Goal: Task Accomplishment & Management: Use online tool/utility

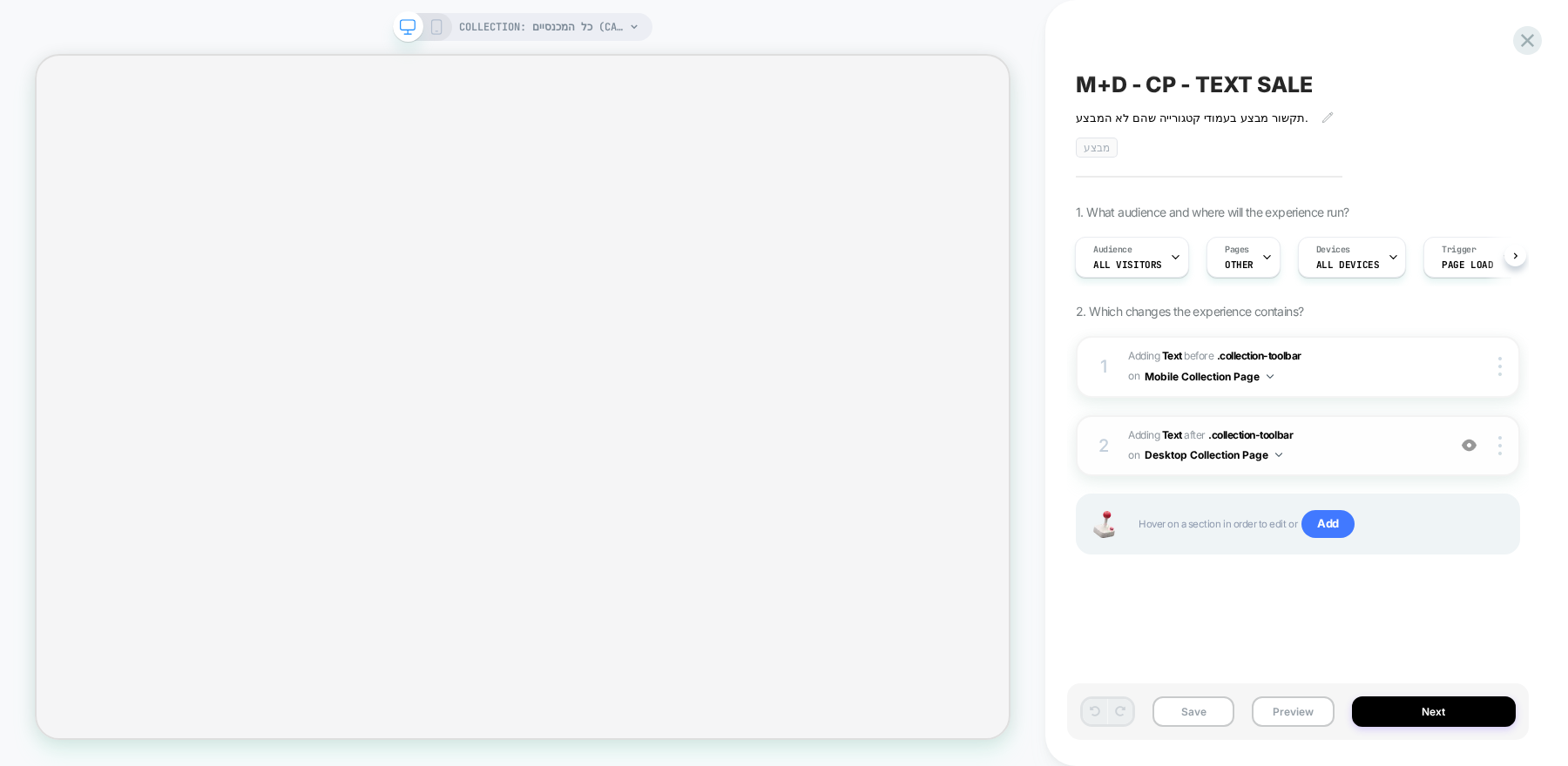
click at [1333, 448] on span "#_loomi_addon_1750867904878_dup1751891276_dup1752735700 Adding Text AFTER .coll…" at bounding box center [1283, 446] width 309 height 41
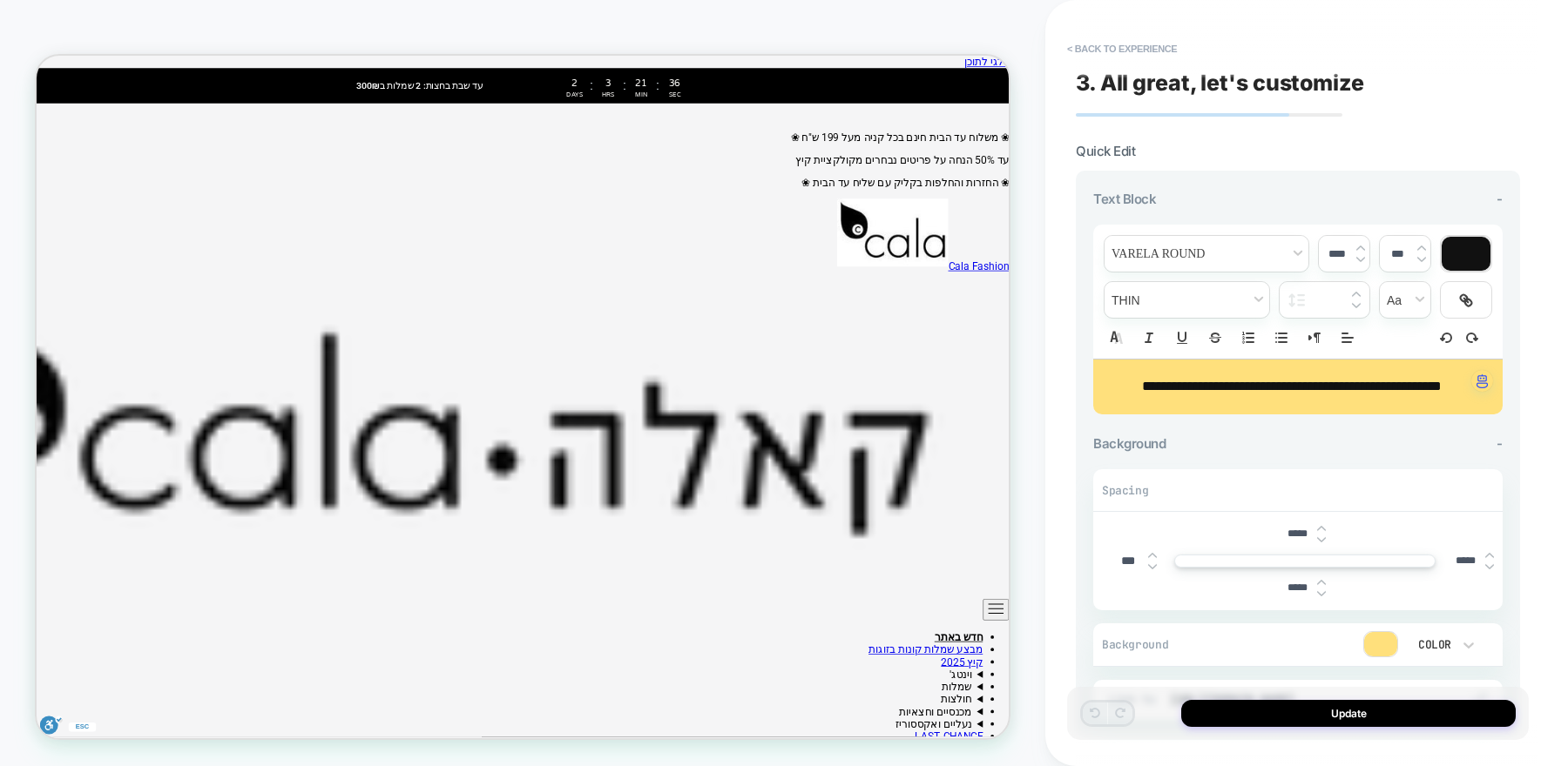
click at [1295, 391] on span "**********" at bounding box center [1292, 386] width 299 height 13
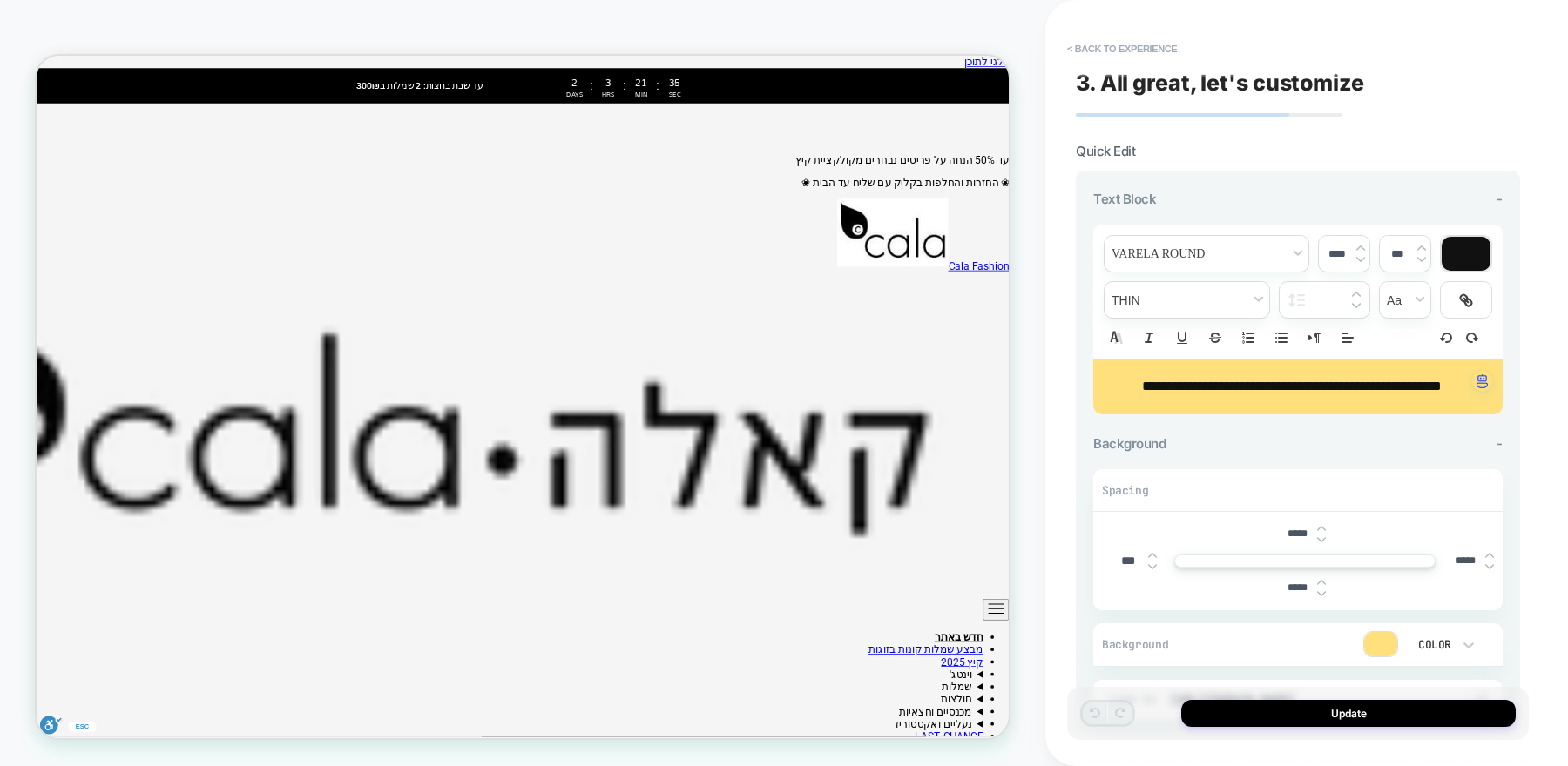
type input "****"
click at [1295, 391] on span "**********" at bounding box center [1292, 386] width 299 height 13
click at [1305, 391] on span "**********" at bounding box center [1373, 386] width 136 height 13
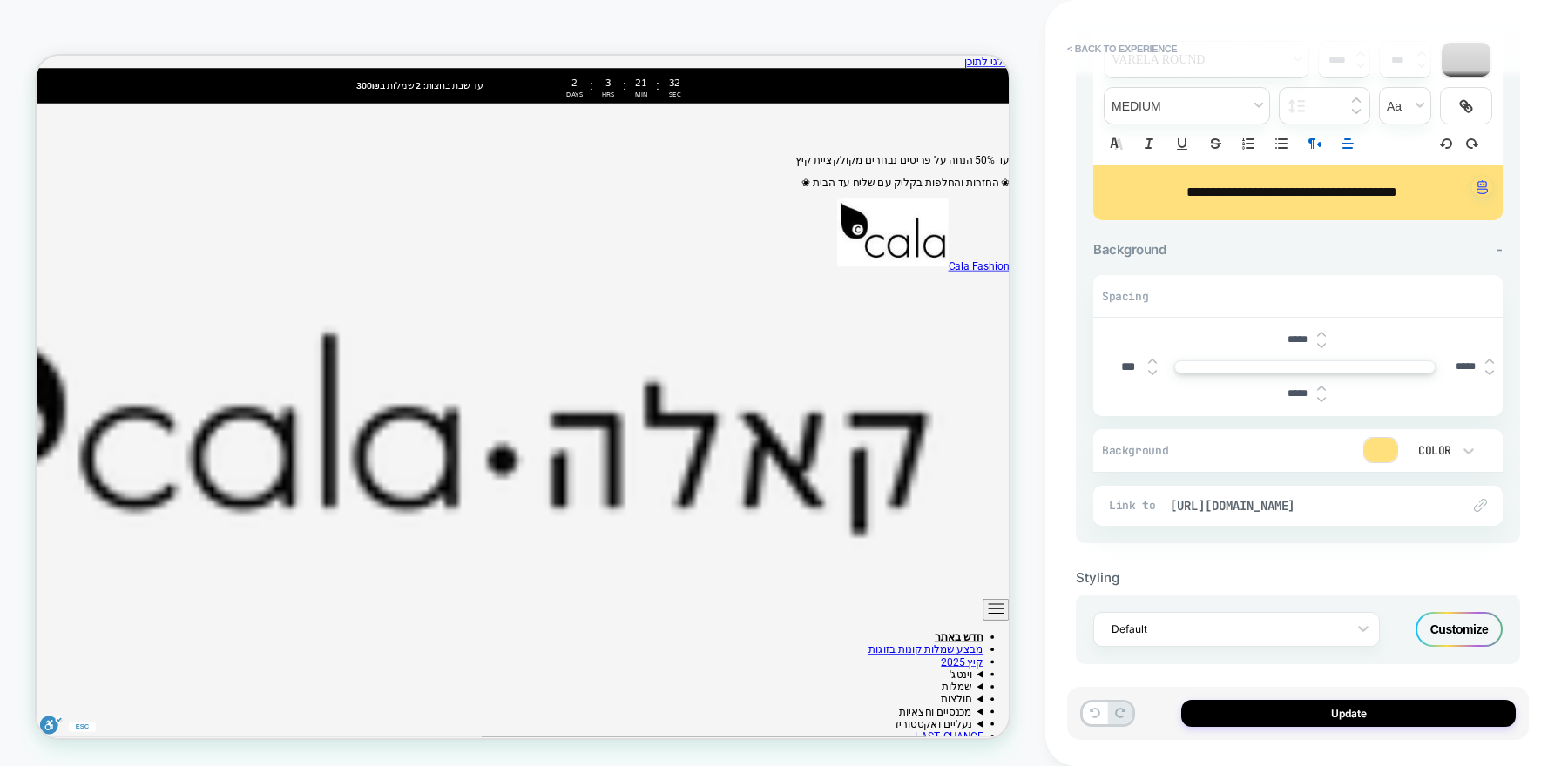
scroll to position [201, 0]
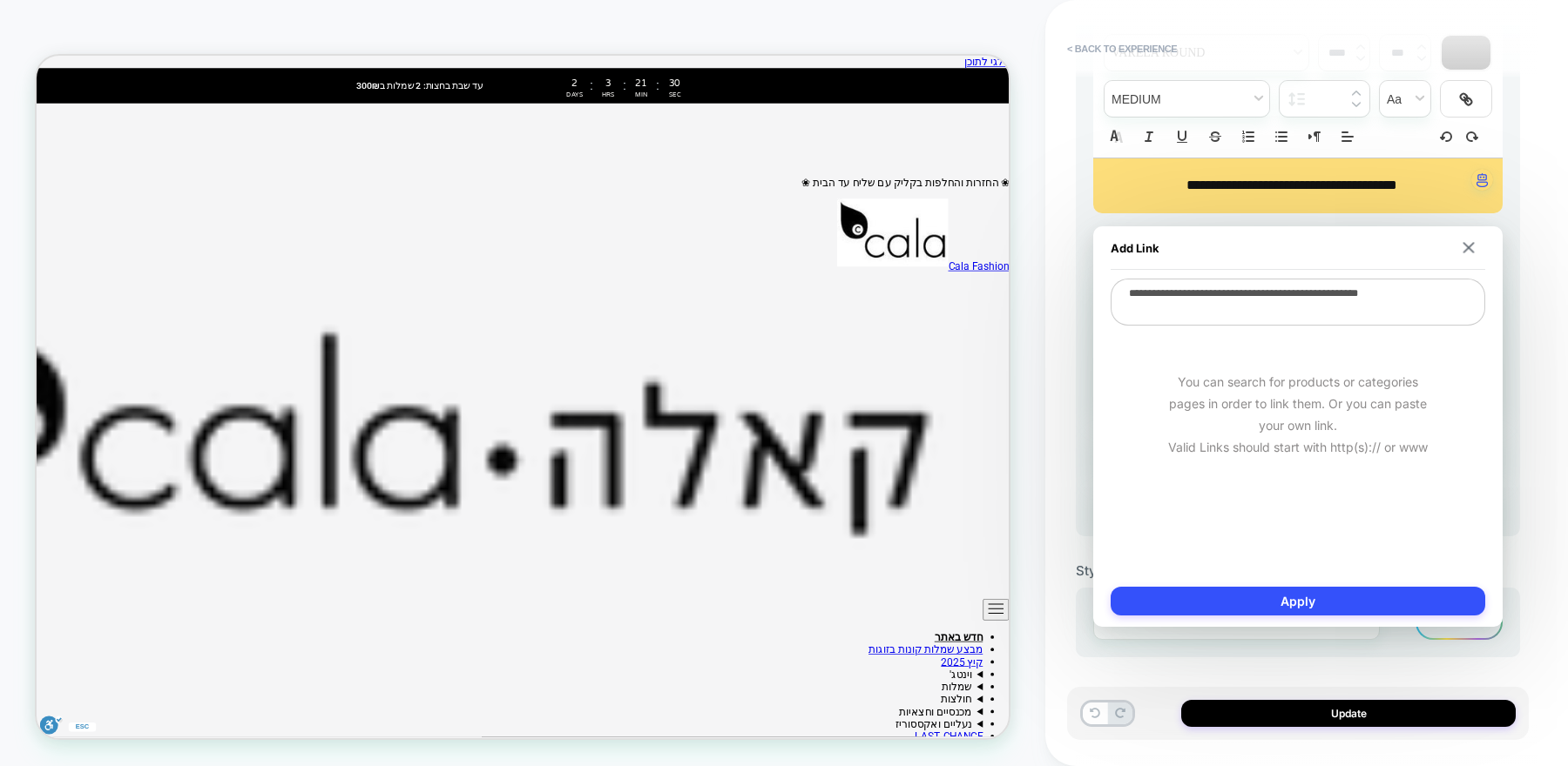
type textarea "*"
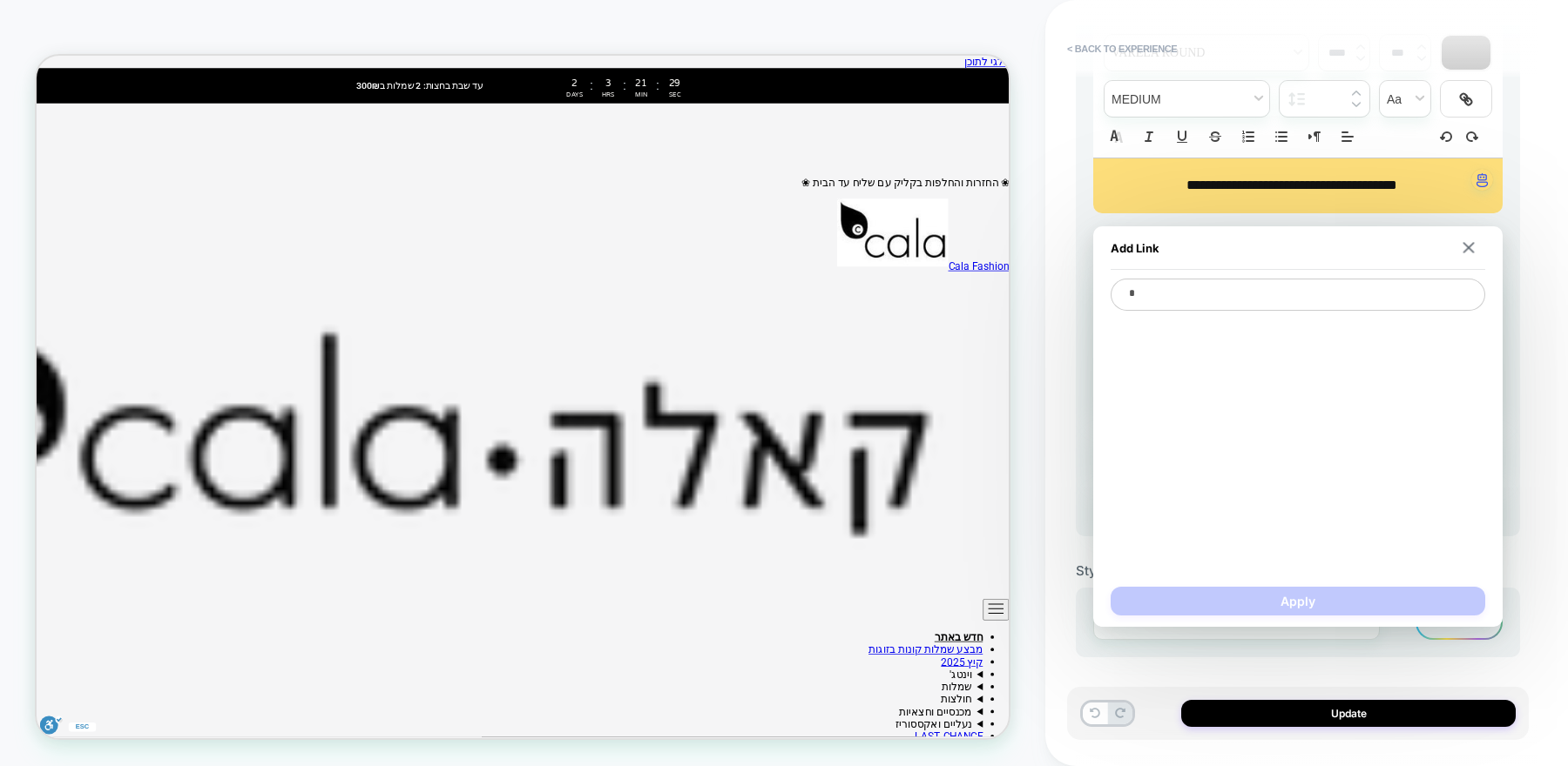
type textarea "*"
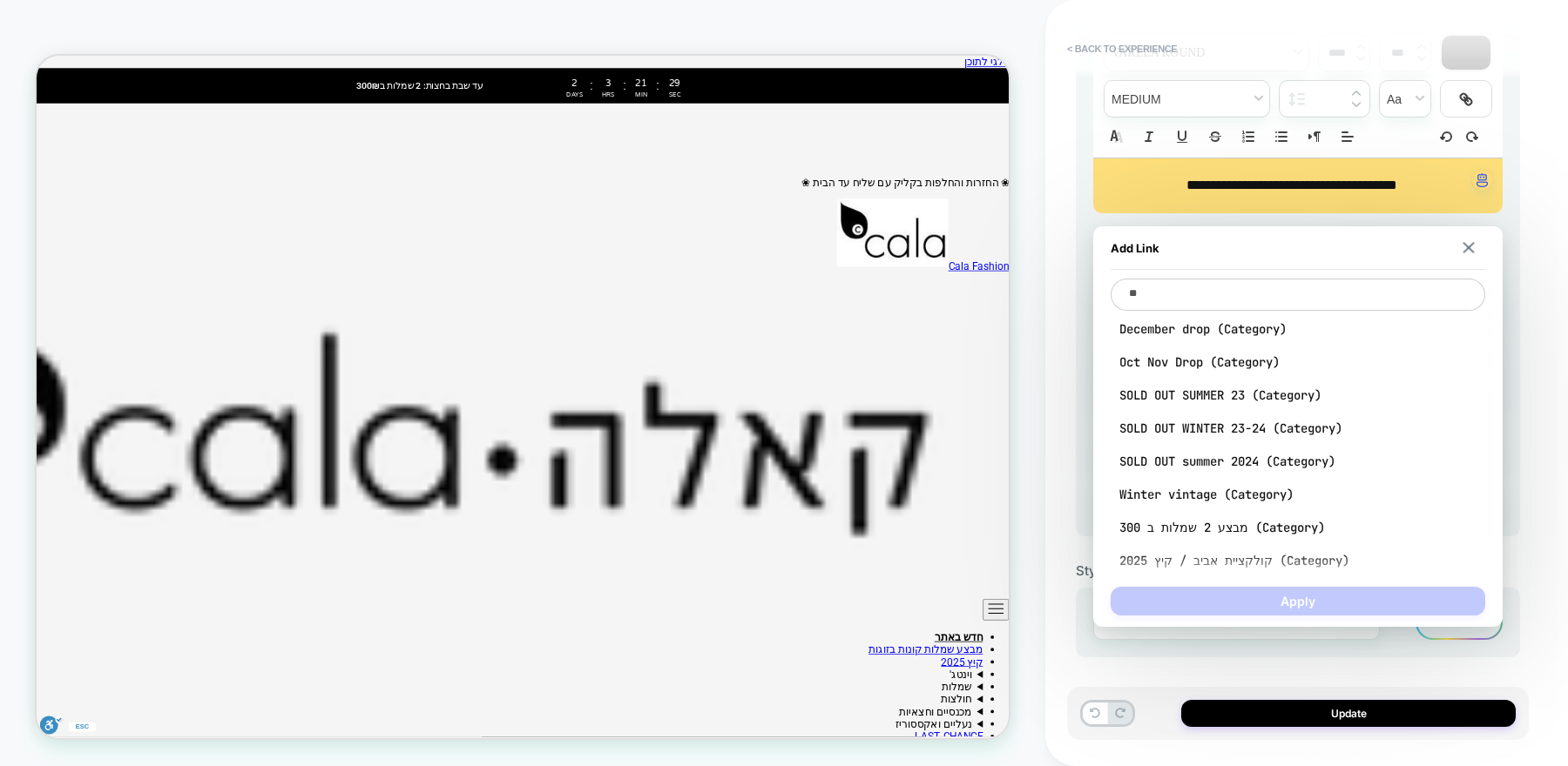
type textarea "***"
type textarea "*"
type textarea "****"
type textarea "*"
type textarea "*****"
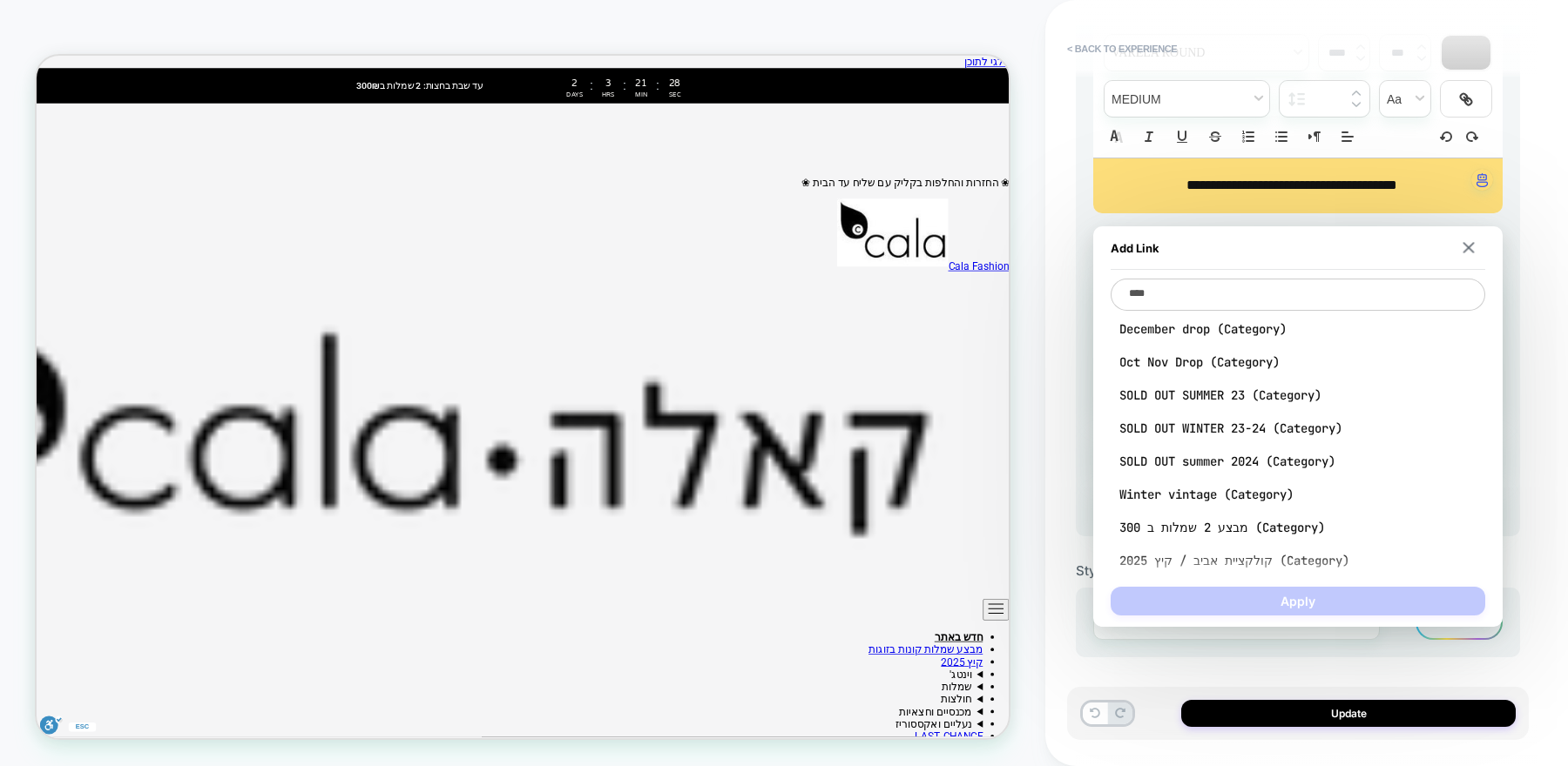
type textarea "*"
type textarea "******"
type textarea "*"
type textarea "*******"
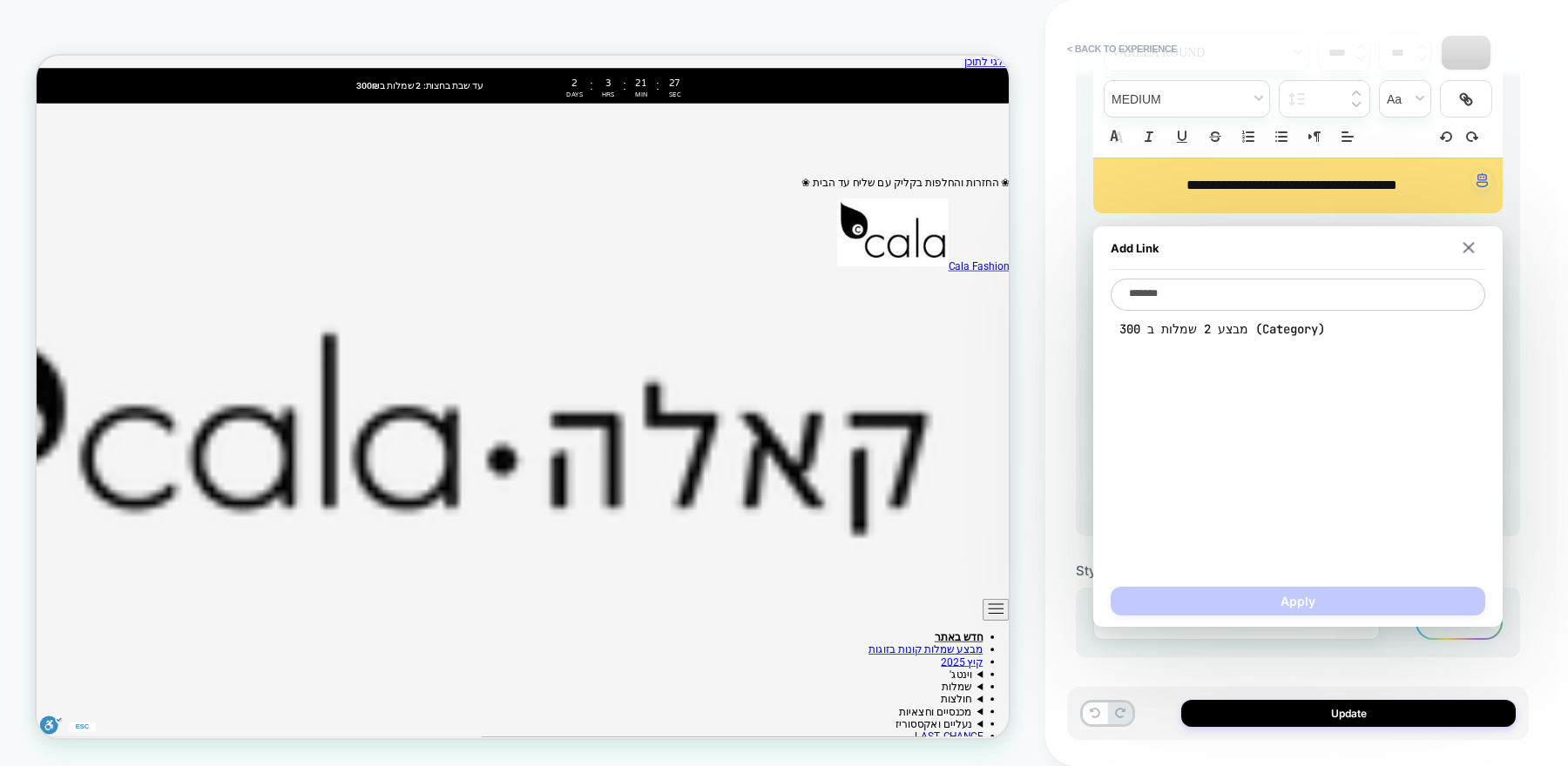
type textarea "*"
click at [1302, 339] on div "מבצע 2 שמלות ב 300 (Category)" at bounding box center [1298, 329] width 375 height 33
type textarea "**********"
type textarea "*"
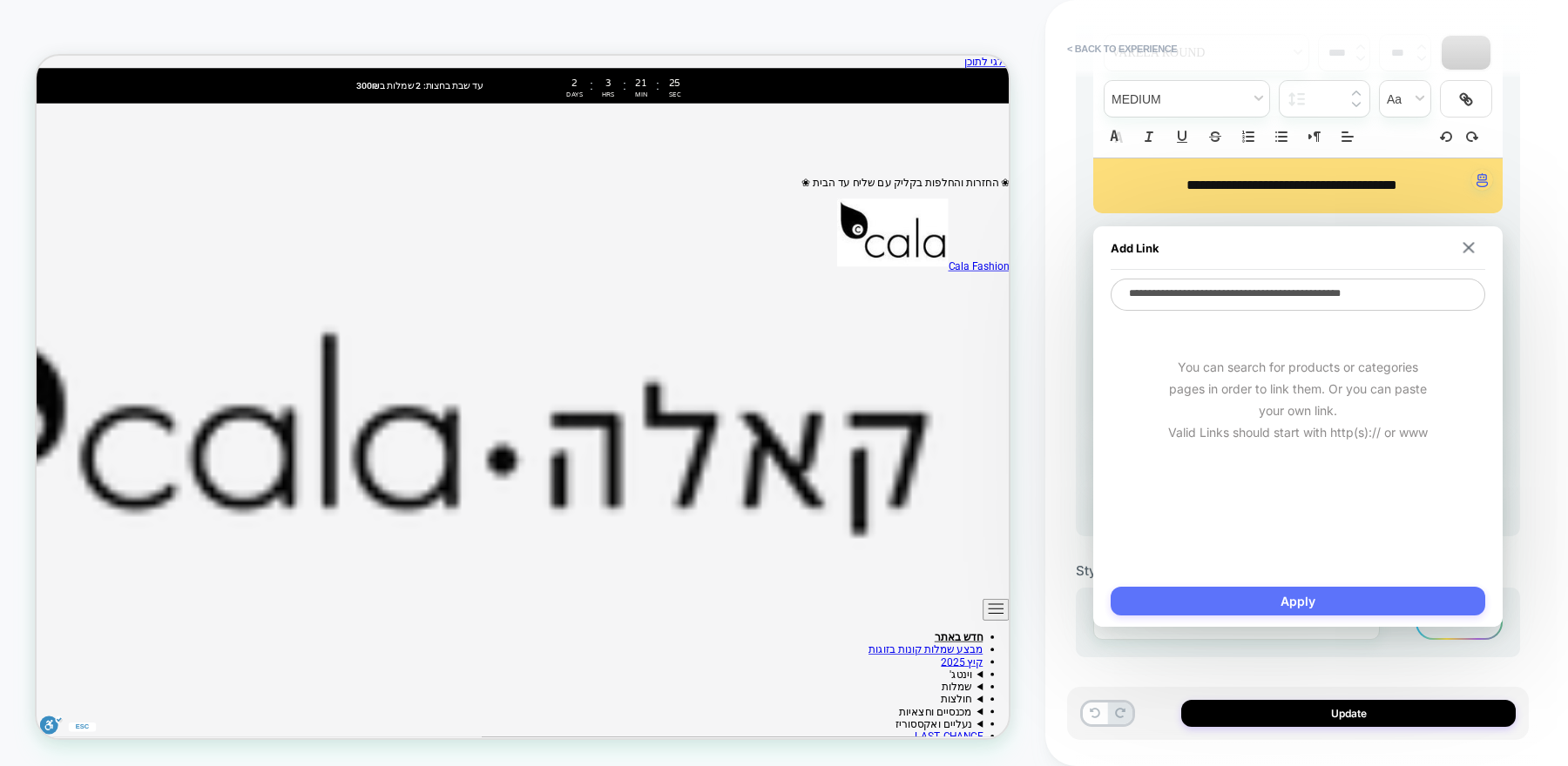
click at [1304, 595] on button "Apply" at bounding box center [1298, 601] width 375 height 28
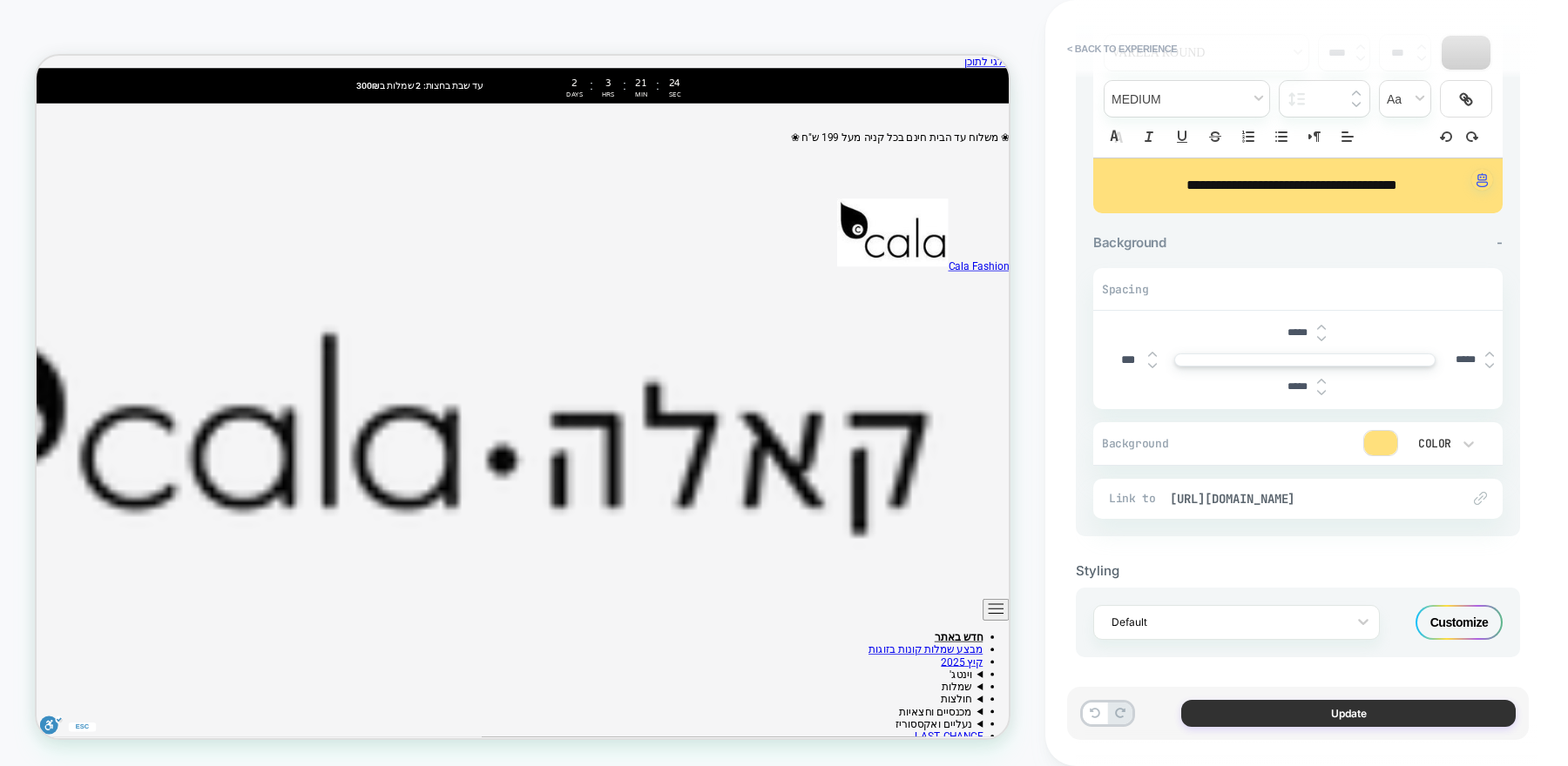
click at [1287, 719] on button "Update" at bounding box center [1349, 714] width 335 height 27
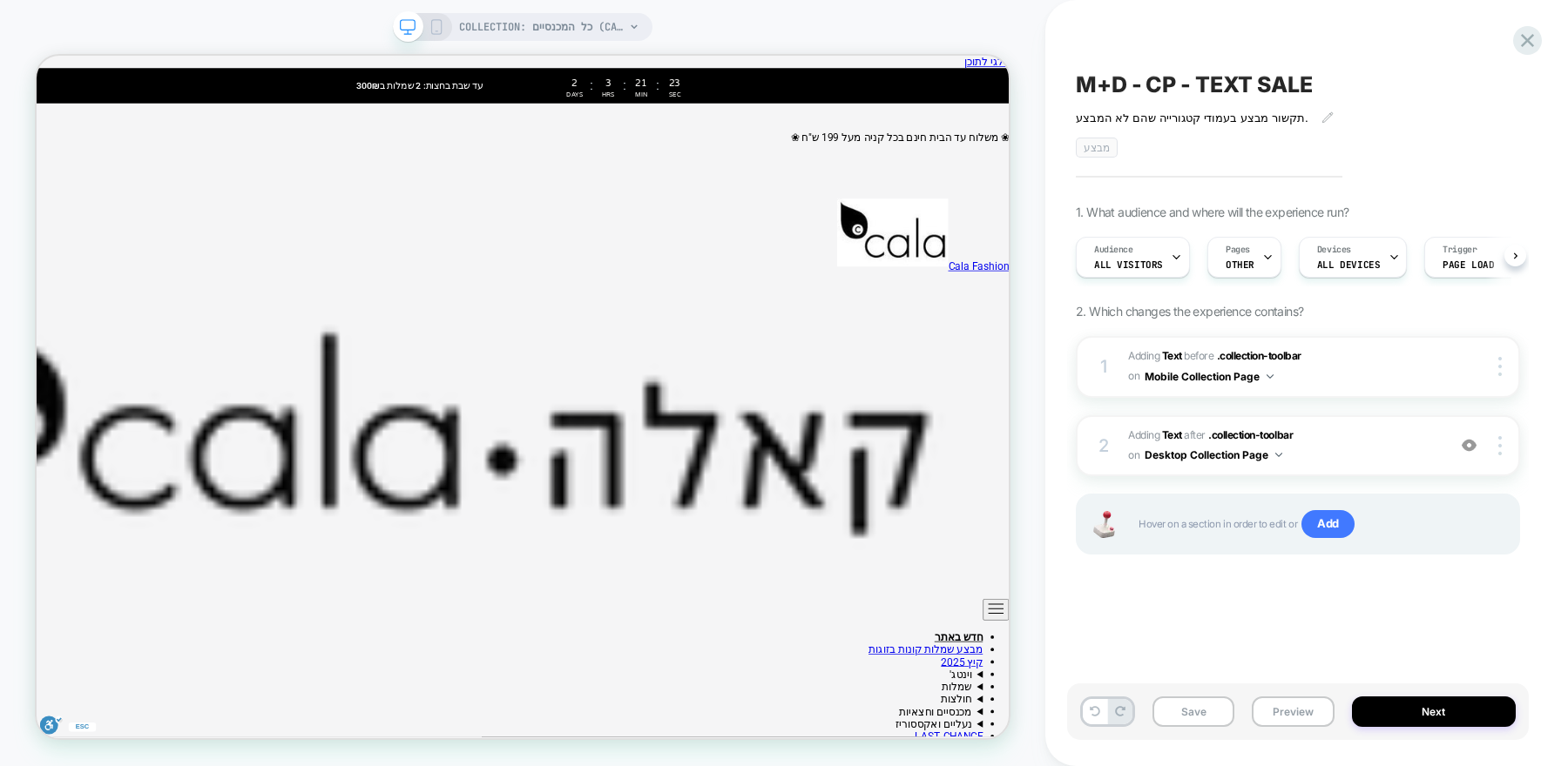
scroll to position [0, 1]
click at [1387, 716] on button "Next" at bounding box center [1434, 712] width 165 height 30
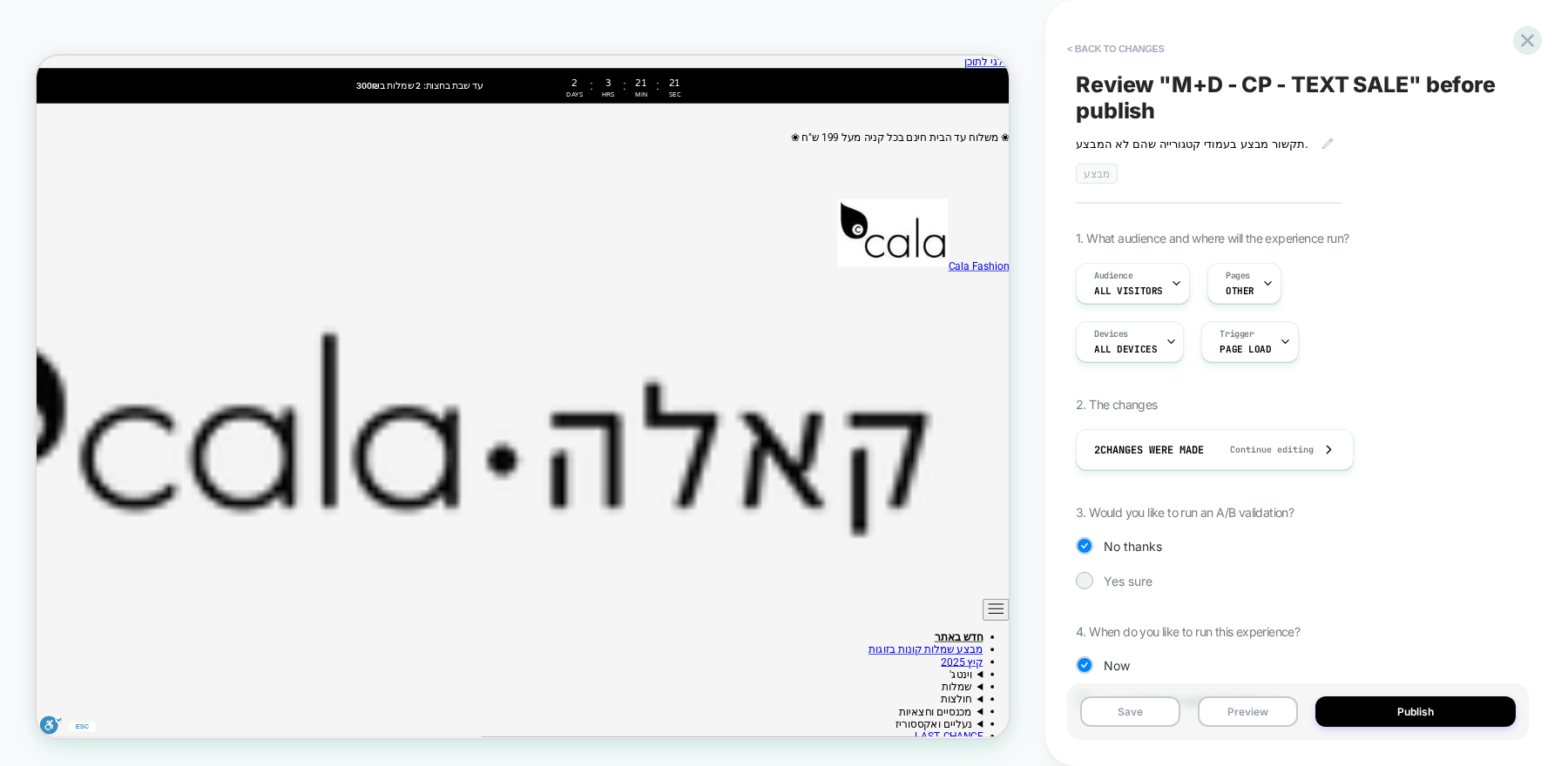
scroll to position [53, 0]
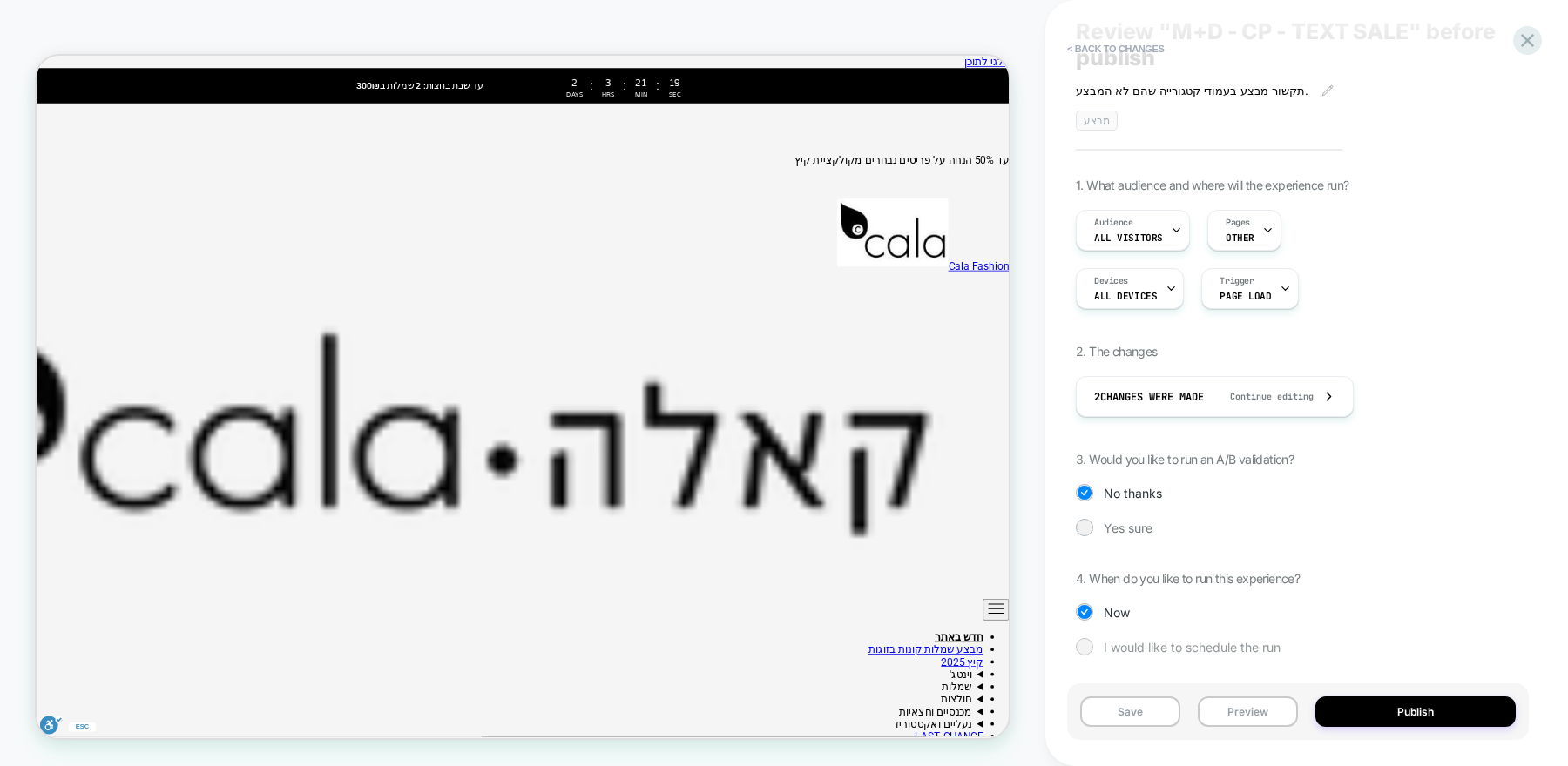
click at [1105, 645] on span "I would like to schedule the run" at bounding box center [1192, 647] width 177 height 15
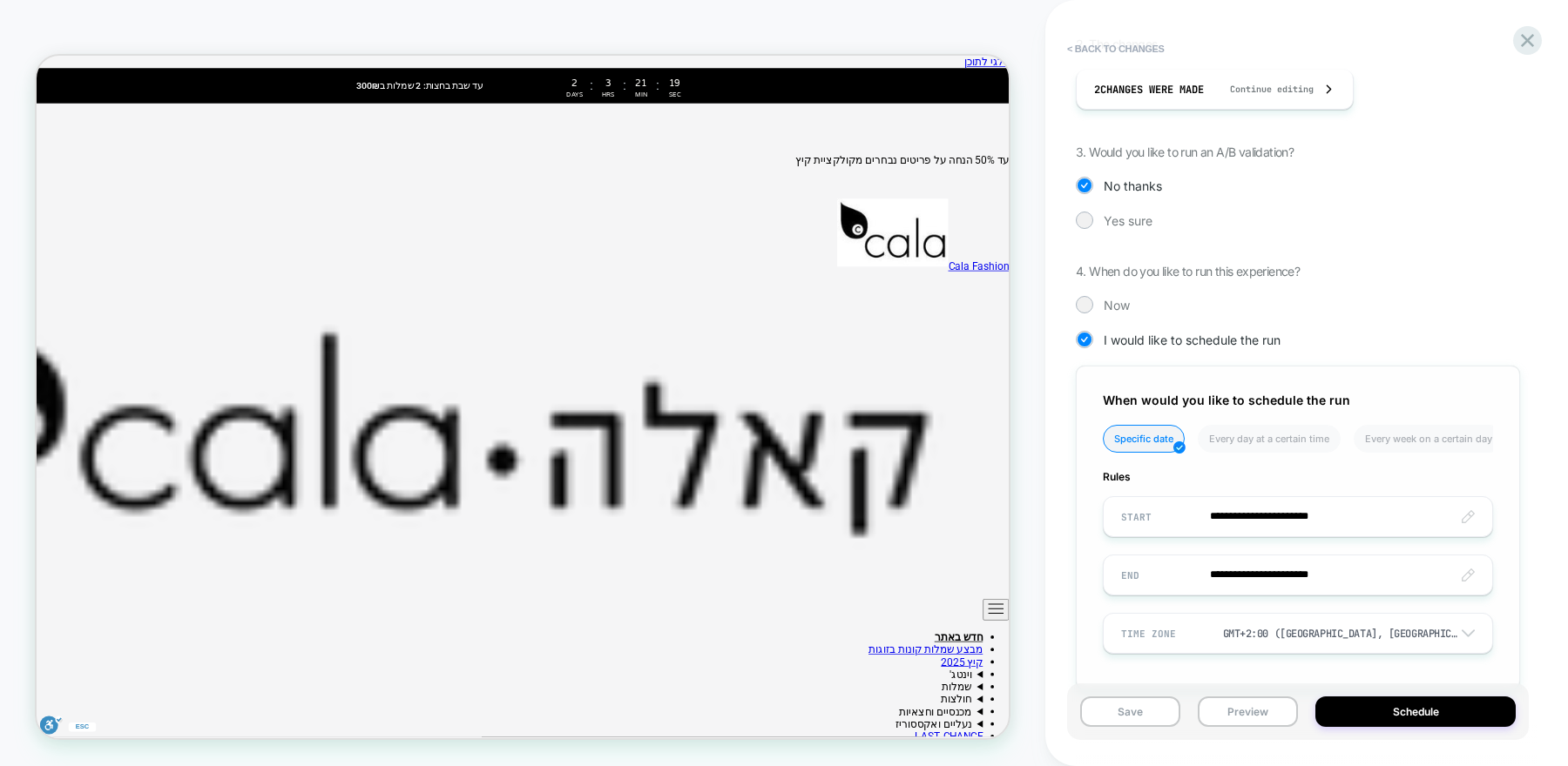
scroll to position [394, 0]
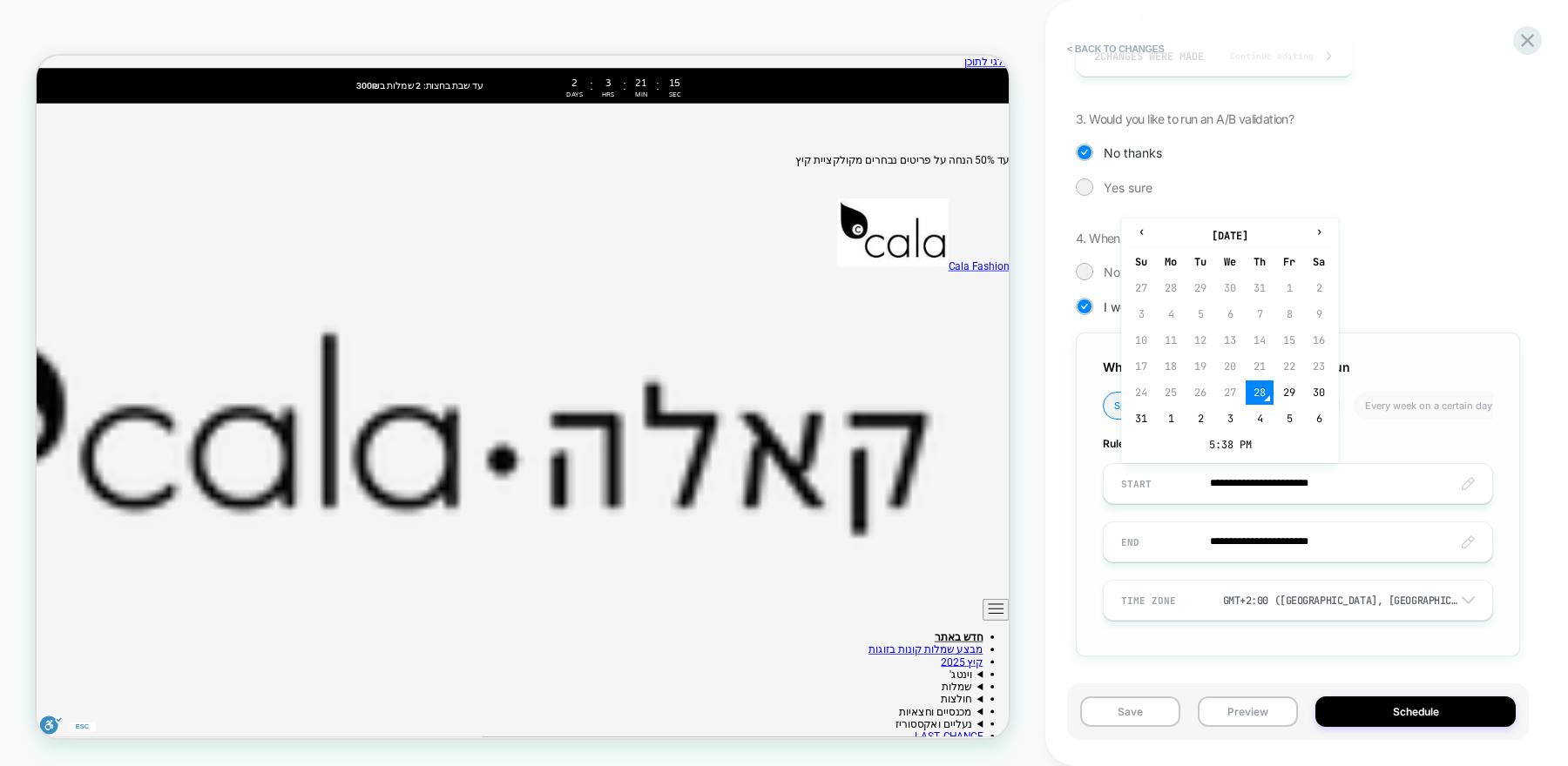
click at [1298, 536] on input "**********" at bounding box center [1298, 542] width 389 height 41
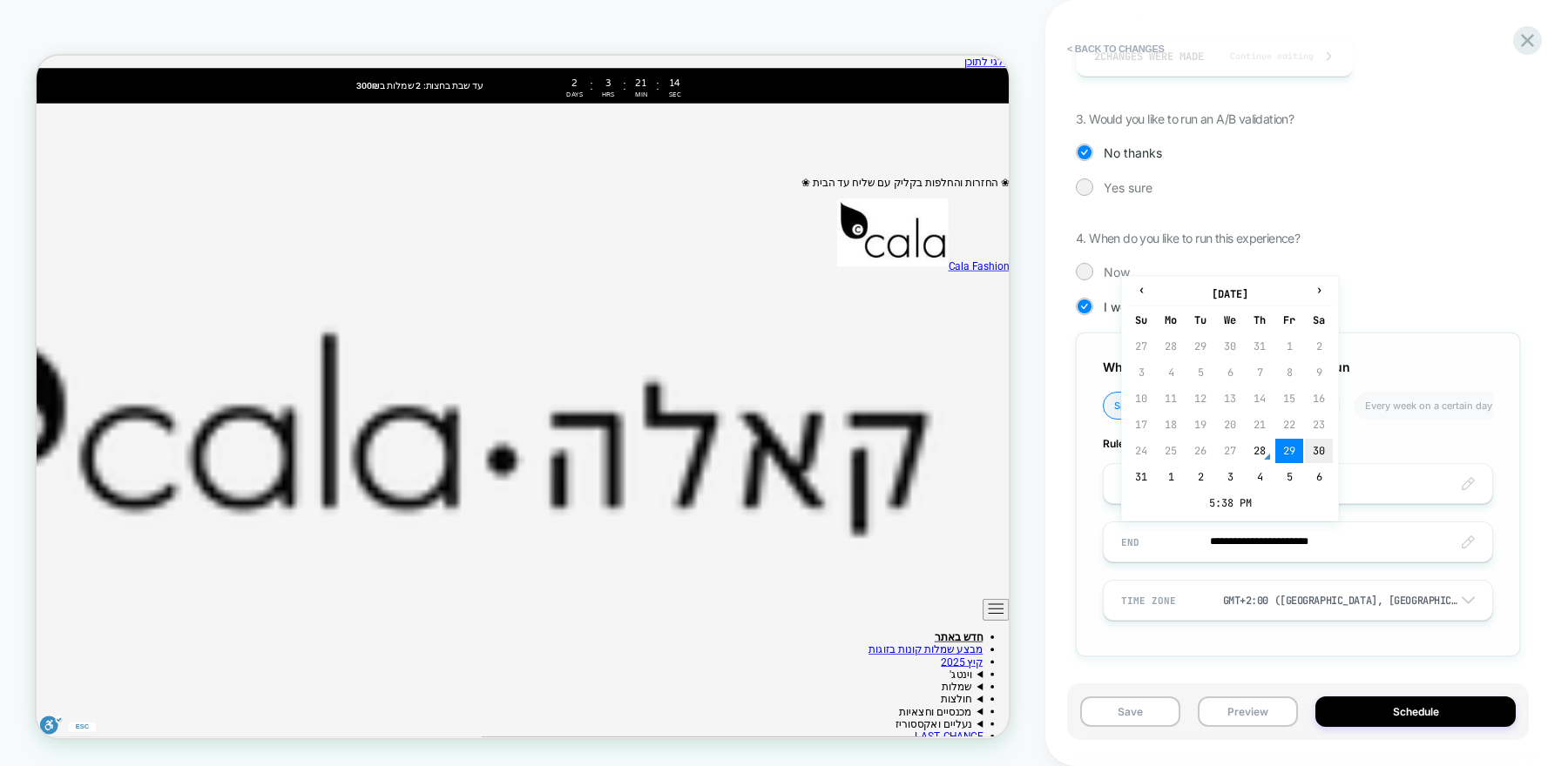
click at [1311, 453] on td "30" at bounding box center [1318, 452] width 27 height 25
click at [1369, 537] on input "**********" at bounding box center [1298, 542] width 389 height 41
click at [1253, 501] on td "5:38 PM" at bounding box center [1230, 504] width 206 height 25
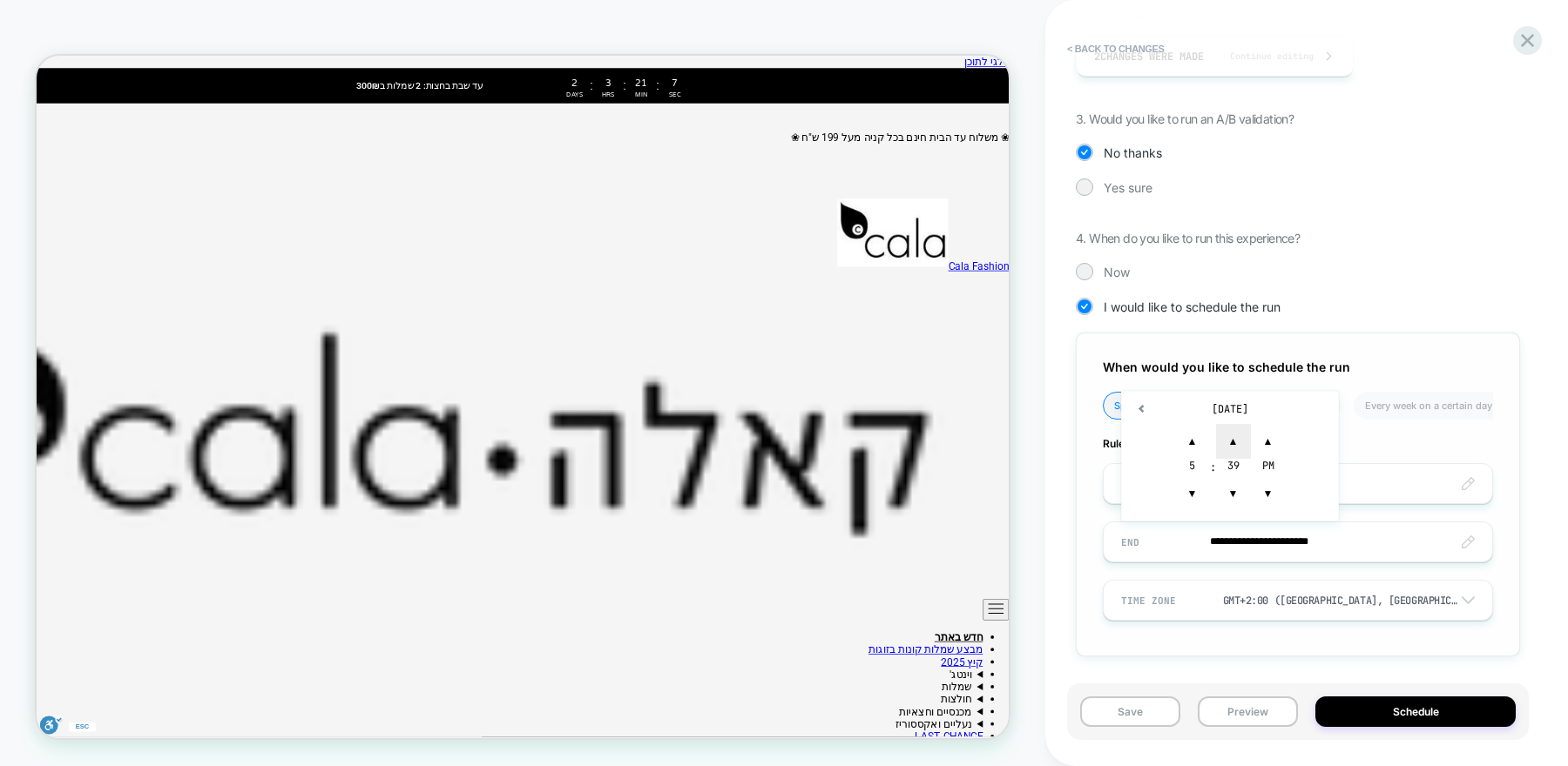
click at [0, 0] on span "▲" at bounding box center [0, 0] width 0 height 0
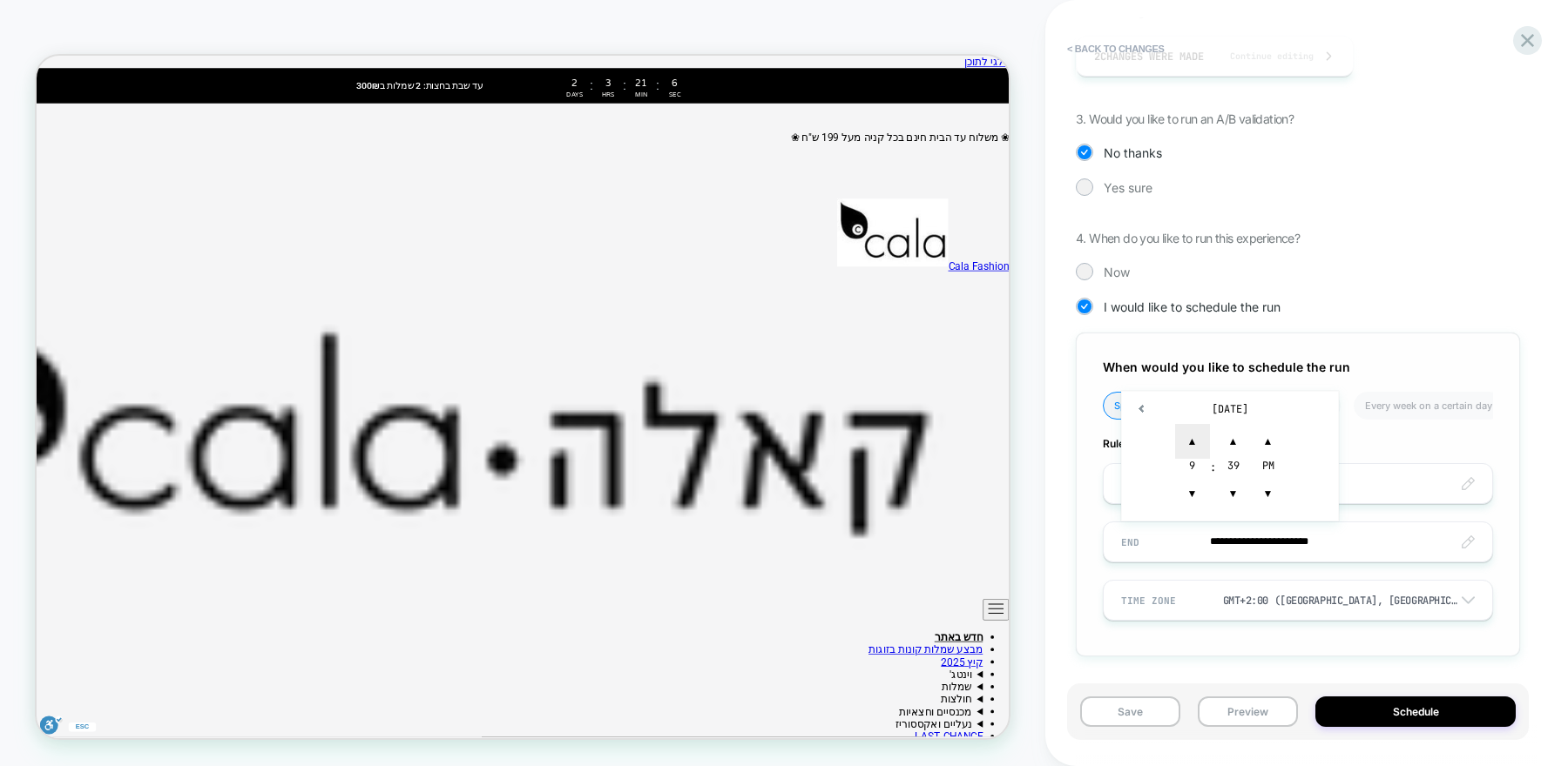
click at [0, 0] on span "▲" at bounding box center [0, 0] width 0 height 0
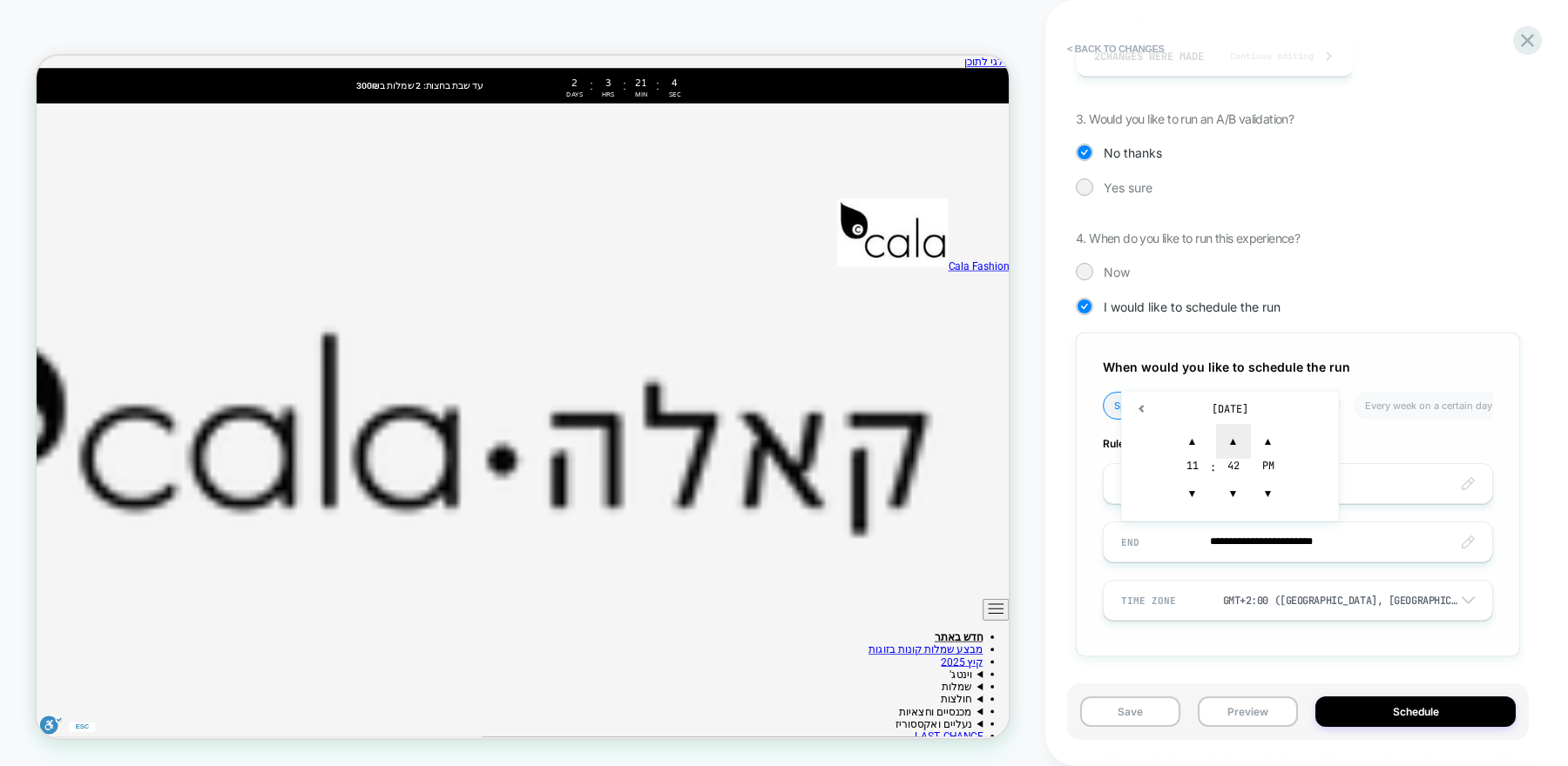
click at [0, 0] on span "▲" at bounding box center [0, 0] width 0 height 0
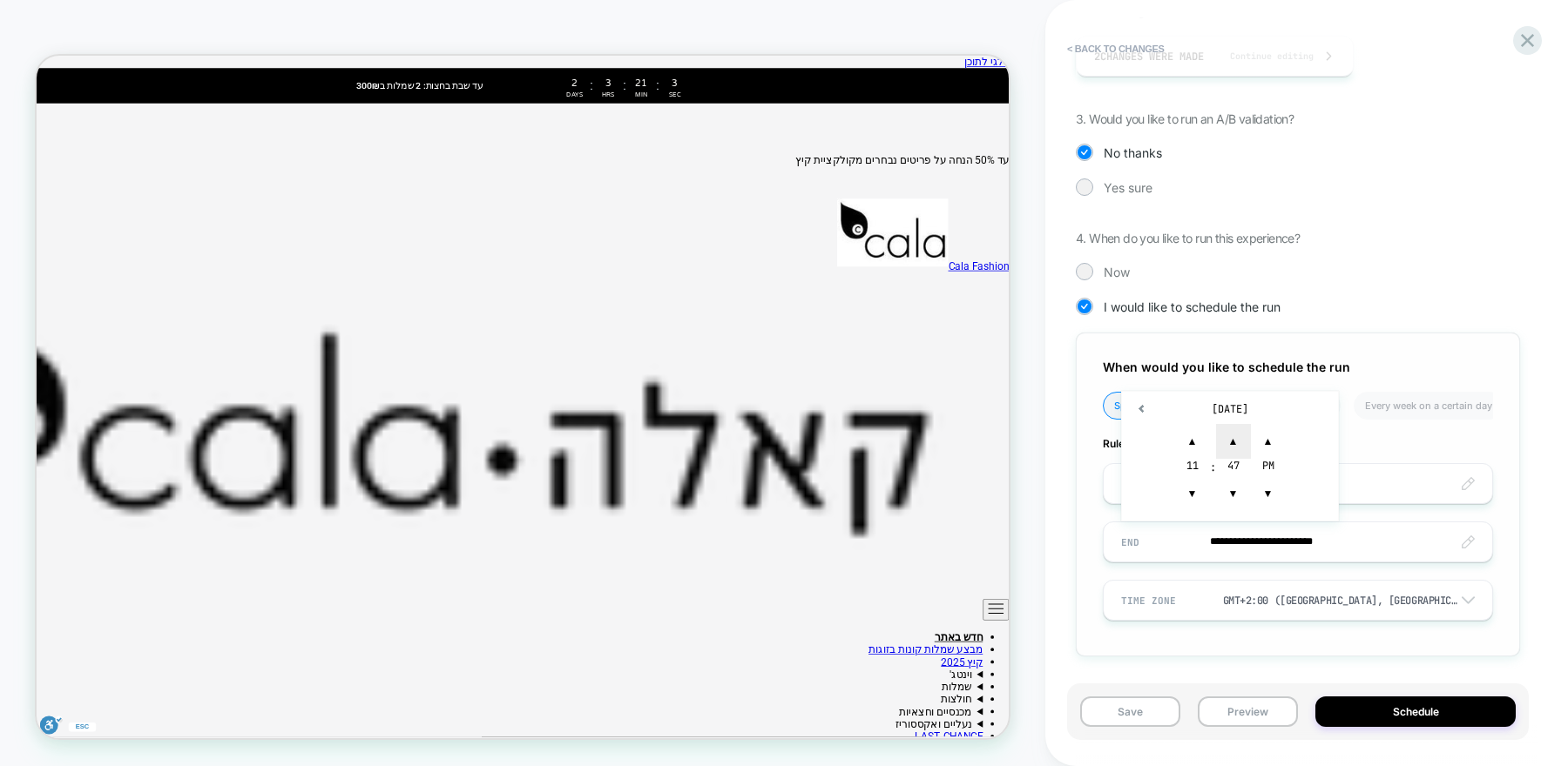
click at [0, 0] on span "▲" at bounding box center [0, 0] width 0 height 0
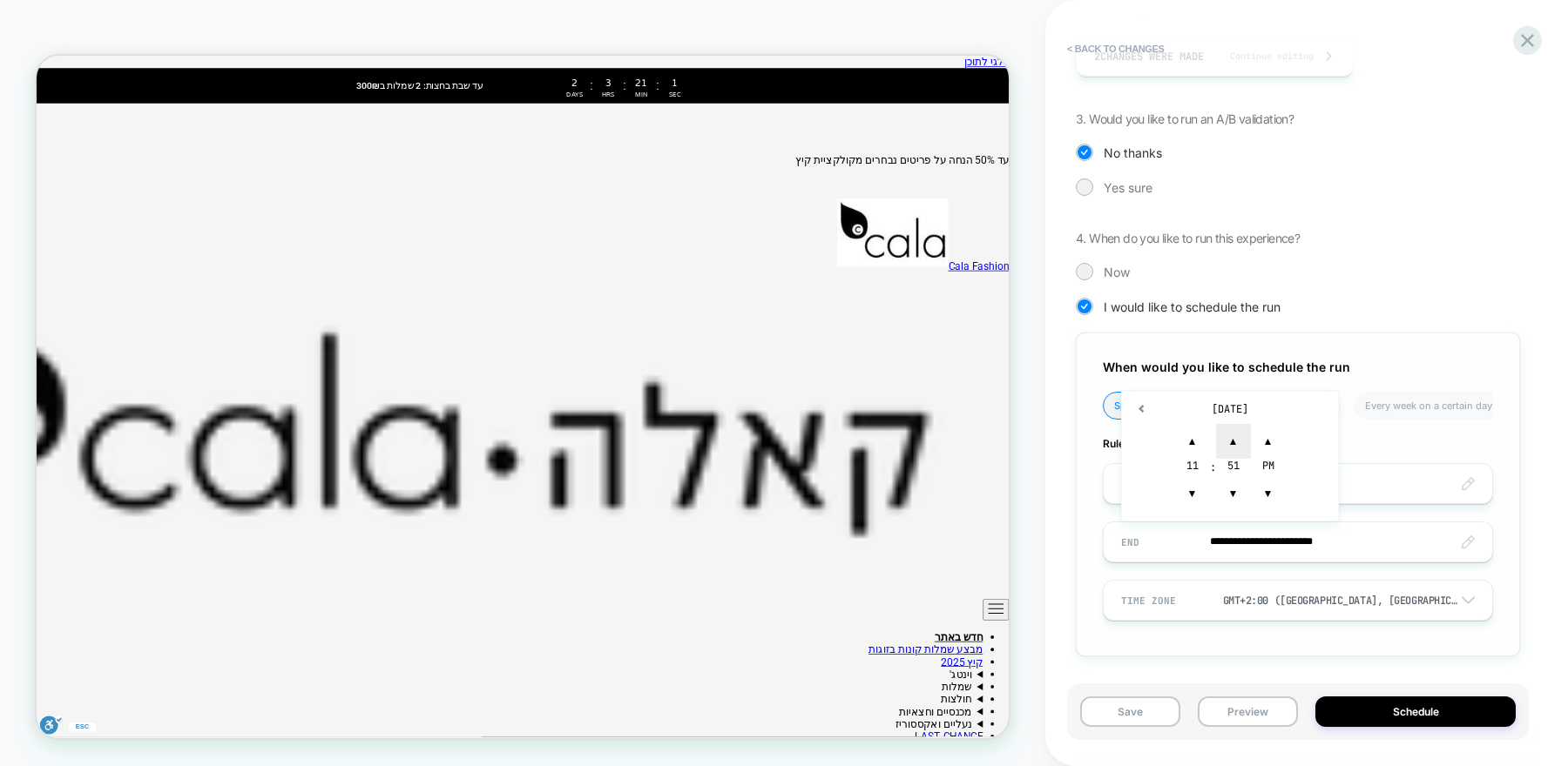
click at [0, 0] on span "▲" at bounding box center [0, 0] width 0 height 0
type input "**********"
click at [0, 0] on button "Schedule" at bounding box center [0, 0] width 0 height 0
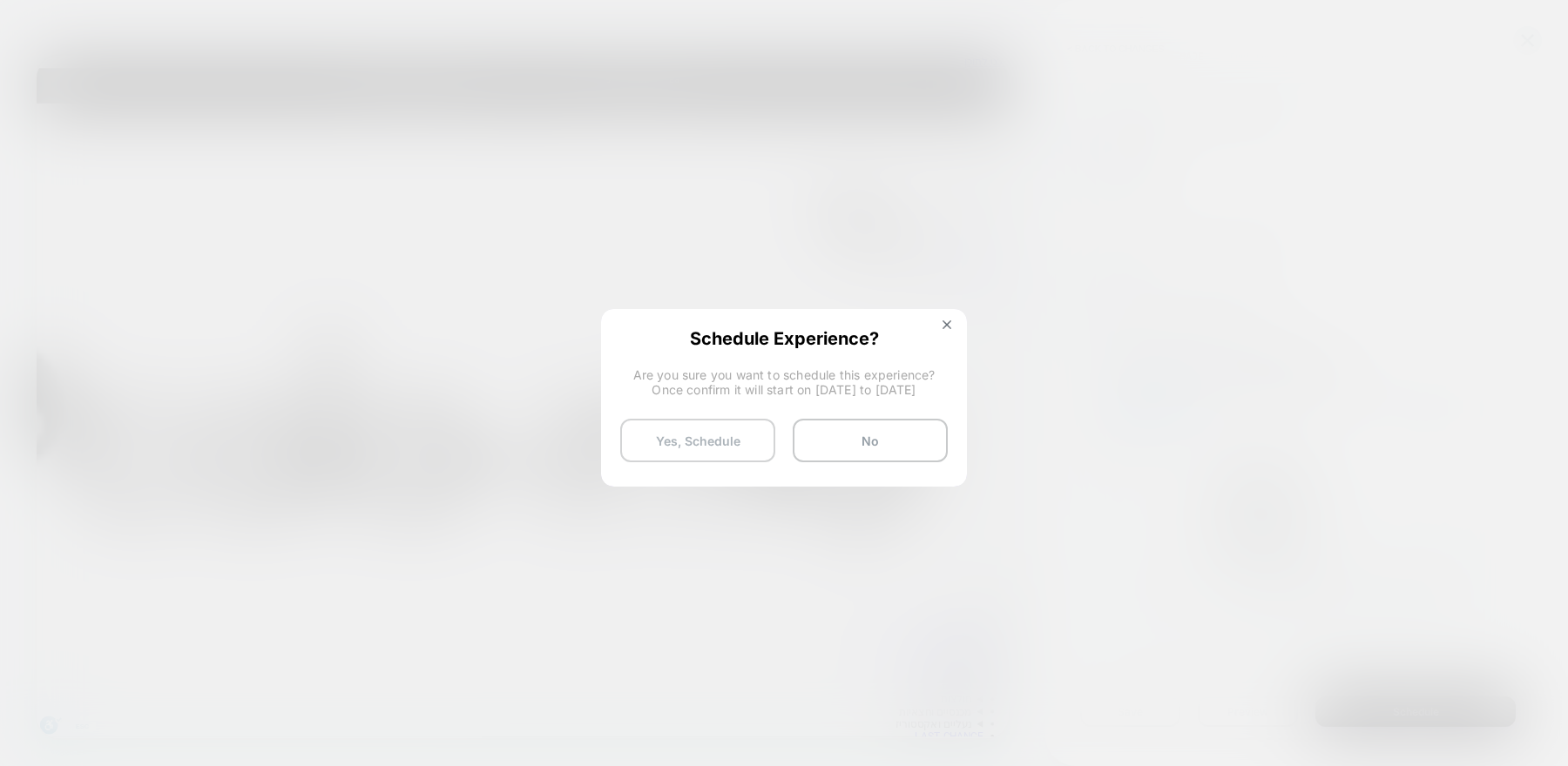
click at [738, 429] on button "Yes, Schedule" at bounding box center [697, 440] width 155 height 43
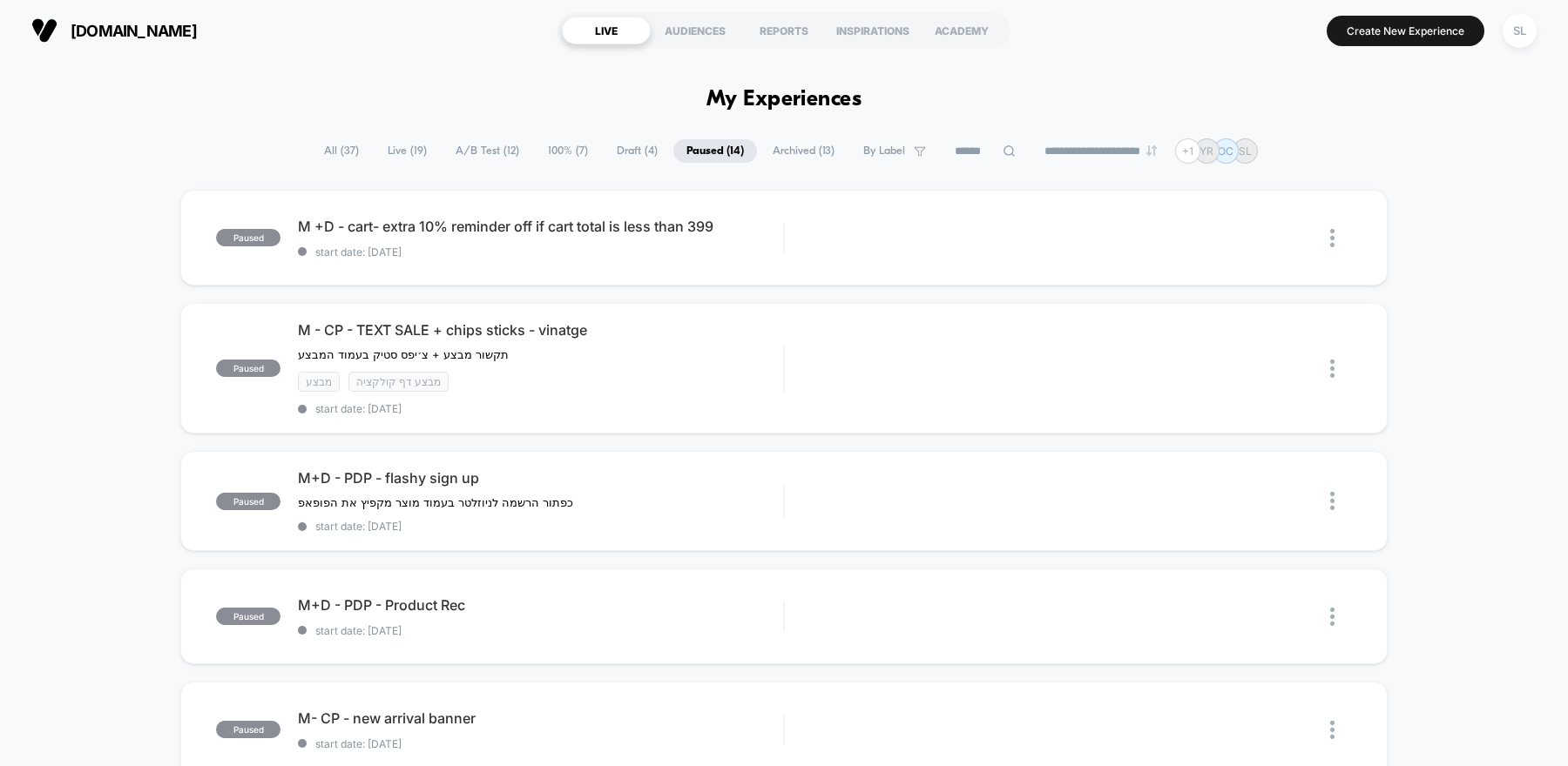
click at [82, 31] on span "[DOMAIN_NAME]" at bounding box center [134, 31] width 127 height 19
click at [476, 155] on span "A/B Test ( 12 )" at bounding box center [487, 151] width 89 height 24
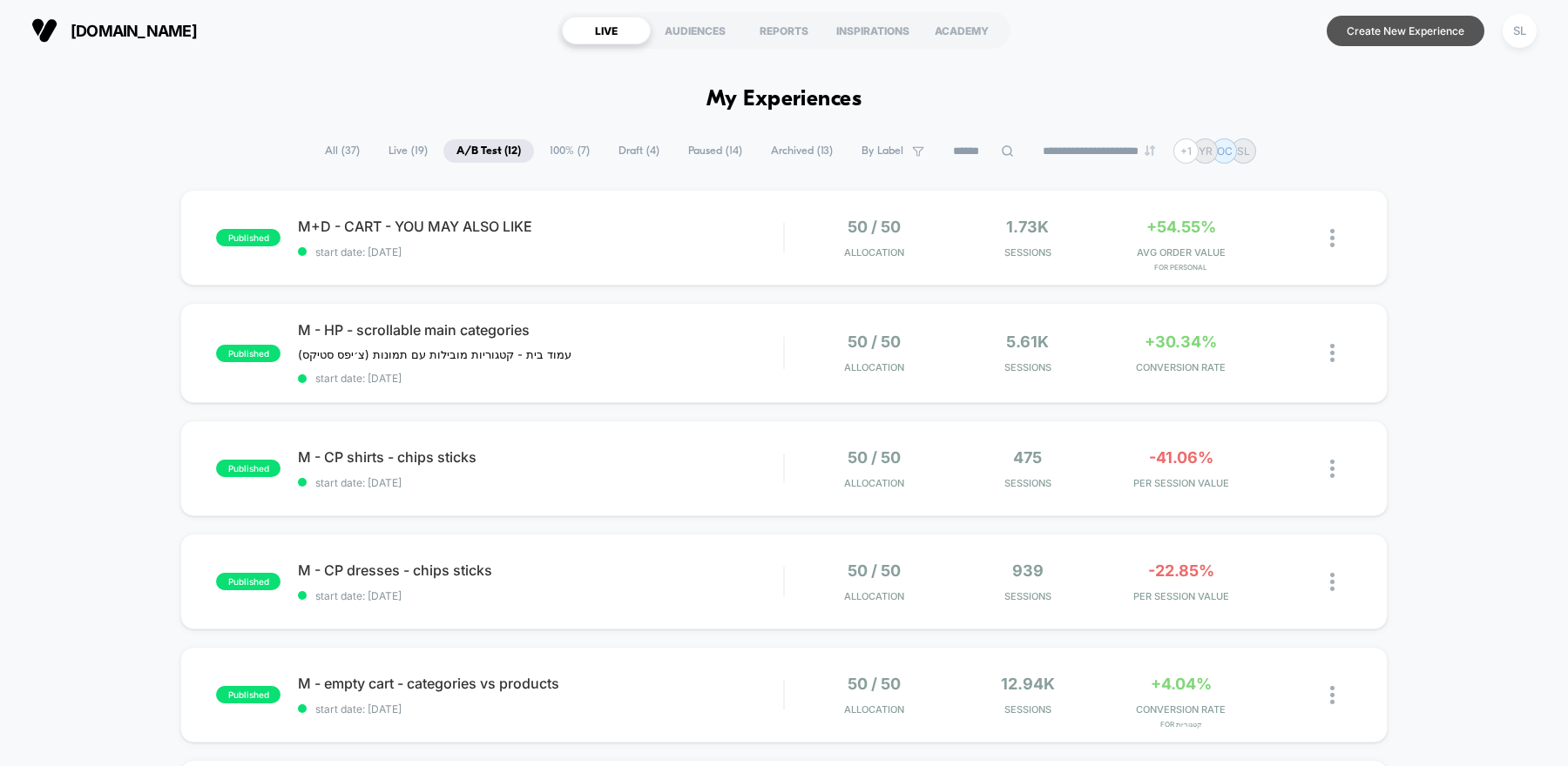
click at [1440, 30] on button "Create New Experience" at bounding box center [1406, 31] width 158 height 30
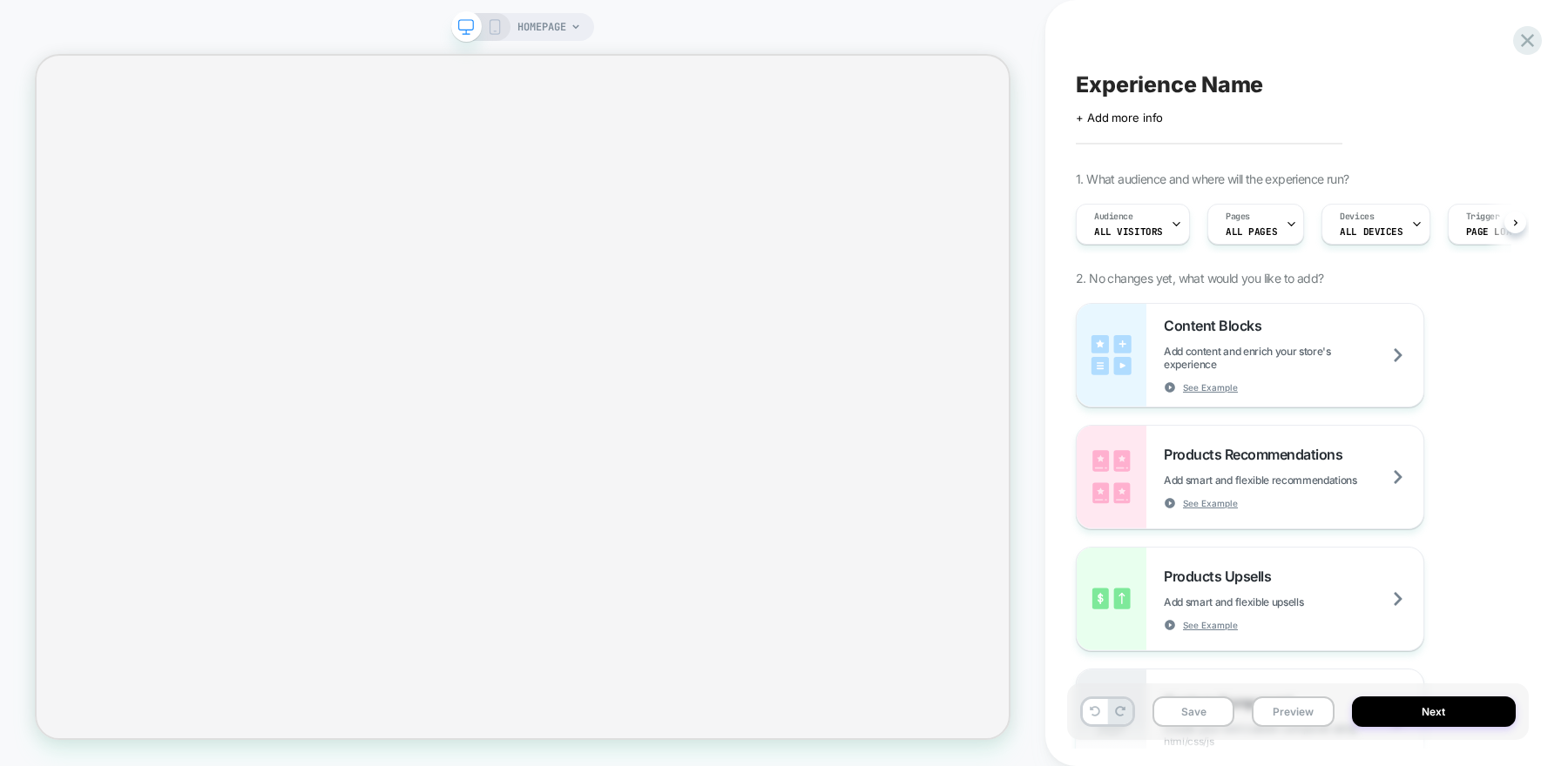
scroll to position [0, 1]
click at [584, 32] on div "HOMEPAGE" at bounding box center [522, 27] width 143 height 27
click at [573, 32] on div "HOMEPAGE" at bounding box center [549, 27] width 64 height 27
click at [580, 21] on div "HOMEPAGE" at bounding box center [549, 27] width 64 height 27
click at [579, 27] on icon at bounding box center [576, 27] width 11 height 11
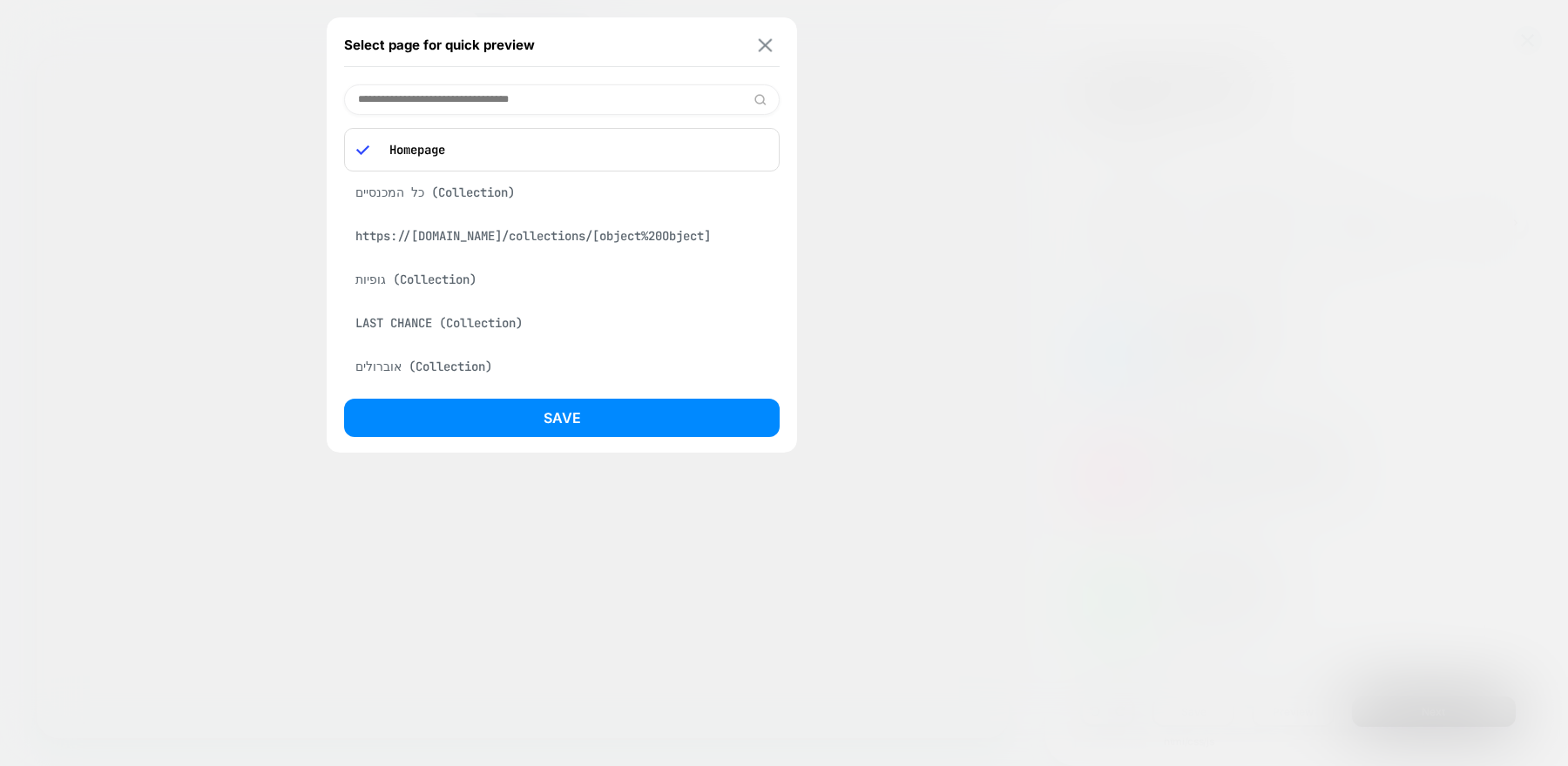
click at [765, 46] on img at bounding box center [766, 44] width 14 height 13
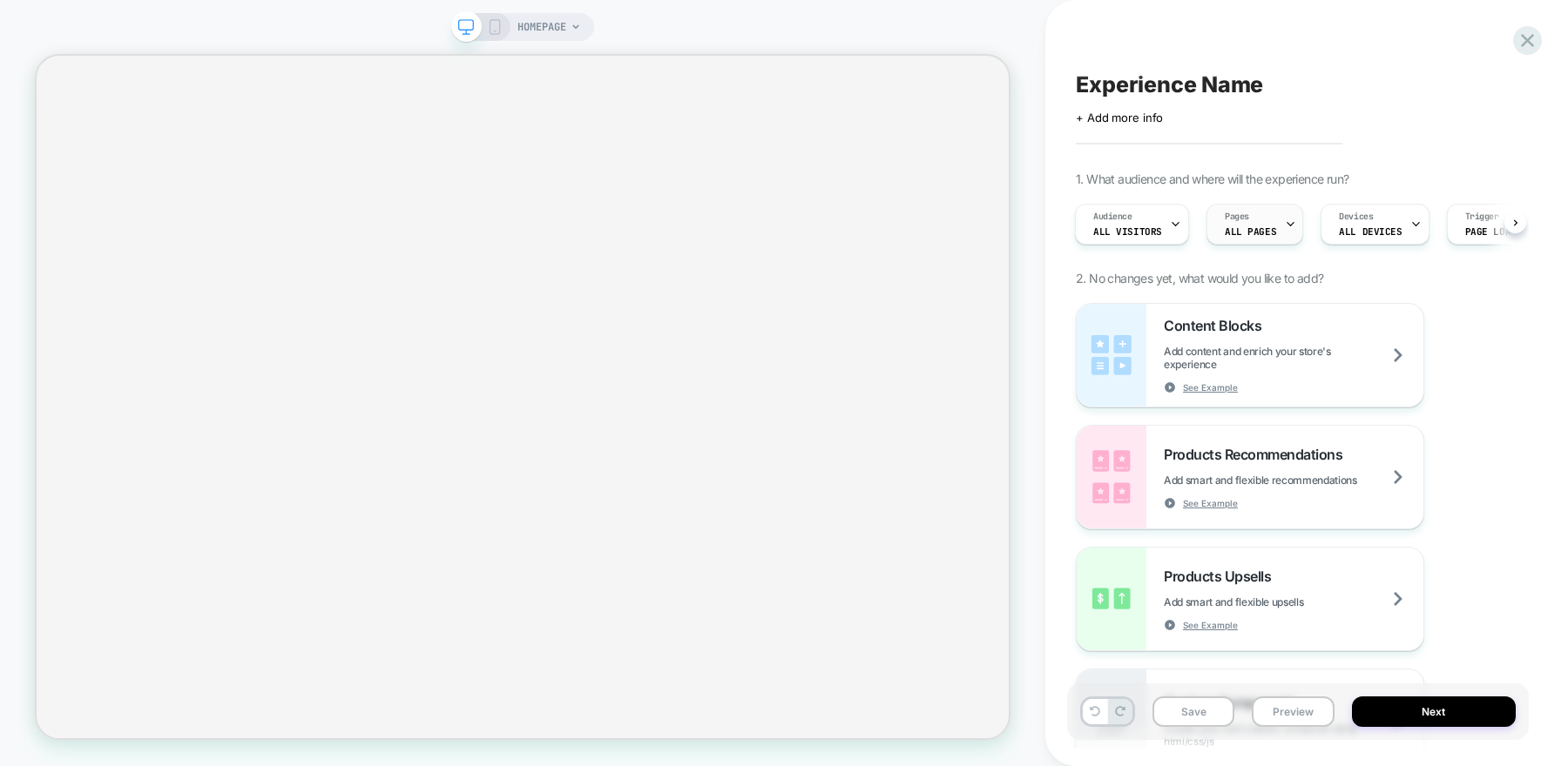
click at [1274, 228] on div "Pages ALL PAGES" at bounding box center [1250, 224] width 86 height 39
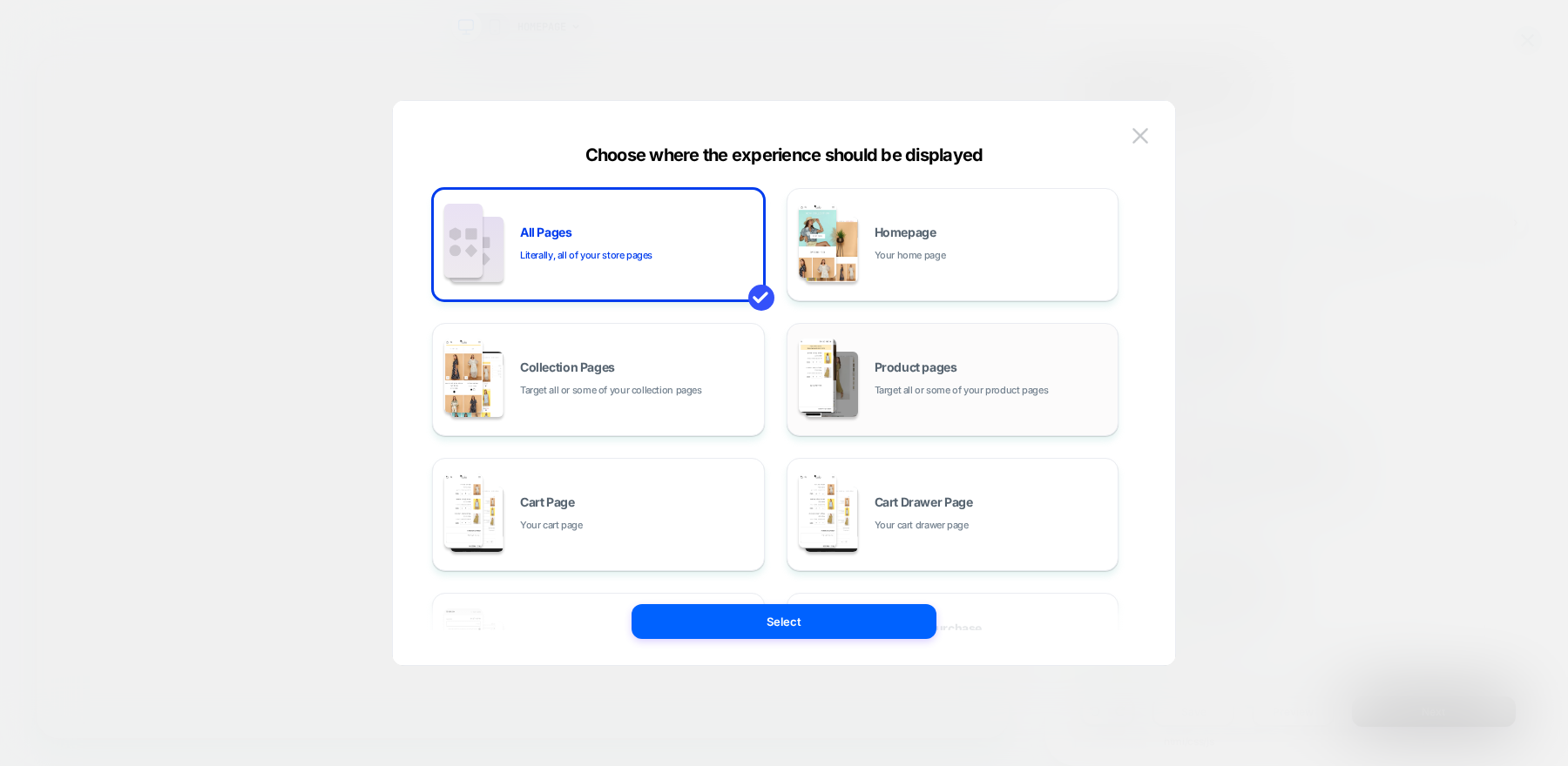
click at [835, 401] on img at bounding box center [818, 376] width 38 height 74
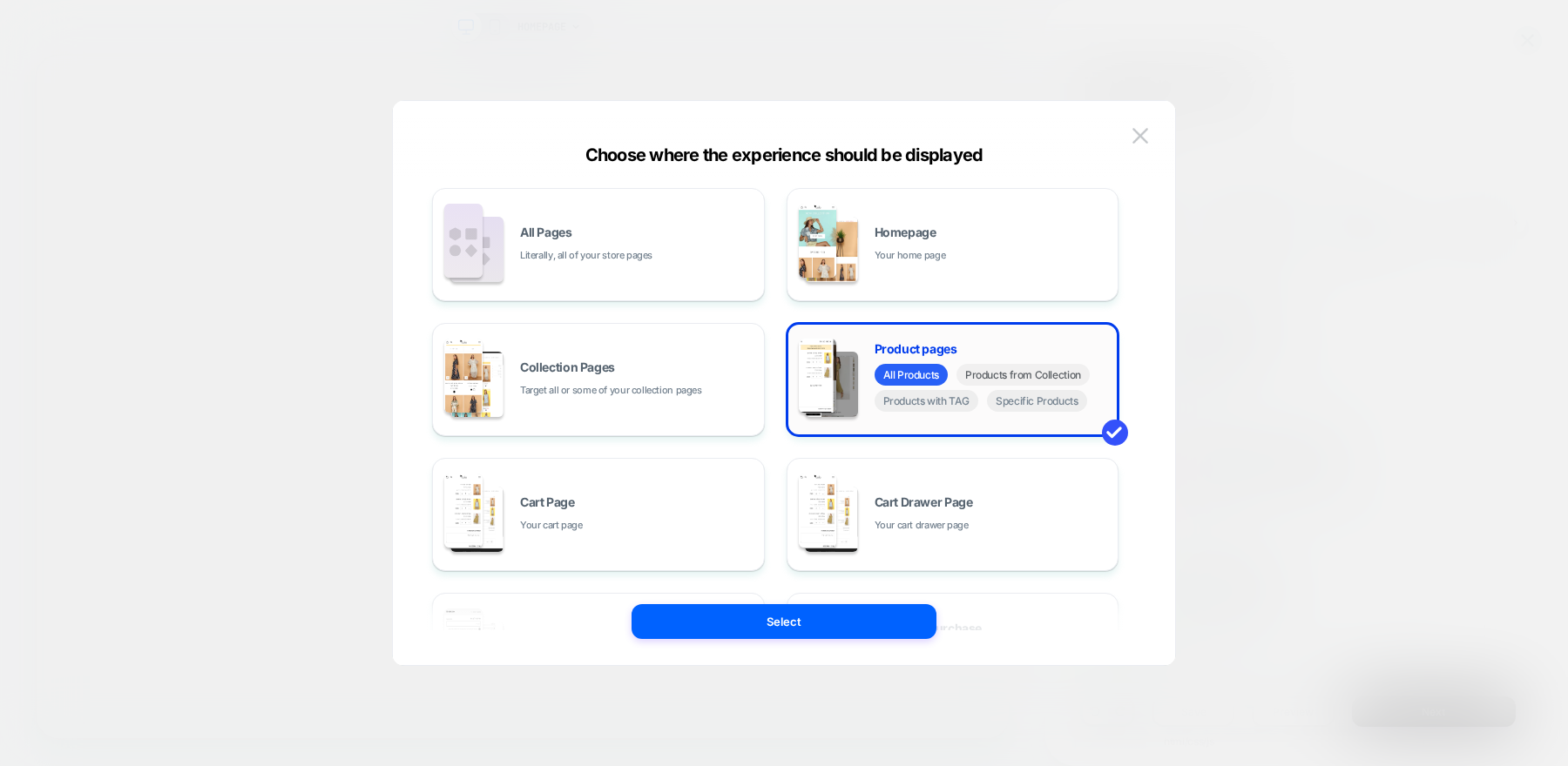
click at [1014, 380] on span "Products from Collection" at bounding box center [1023, 375] width 133 height 22
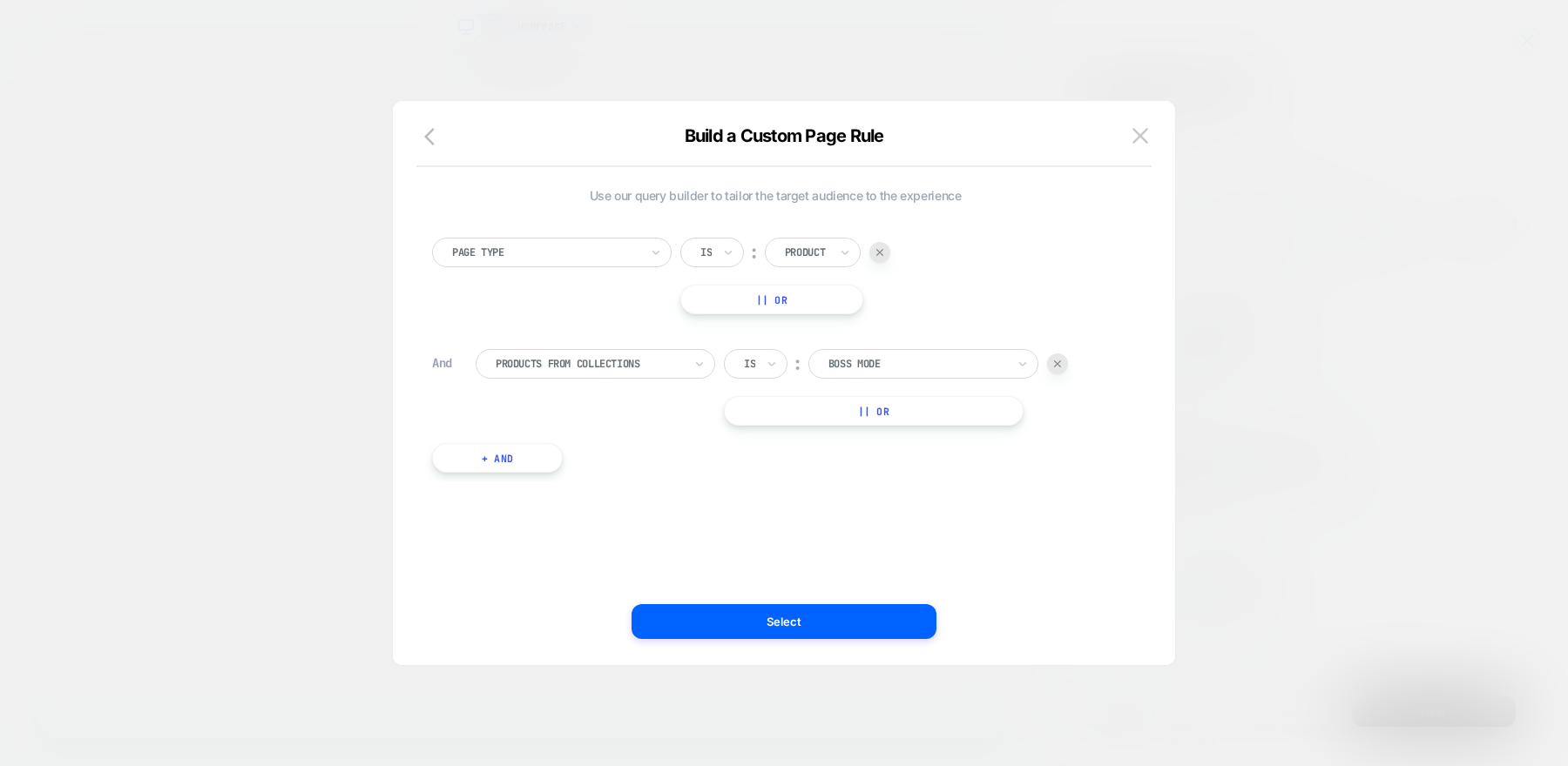
click at [881, 361] on div at bounding box center [917, 364] width 178 height 16
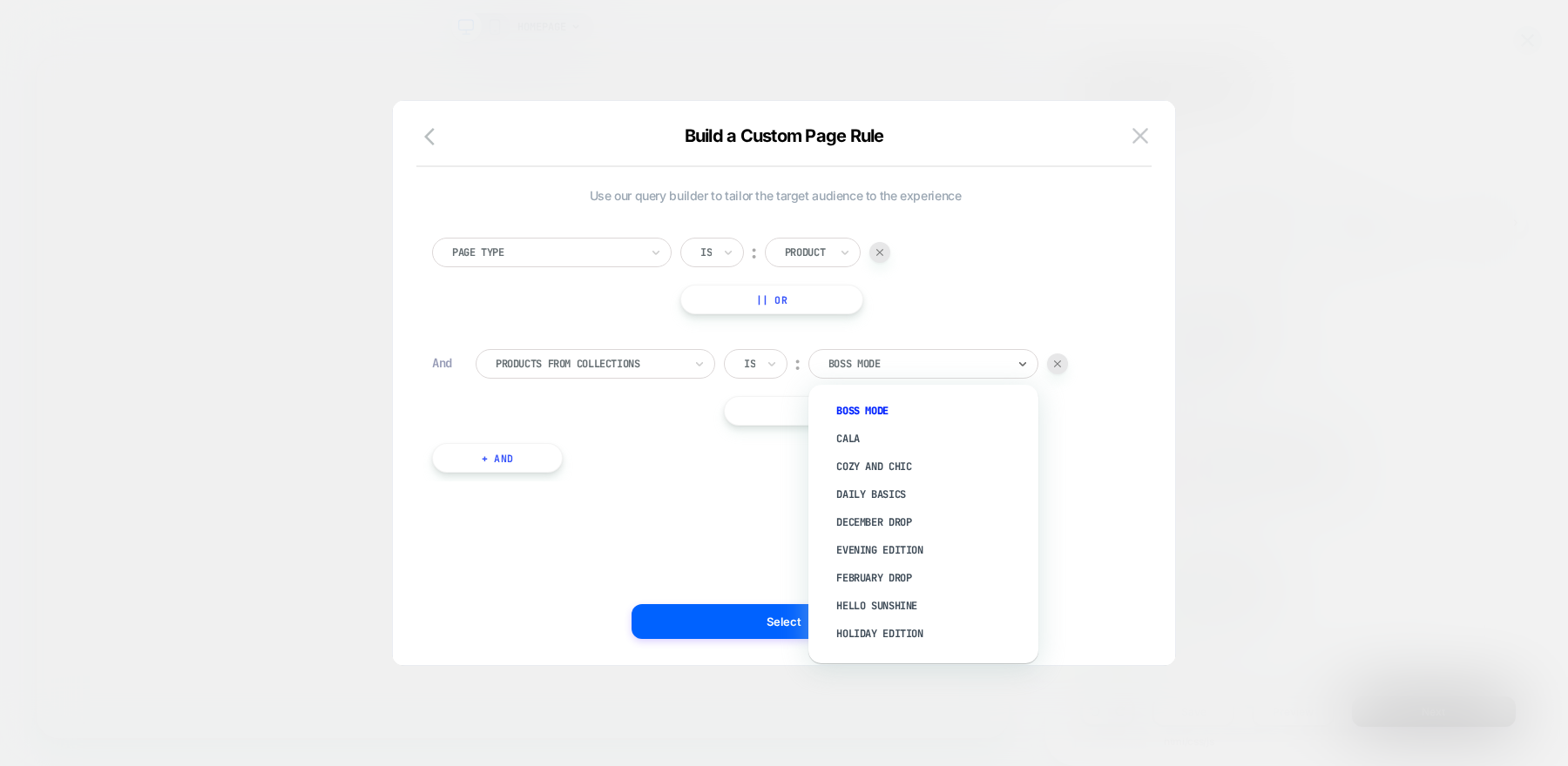
type input "*"
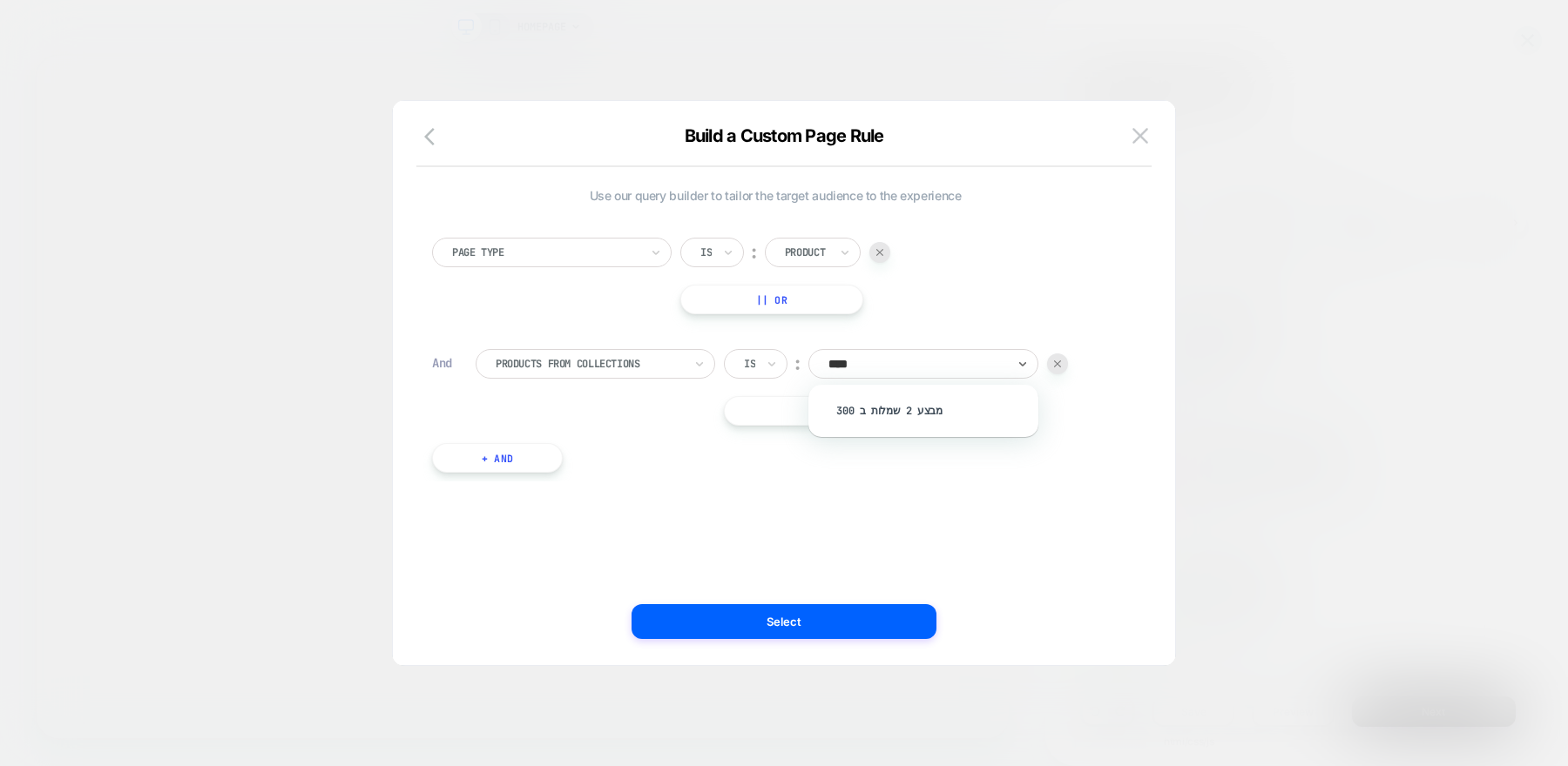
type input "*****"
click at [858, 407] on div "מבצע 2 שמלות ב 300" at bounding box center [932, 410] width 213 height 27
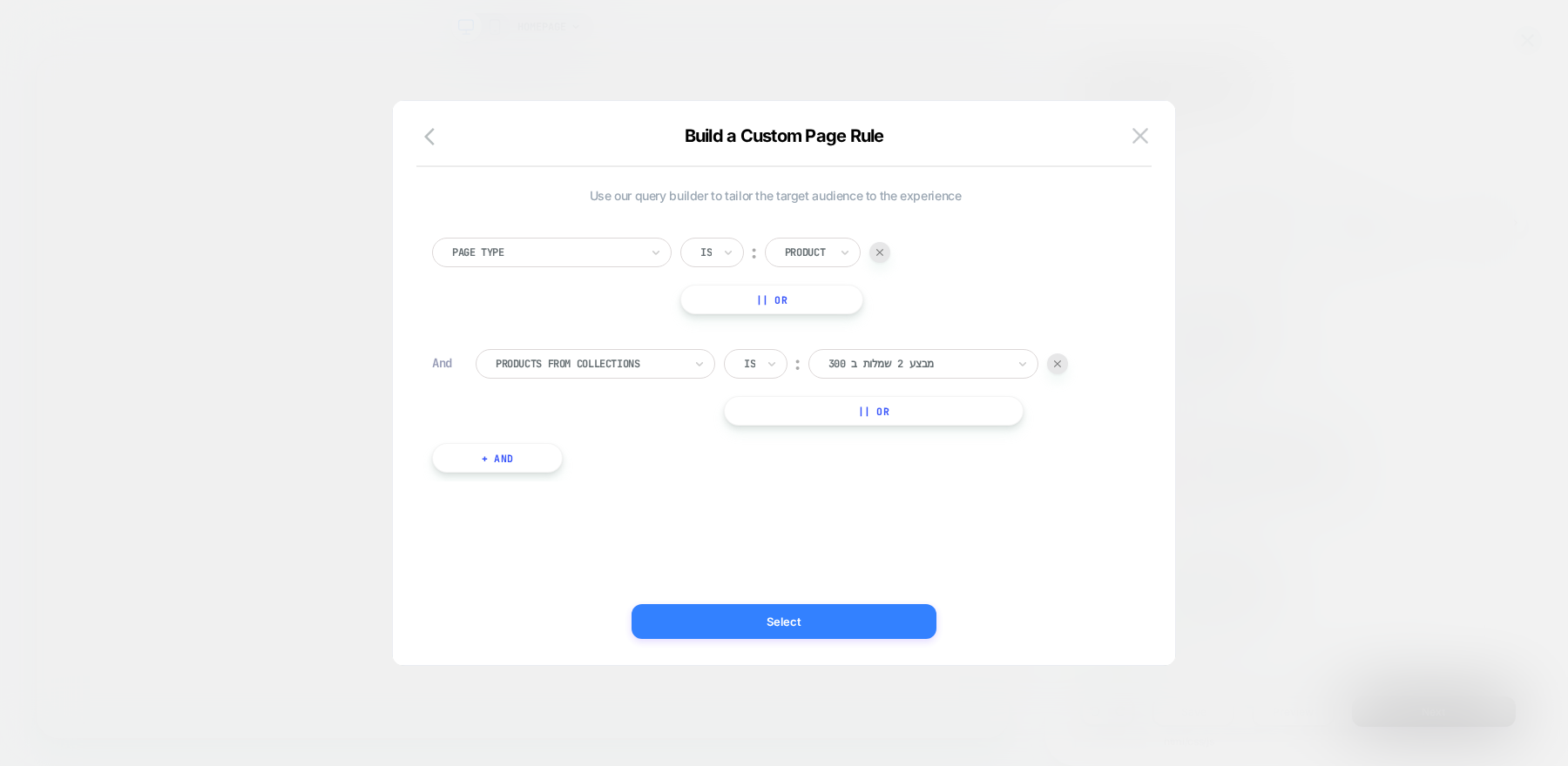
click at [849, 615] on button "Select" at bounding box center [784, 622] width 305 height 35
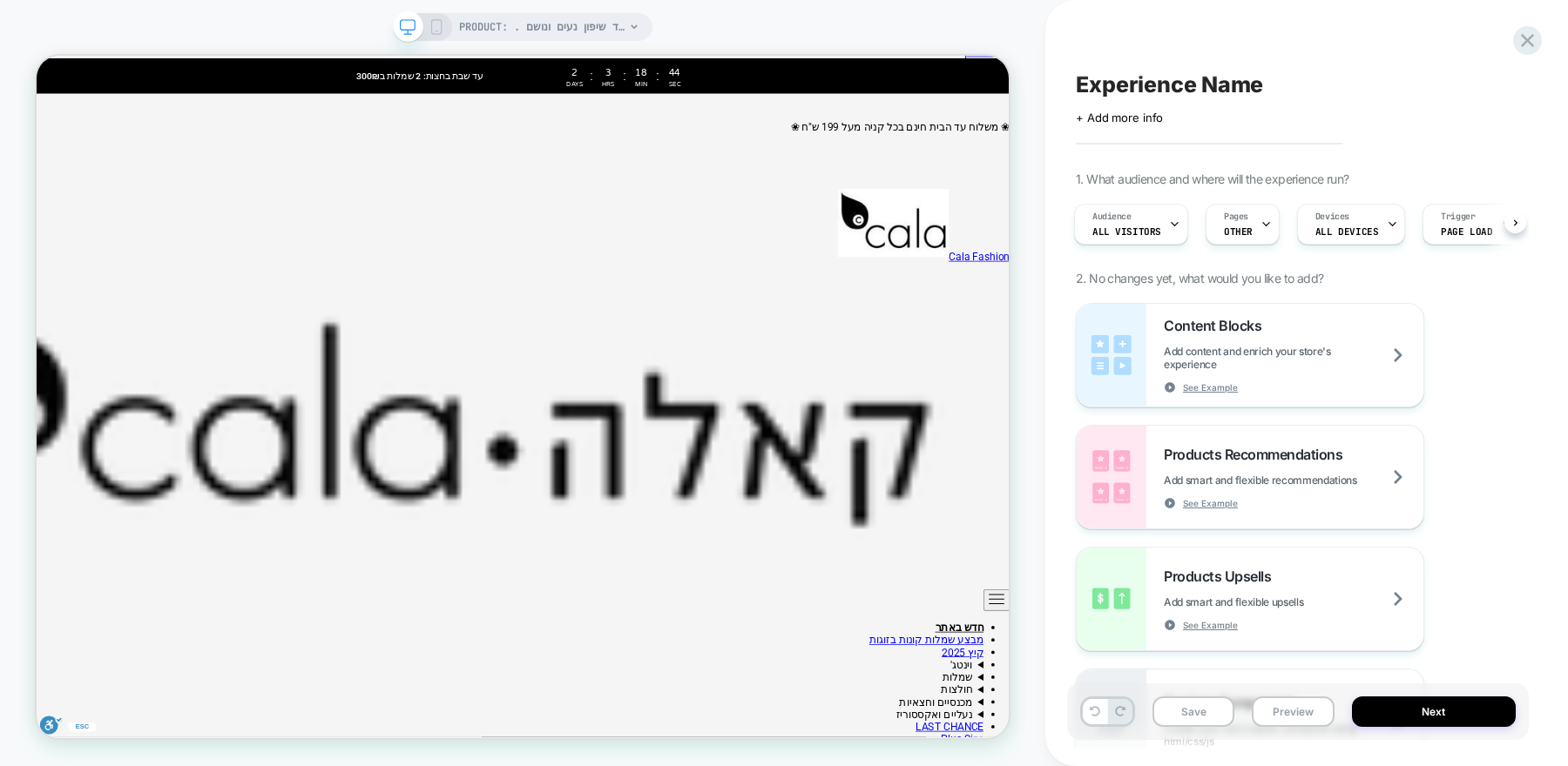
scroll to position [10, 0]
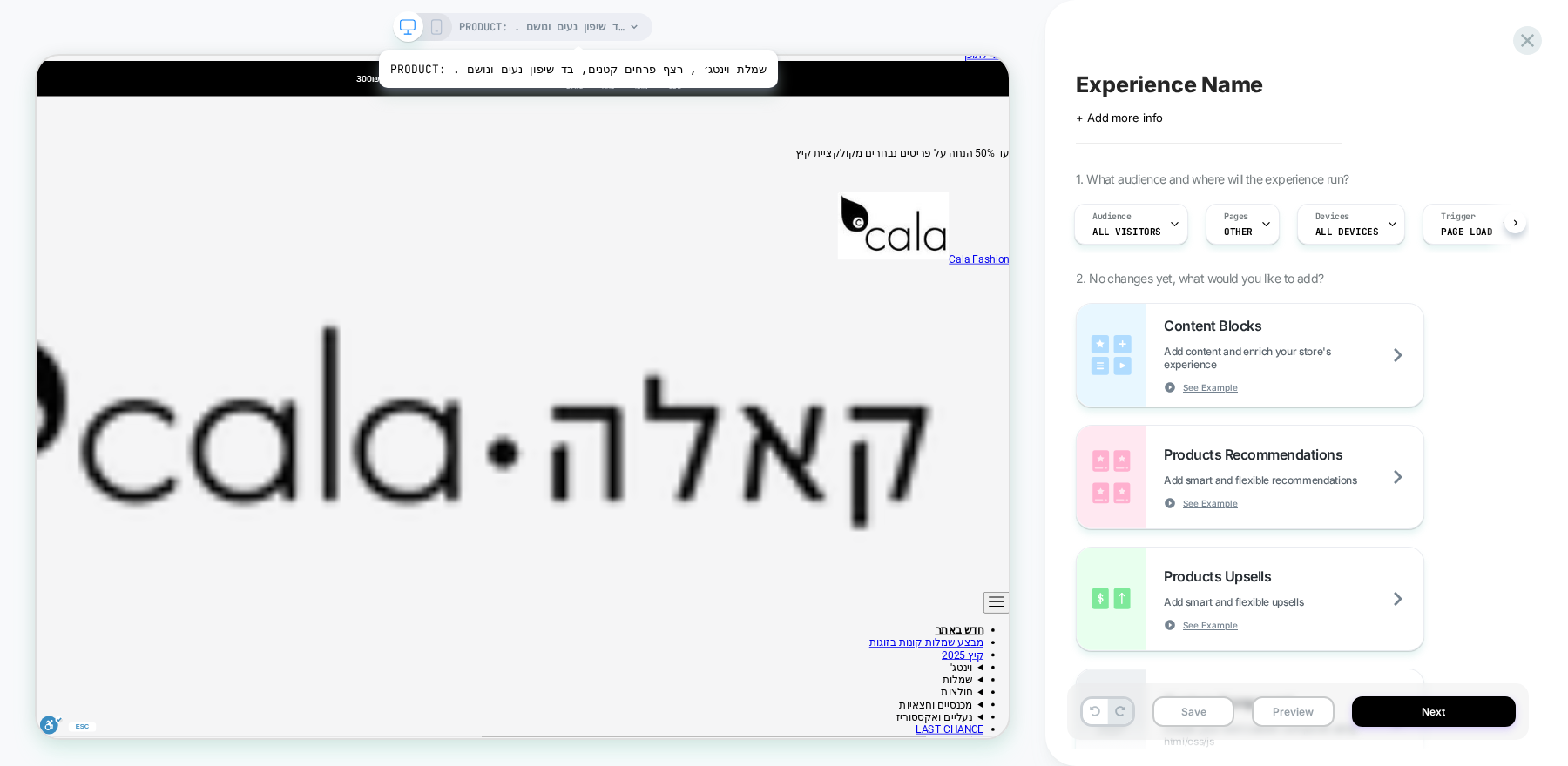
click at [598, 28] on span "PRODUCT: . שמלת וינטג׳ , רצף פרחים קטנים, בד שיפון נעים ונושם" at bounding box center [541, 27] width 166 height 27
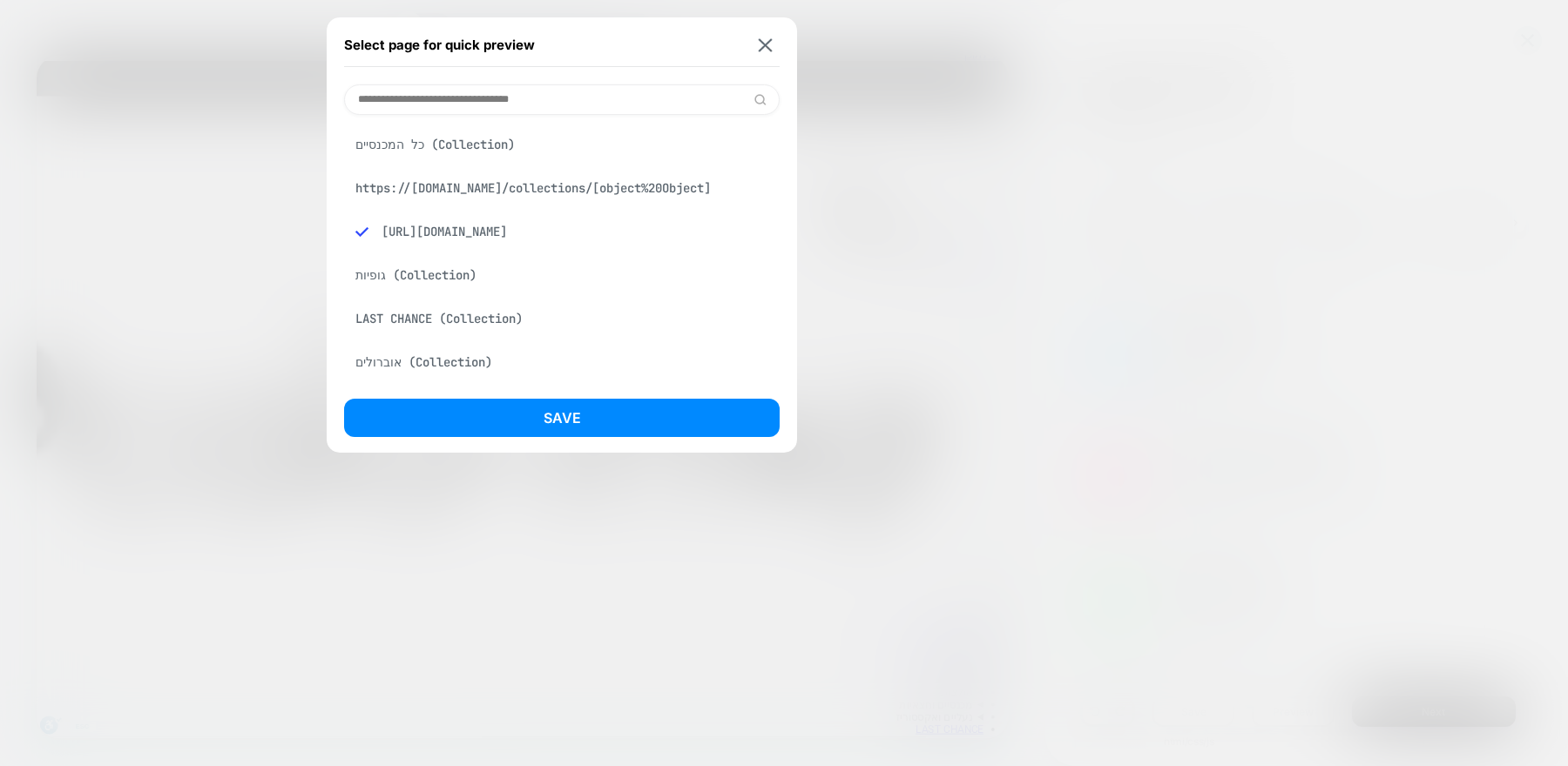
click at [563, 94] on input at bounding box center [562, 99] width 436 height 30
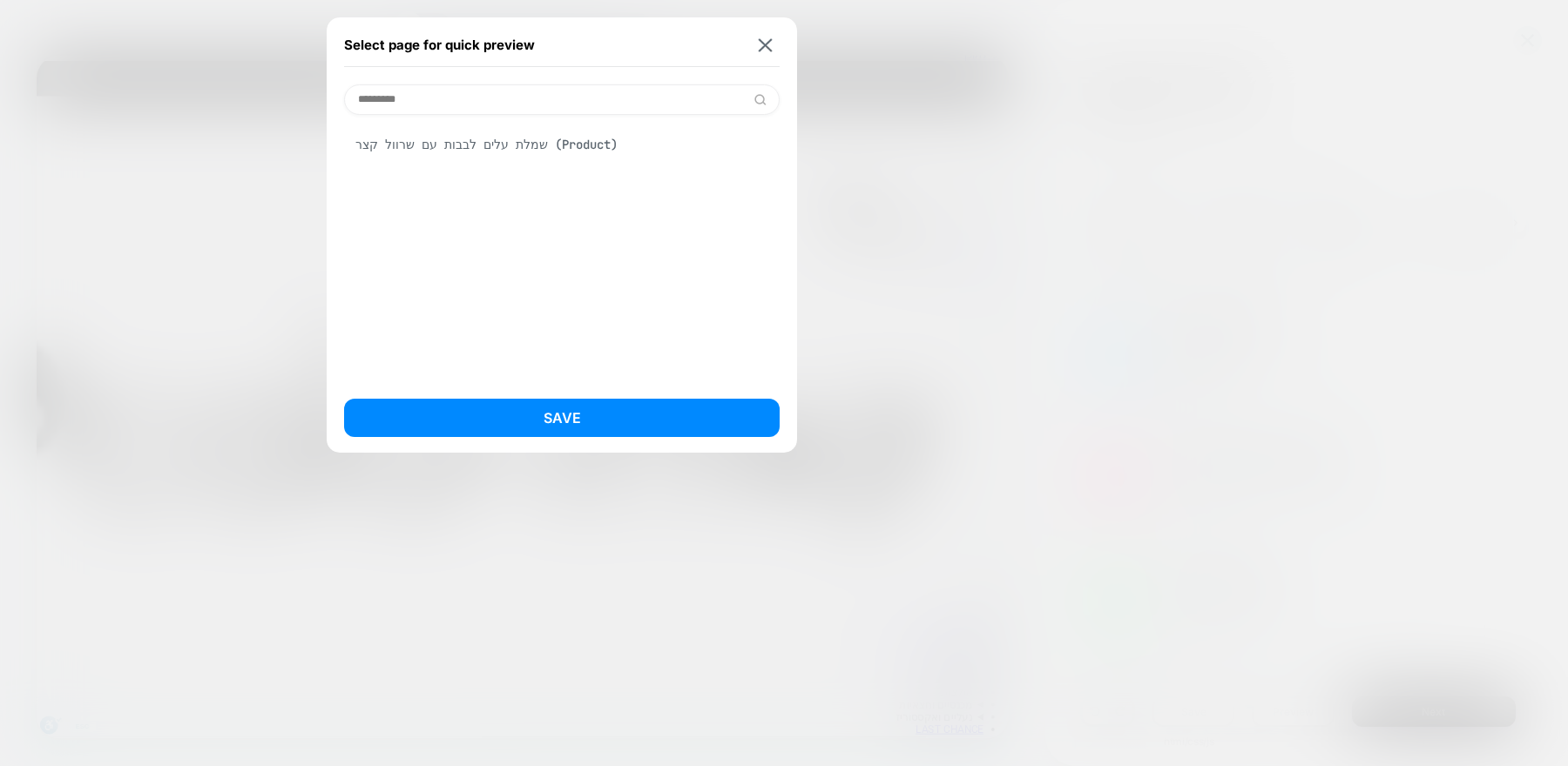
type input "*********"
click at [555, 159] on div "שמלת עלים לבבות עם שרוול קצר (Product)" at bounding box center [562, 144] width 436 height 33
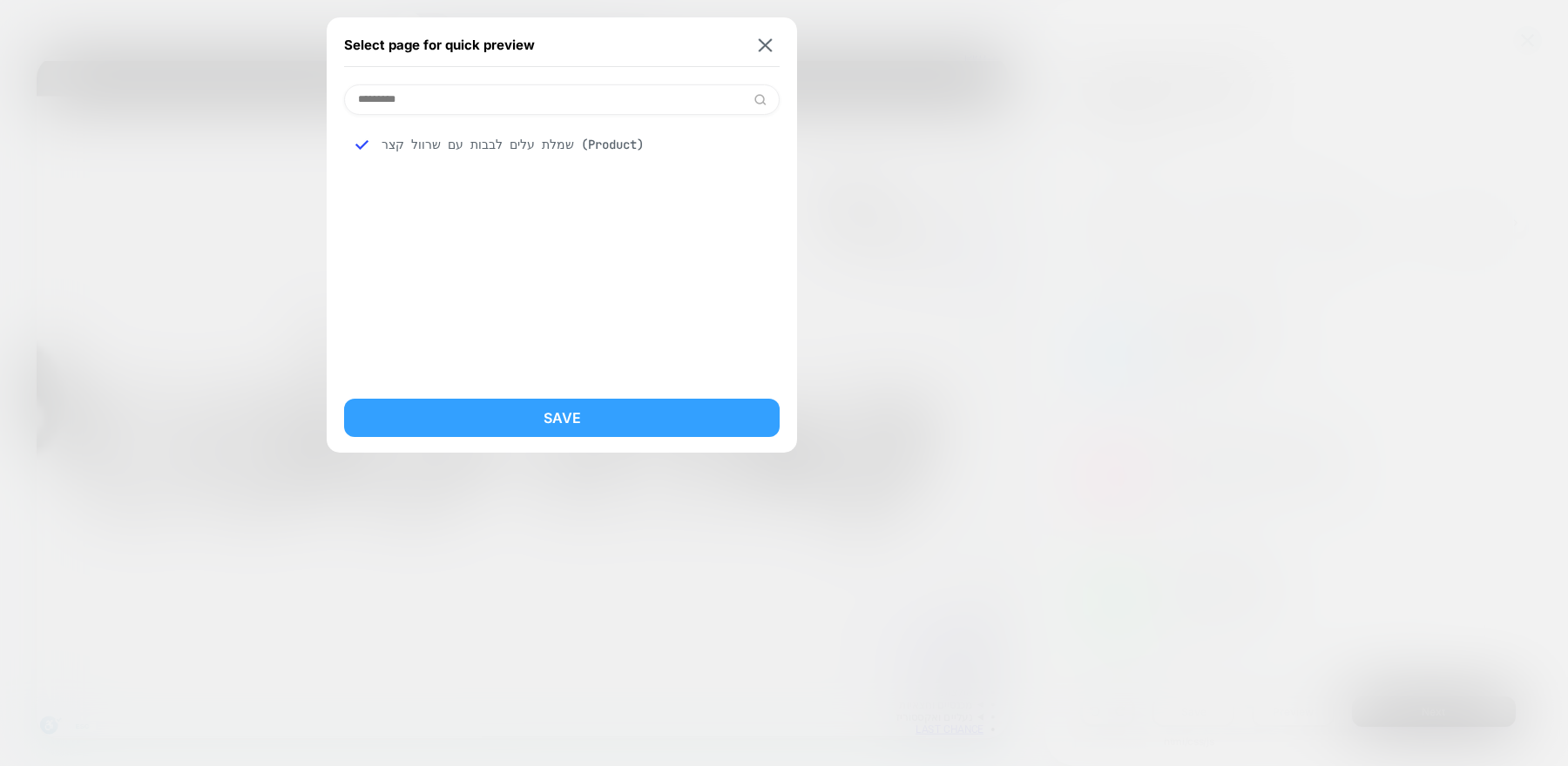
click at [536, 403] on button "Save" at bounding box center [562, 417] width 436 height 38
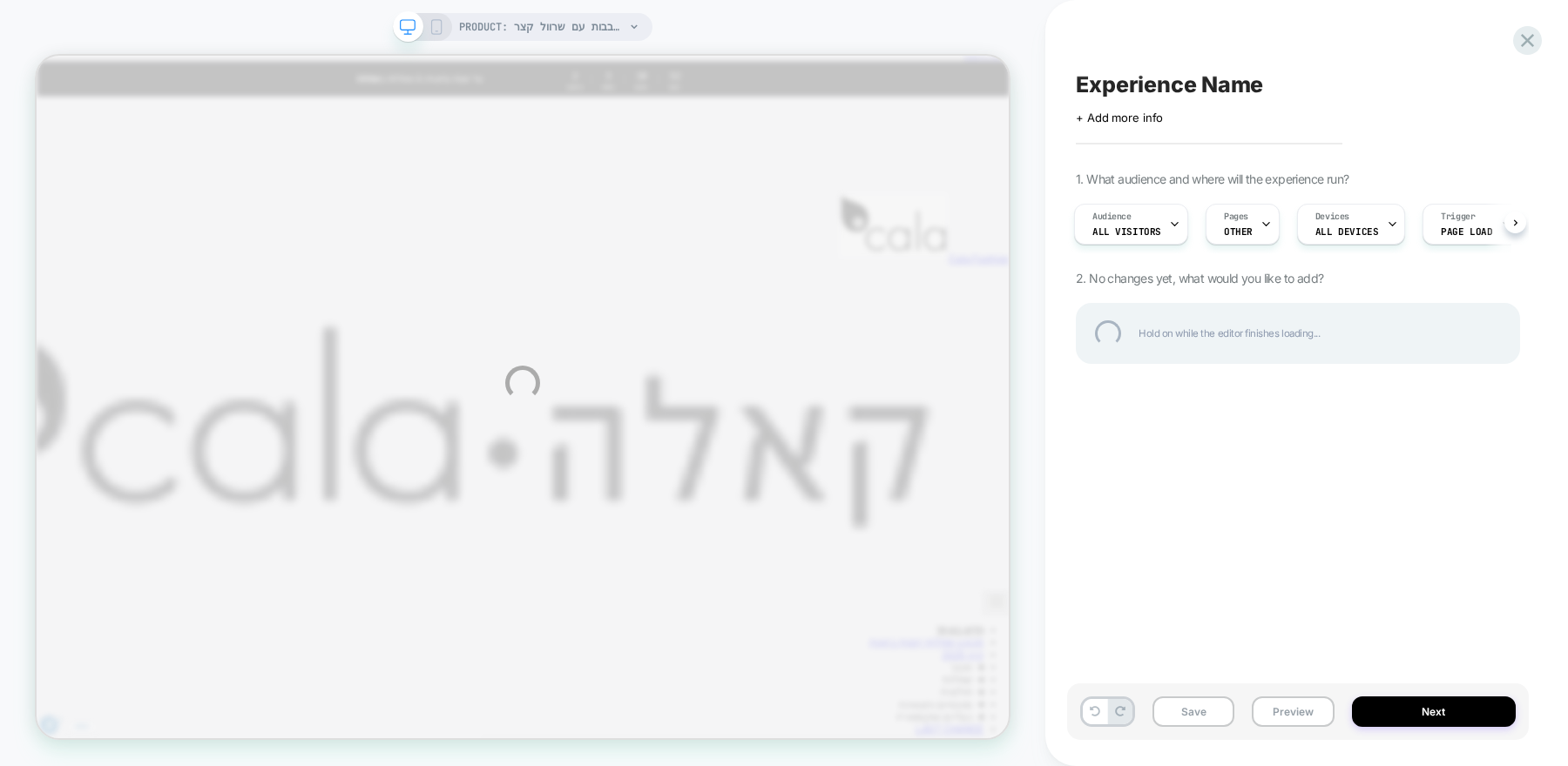
click at [440, 29] on div "PRODUCT: שמלת עלים לבבות עם שרוול קצר PRODUCT: שמלת עלים לבבות עם שרוול קצר Exp…" at bounding box center [784, 383] width 1568 height 766
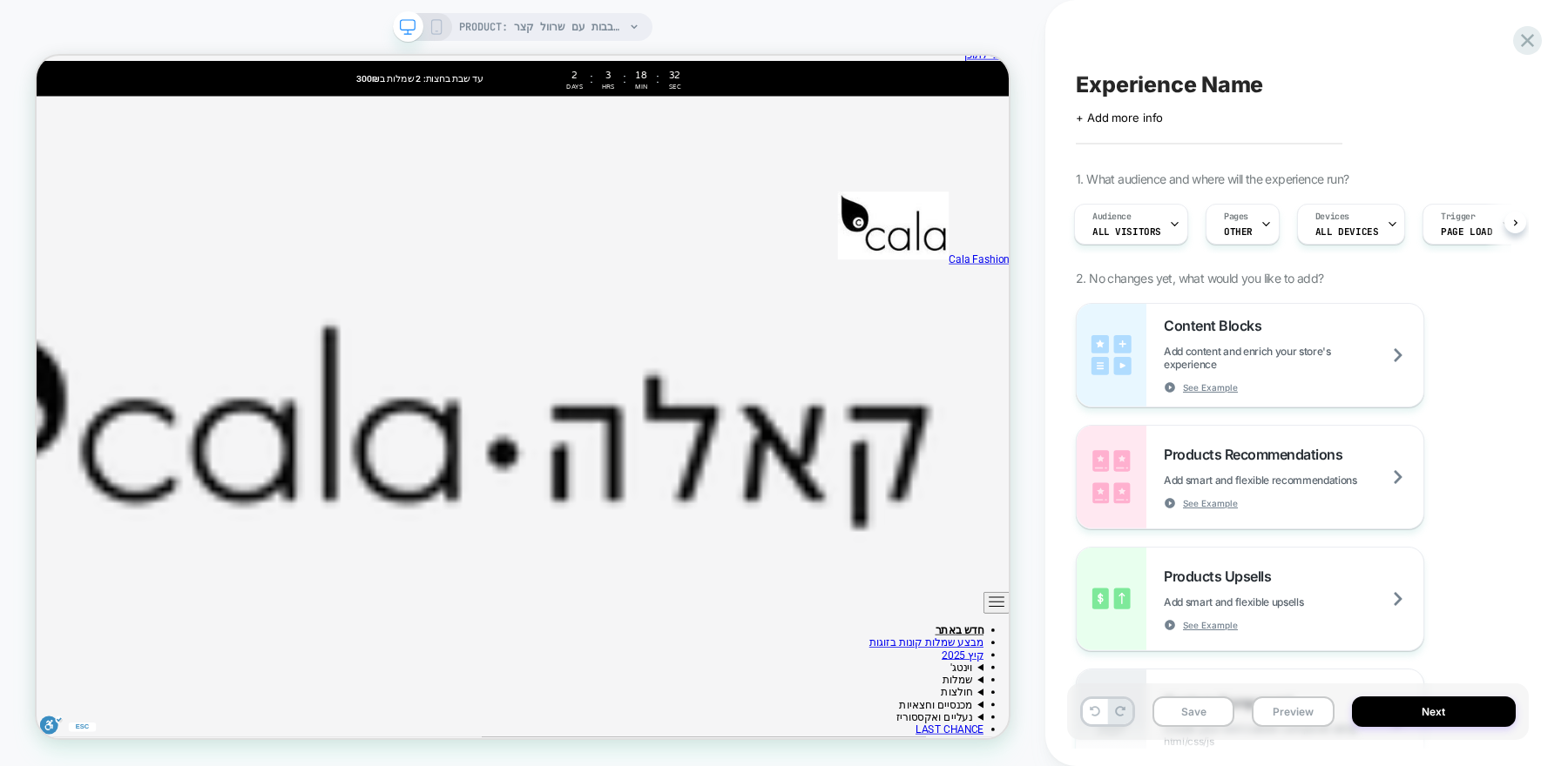
scroll to position [0, 3]
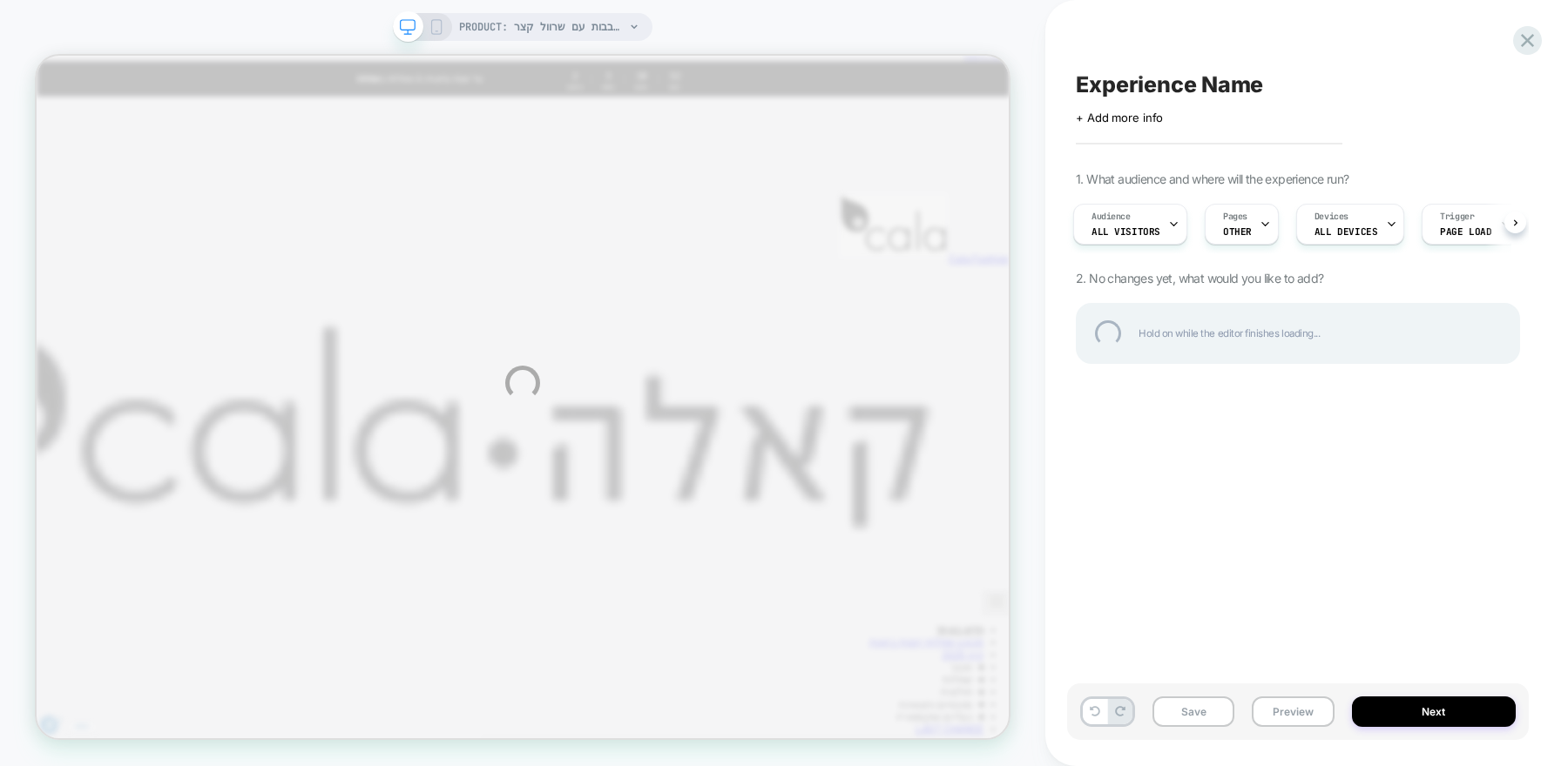
click at [441, 29] on div "PRODUCT: שמלת עלים לבבות עם שרוול קצר PRODUCT: שמלת עלים לבבות עם שרוול קצר Exp…" at bounding box center [784, 383] width 1568 height 766
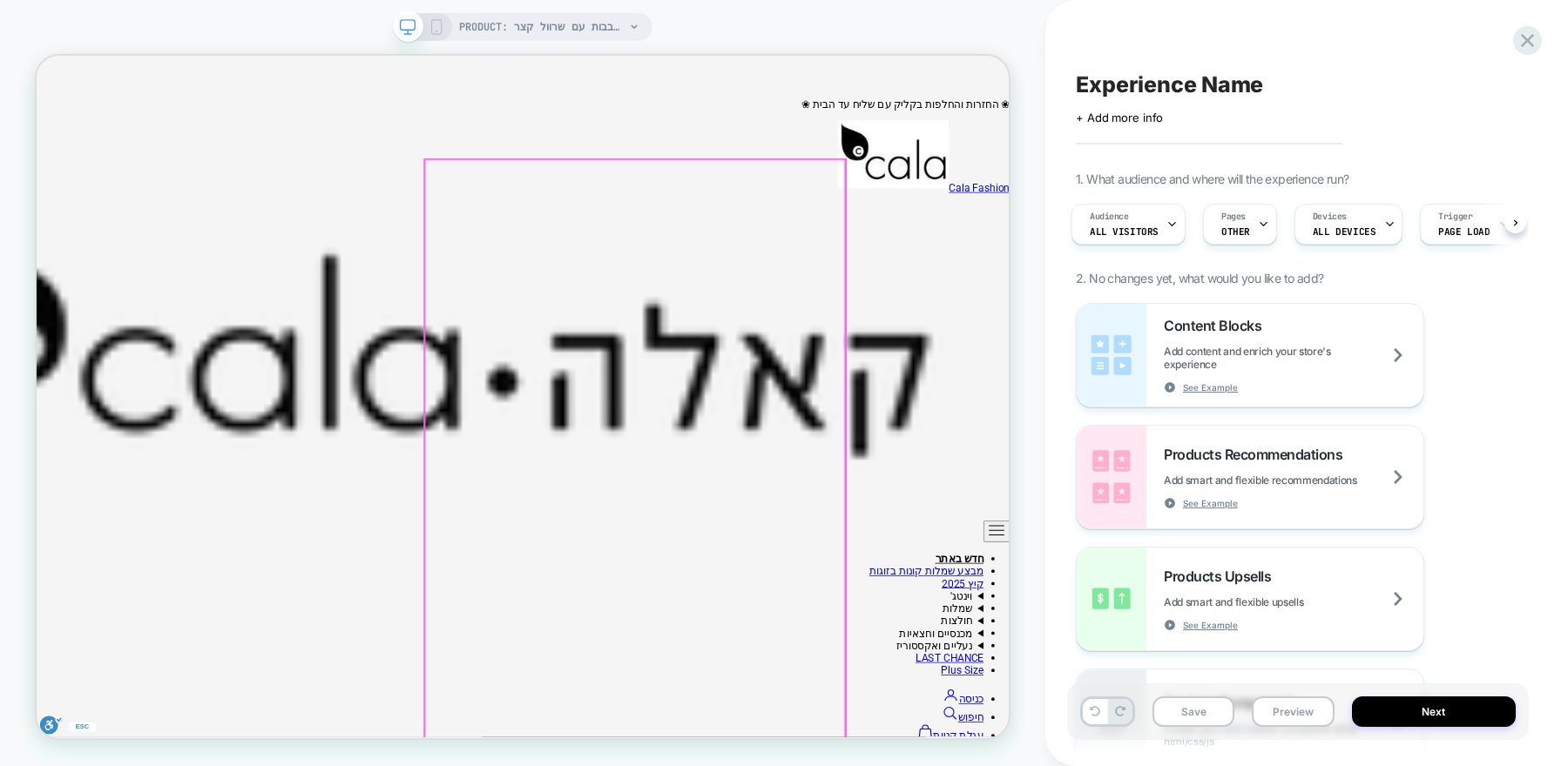
scroll to position [105, 0]
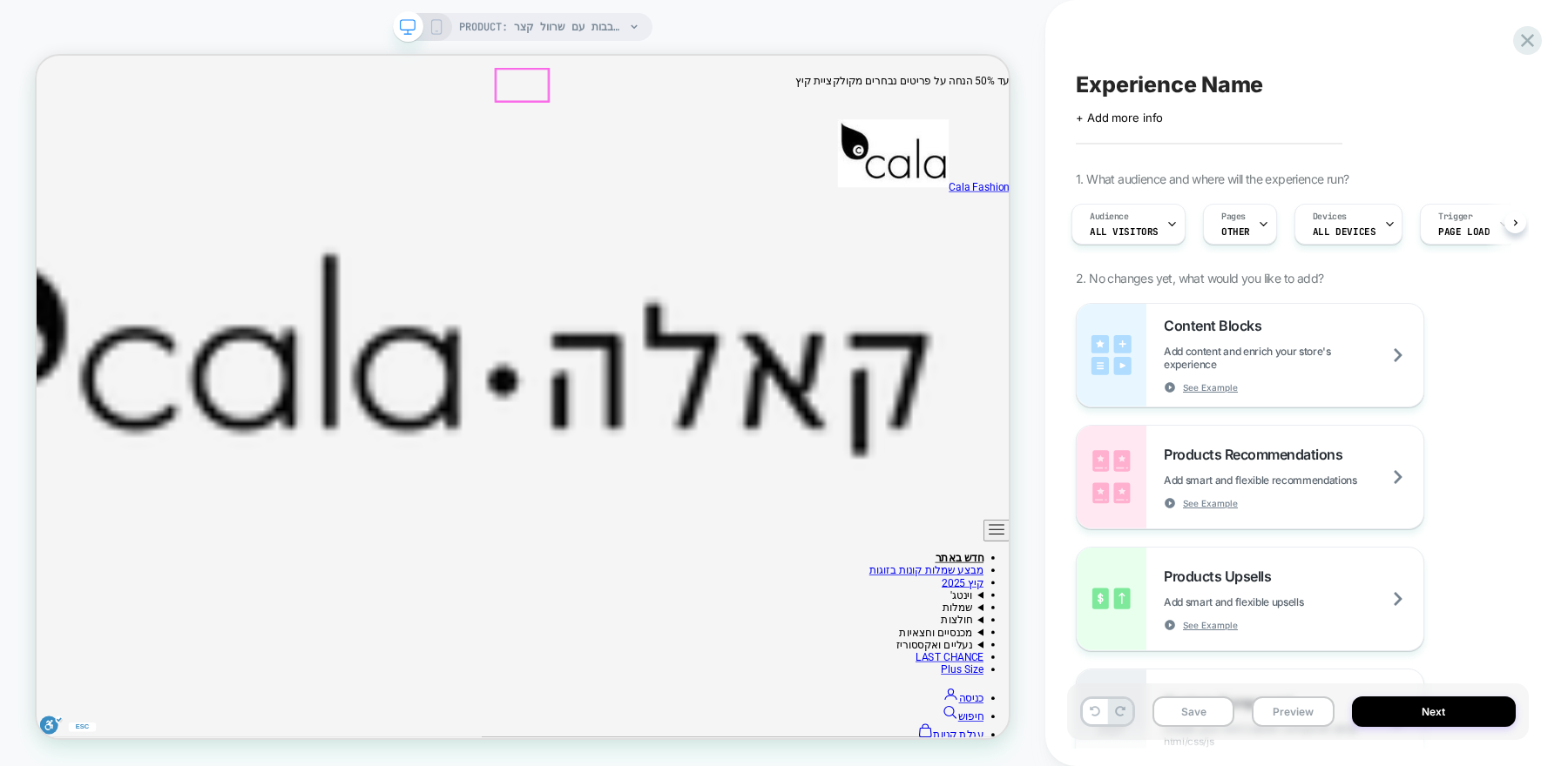
click at [1105, 141] on img at bounding box center [1178, 186] width 148 height 90
click at [585, 26] on span "PRODUCT: שמלת עלים לבבות עם שרוול קצר" at bounding box center [541, 27] width 166 height 27
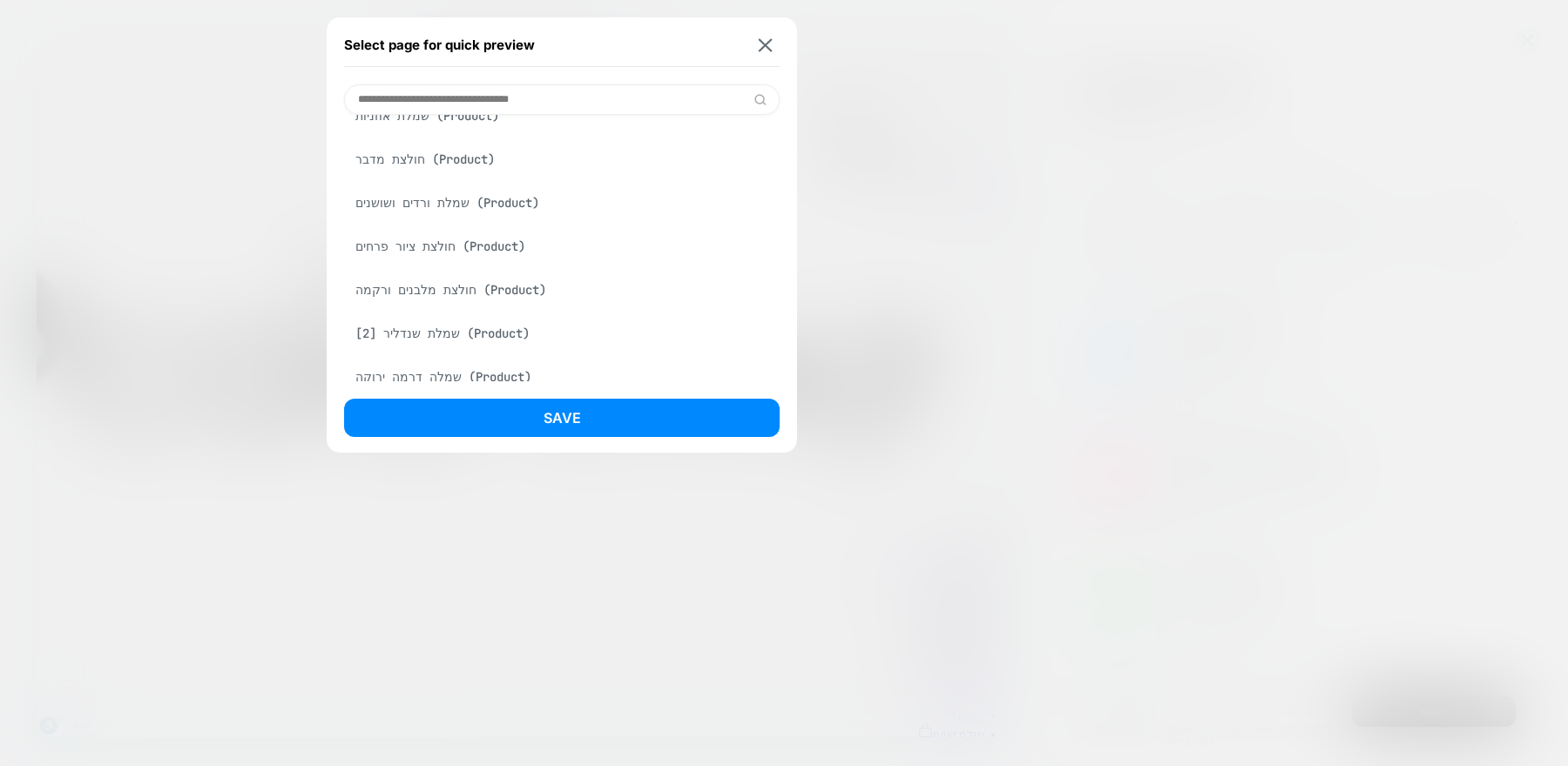
scroll to position [1335, 0]
click at [483, 221] on div "שמלת ורדים ושושנים (Product)" at bounding box center [562, 203] width 436 height 33
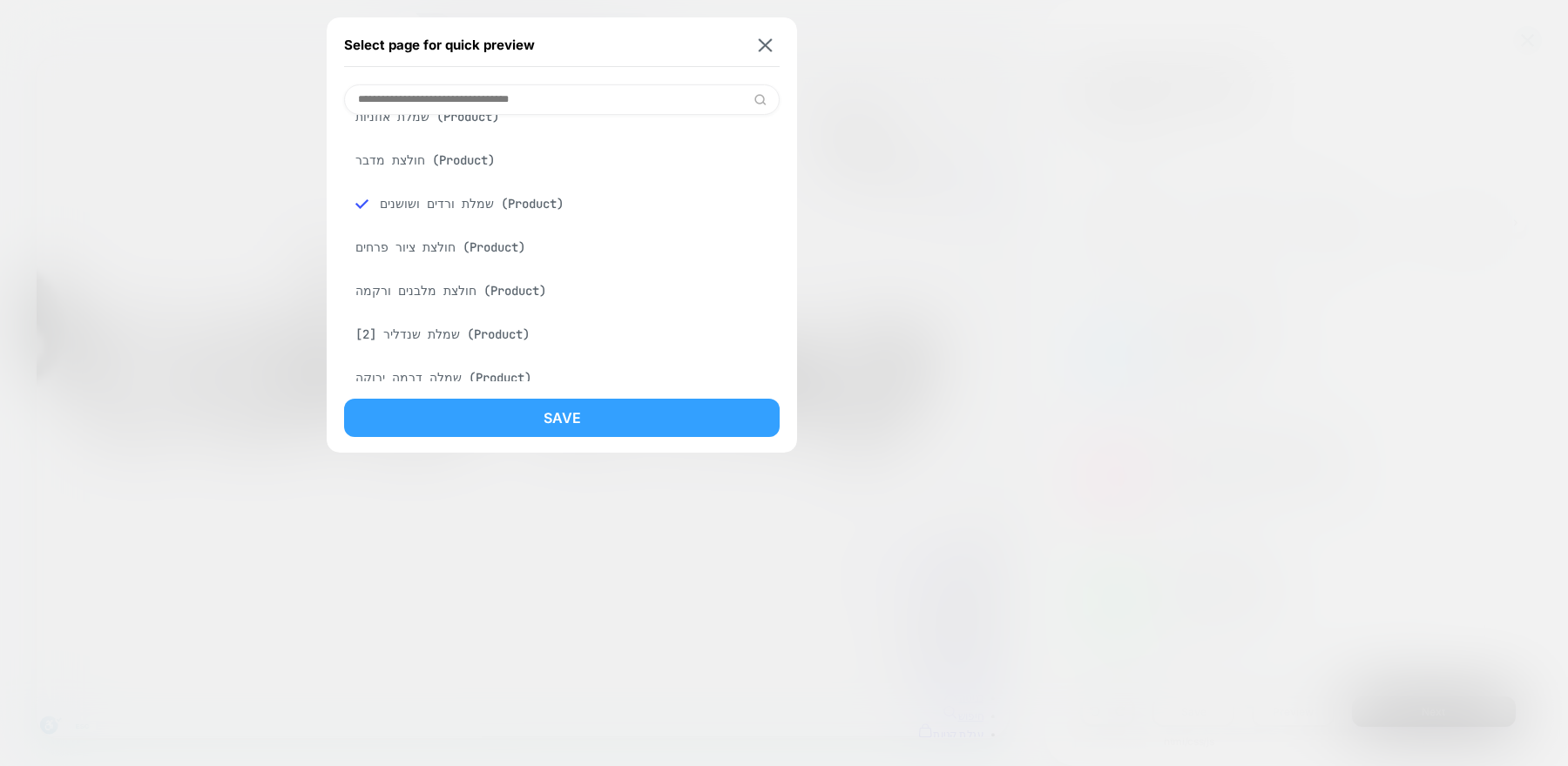
click at [489, 399] on button "Save" at bounding box center [562, 417] width 436 height 38
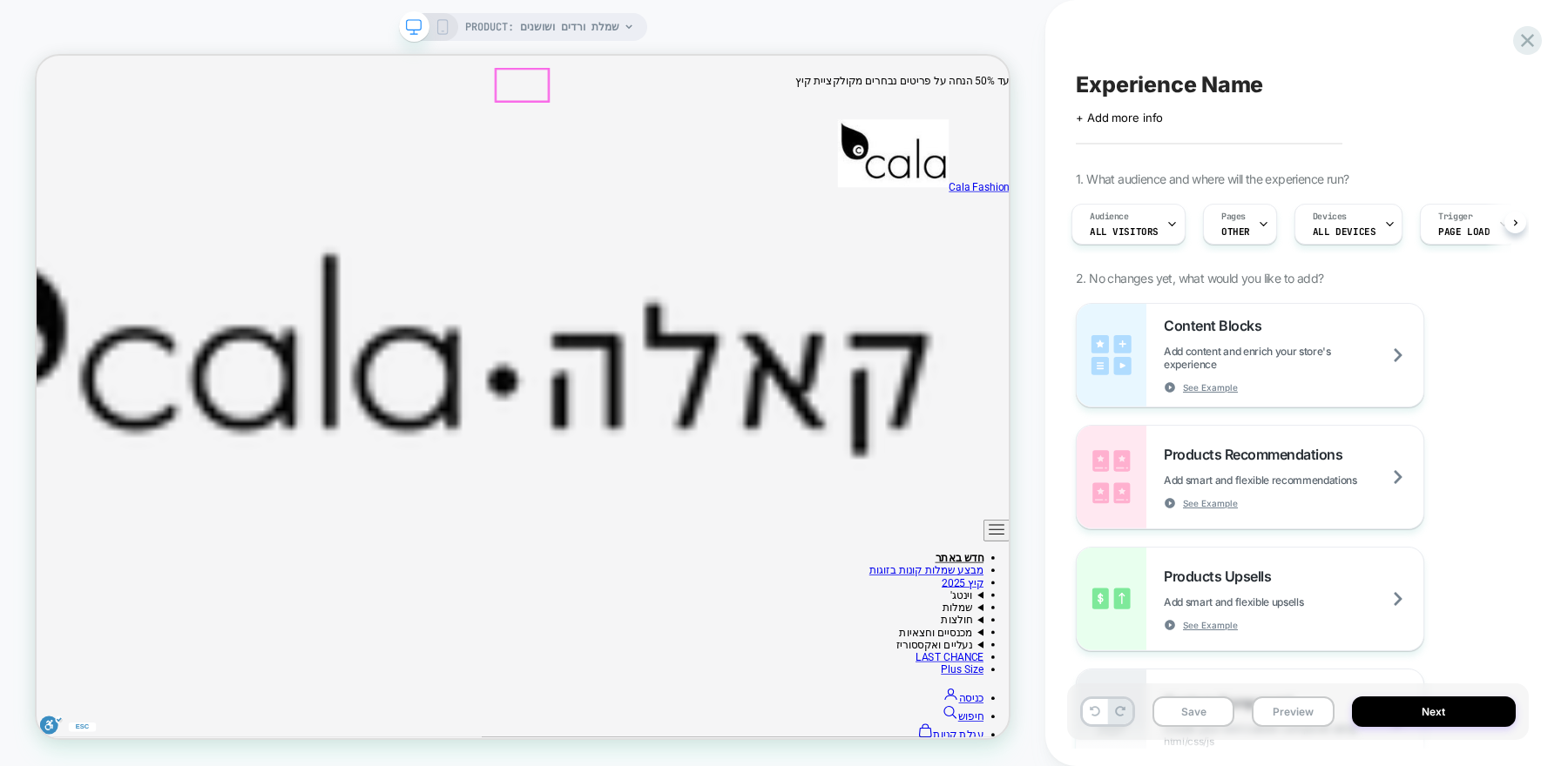
scroll to position [0, 5]
click at [538, 23] on span "PRODUCT: שמלת ורדים ושושנים" at bounding box center [542, 27] width 154 height 27
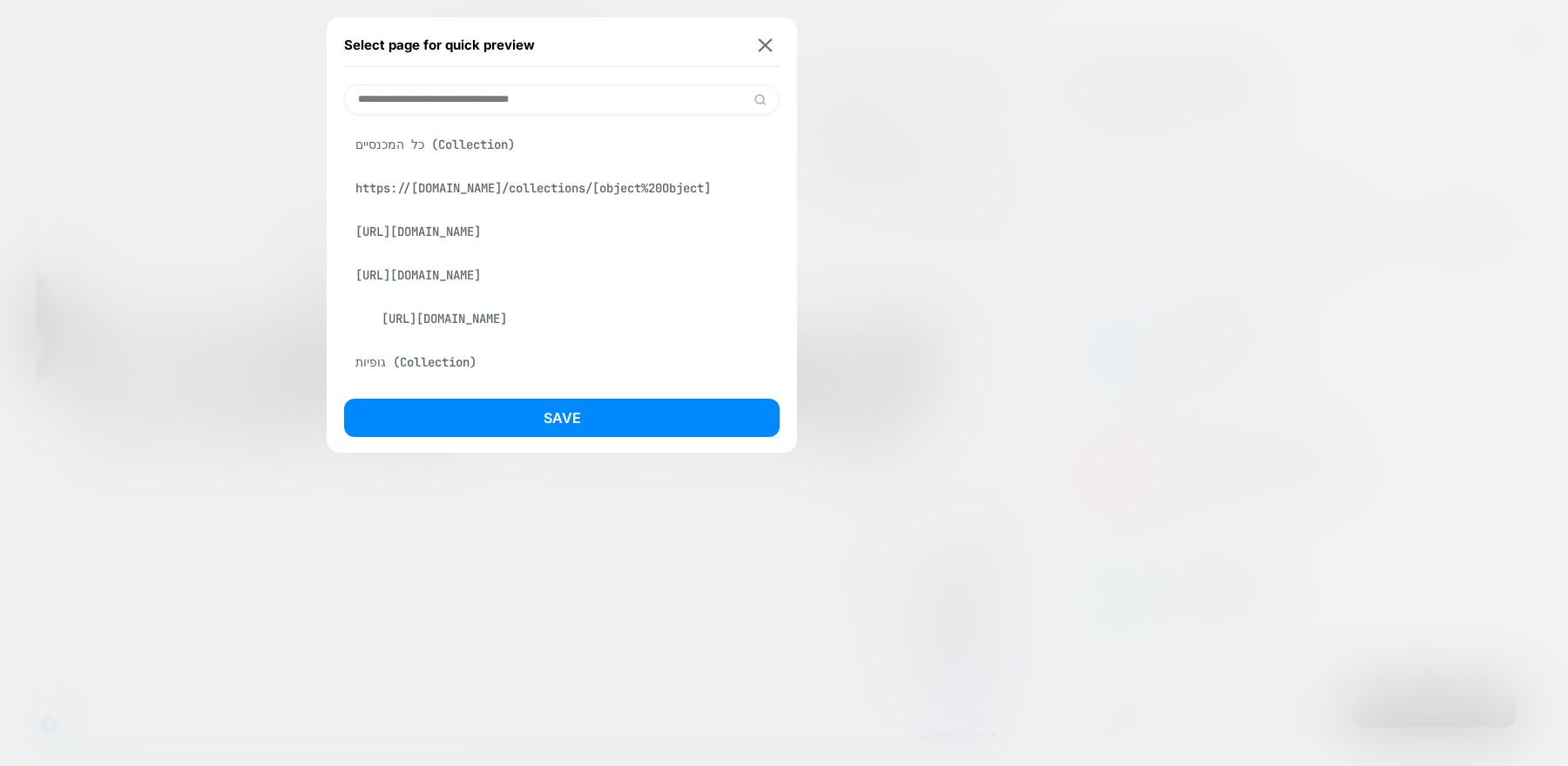
click at [537, 95] on input at bounding box center [562, 99] width 436 height 30
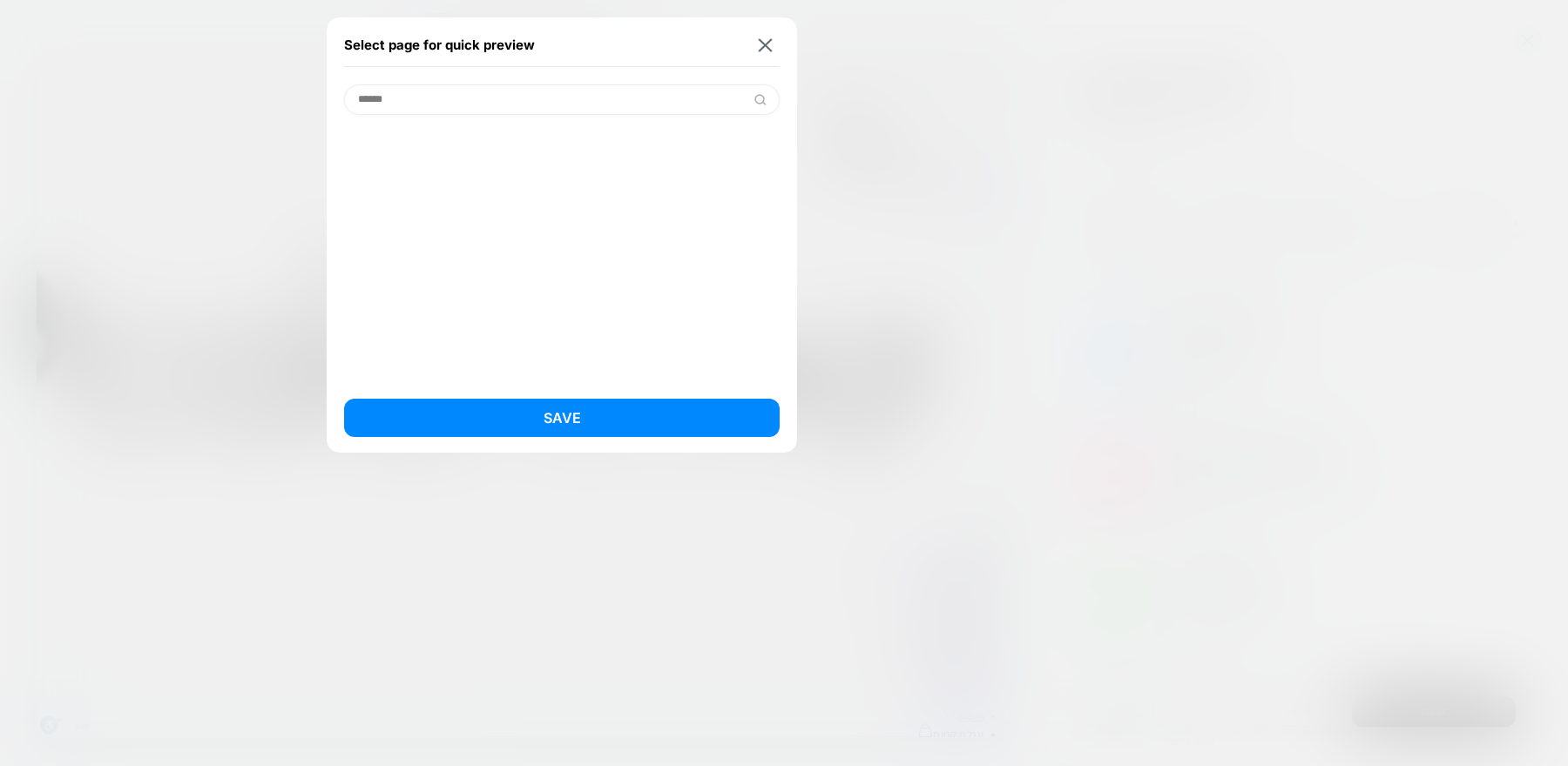
type input "******"
click at [542, 153] on div "שמלת קימונו (Product)" at bounding box center [562, 144] width 436 height 33
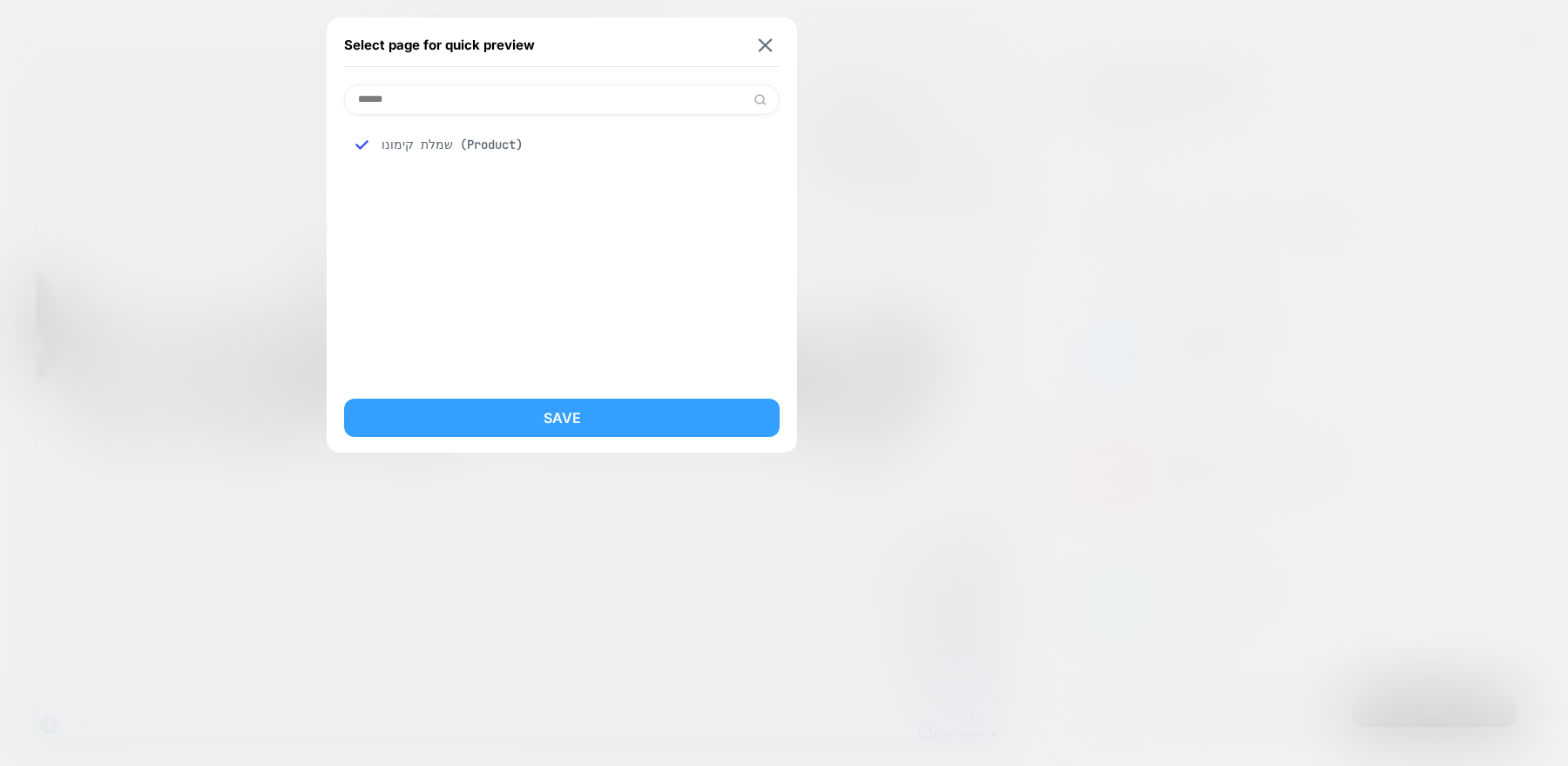
click at [560, 420] on button "Save" at bounding box center [562, 417] width 436 height 38
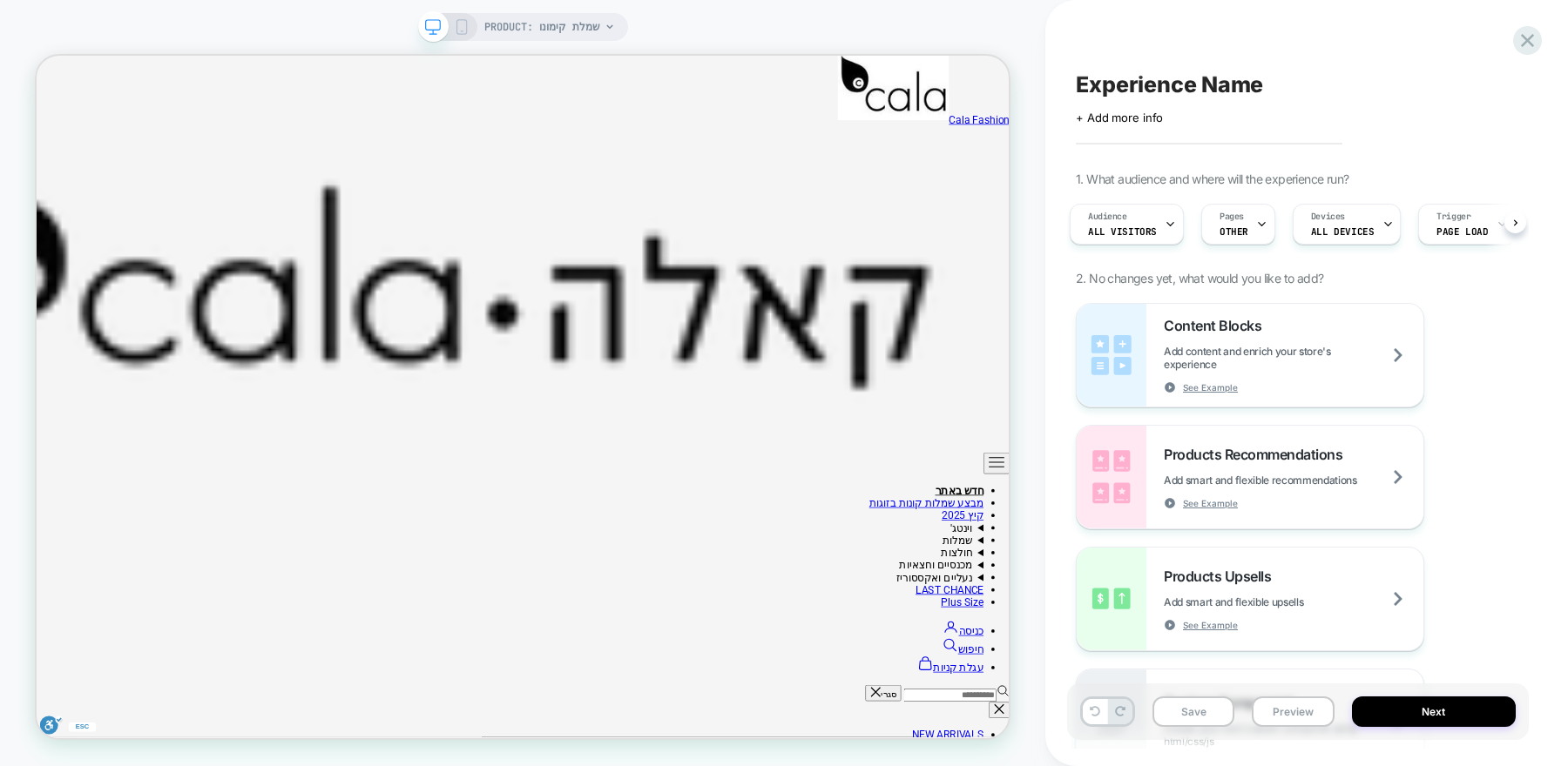
scroll to position [0, 0]
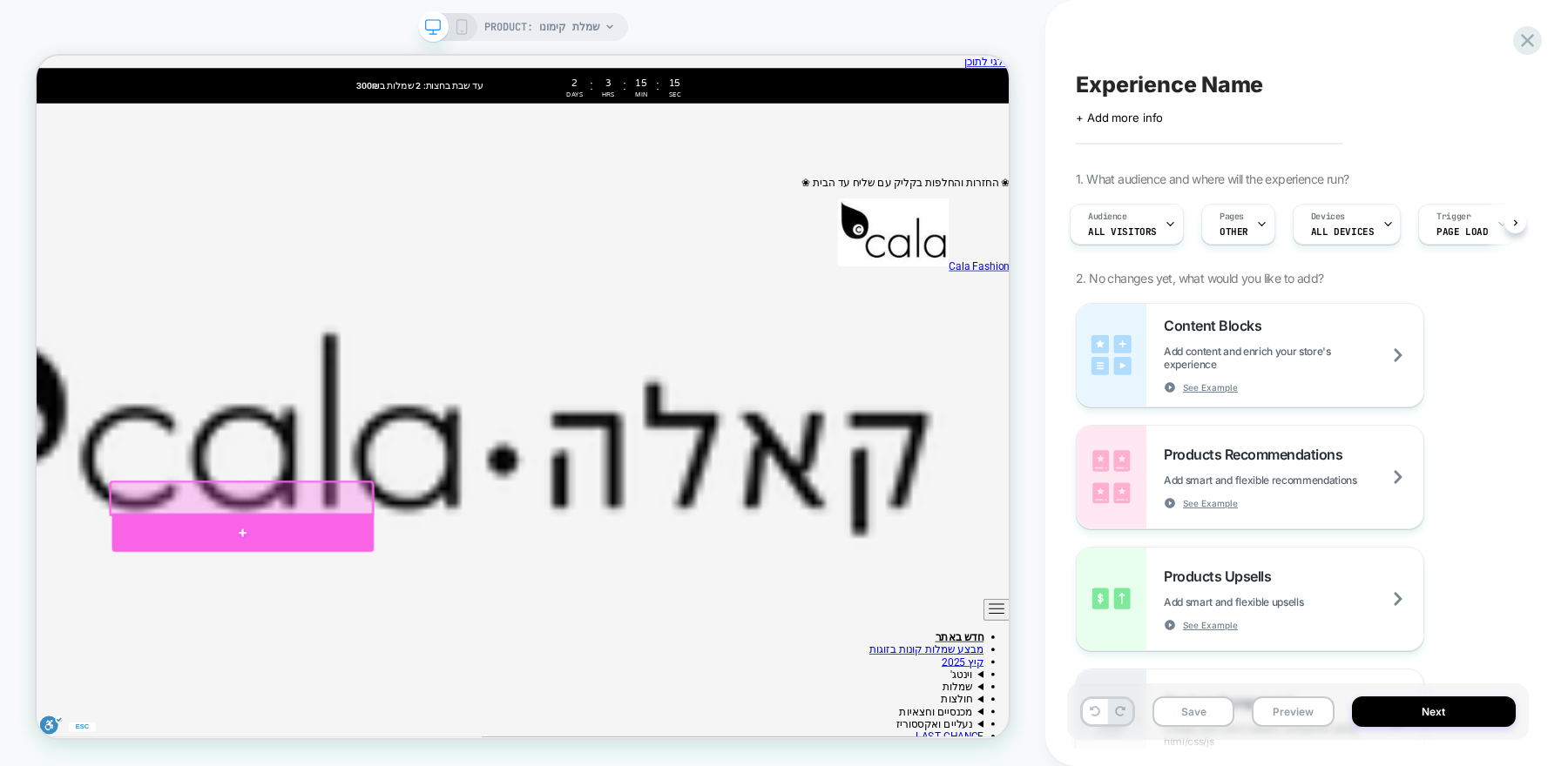
click at [445, 671] on div at bounding box center [311, 692] width 349 height 51
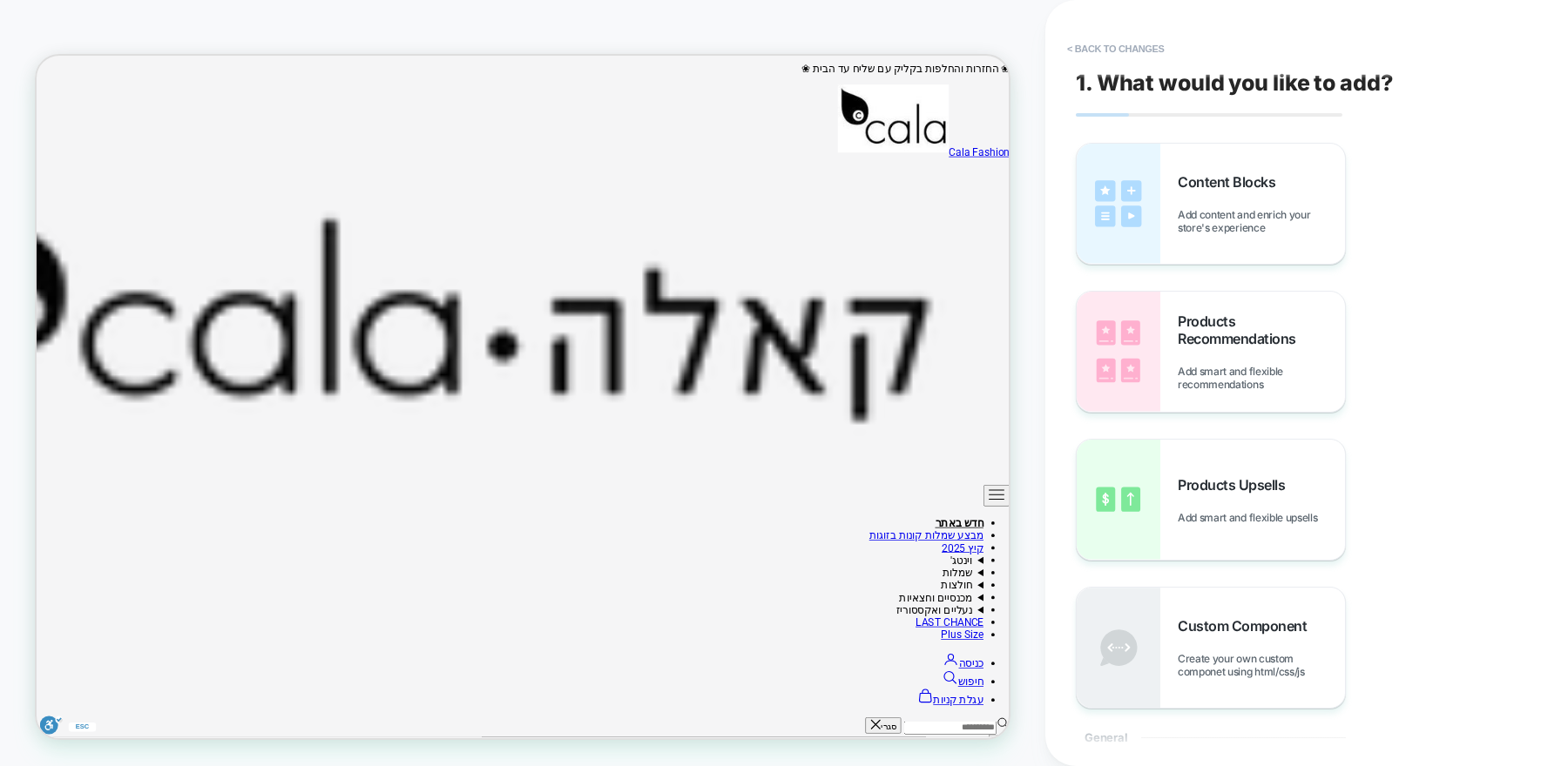
scroll to position [159, 0]
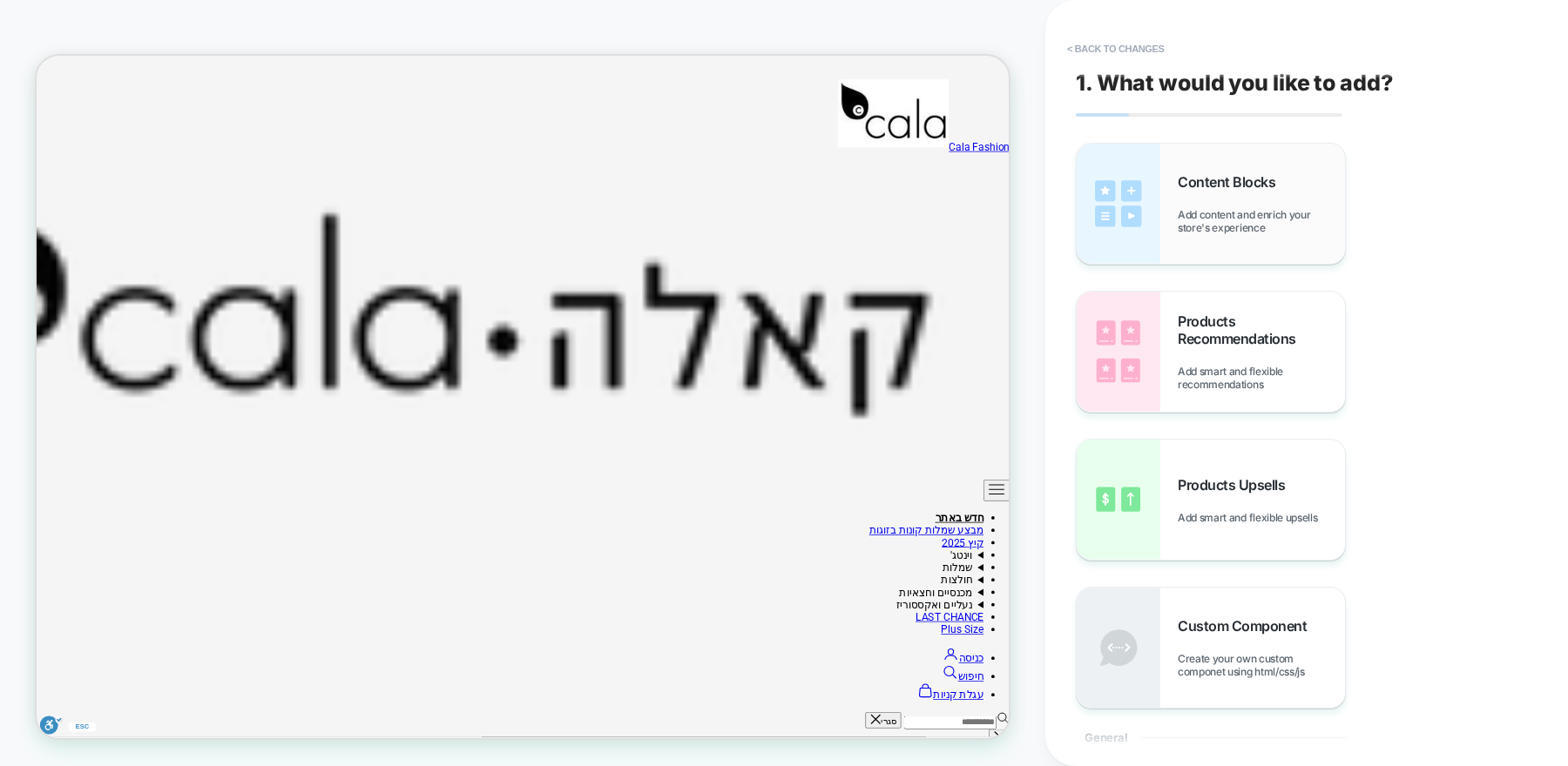
click at [1198, 230] on span "Add content and enrich your store's experience" at bounding box center [1261, 221] width 167 height 27
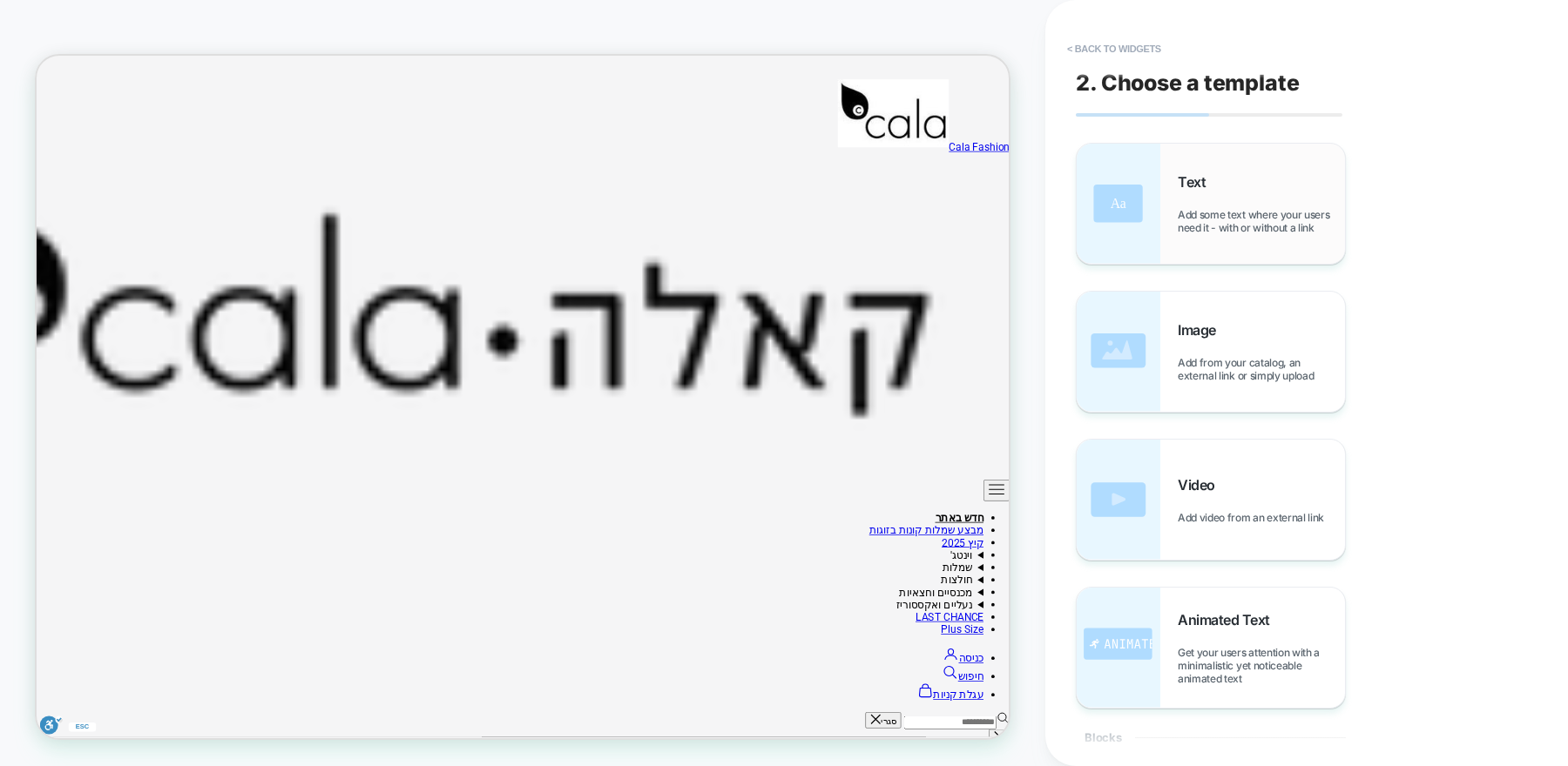
click at [1207, 212] on span "Add some text where your users need it - with or without a link" at bounding box center [1261, 221] width 167 height 27
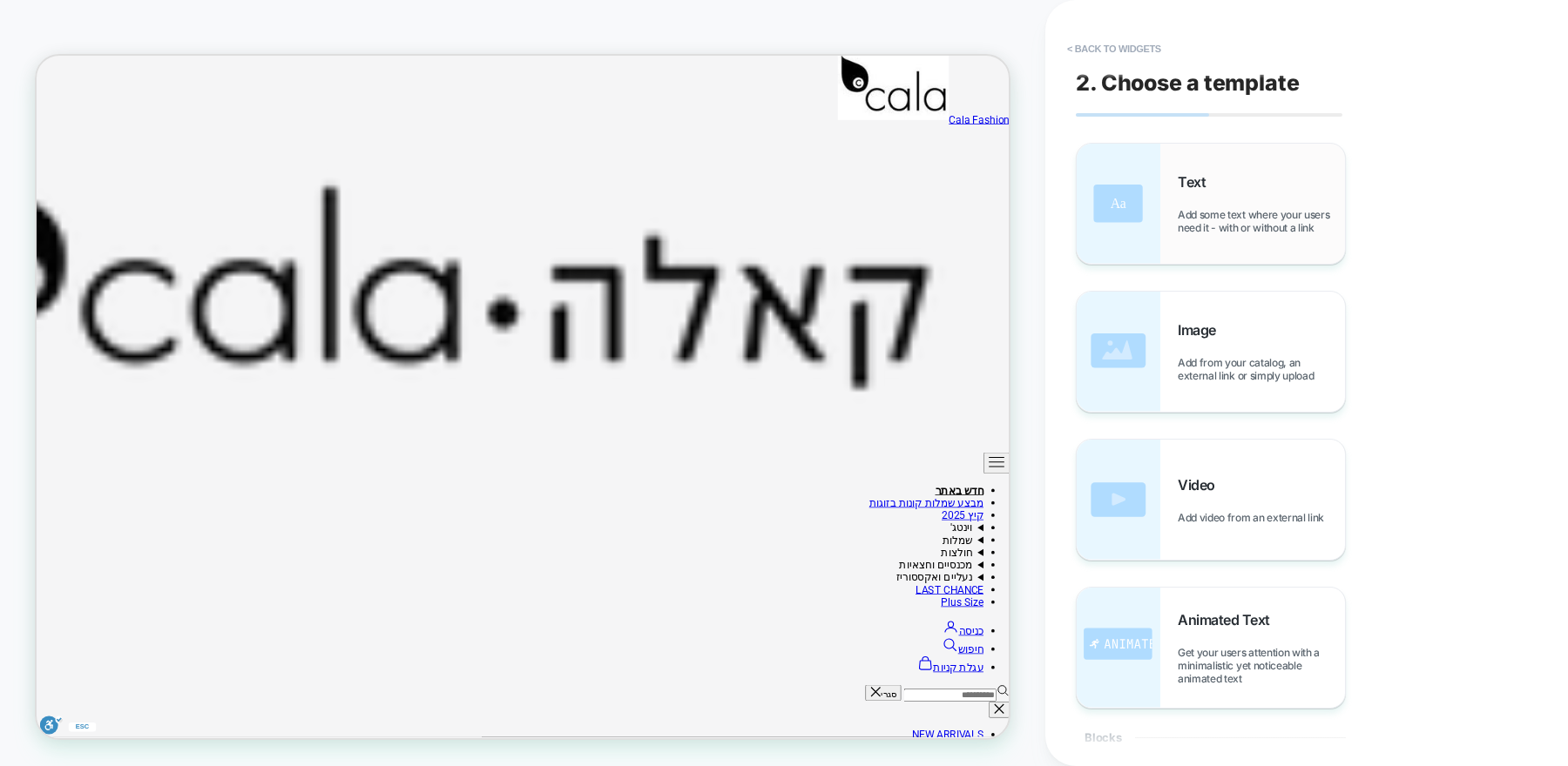
scroll to position [238, 0]
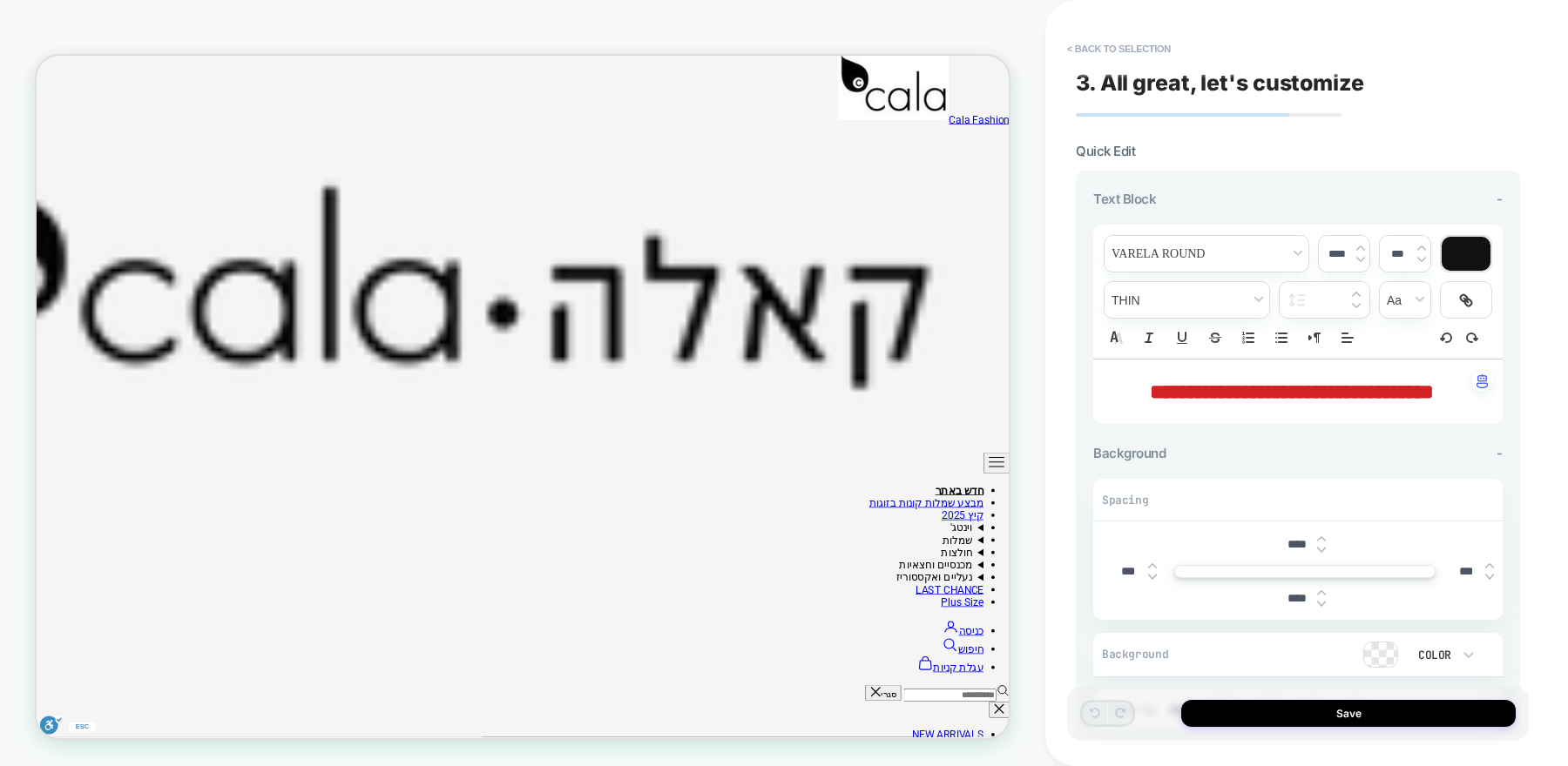
click at [1355, 395] on span "**********" at bounding box center [1292, 392] width 284 height 21
type input "****"
click at [1355, 395] on span "**********" at bounding box center [1292, 392] width 284 height 21
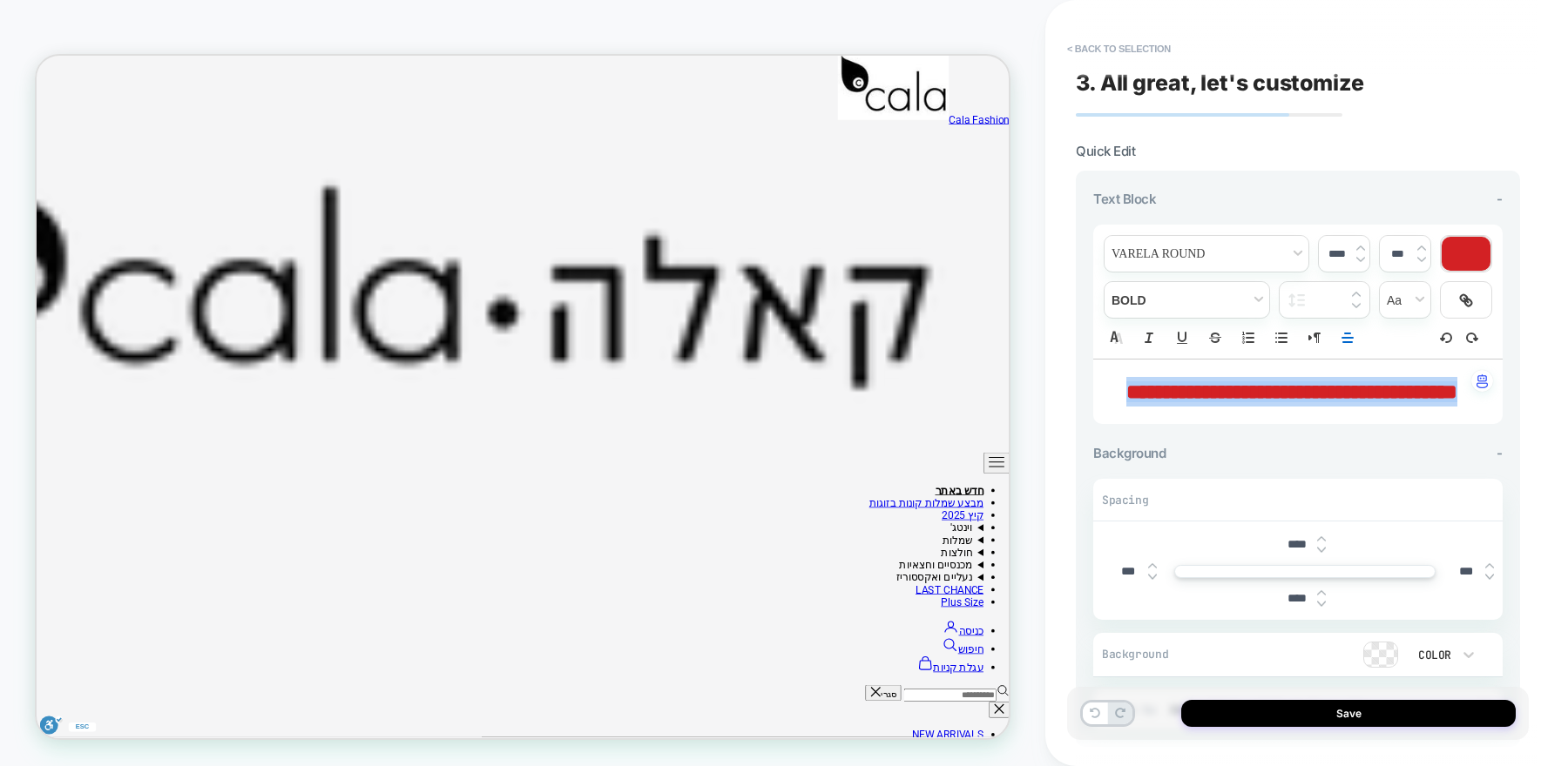
click at [1362, 256] on img at bounding box center [1361, 259] width 9 height 7
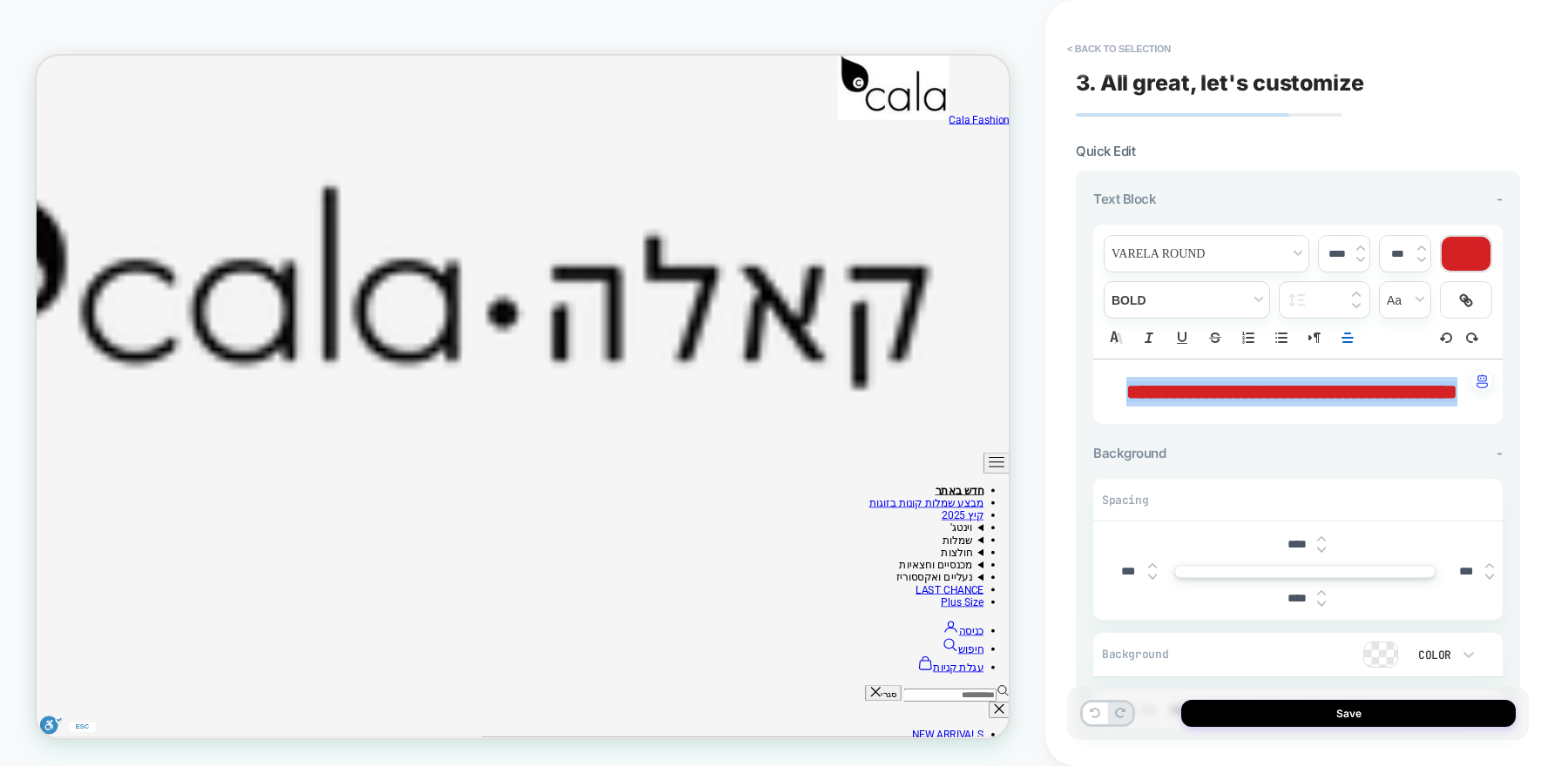
click at [1362, 256] on img at bounding box center [1361, 259] width 9 height 7
click at [1316, 337] on icon "Right to Left" at bounding box center [1315, 338] width 16 height 16
click at [1348, 337] on icon "Align" at bounding box center [1348, 338] width 16 height 16
click at [1355, 398] on span "Align" at bounding box center [1347, 405] width 21 height 21
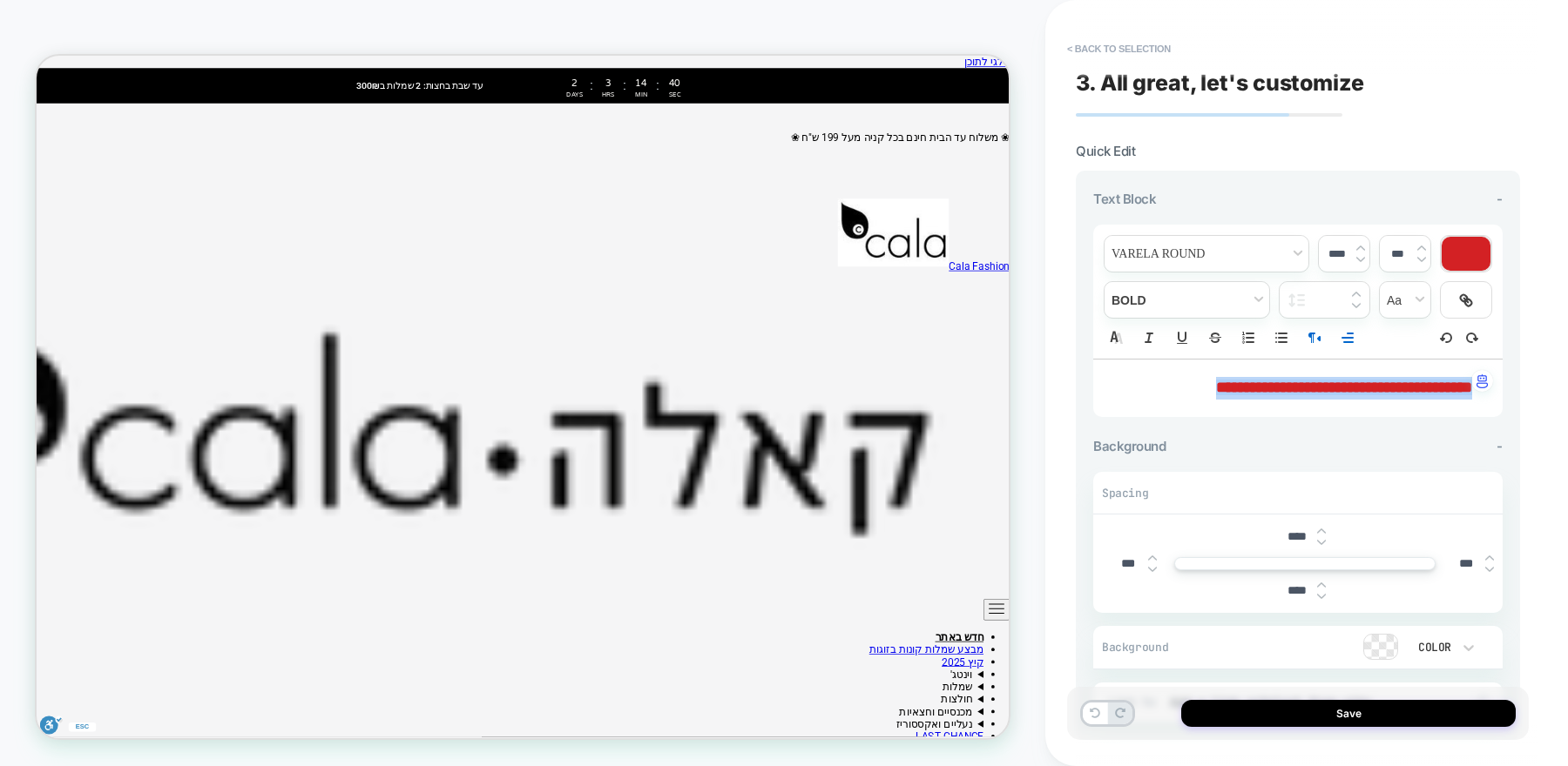
click at [1360, 257] on img at bounding box center [1361, 259] width 9 height 7
type input "****"
click at [1320, 536] on img at bounding box center [1322, 539] width 9 height 7
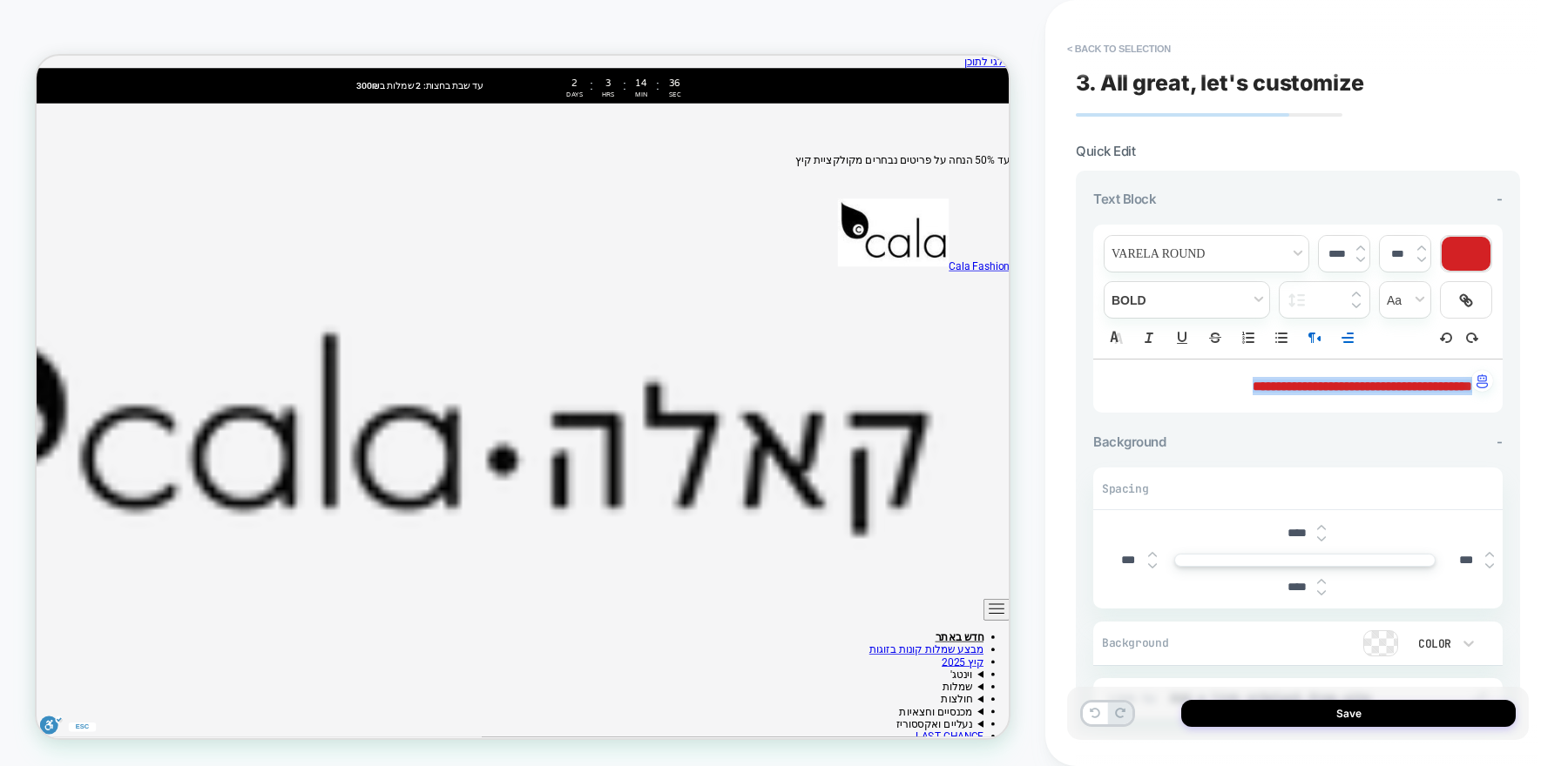
click at [1319, 536] on img at bounding box center [1322, 539] width 9 height 7
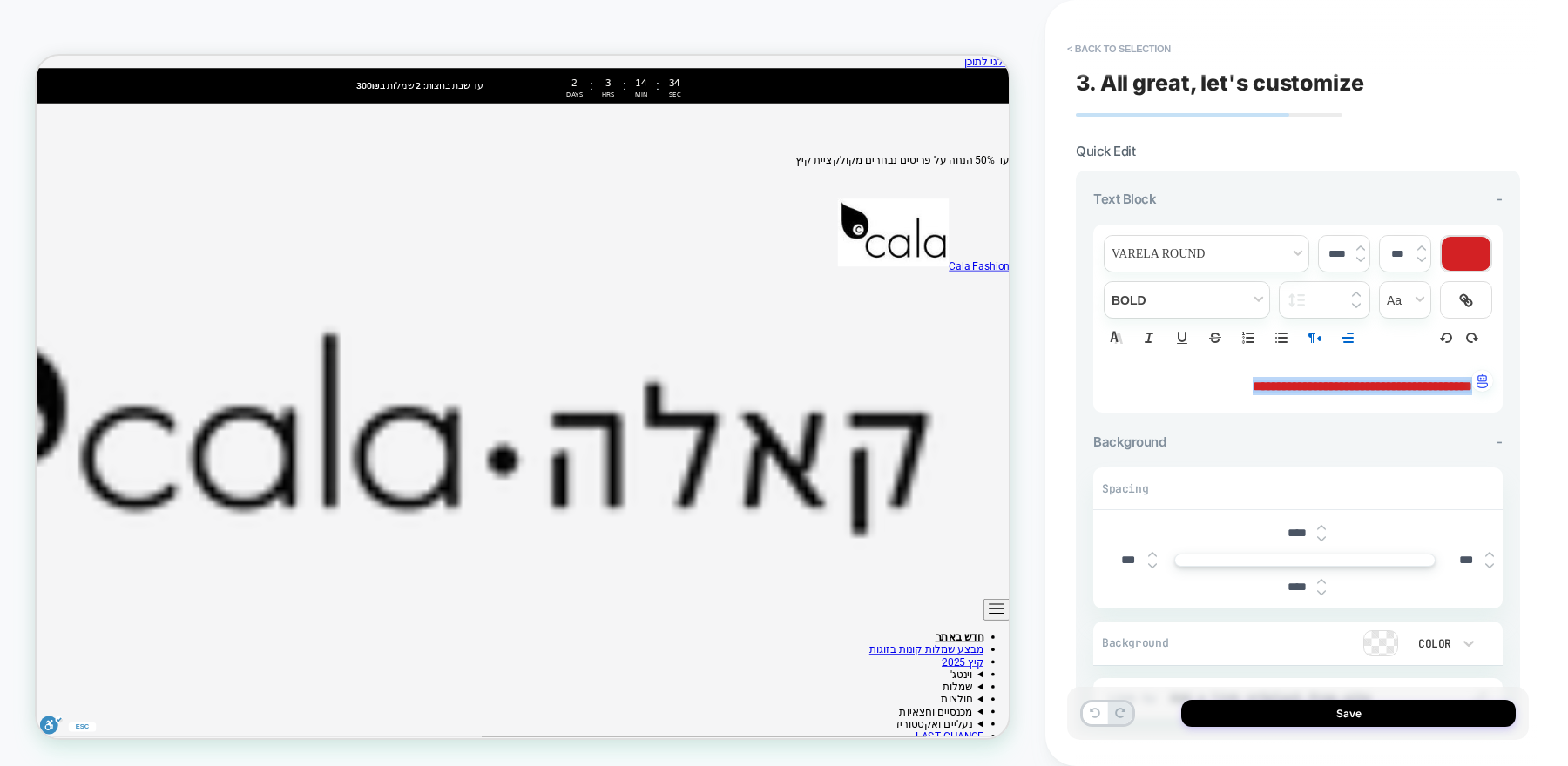
click at [1319, 536] on img at bounding box center [1322, 539] width 9 height 7
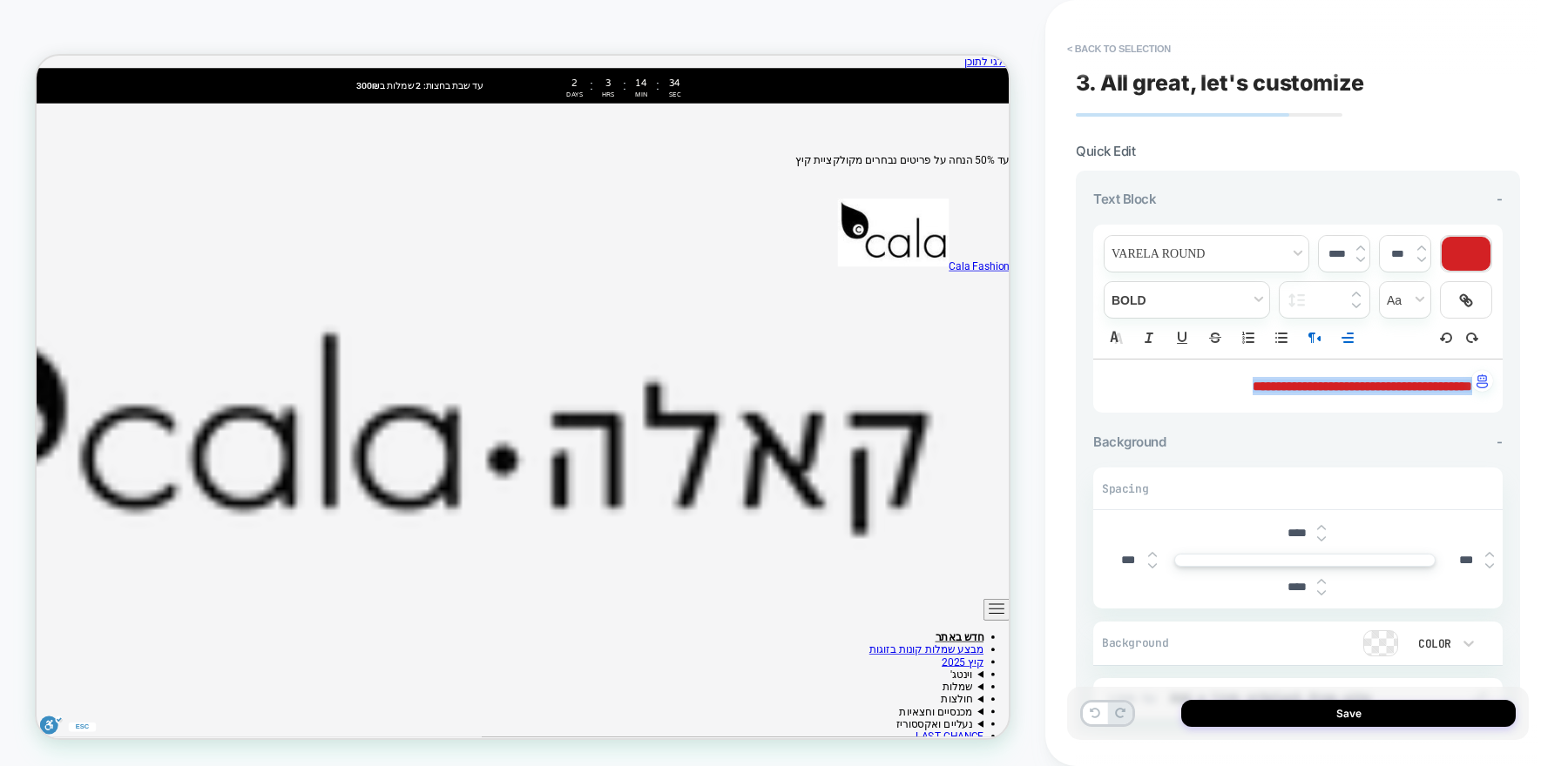
type input "***"
click at [1324, 585] on div at bounding box center [1322, 587] width 9 height 19
click at [1324, 590] on img at bounding box center [1322, 593] width 9 height 7
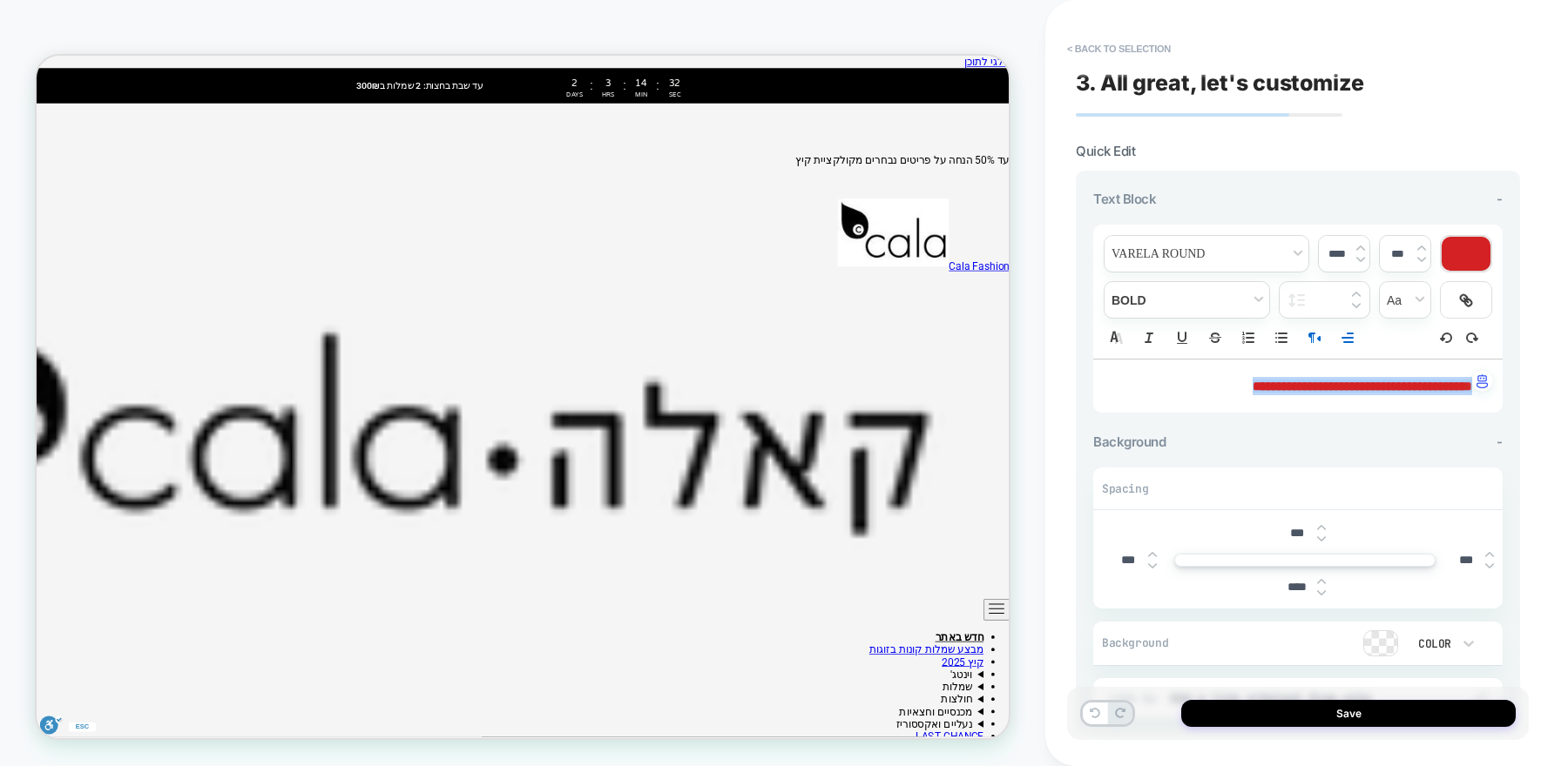
click at [1324, 590] on img at bounding box center [1322, 593] width 9 height 7
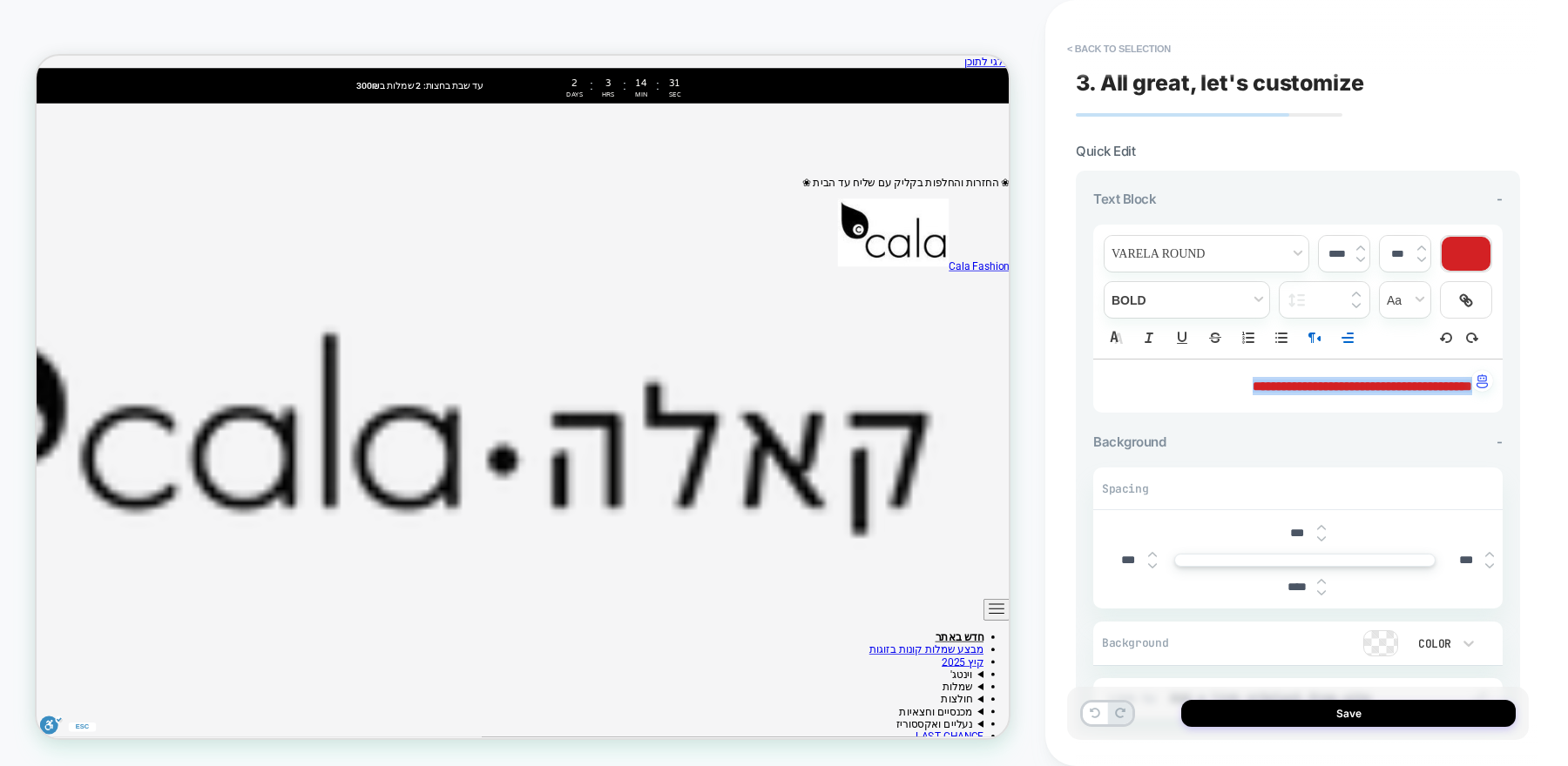
click at [1324, 590] on img at bounding box center [1322, 593] width 9 height 7
type input "***"
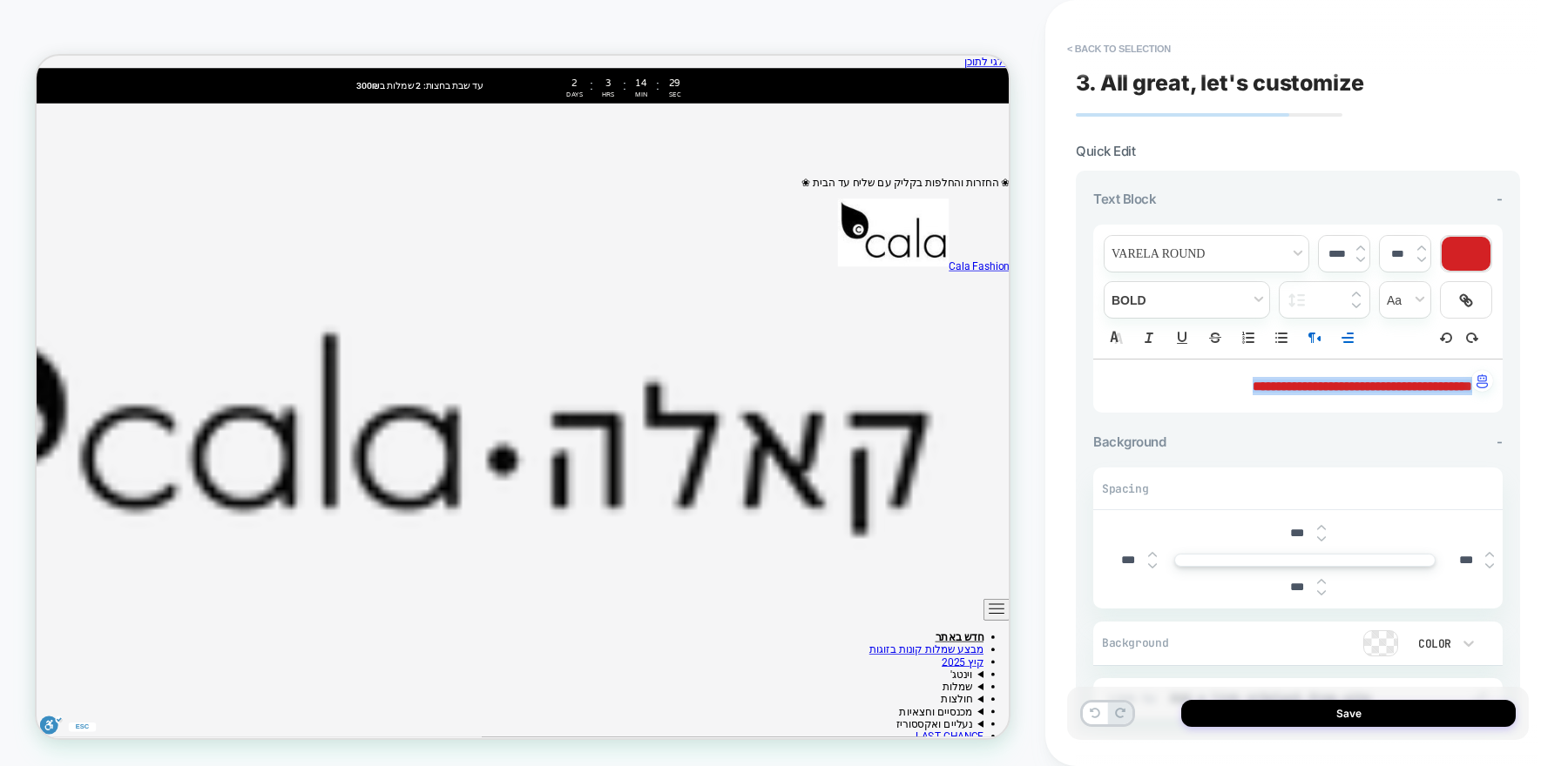
scroll to position [88, 0]
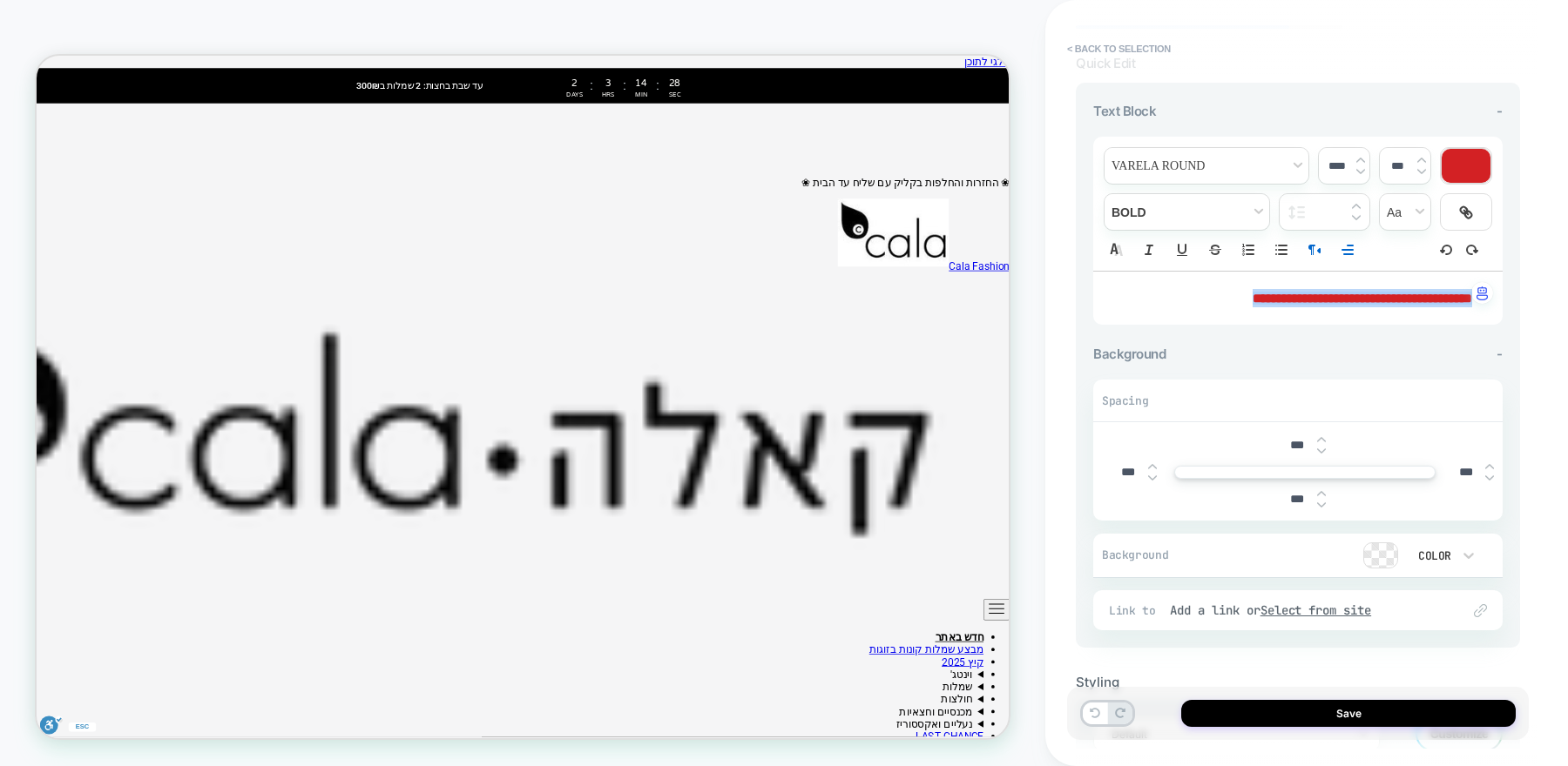
click at [1321, 447] on img at bounding box center [1322, 451] width 9 height 7
click at [1320, 447] on img at bounding box center [1322, 451] width 9 height 7
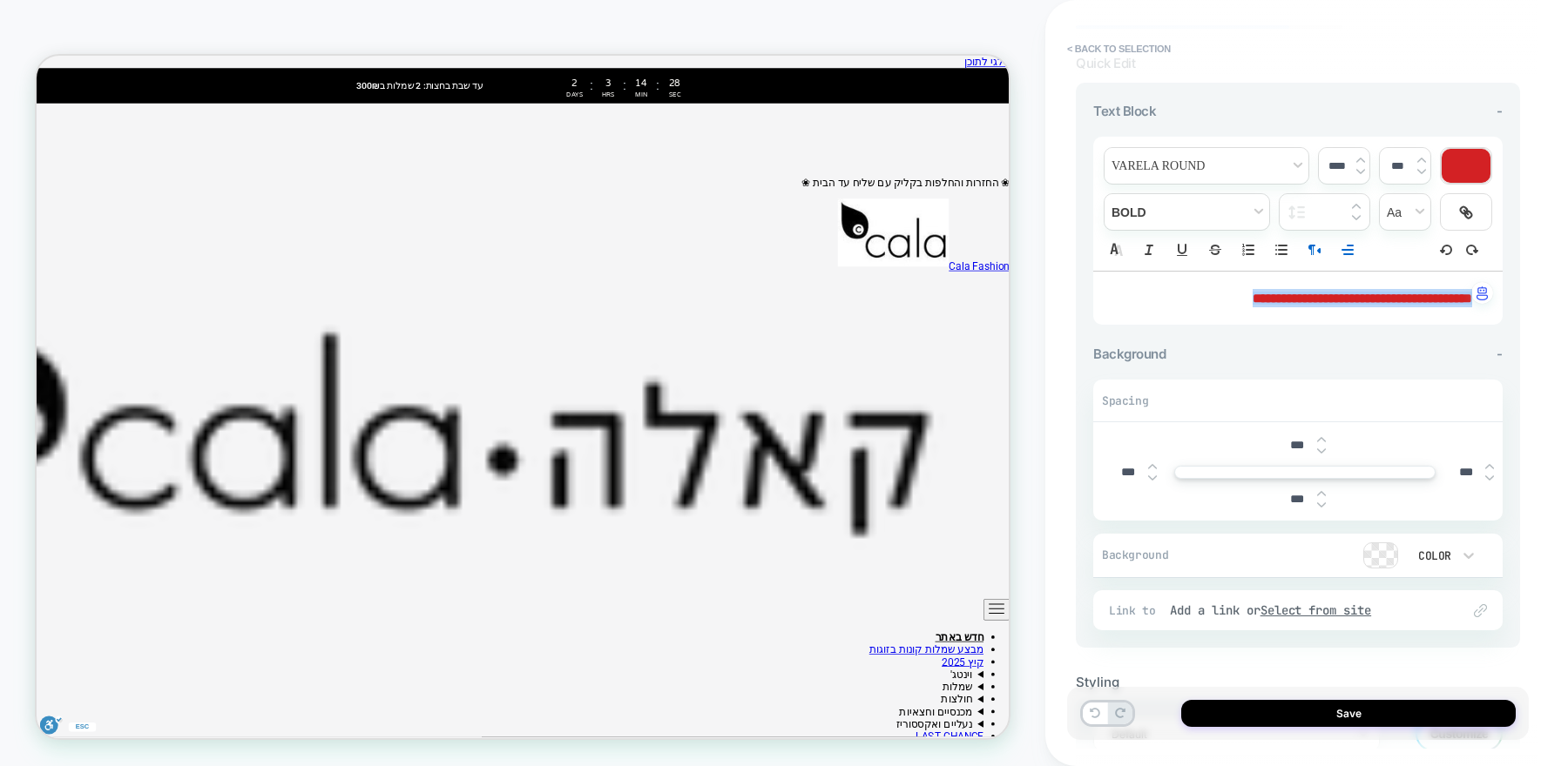
click at [1320, 447] on img at bounding box center [1322, 451] width 9 height 7
type input "***"
copy span "**********"
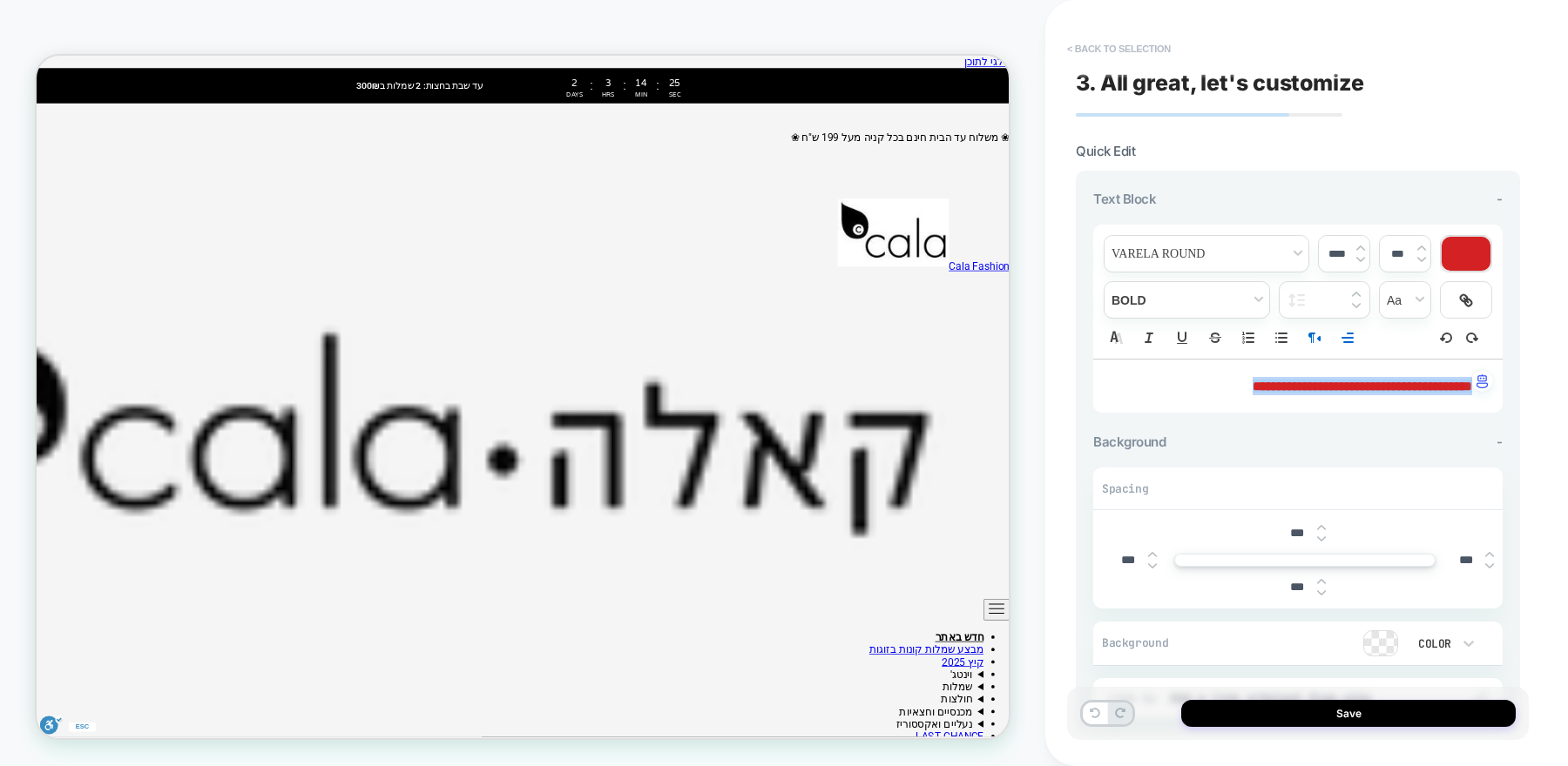
click at [1117, 49] on button "< Back to selection" at bounding box center [1119, 48] width 121 height 27
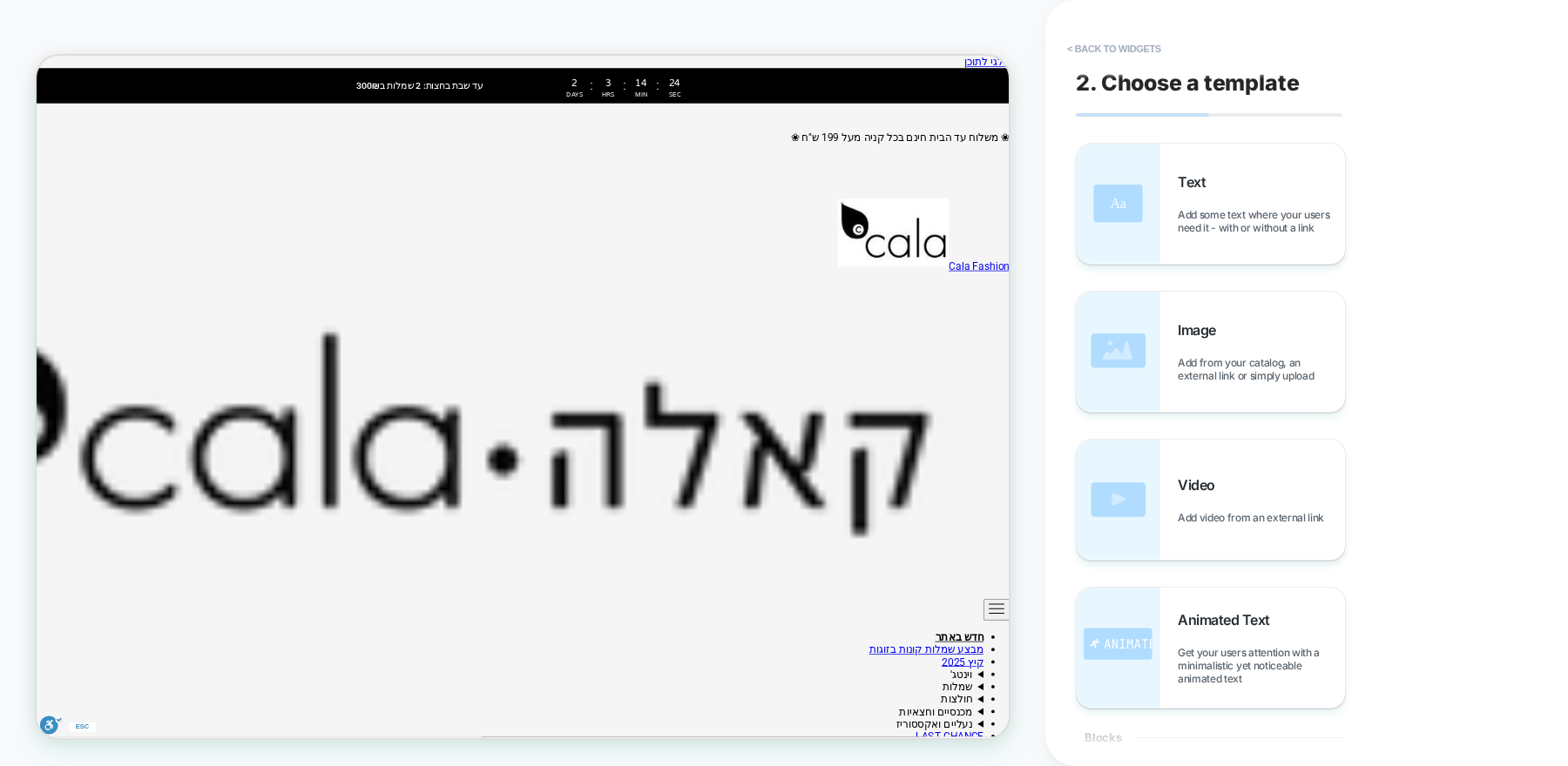
click at [1117, 49] on button "< Back to widgets" at bounding box center [1114, 48] width 112 height 27
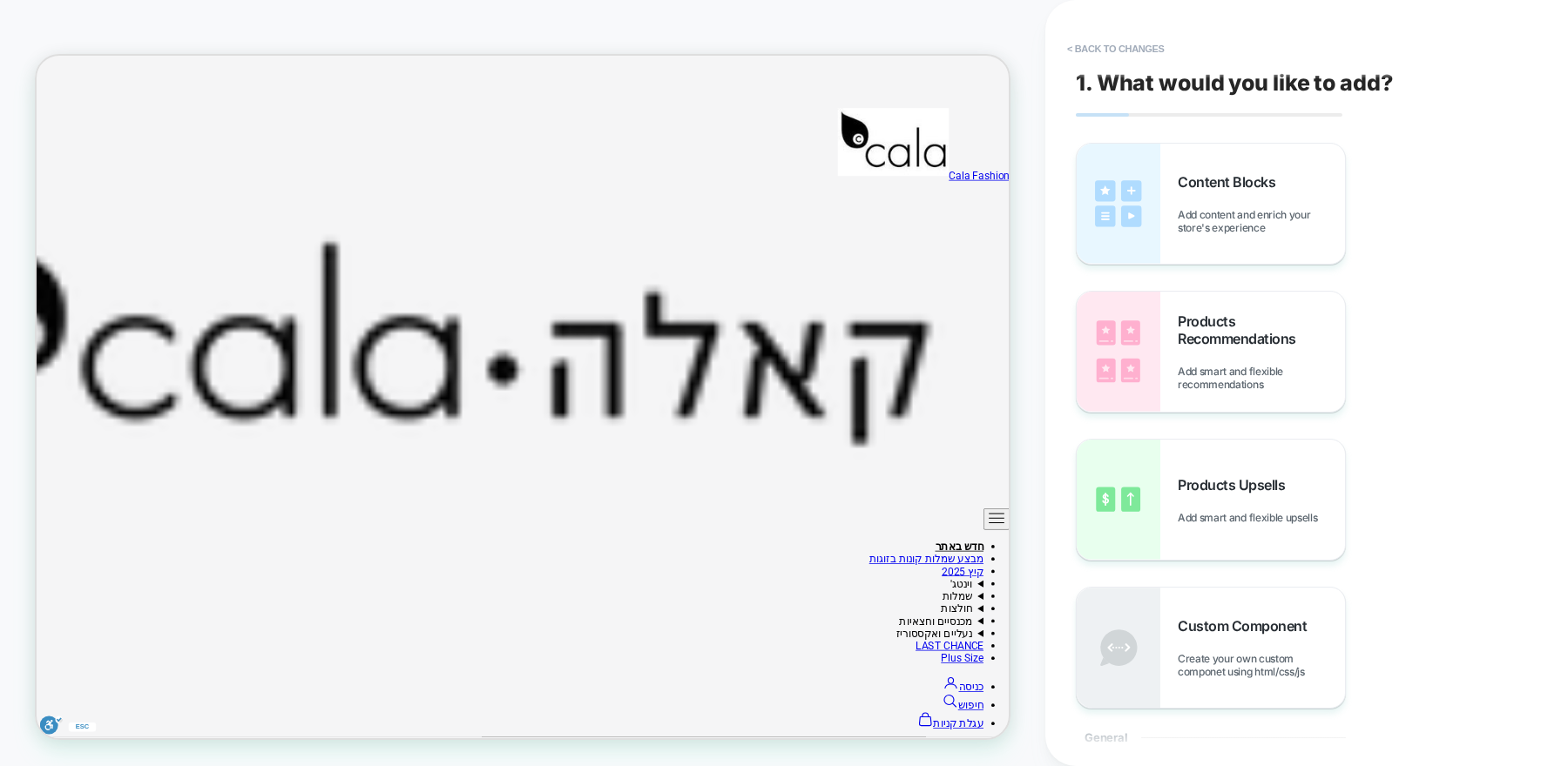
scroll to position [155, 0]
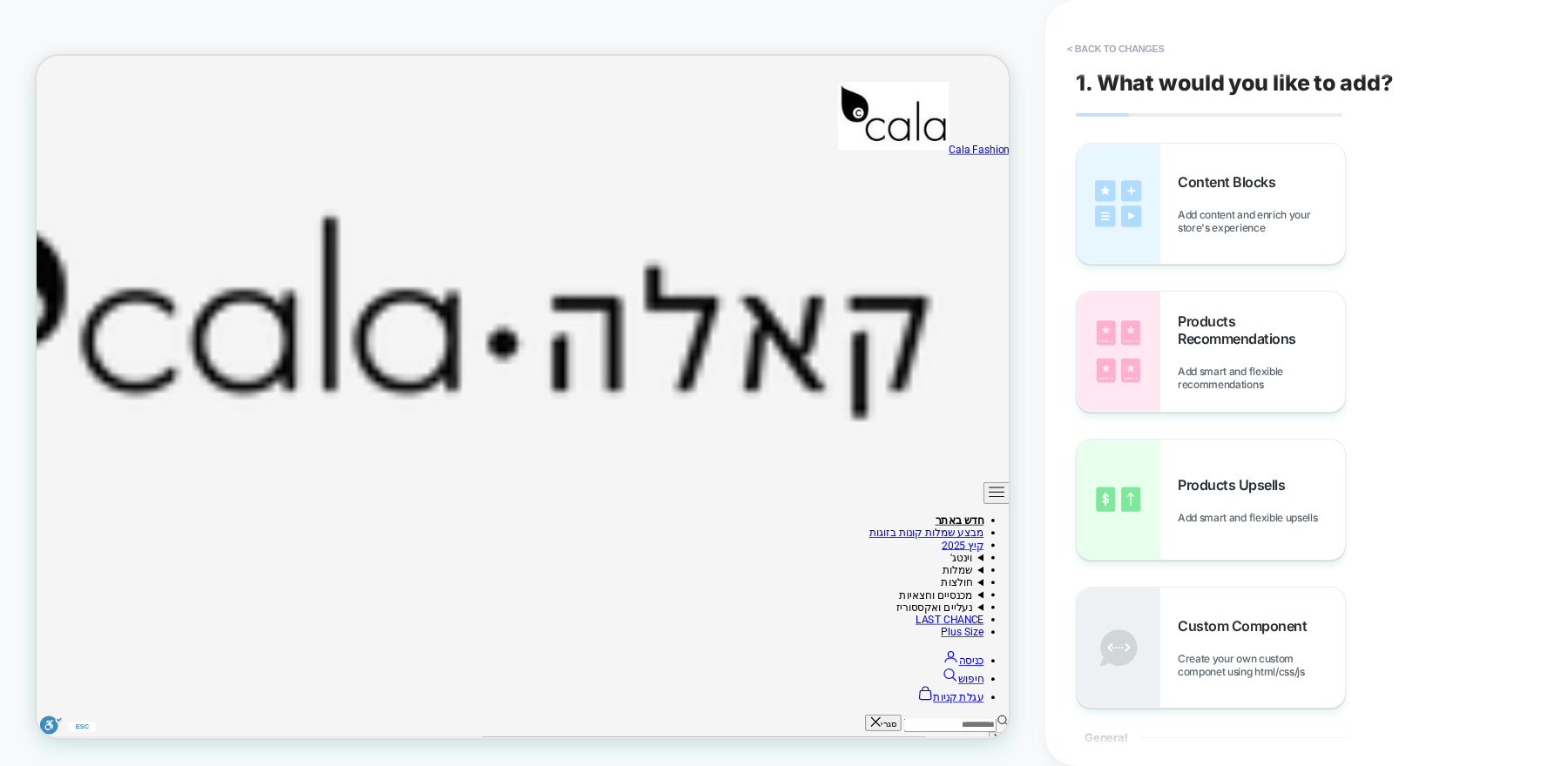
click at [1117, 49] on button "< Back to changes" at bounding box center [1116, 48] width 115 height 27
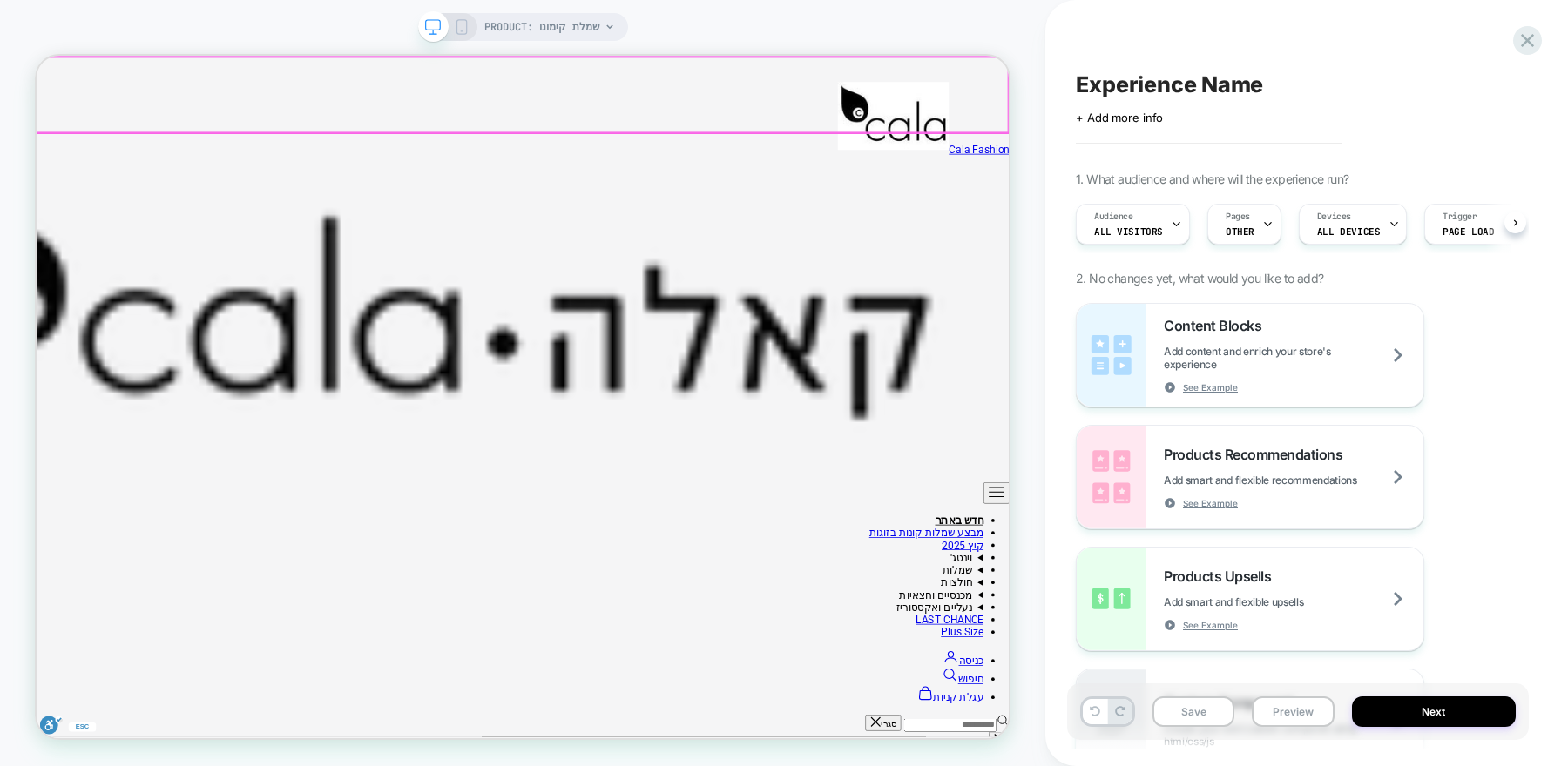
scroll to position [0, 1]
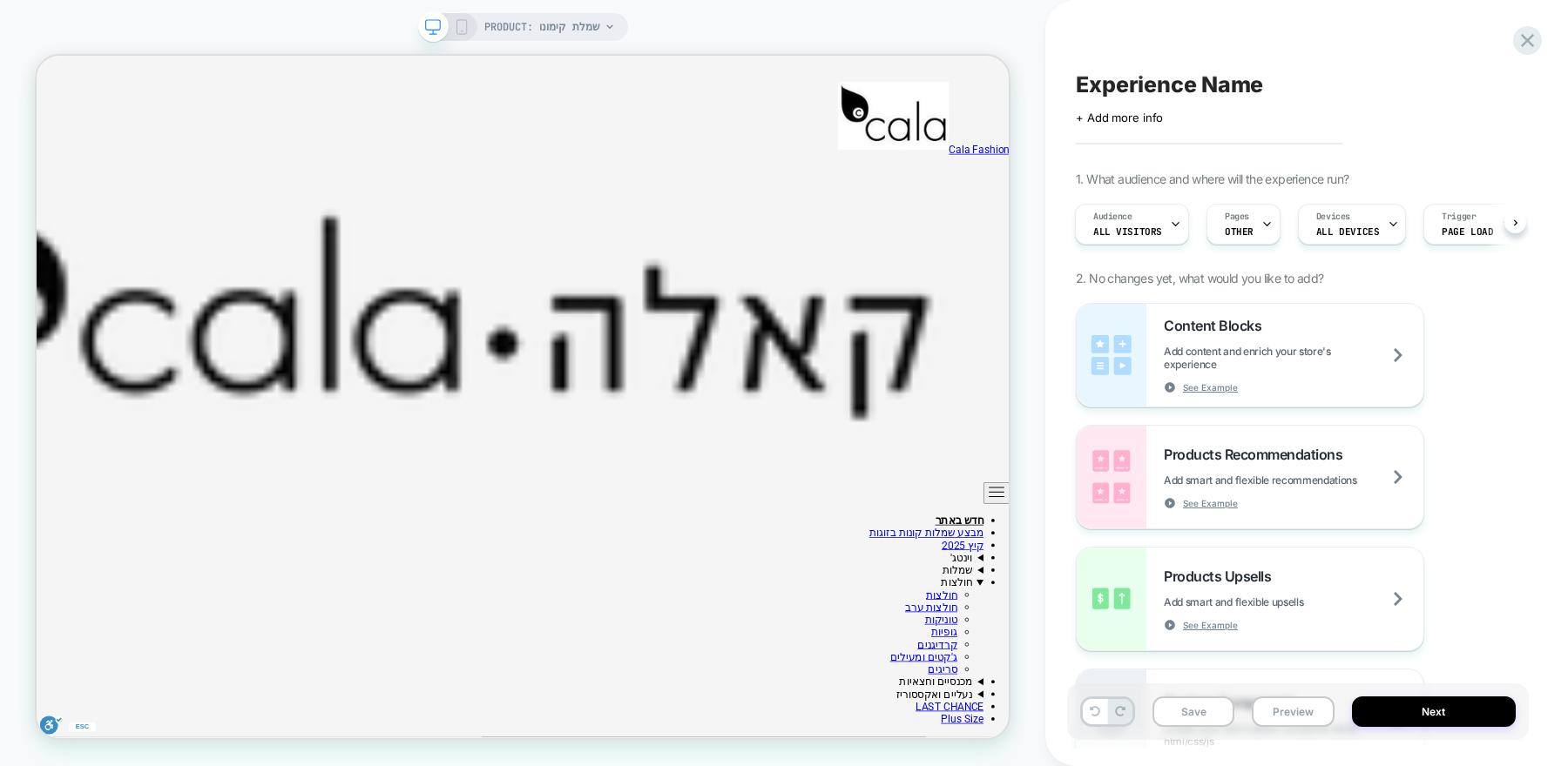
click at [460, 27] on icon at bounding box center [462, 27] width 16 height 16
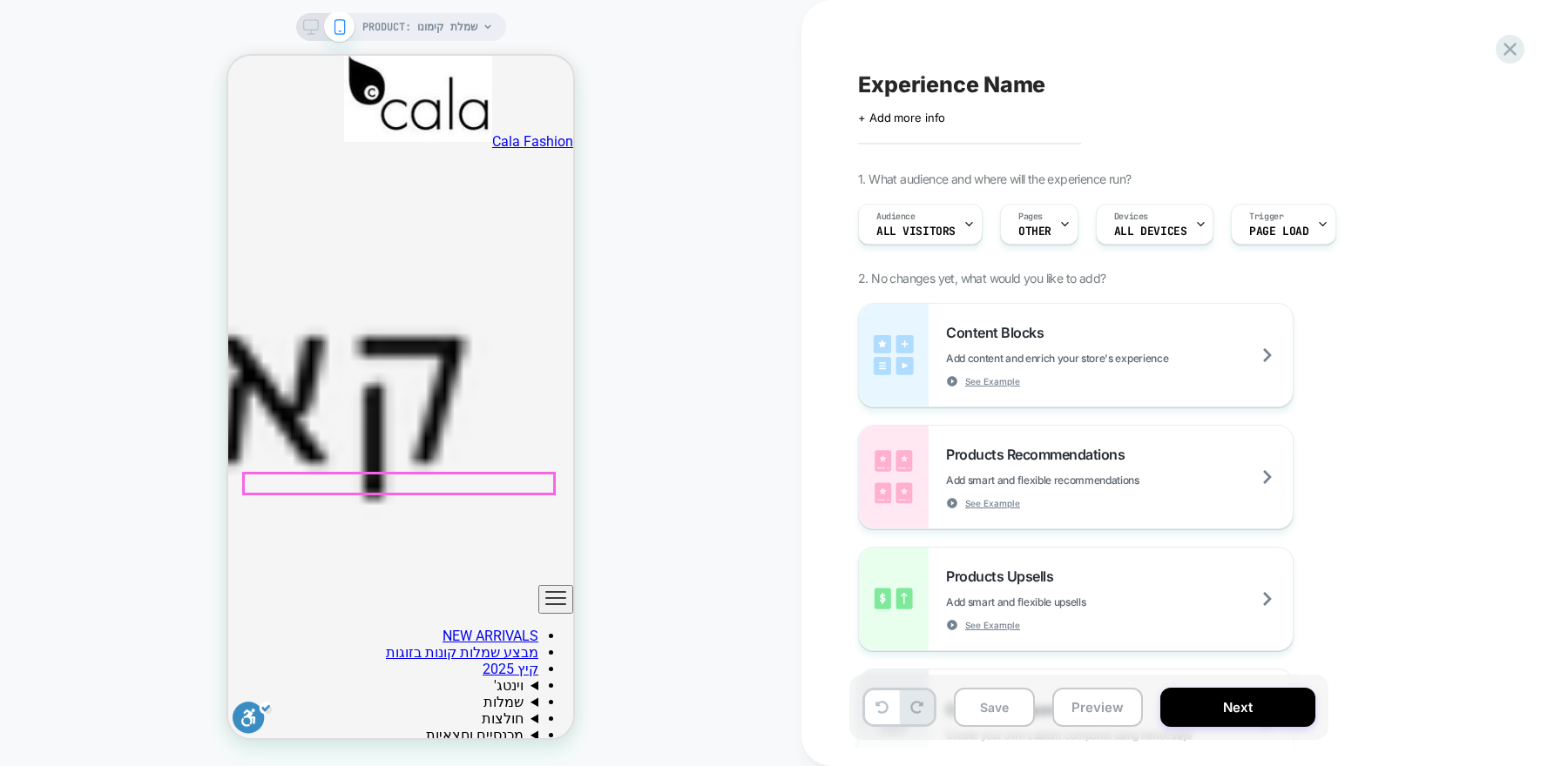
scroll to position [0, -1260]
click at [1049, 229] on div "Pages OTHER" at bounding box center [1035, 224] width 68 height 39
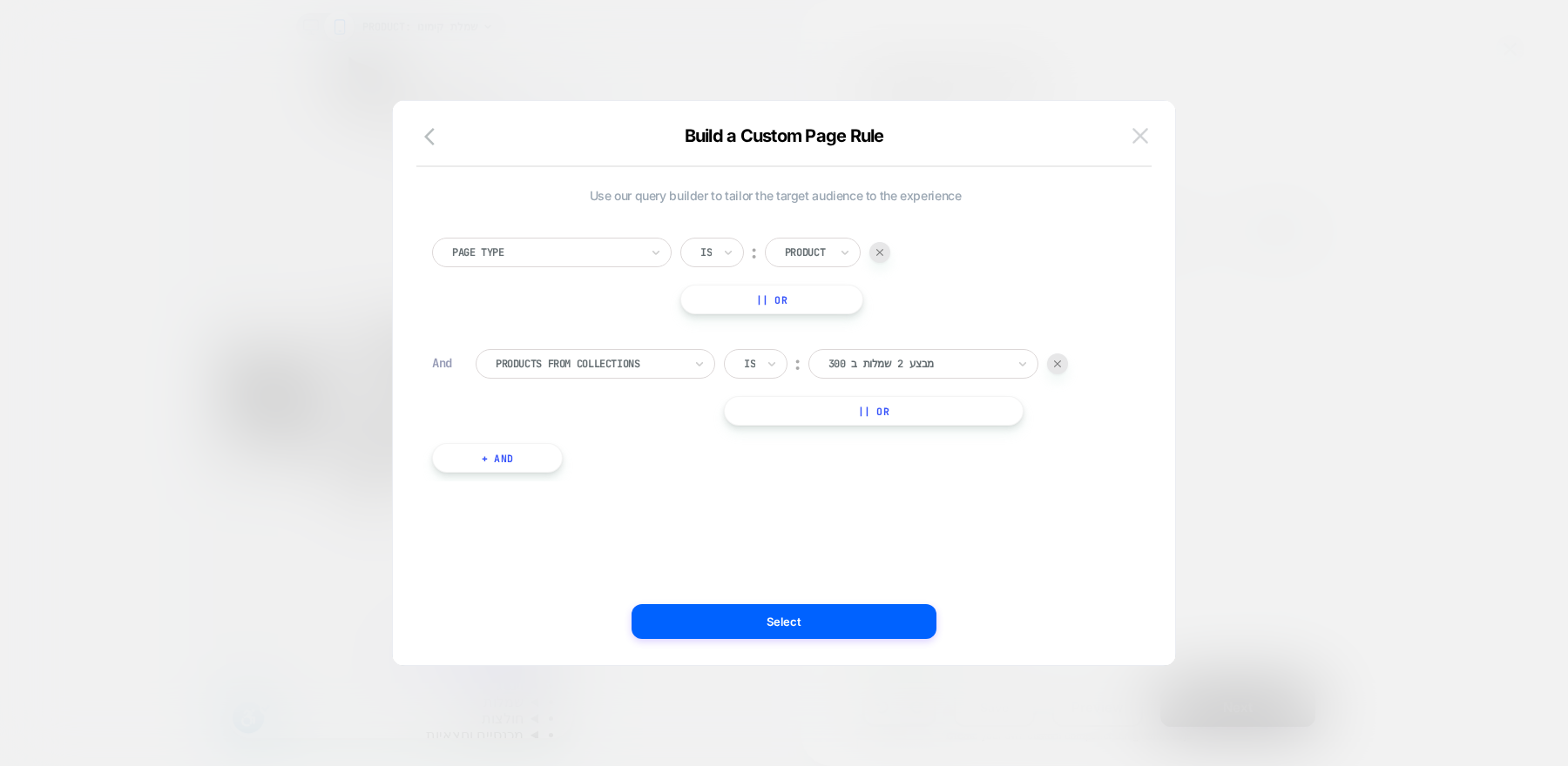
click at [1134, 134] on img at bounding box center [1140, 135] width 16 height 15
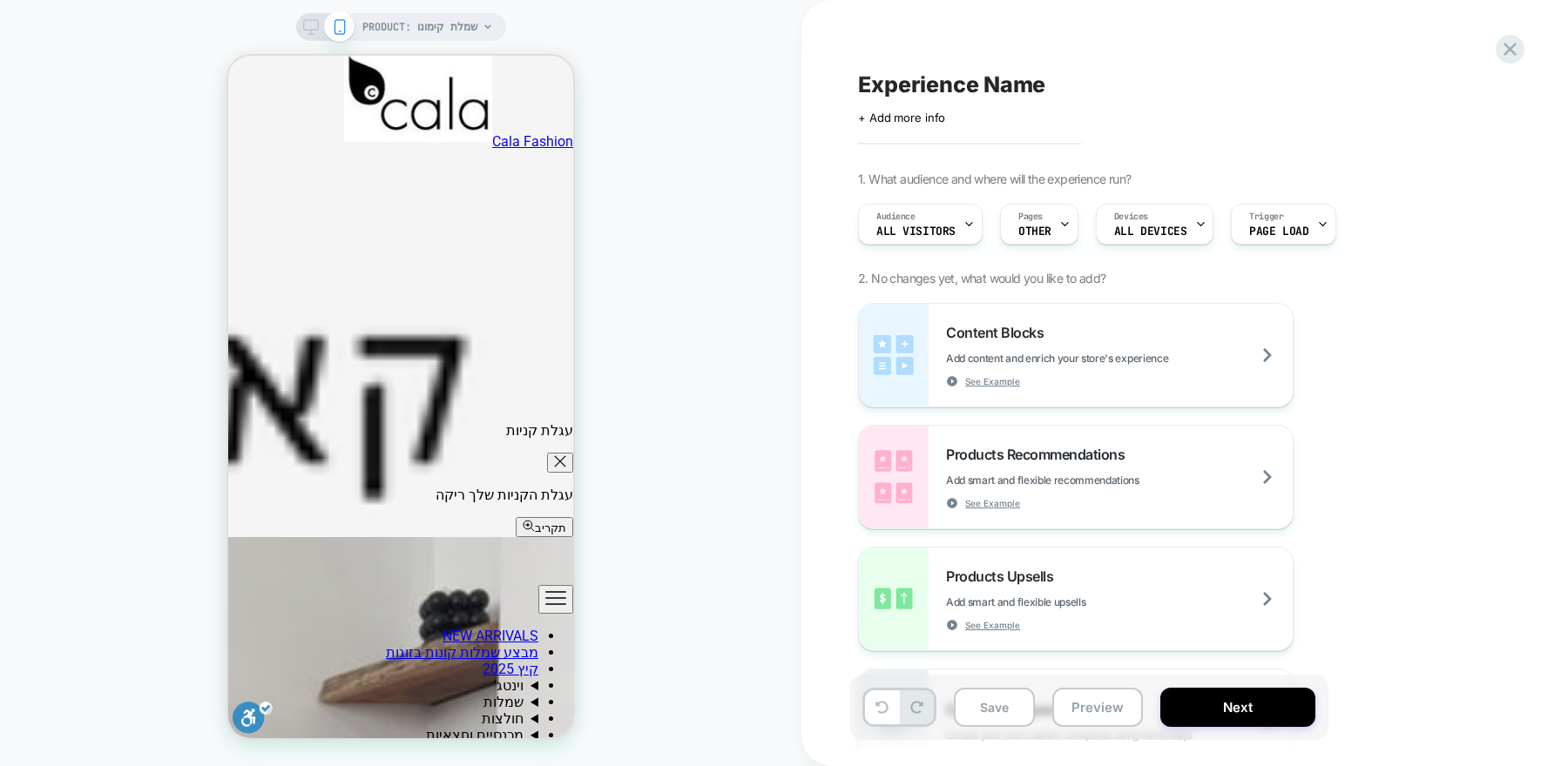
scroll to position [976, 0]
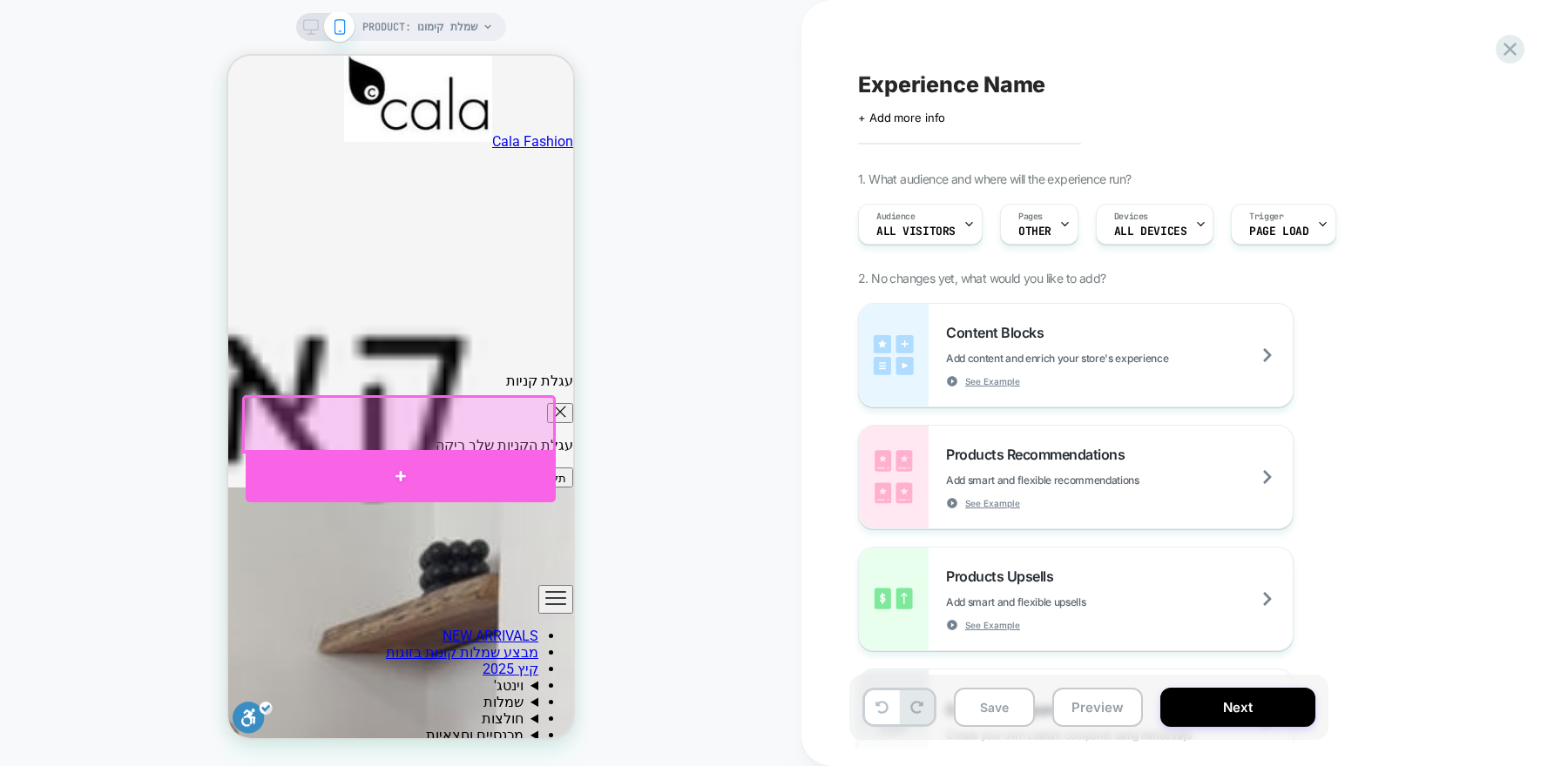
click at [477, 461] on div at bounding box center [400, 476] width 310 height 52
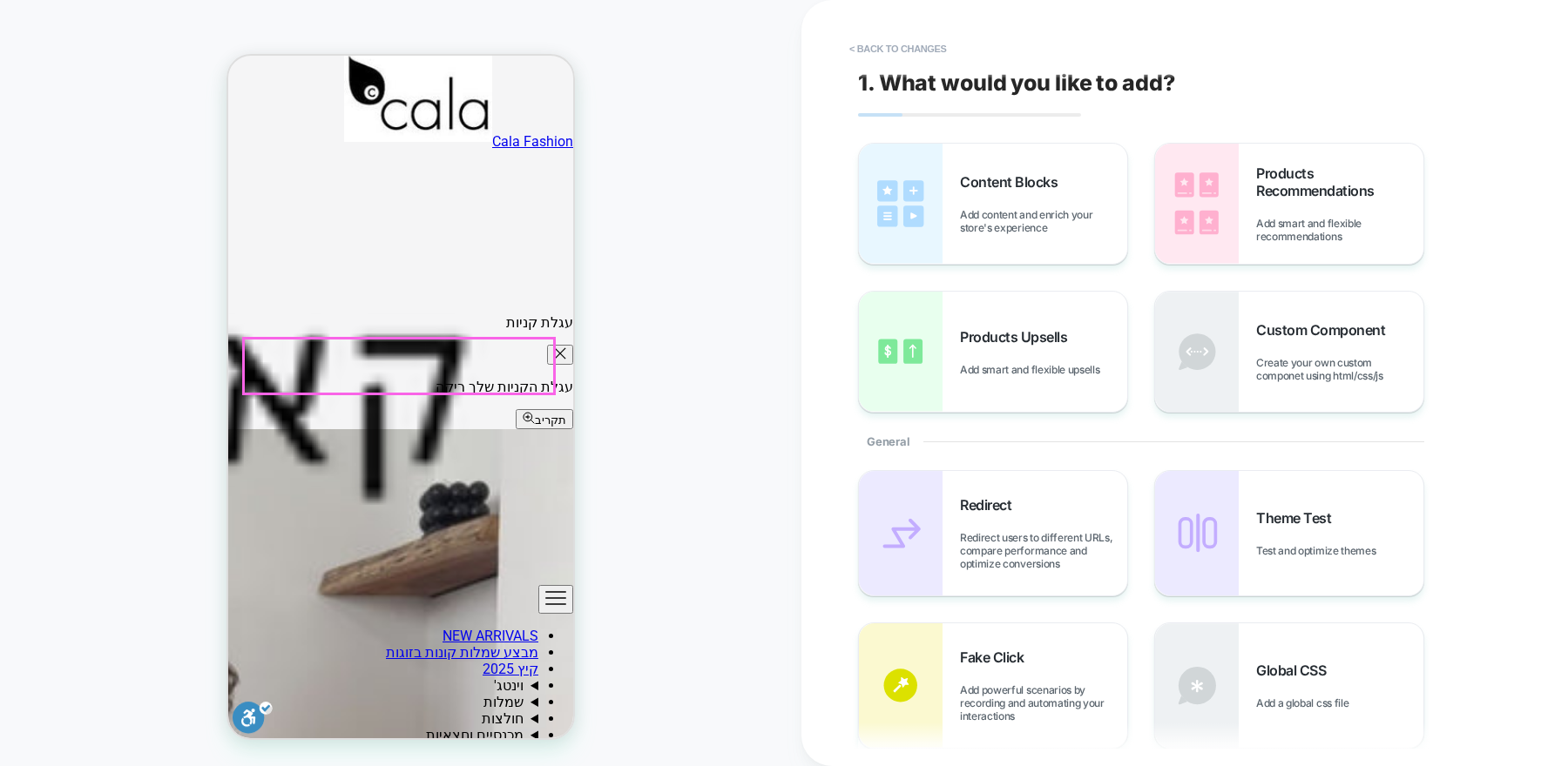
scroll to position [1037, 0]
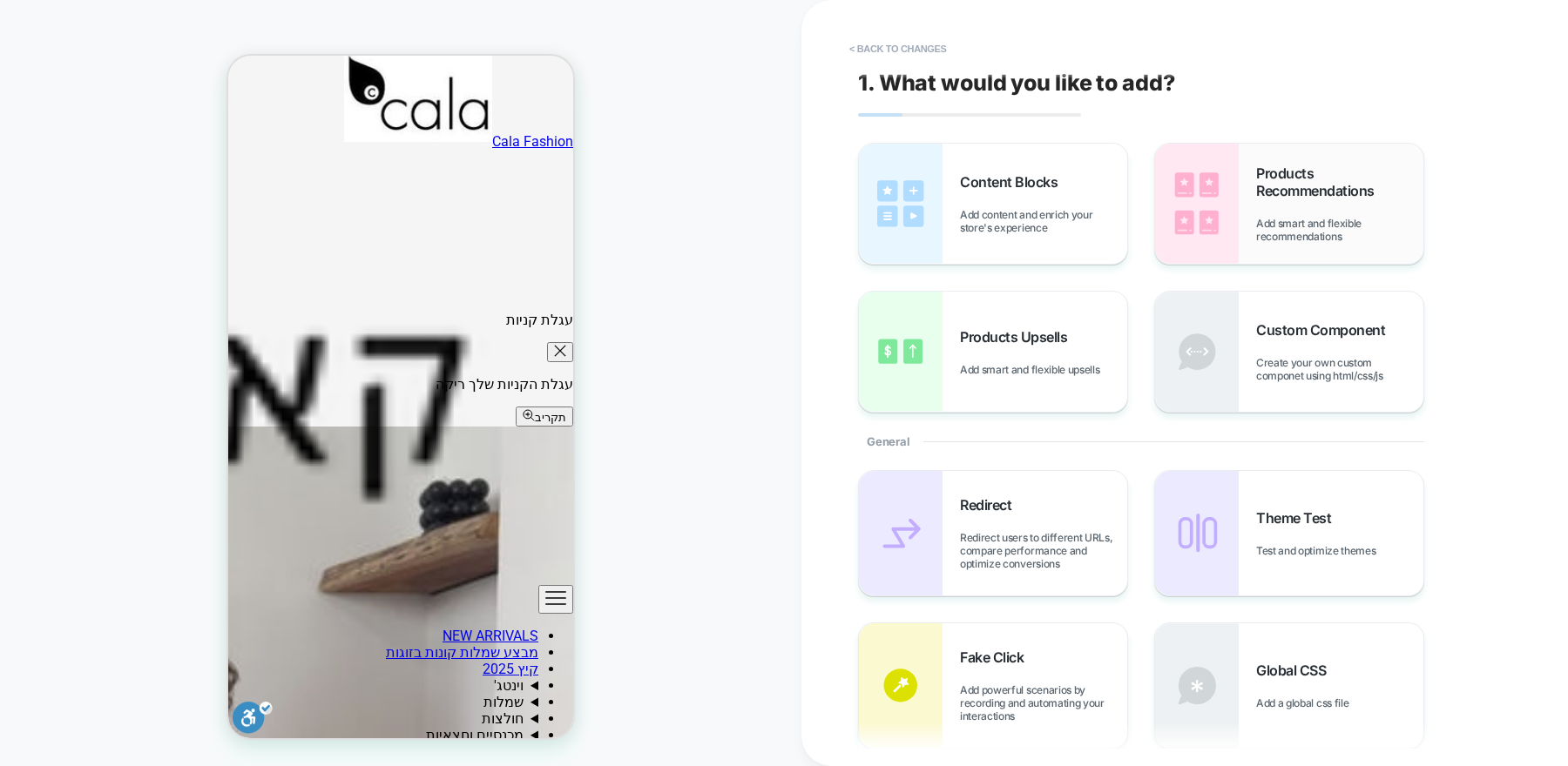
click at [1369, 194] on span "Products Recommendations" at bounding box center [1339, 182] width 167 height 35
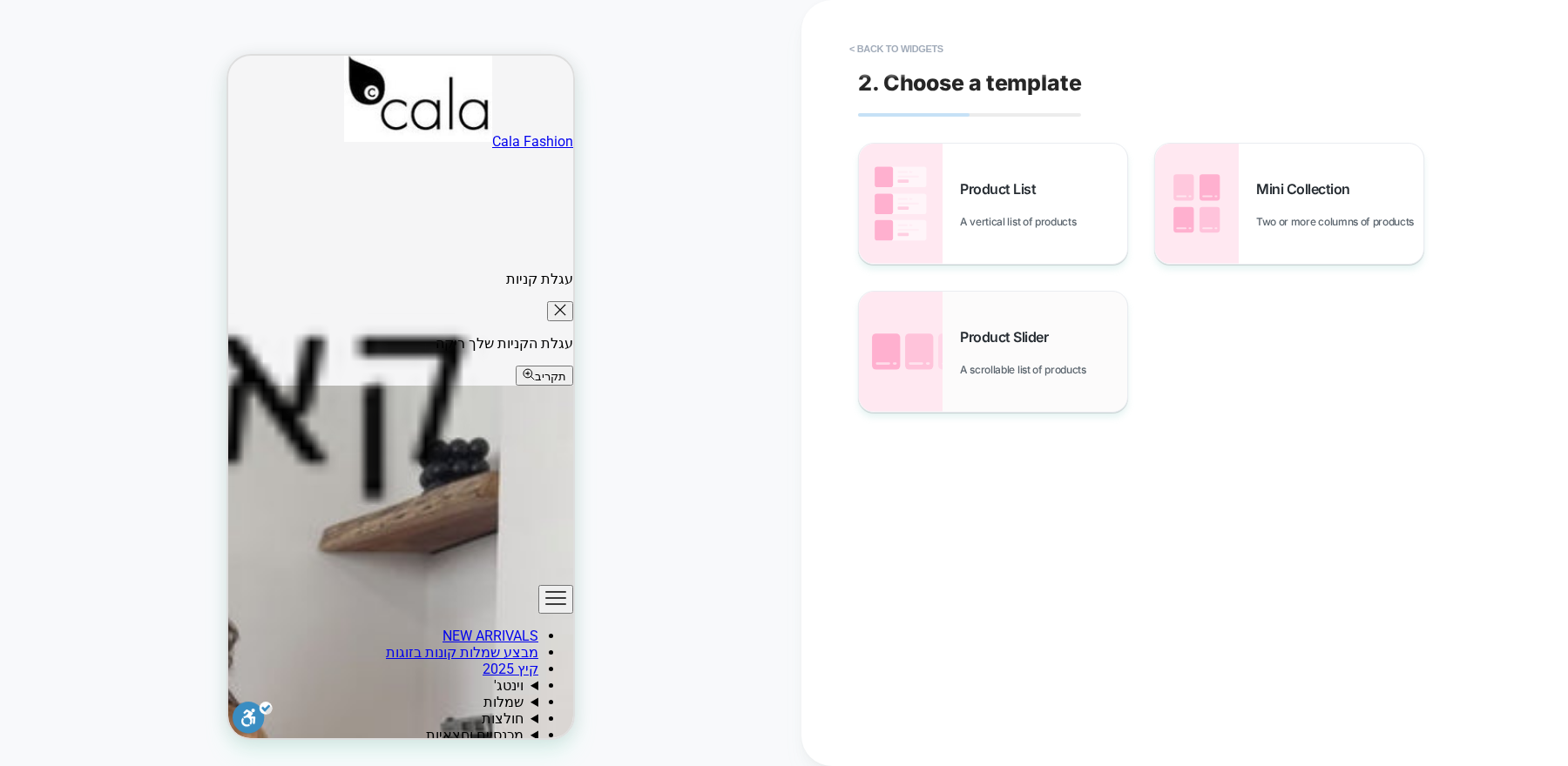
scroll to position [0, 0]
click at [1052, 364] on span "A scrollable list of products" at bounding box center [1028, 369] width 135 height 13
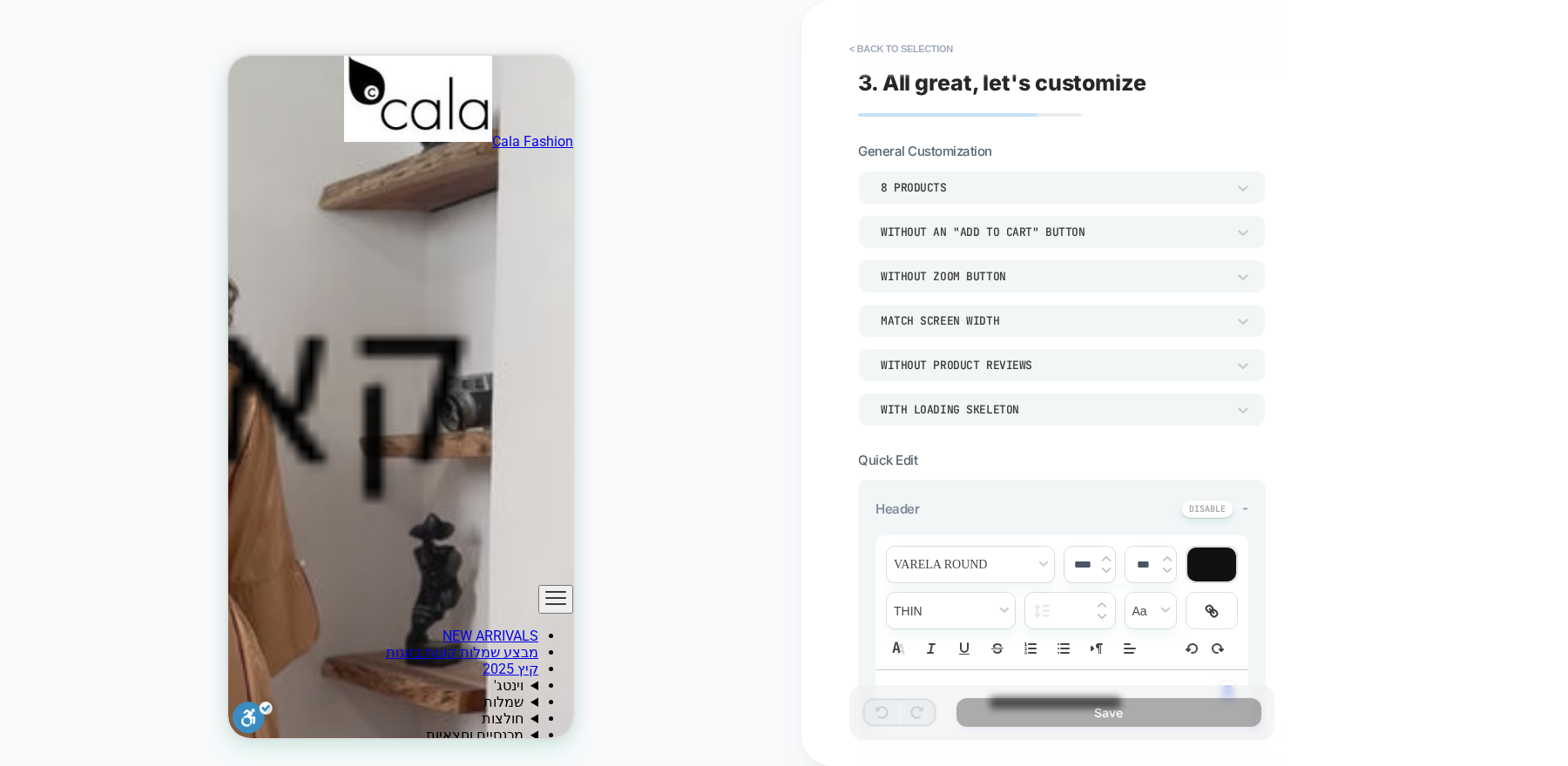
scroll to position [1443, 0]
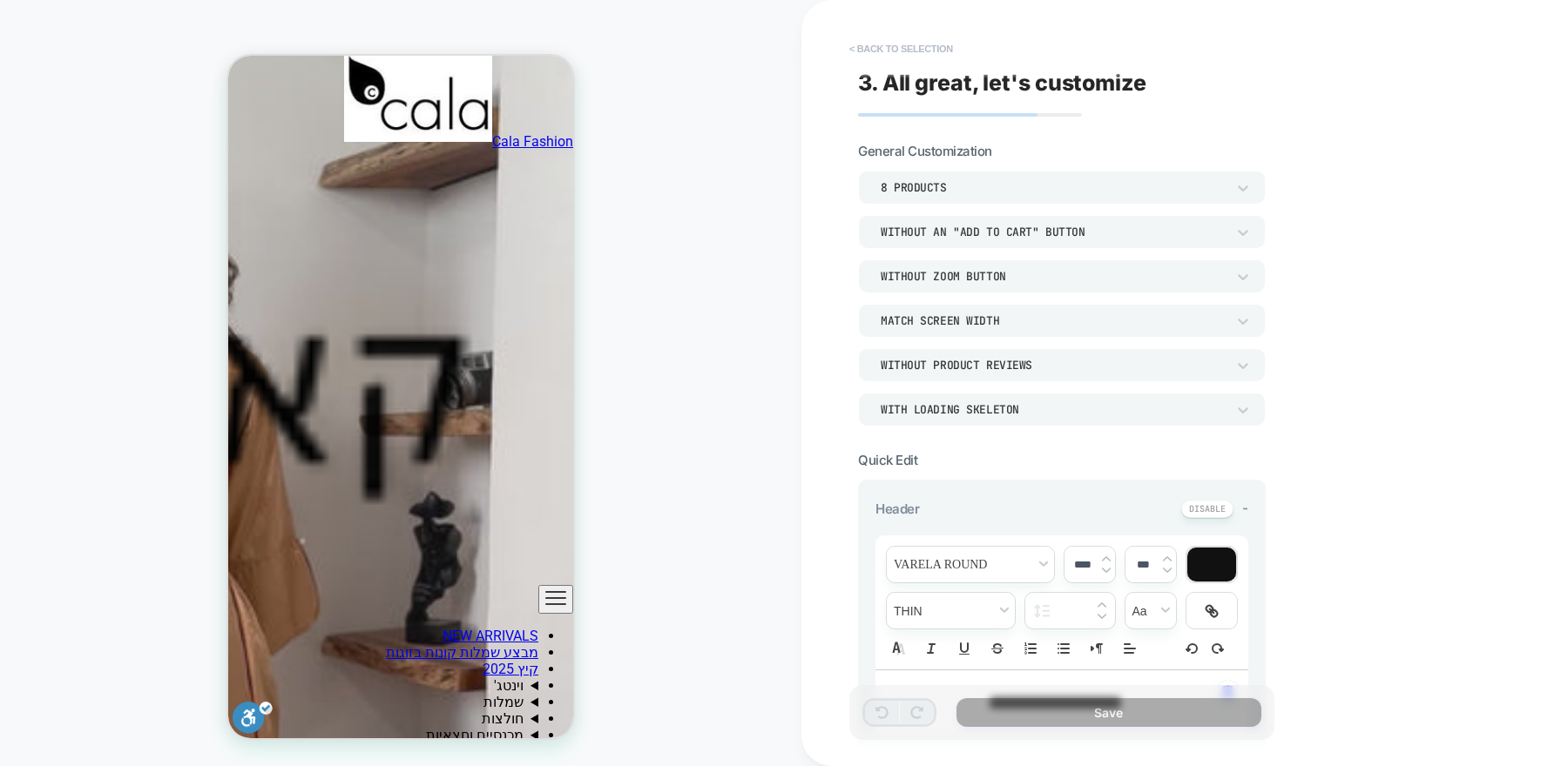
click at [889, 46] on button "< Back to selection" at bounding box center [901, 48] width 121 height 27
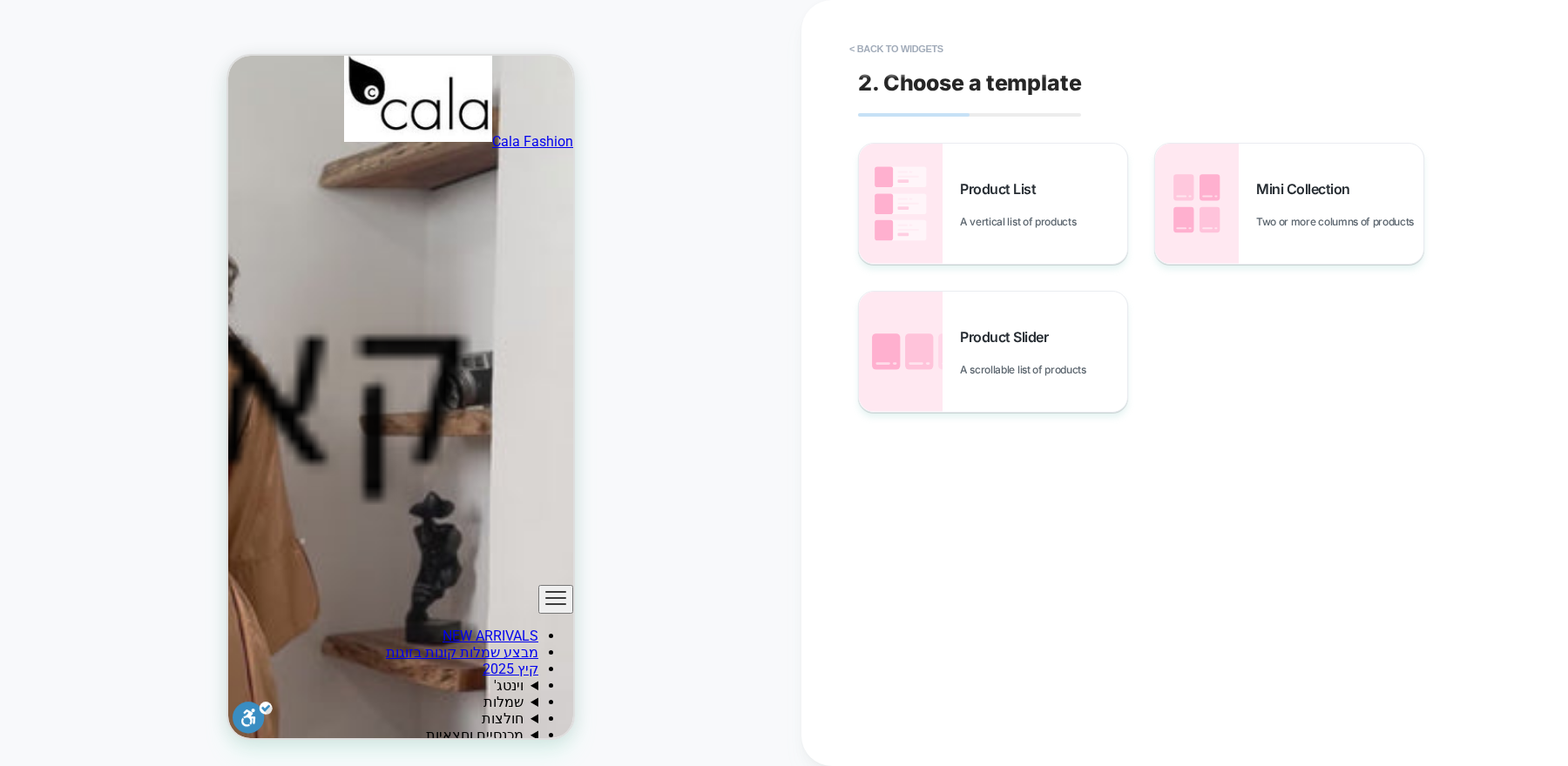
click at [888, 47] on button "< Back to widgets" at bounding box center [897, 48] width 112 height 27
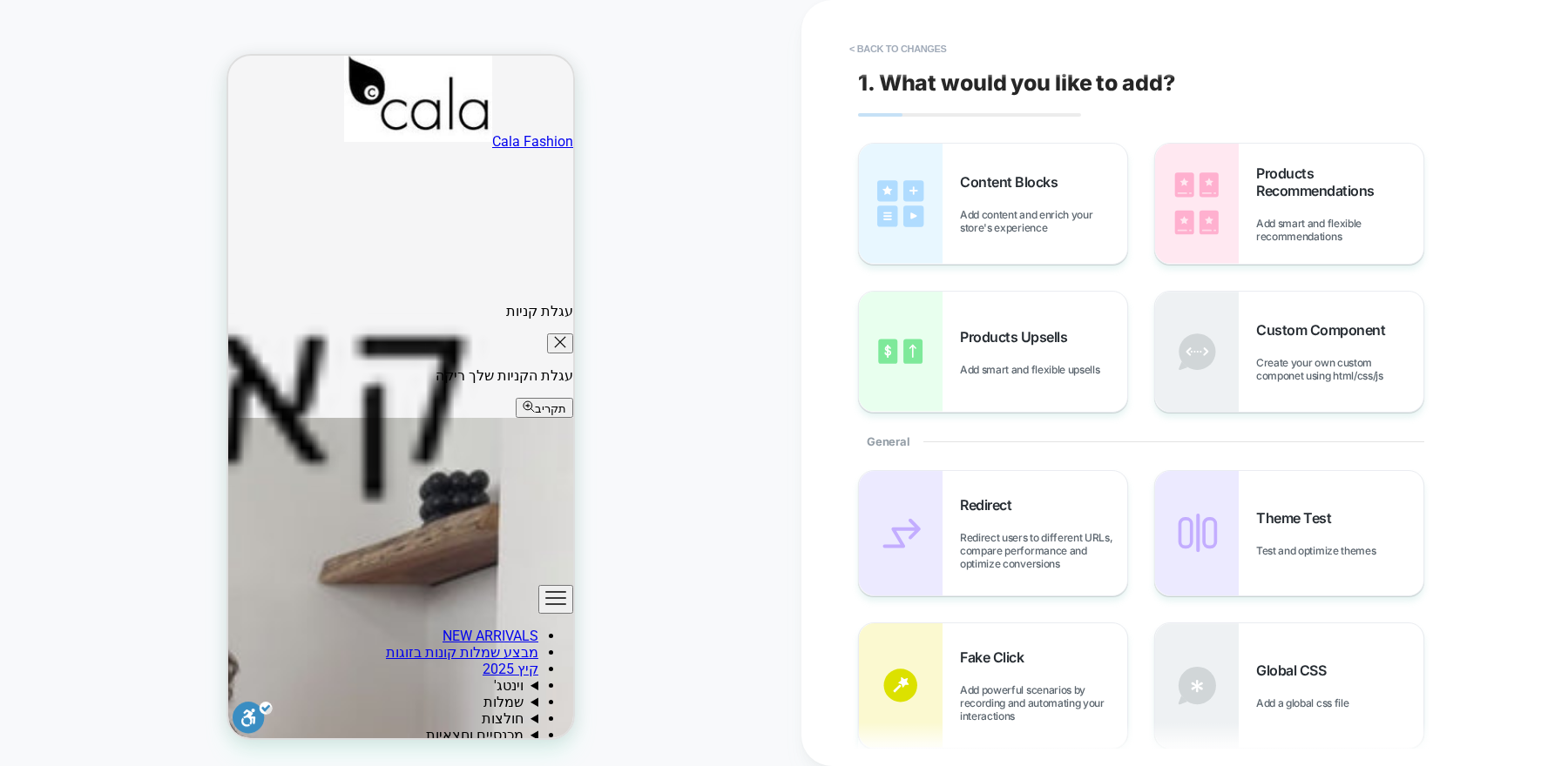
scroll to position [1037, 0]
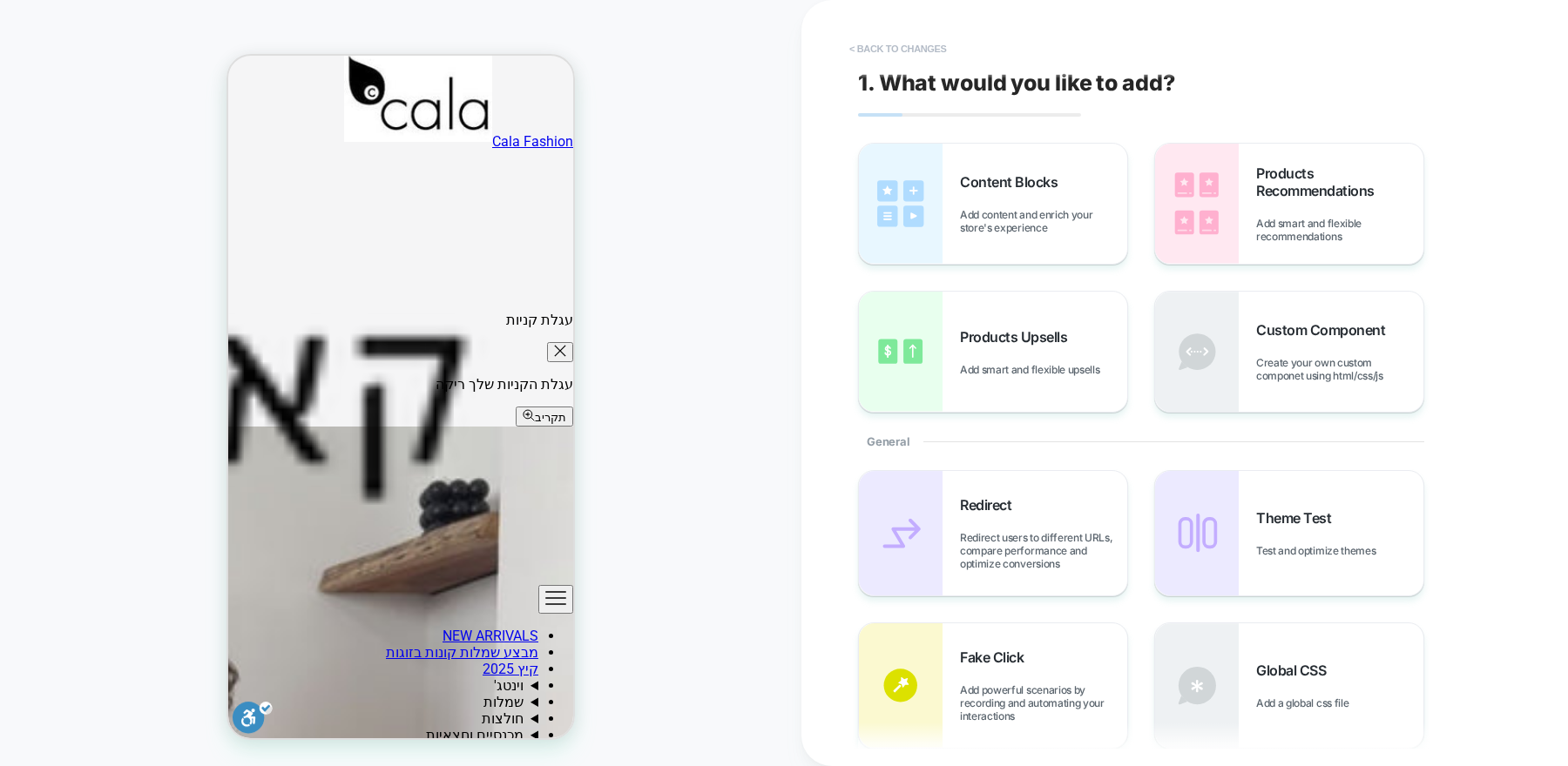
click at [873, 43] on button "< Back to changes" at bounding box center [898, 48] width 115 height 27
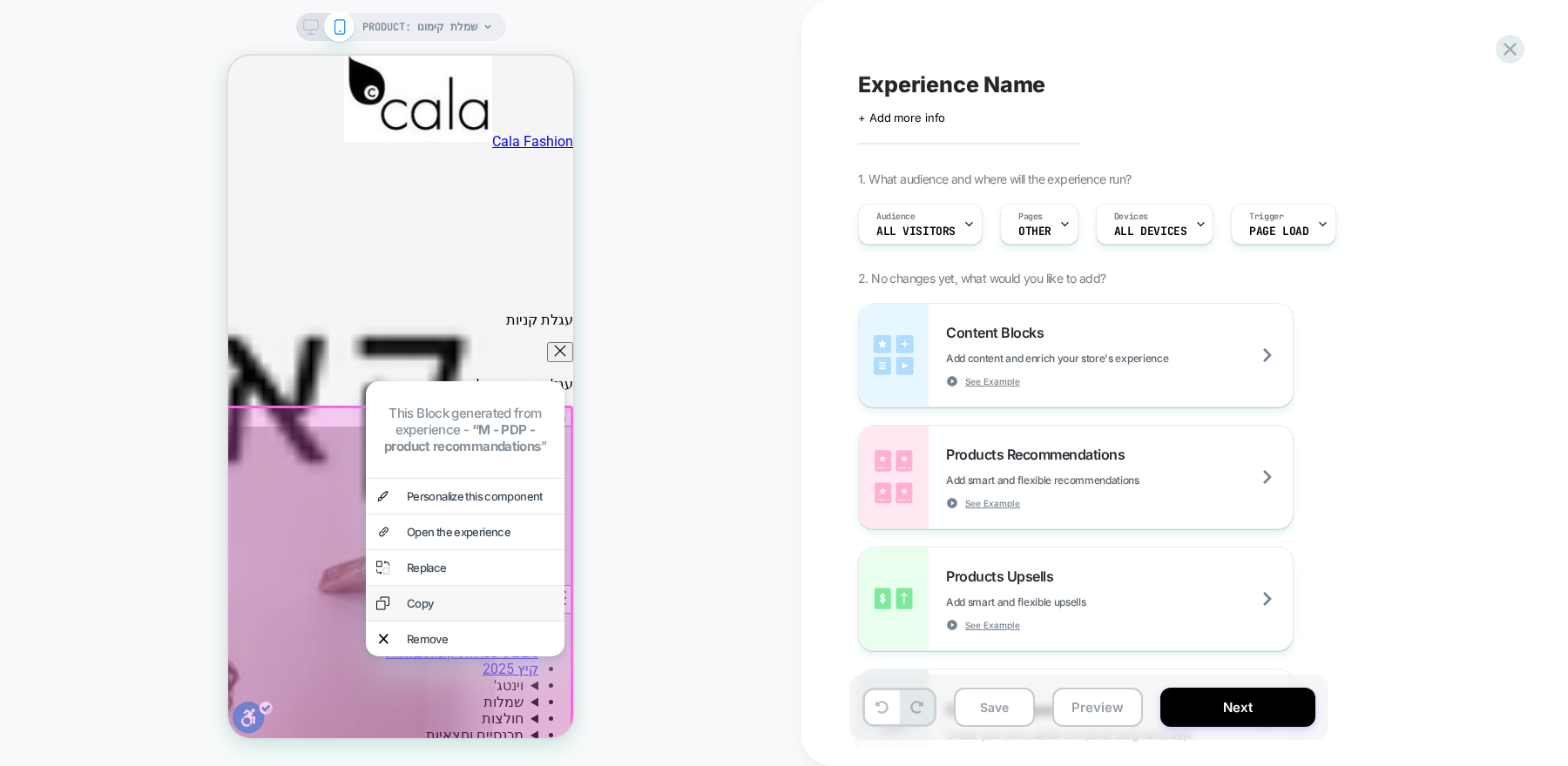
click at [461, 610] on div "Copy" at bounding box center [480, 604] width 147 height 14
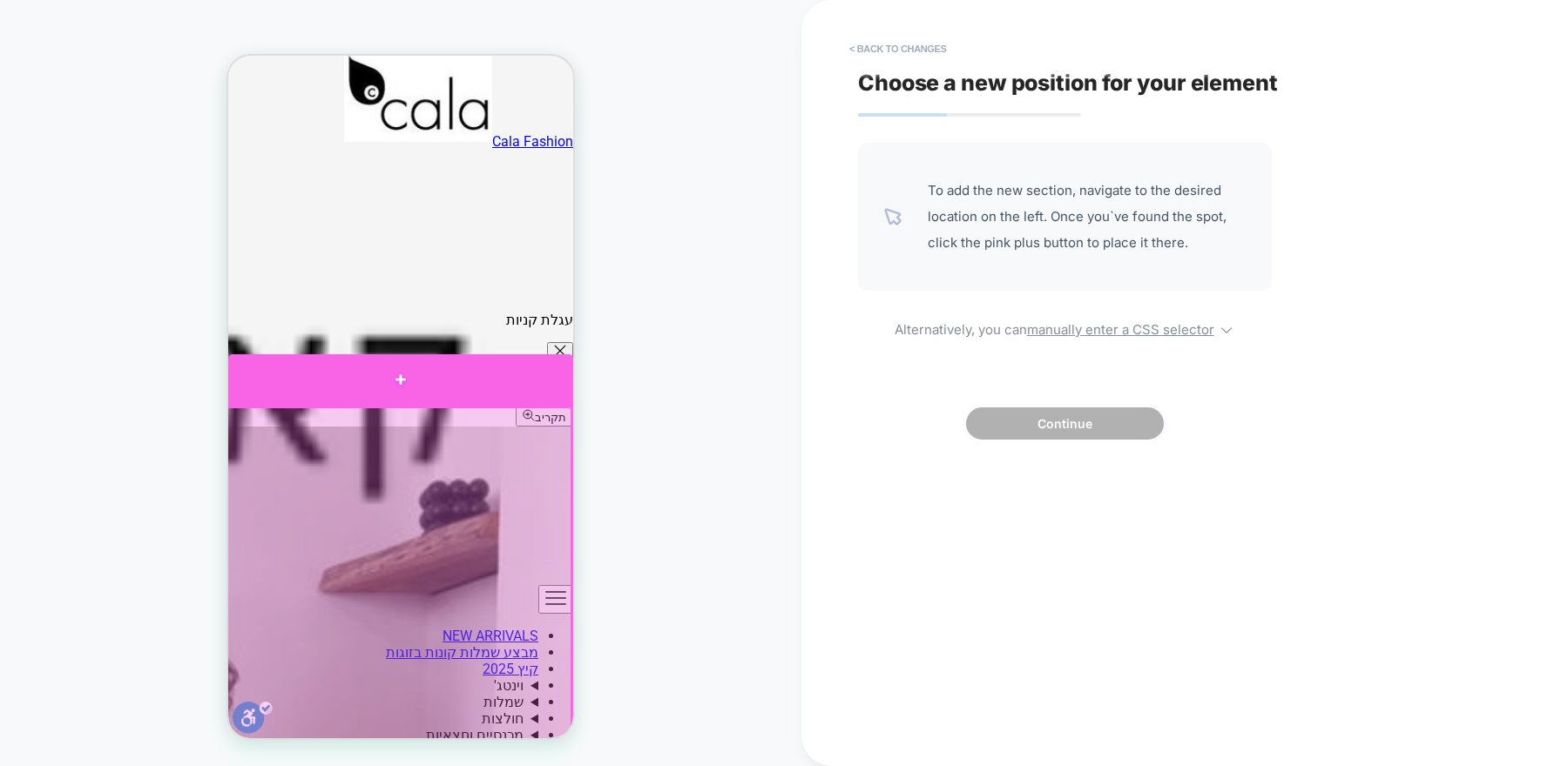
click at [520, 391] on div at bounding box center [400, 380] width 345 height 51
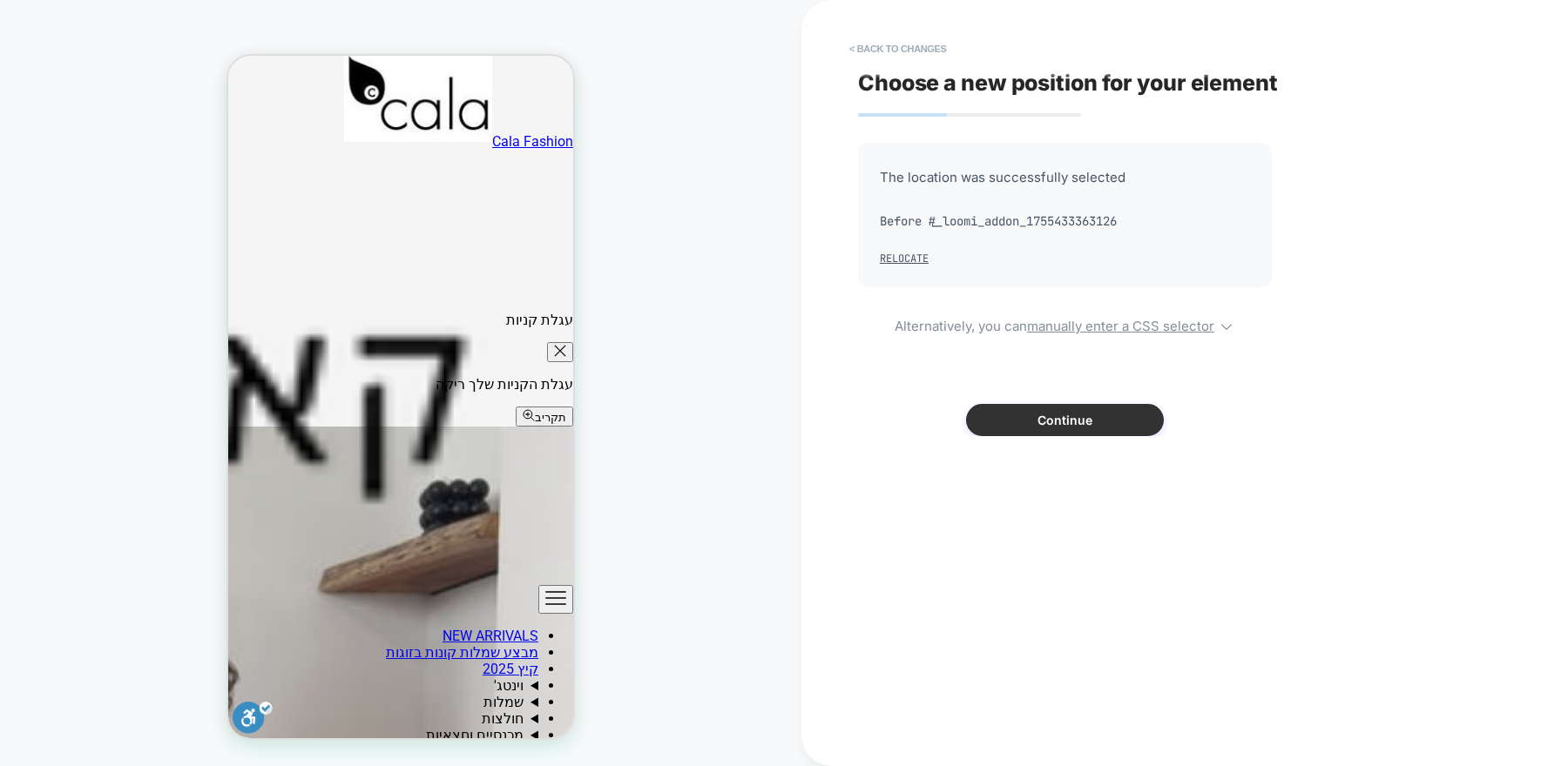
click at [1097, 432] on button "Continue" at bounding box center [1065, 420] width 198 height 32
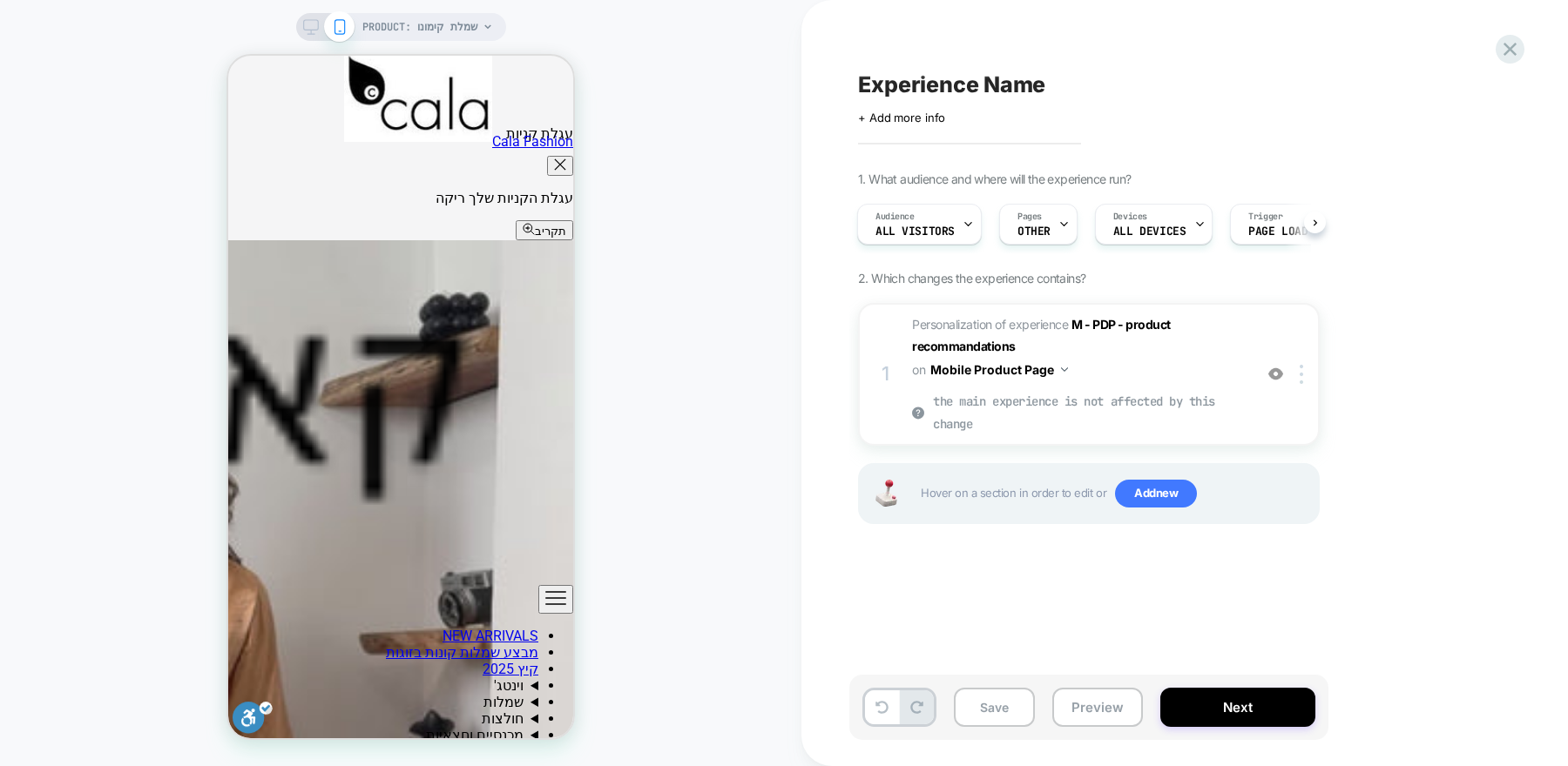
scroll to position [1158, 0]
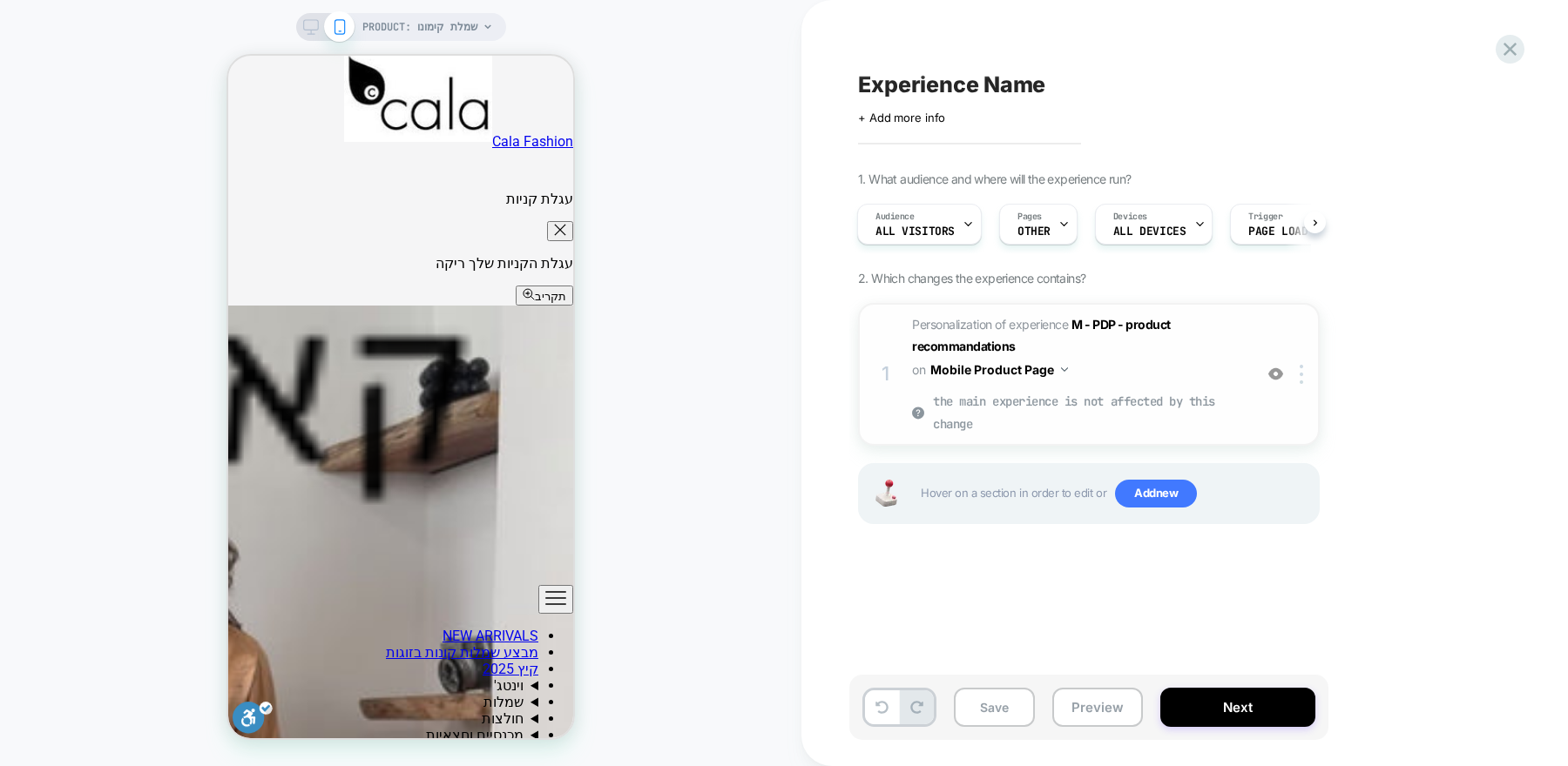
click at [1145, 383] on span "Personalization of experience M - PDP - product recommandations on Mobile Produ…" at bounding box center [1078, 375] width 332 height 122
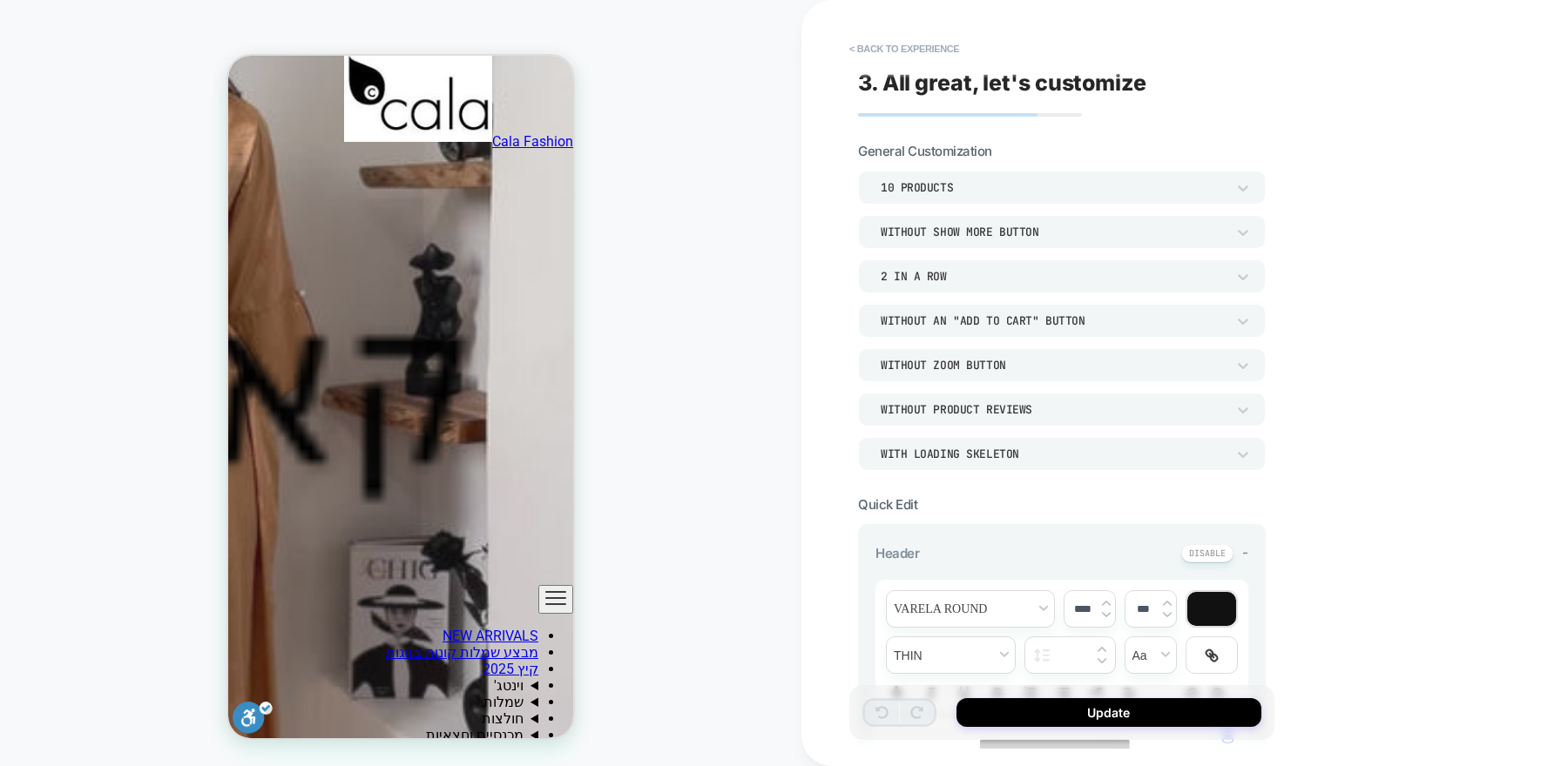
scroll to position [1490, 0]
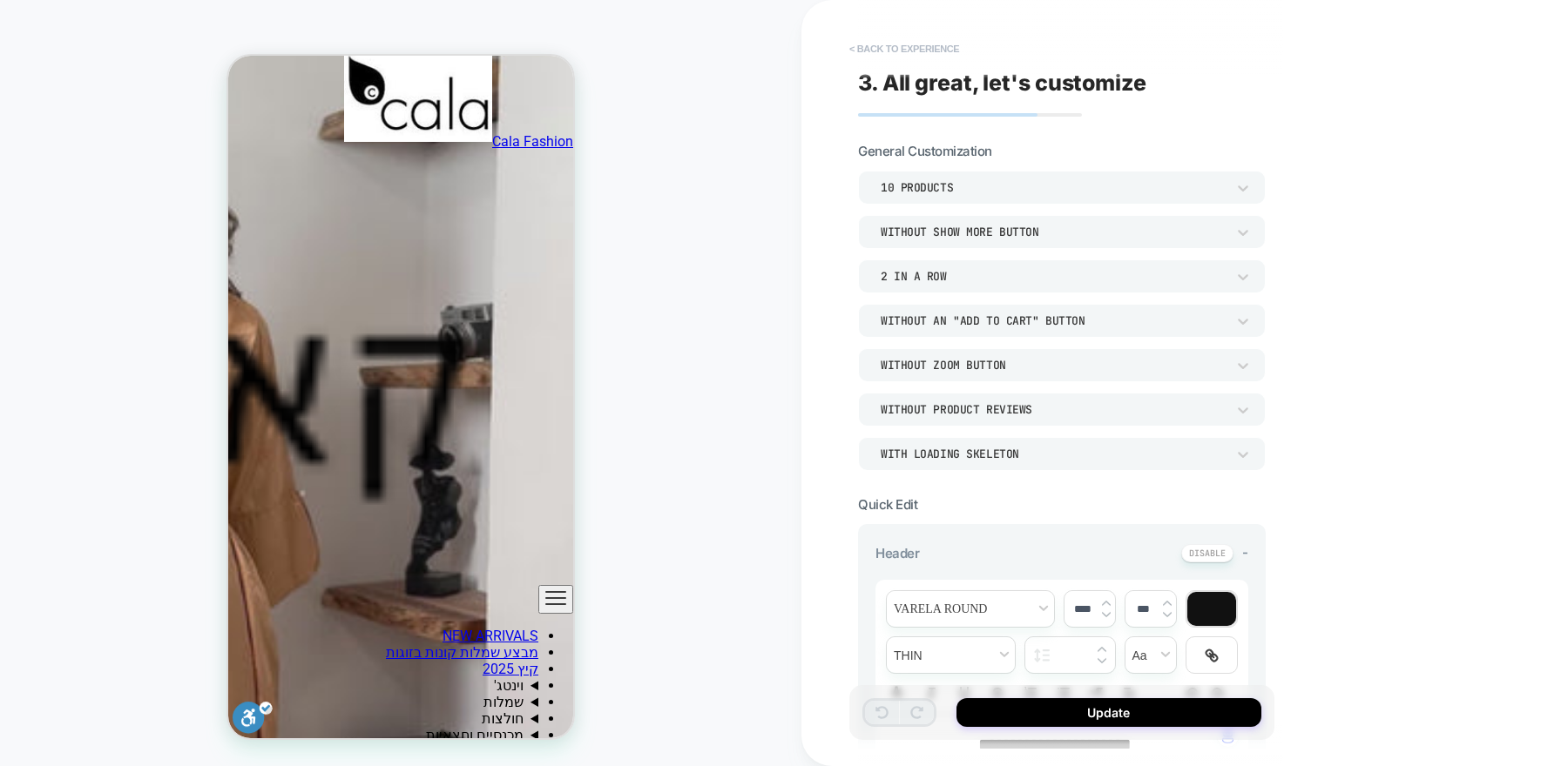
click at [874, 49] on button "< Back to experience" at bounding box center [904, 48] width 128 height 27
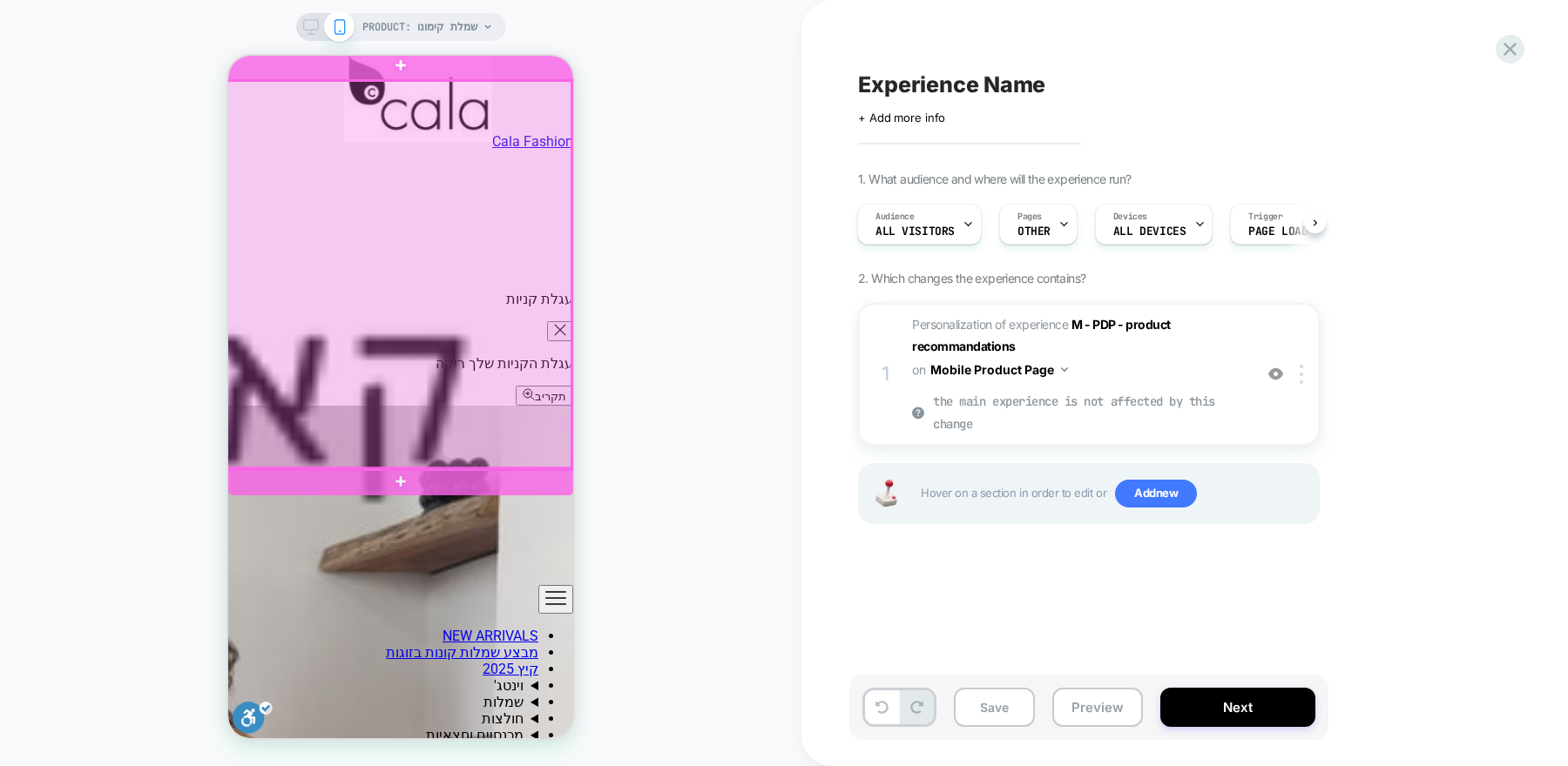
scroll to position [1084, 0]
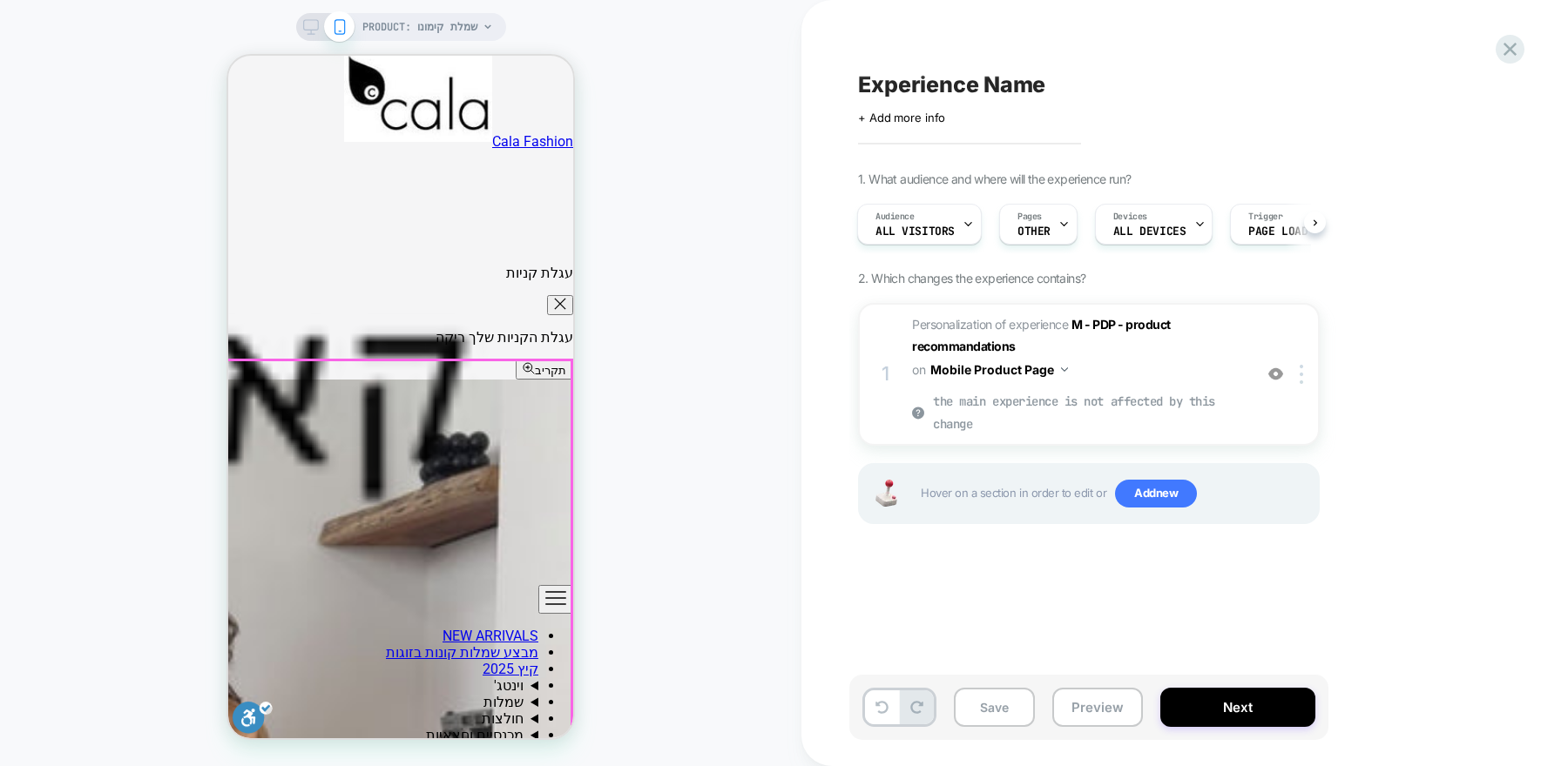
click at [1179, 374] on span "Personalization of experience M - PDP - product recommandations on Mobile Produ…" at bounding box center [1078, 375] width 332 height 122
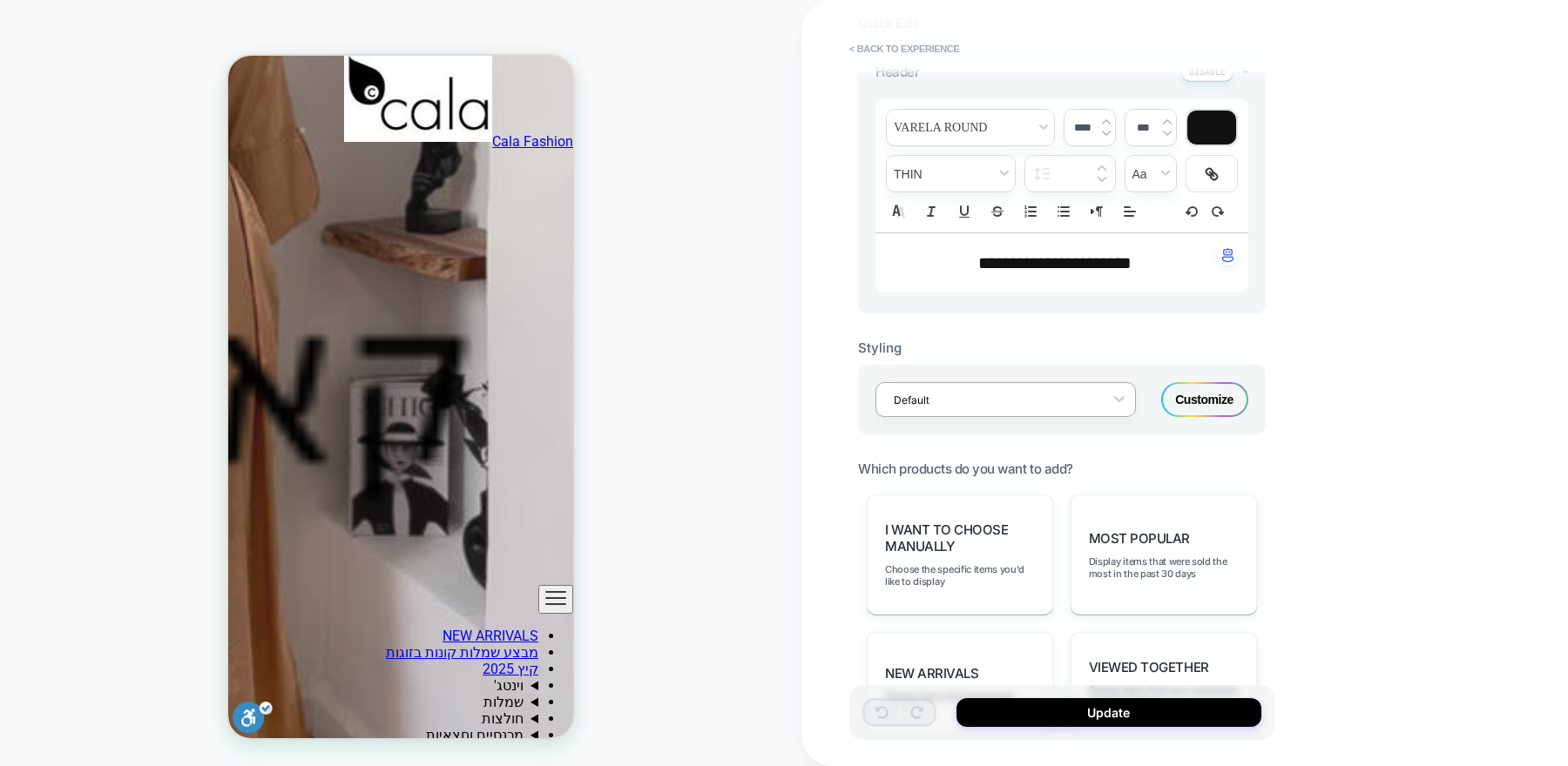
scroll to position [484, 0]
click at [1002, 552] on div "I want to choose manually Choose the specific items you'd like to display" at bounding box center [960, 553] width 186 height 120
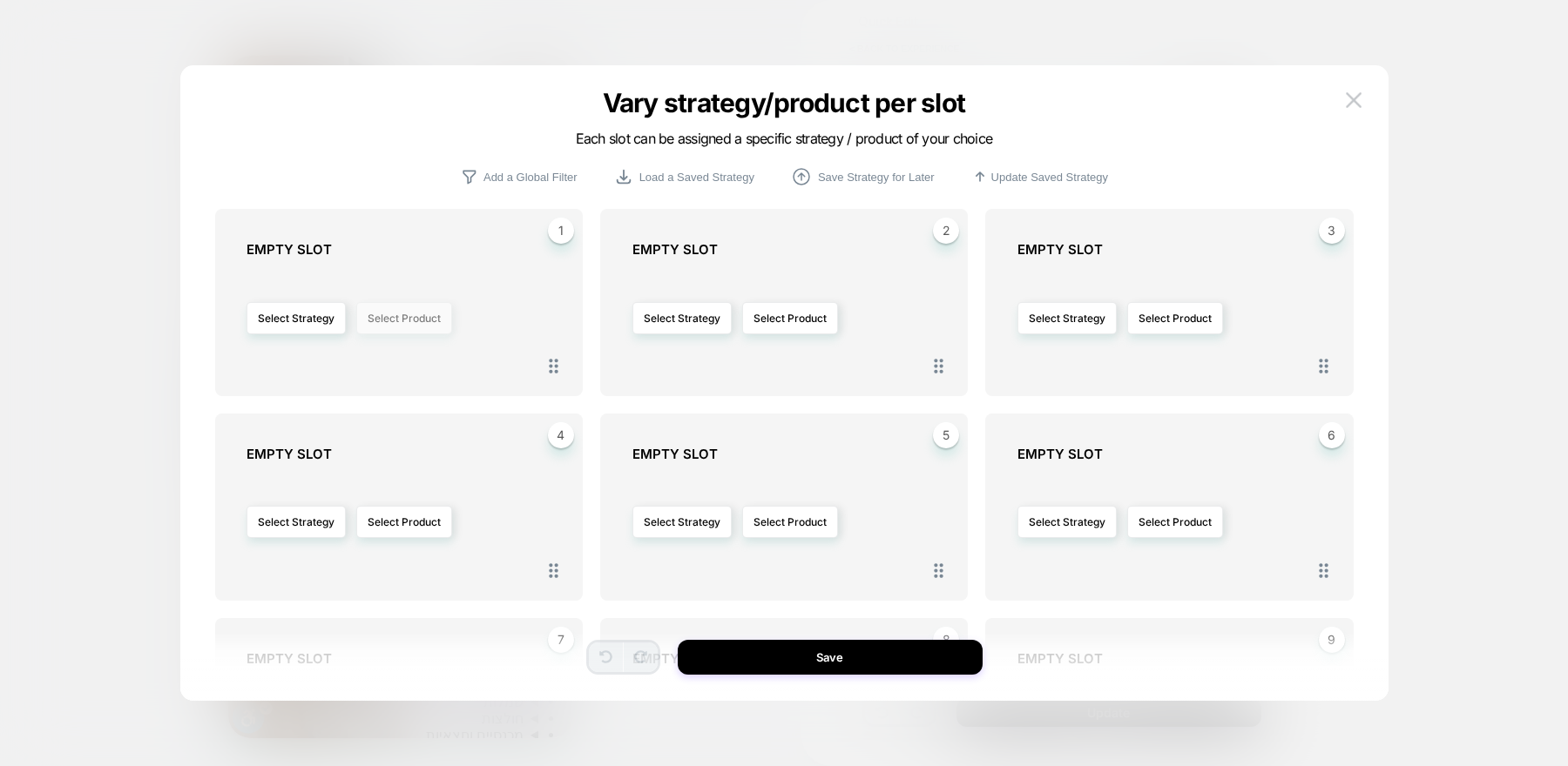
click at [429, 321] on button "Select Product" at bounding box center [404, 318] width 96 height 32
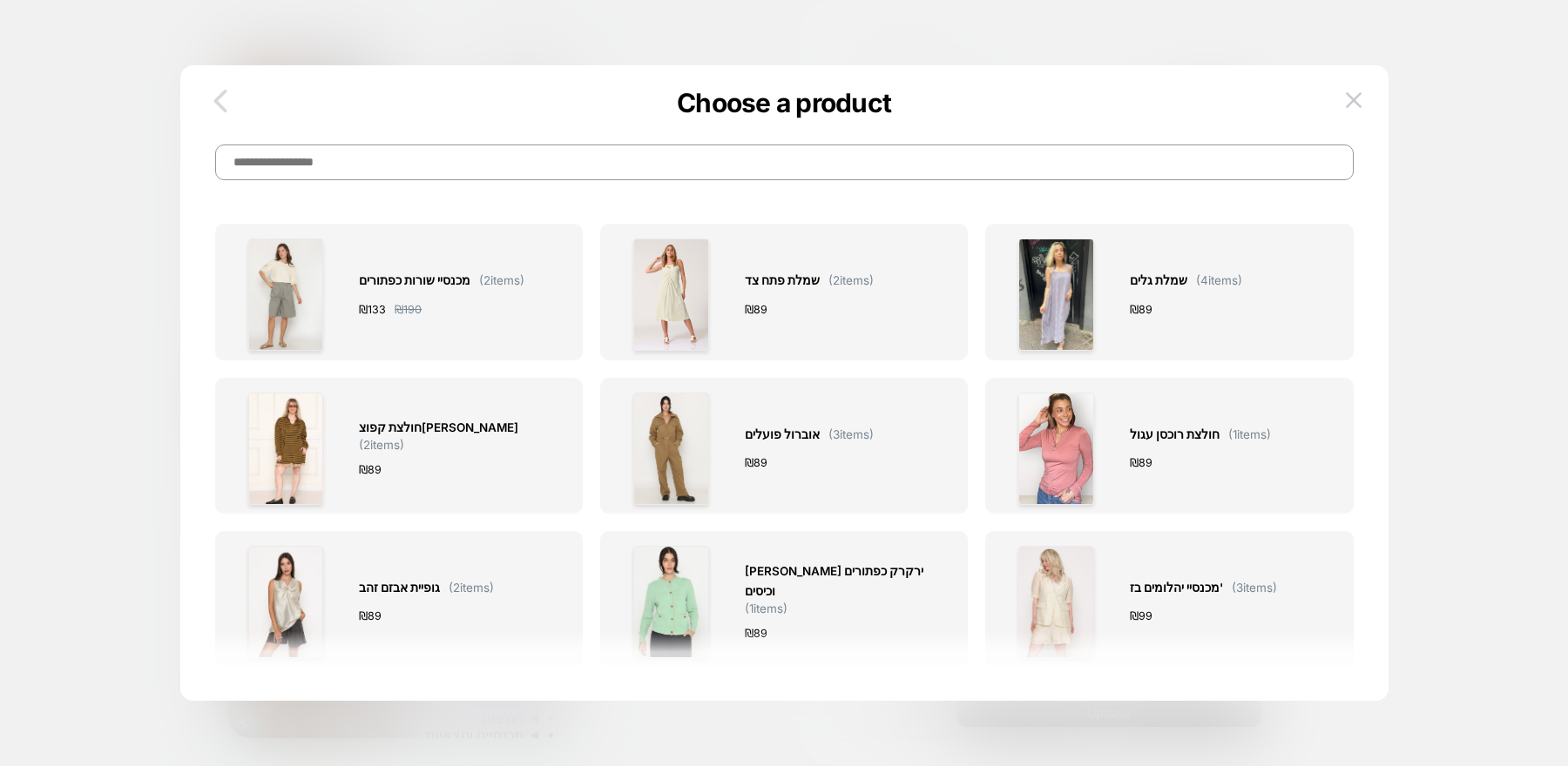
click at [220, 103] on icon "button" at bounding box center [220, 100] width 35 height 35
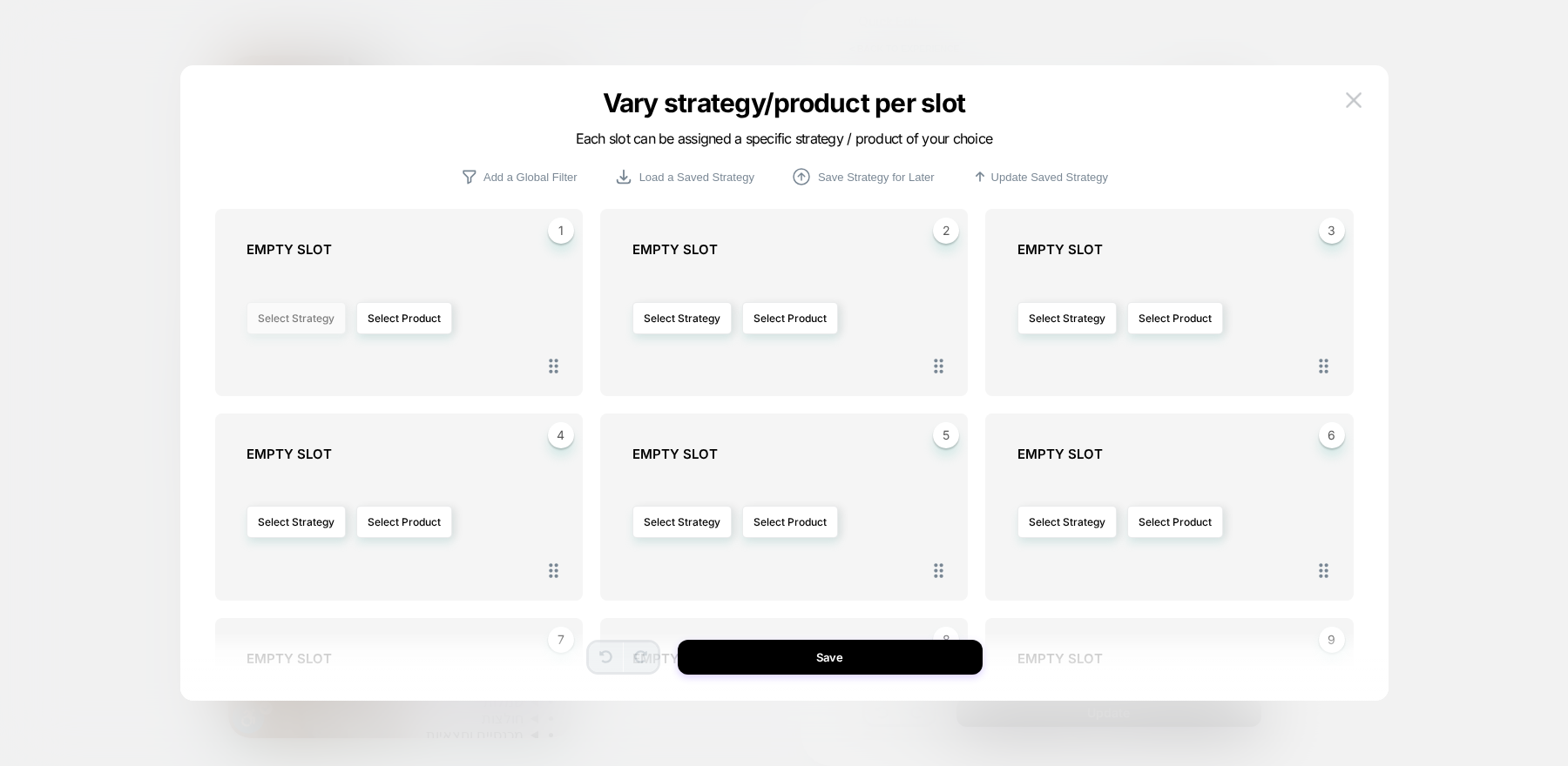
click at [322, 325] on button "Select Strategy" at bounding box center [296, 318] width 99 height 32
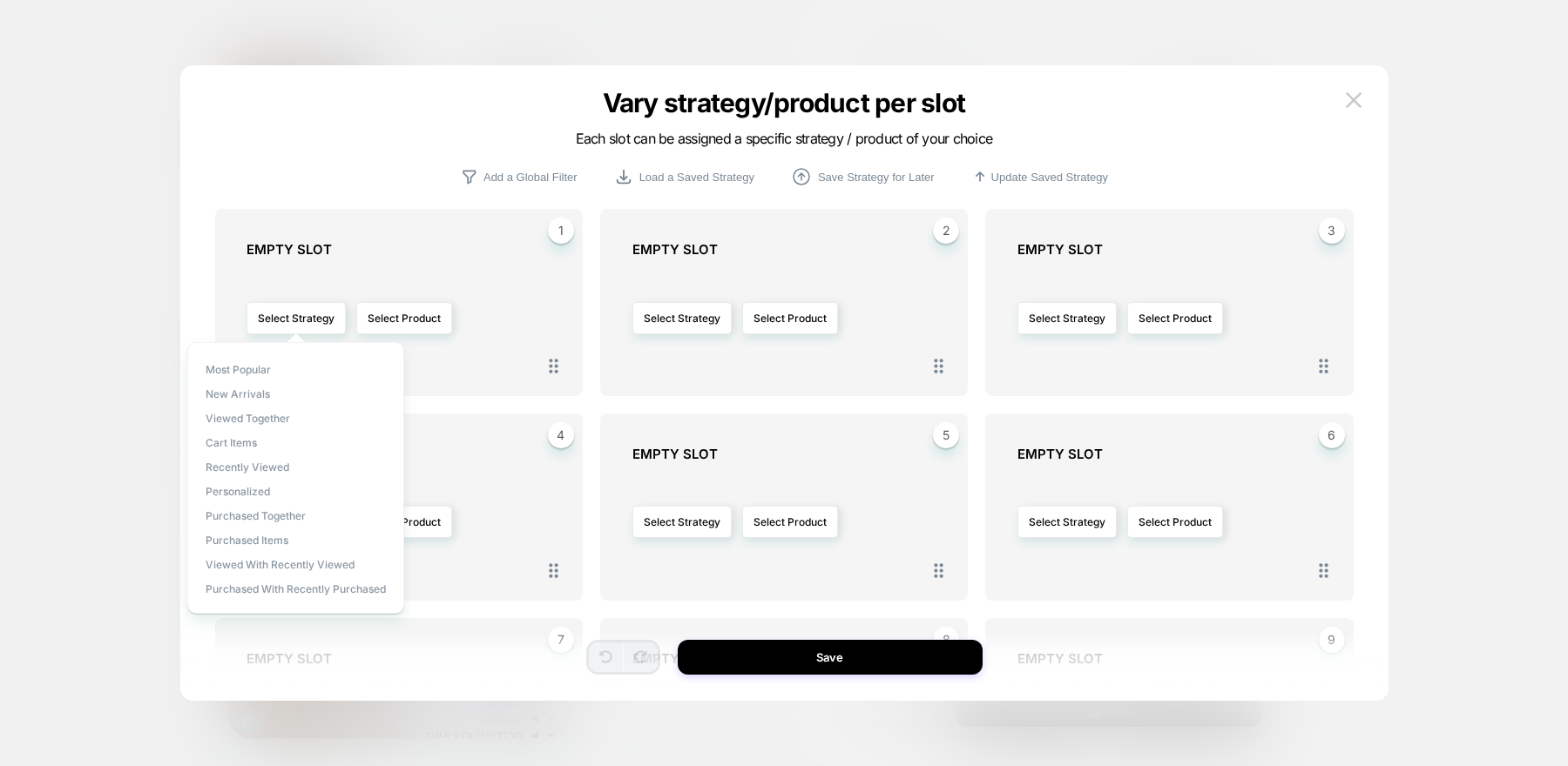
click at [272, 677] on div "1 EMPTY SLOT Select Strategy Select Product 2 EMPTY SLOT Select Strategy Select…" at bounding box center [784, 391] width 1156 height 618
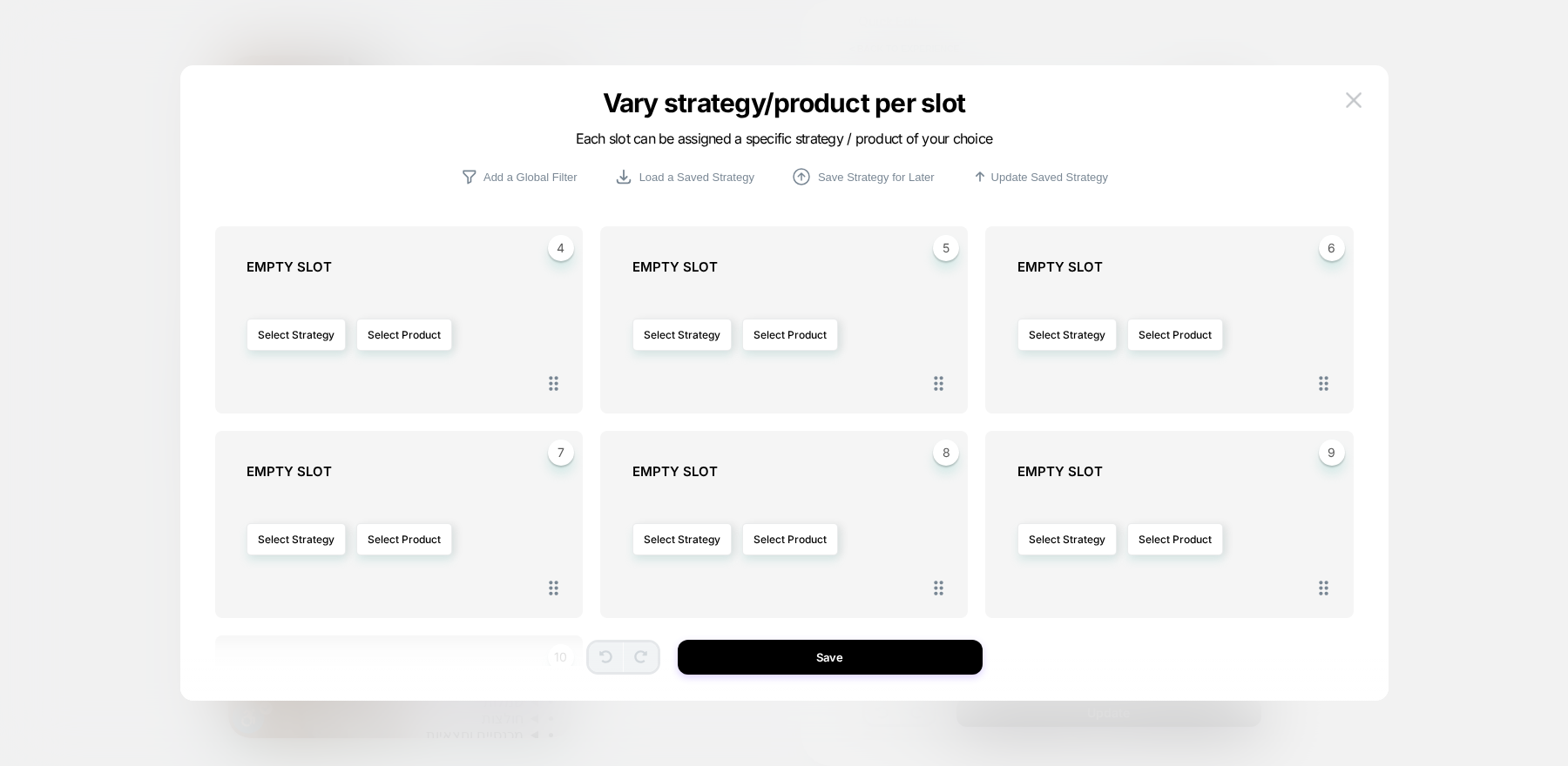
scroll to position [0, 0]
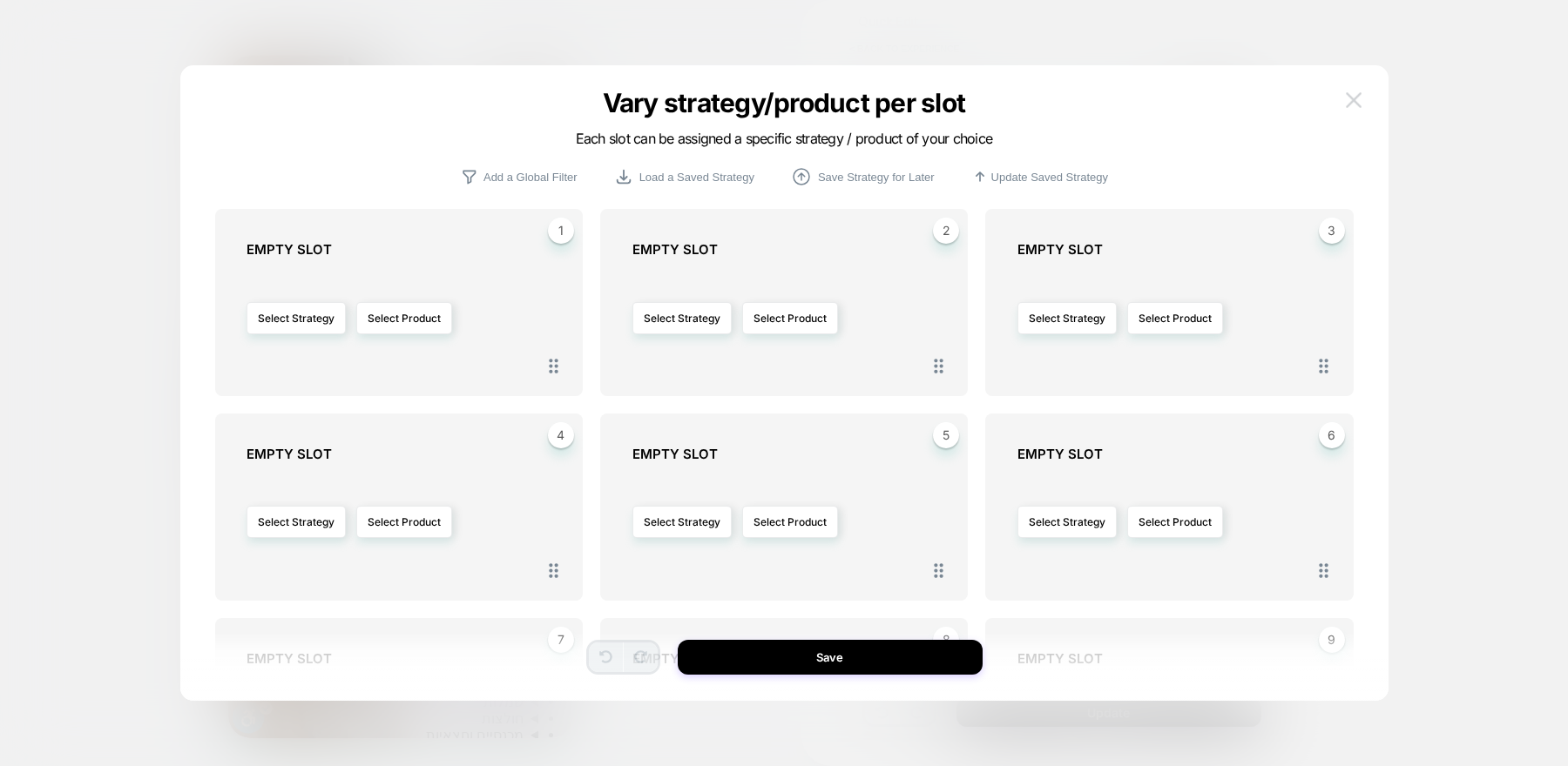
click at [1349, 104] on img at bounding box center [1354, 99] width 16 height 15
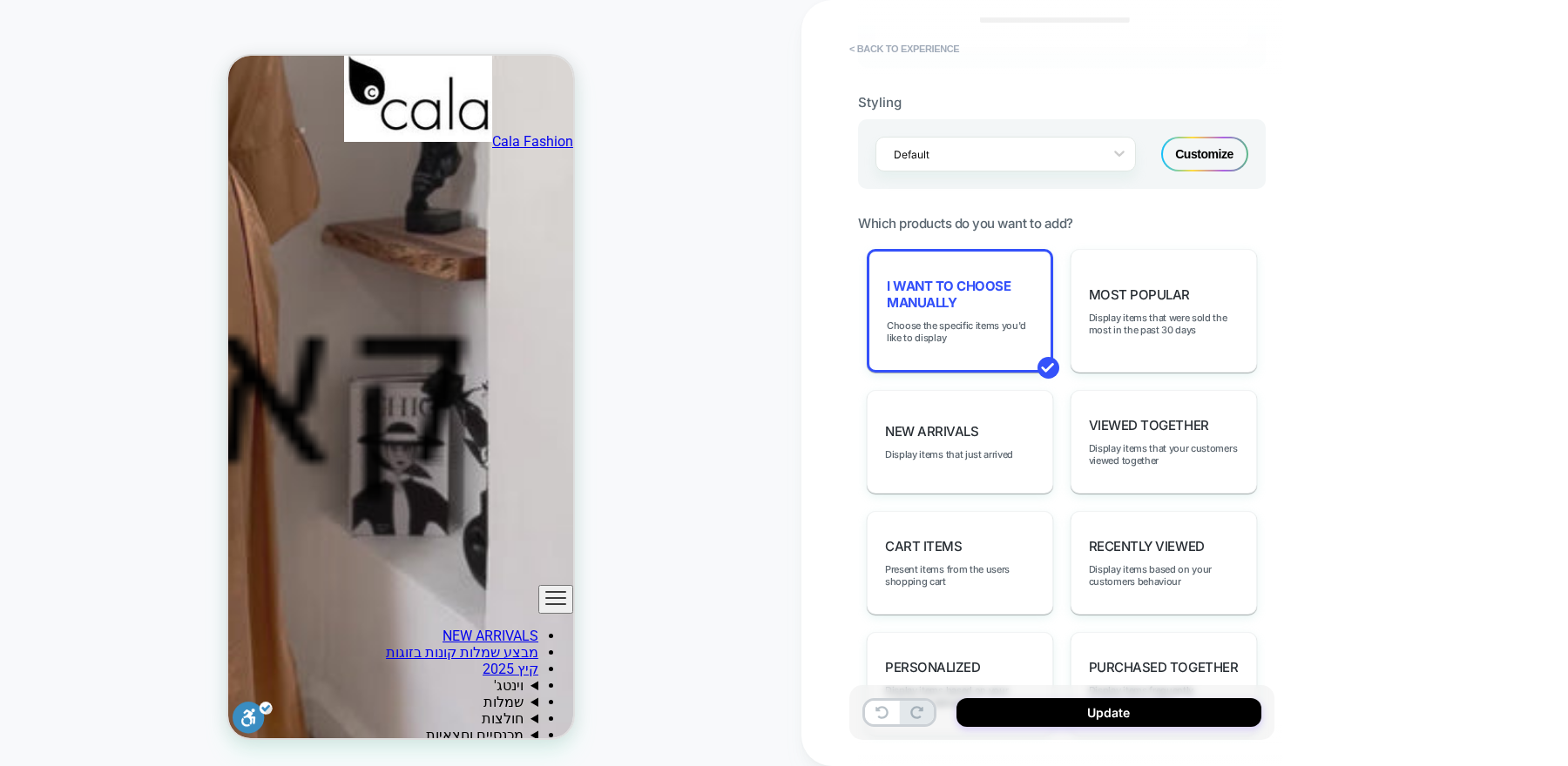
scroll to position [739, 0]
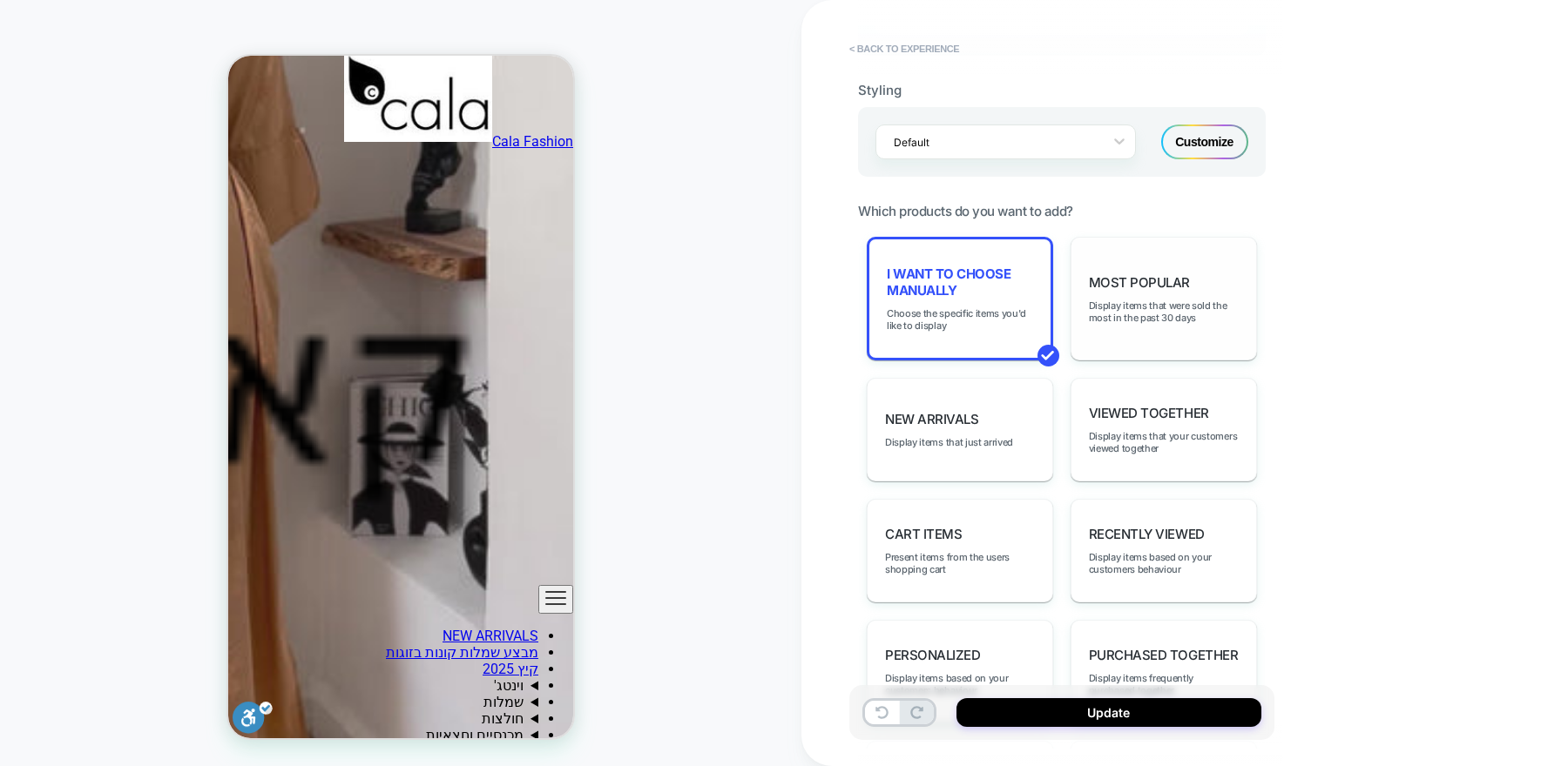
click at [1131, 322] on div "Most Popular Display items that were sold the most in the past 30 days" at bounding box center [1164, 298] width 186 height 124
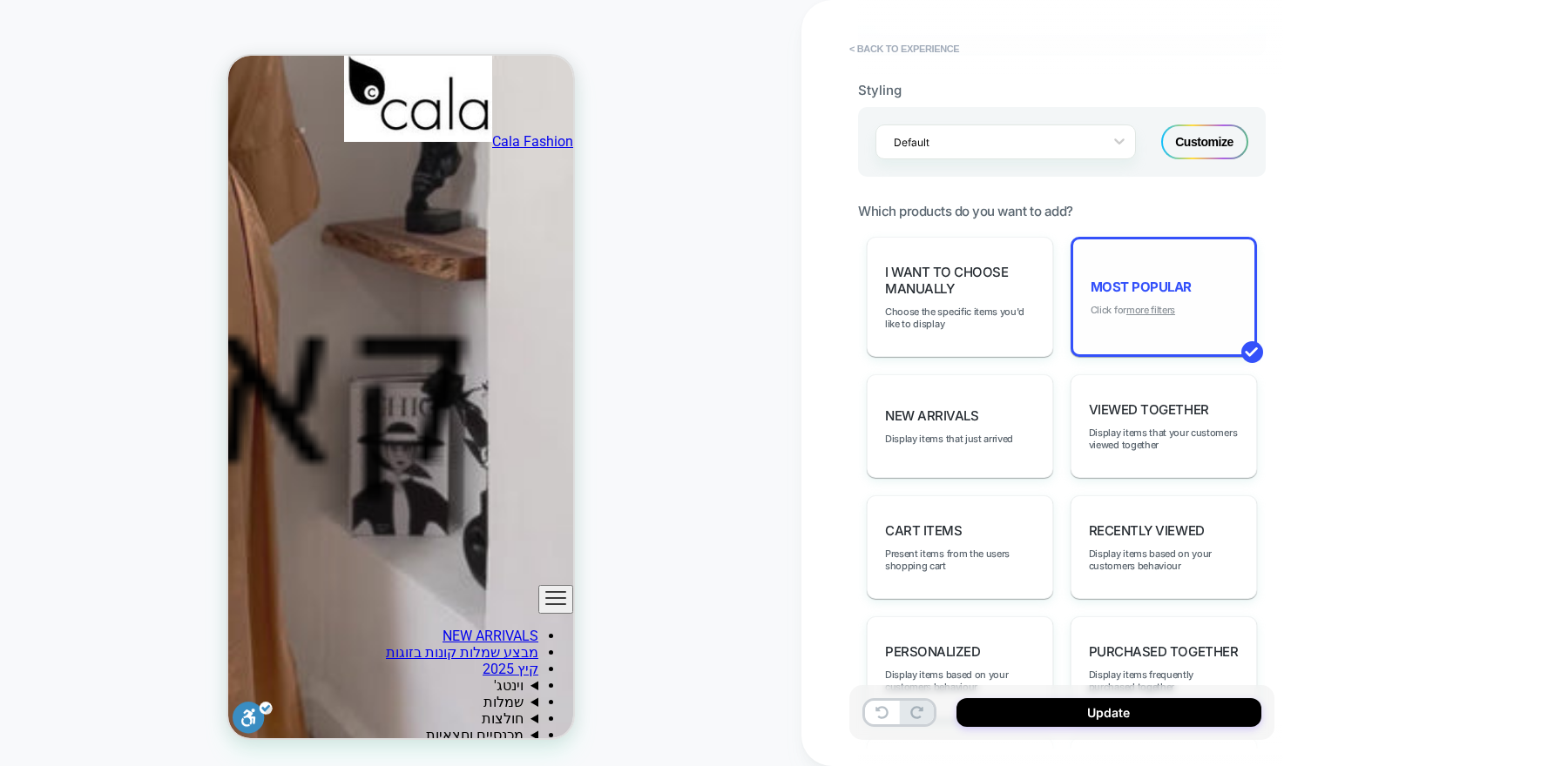
click at [1159, 306] on u "more filters" at bounding box center [1151, 310] width 49 height 12
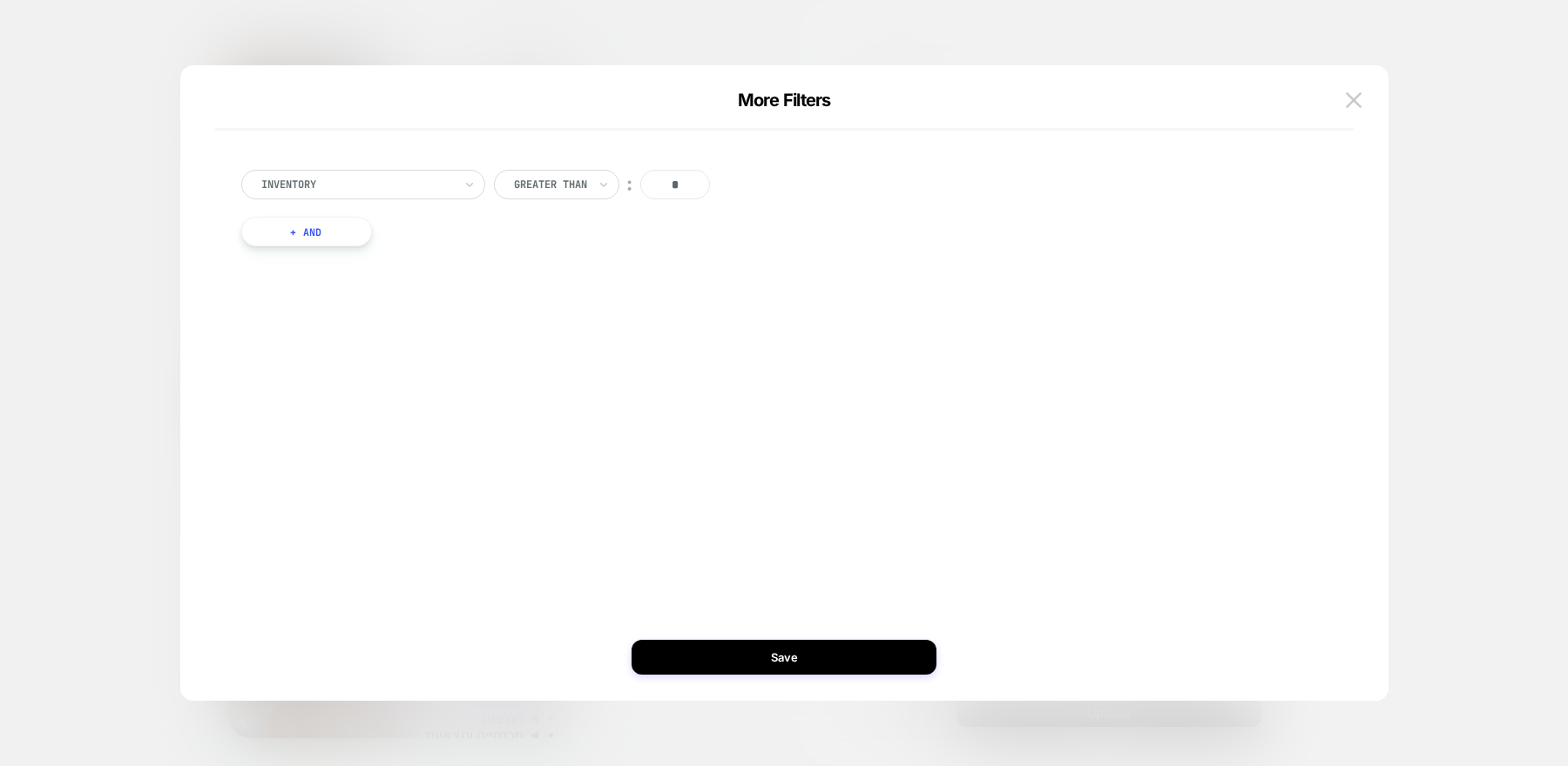
click at [311, 249] on div "Inventory Greater Than ︰ * + And" at bounding box center [776, 208] width 1086 height 129
click at [328, 234] on button "+ And" at bounding box center [307, 231] width 131 height 29
click at [425, 250] on div at bounding box center [400, 249] width 191 height 16
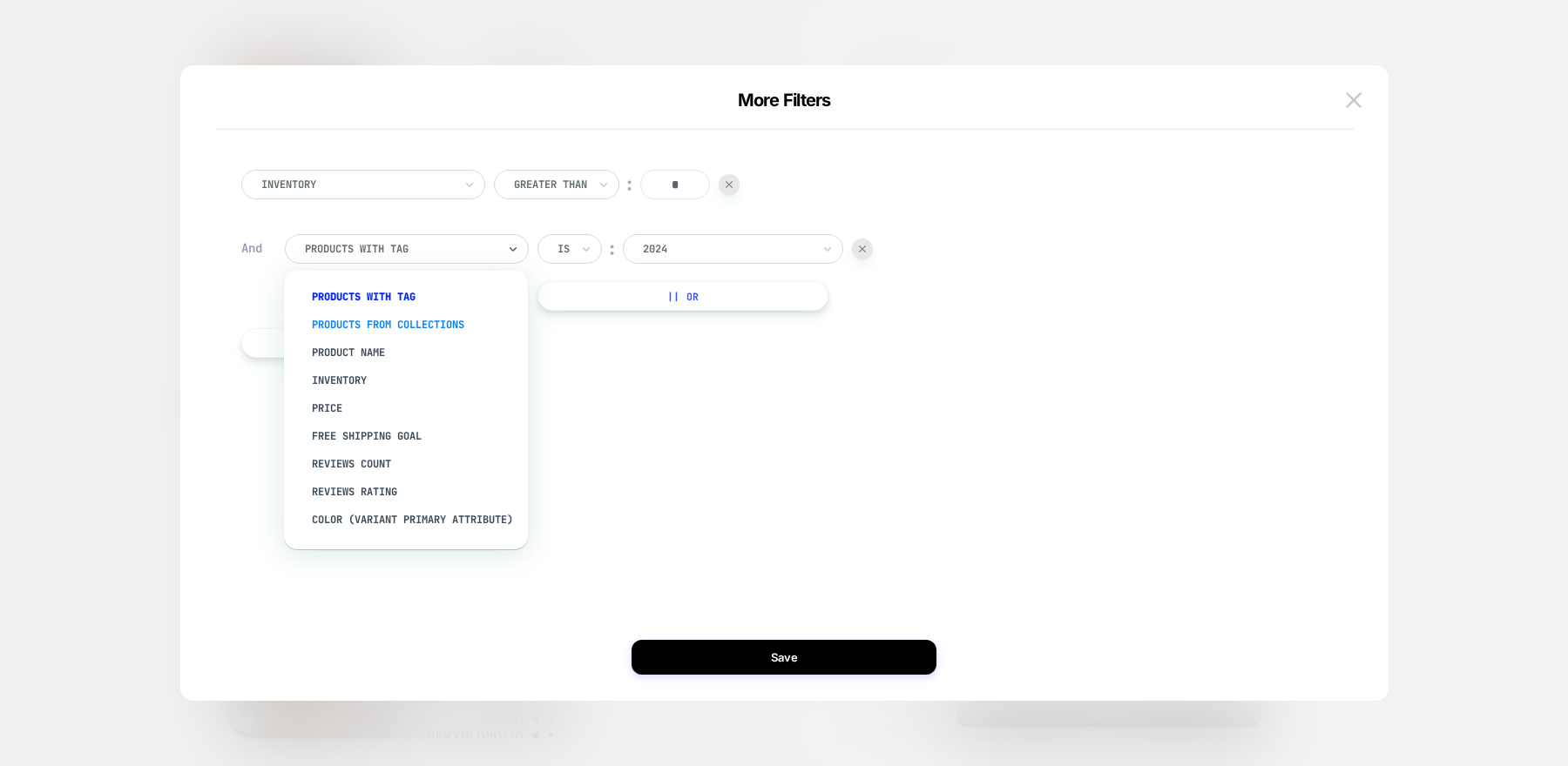
click at [396, 328] on div "products from collections" at bounding box center [415, 324] width 227 height 27
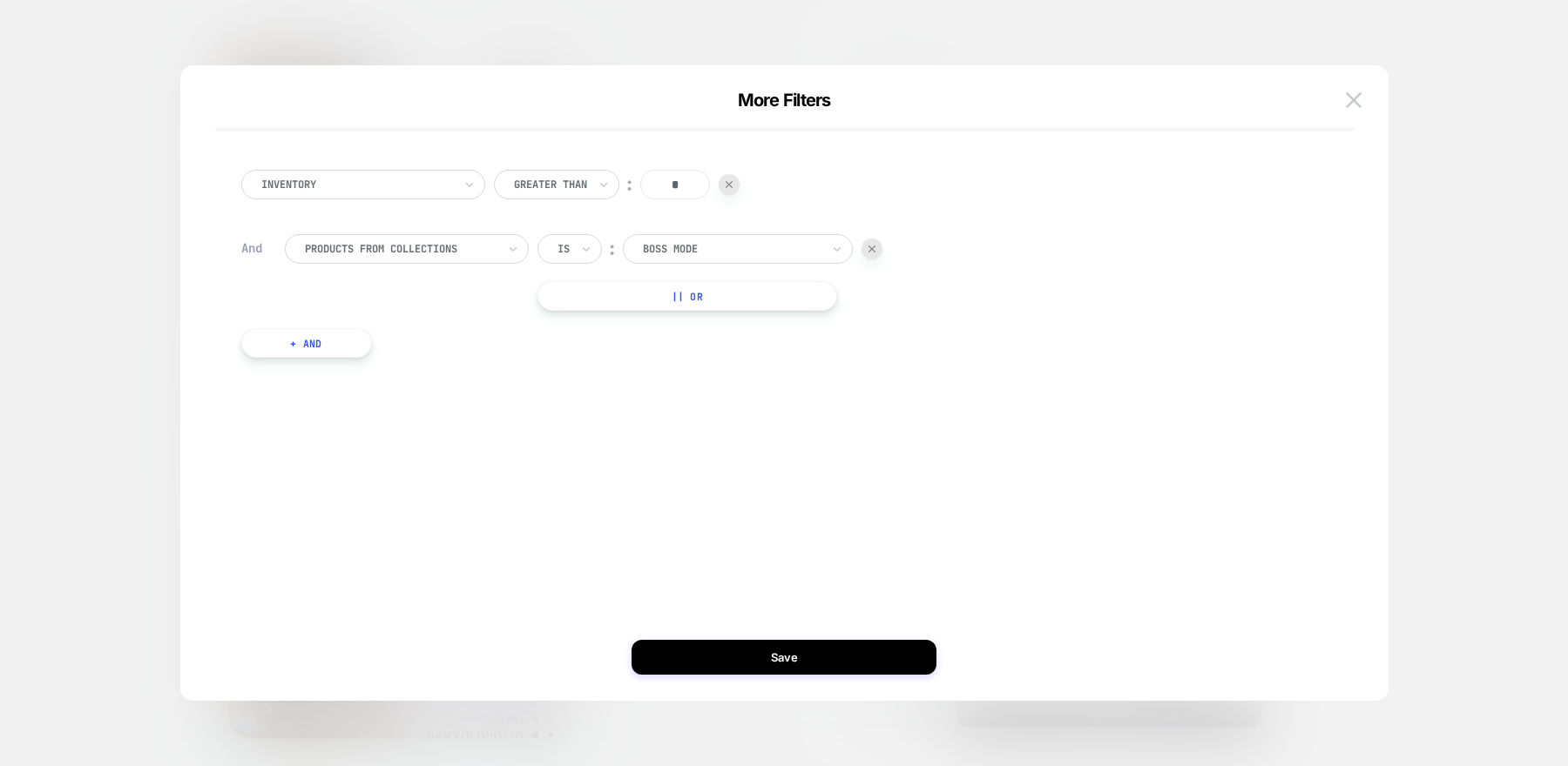
click at [702, 253] on div at bounding box center [732, 249] width 178 height 16
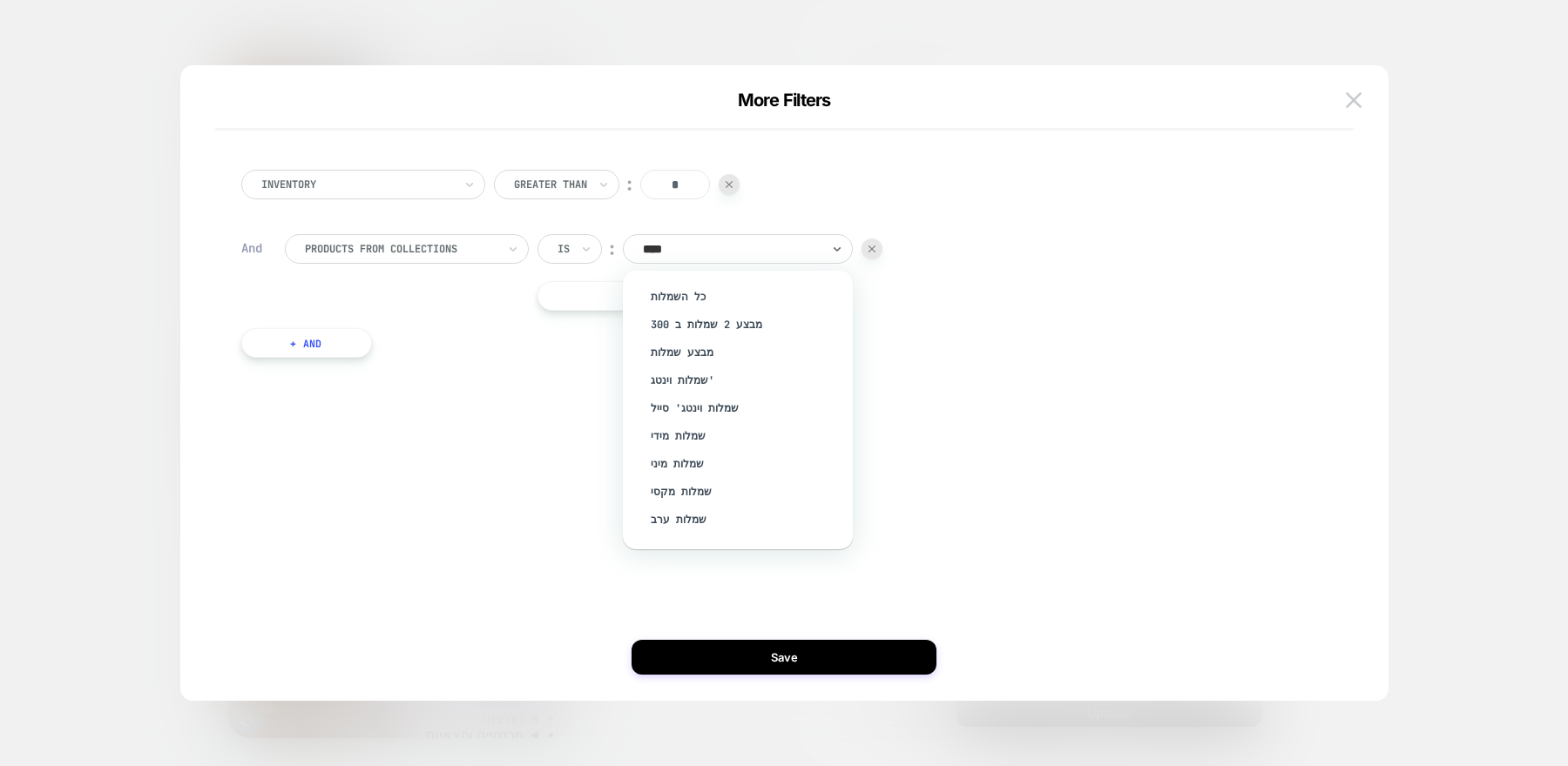
type input "*****"
click at [707, 325] on div "מבצע 2 שמלות ב 300" at bounding box center [747, 324] width 213 height 27
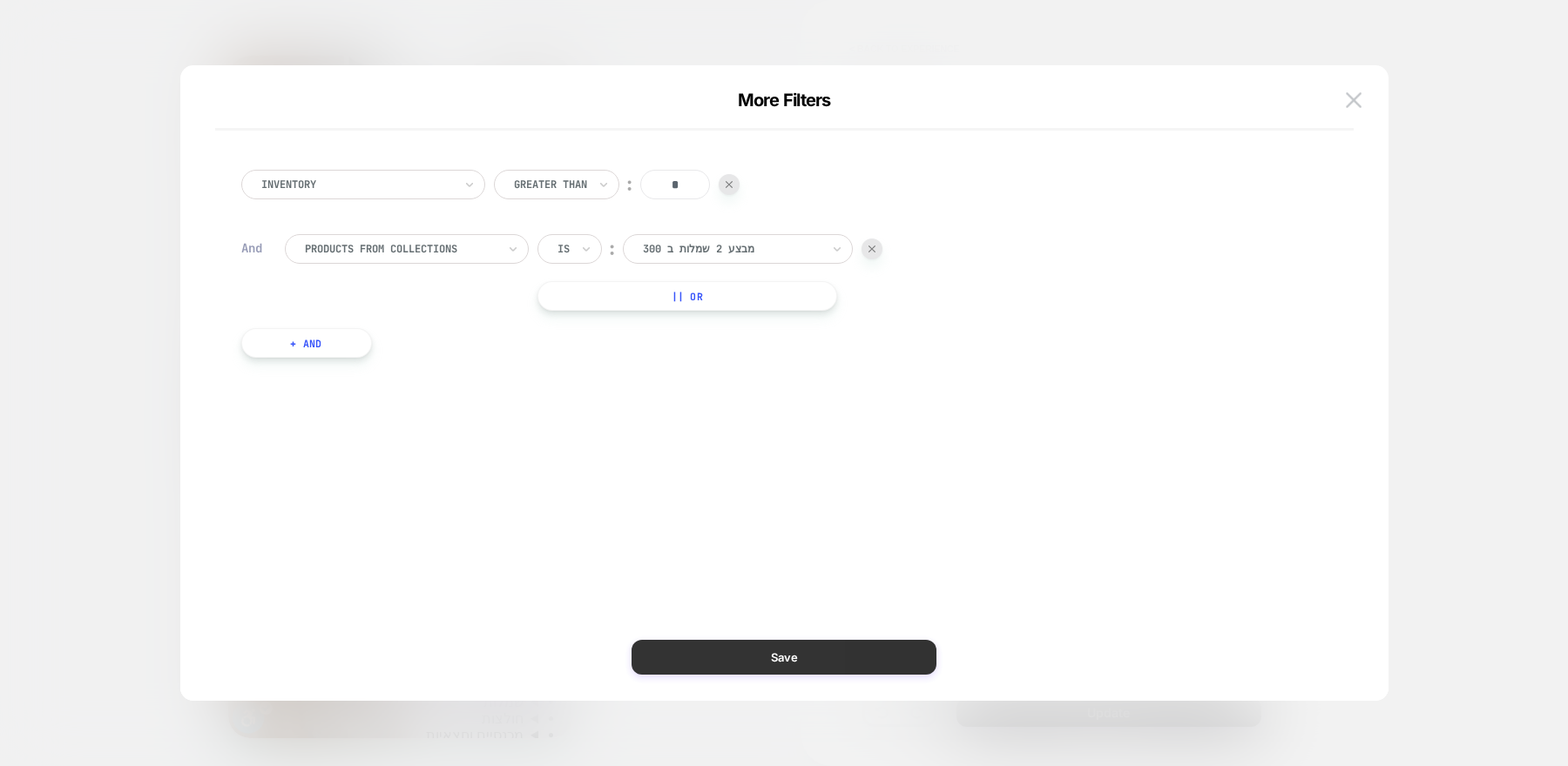
click at [803, 666] on button "Save" at bounding box center [784, 657] width 305 height 35
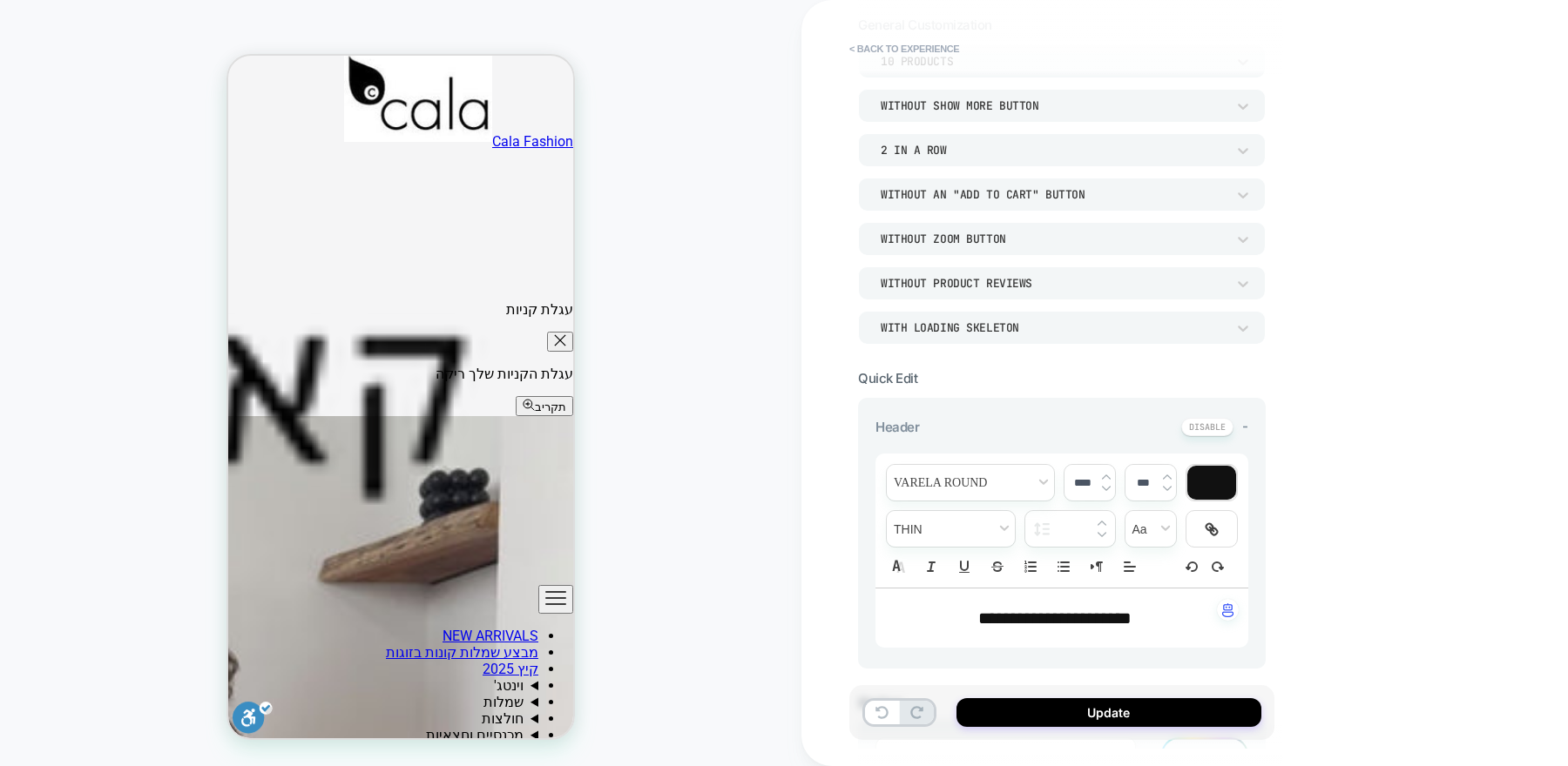
scroll to position [180, 0]
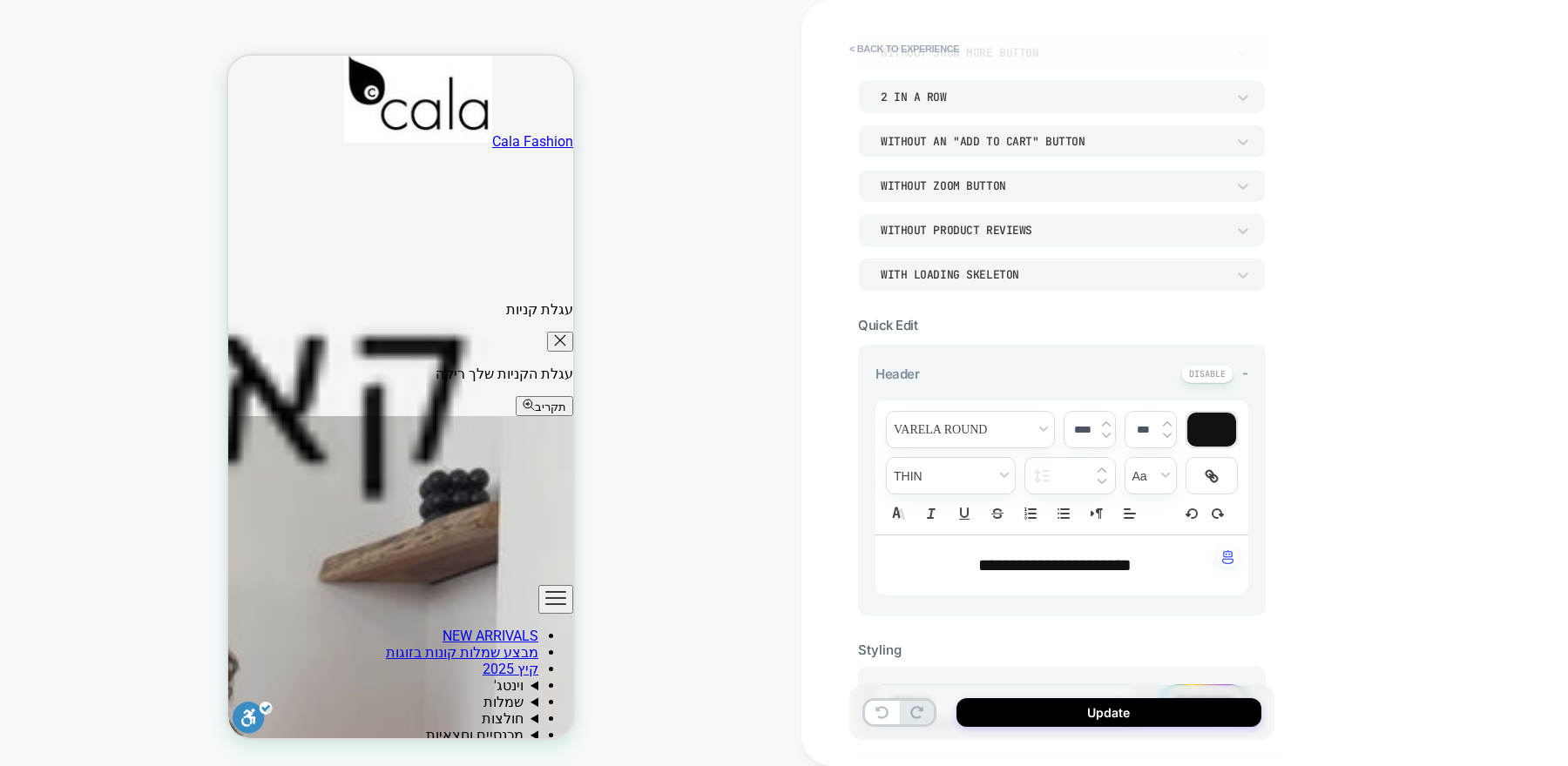
click at [1084, 556] on span "**********" at bounding box center [1054, 565] width 153 height 18
type input "****"
click at [1084, 556] on span "**********" at bounding box center [1054, 565] width 153 height 18
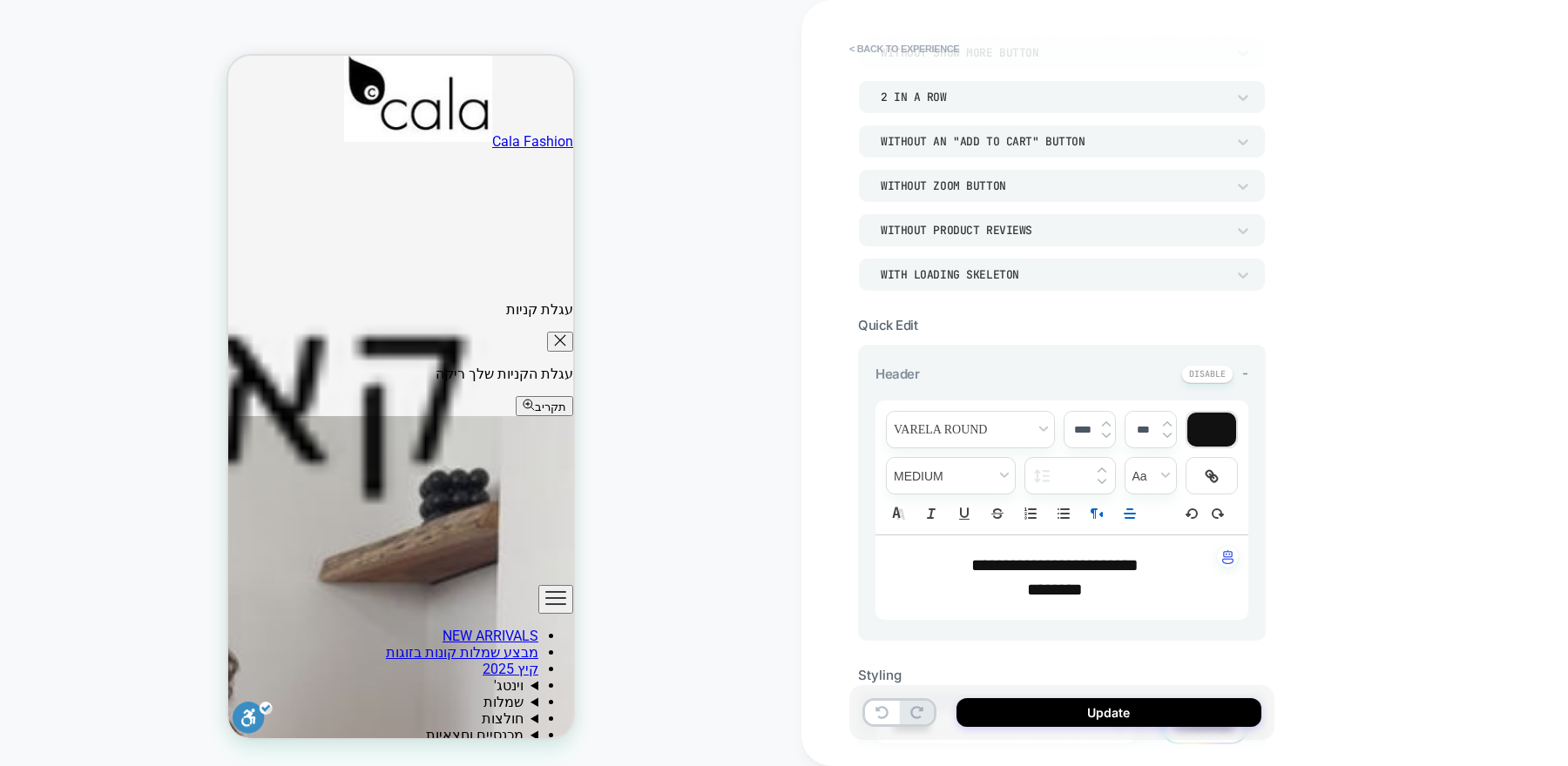
click at [1044, 581] on span "********" at bounding box center [1054, 590] width 56 height 18
click at [1044, 581] on span "*******" at bounding box center [1054, 590] width 56 height 18
click at [1106, 435] on img at bounding box center [1106, 436] width 9 height 7
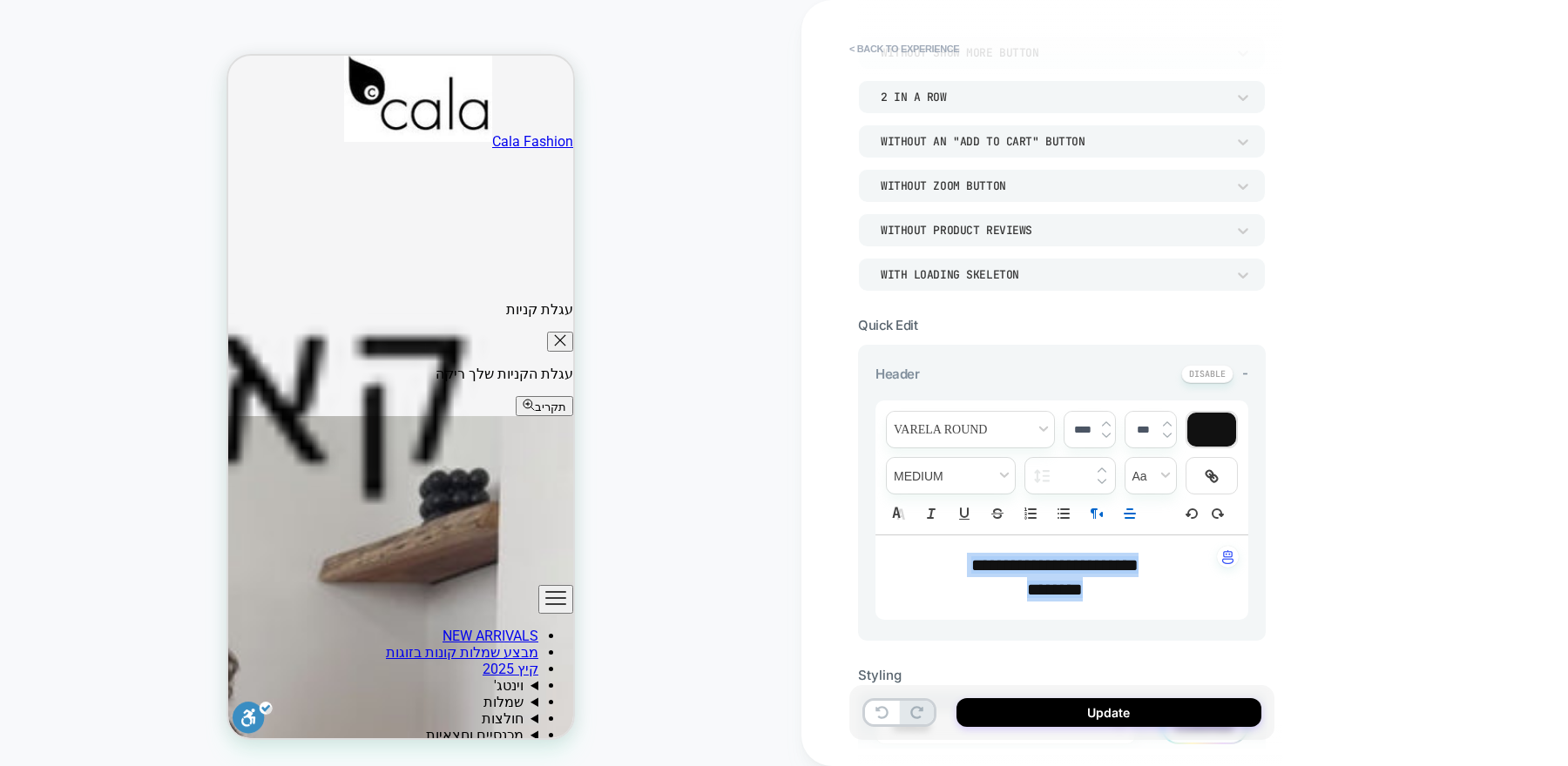
type input "****"
click at [606, 499] on div "PRODUCT: שמלת קימונו" at bounding box center [400, 383] width 802 height 731
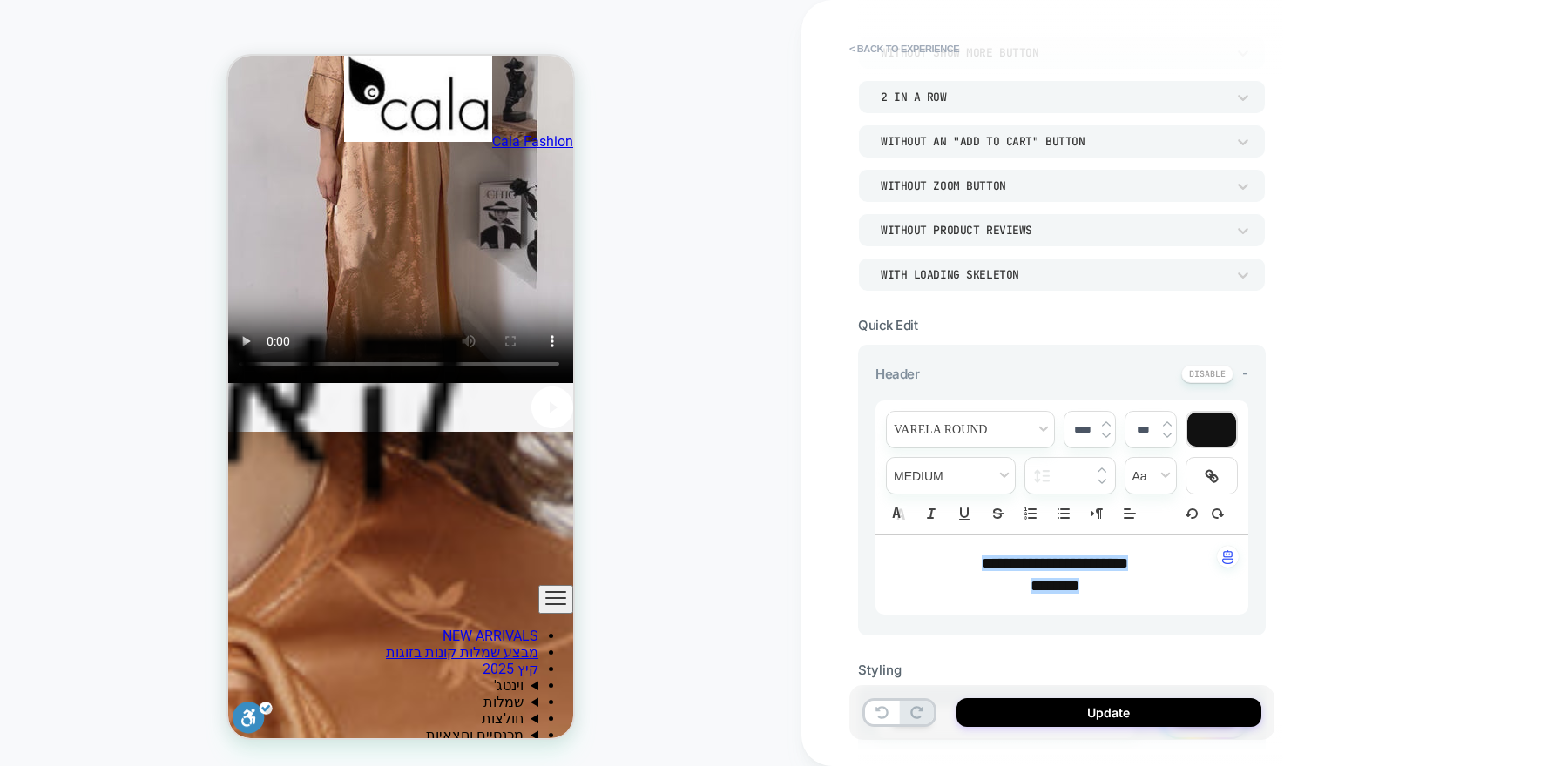
scroll to position [2894, 0]
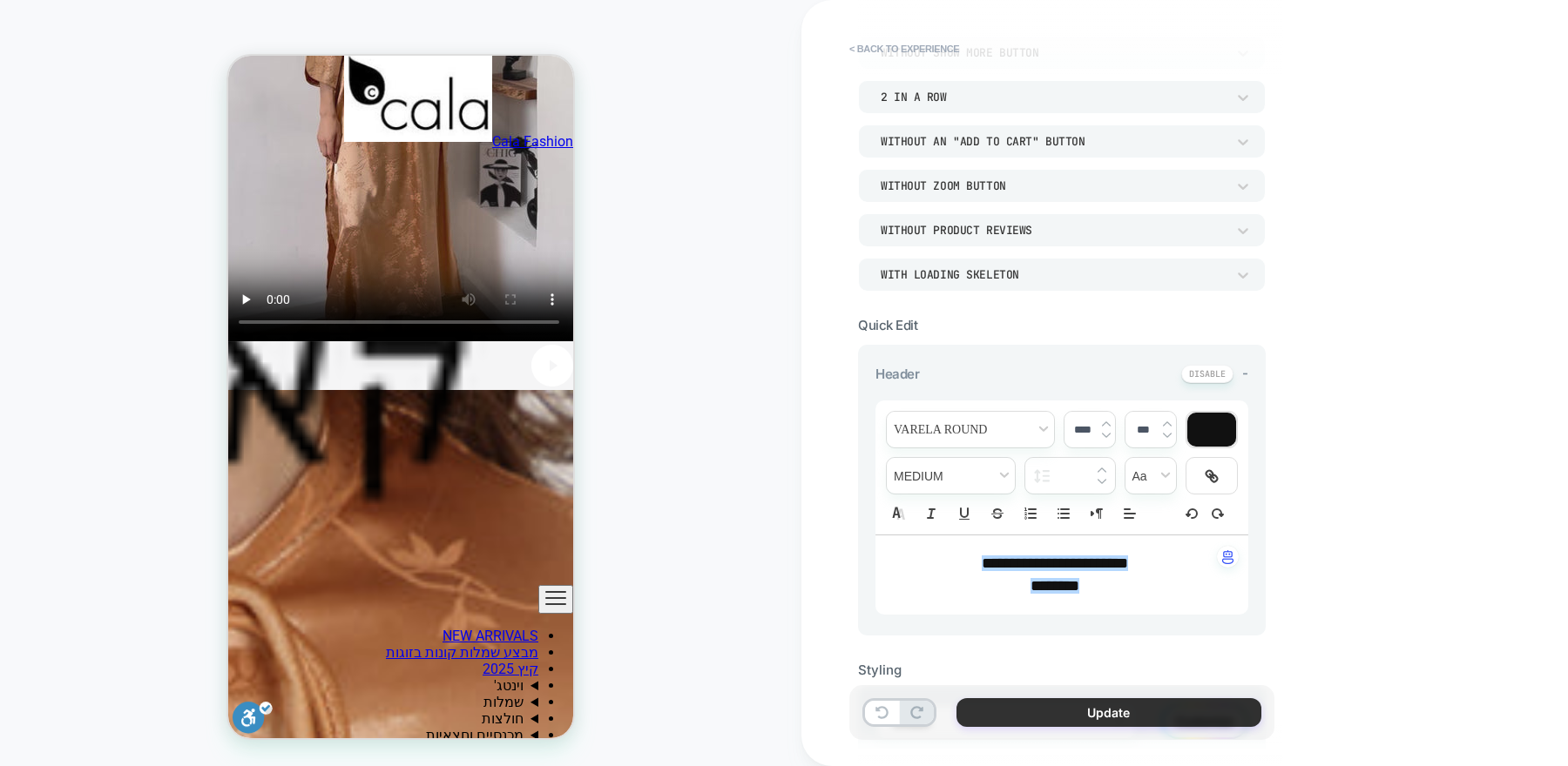
click at [1121, 710] on button "Update" at bounding box center [1109, 713] width 305 height 28
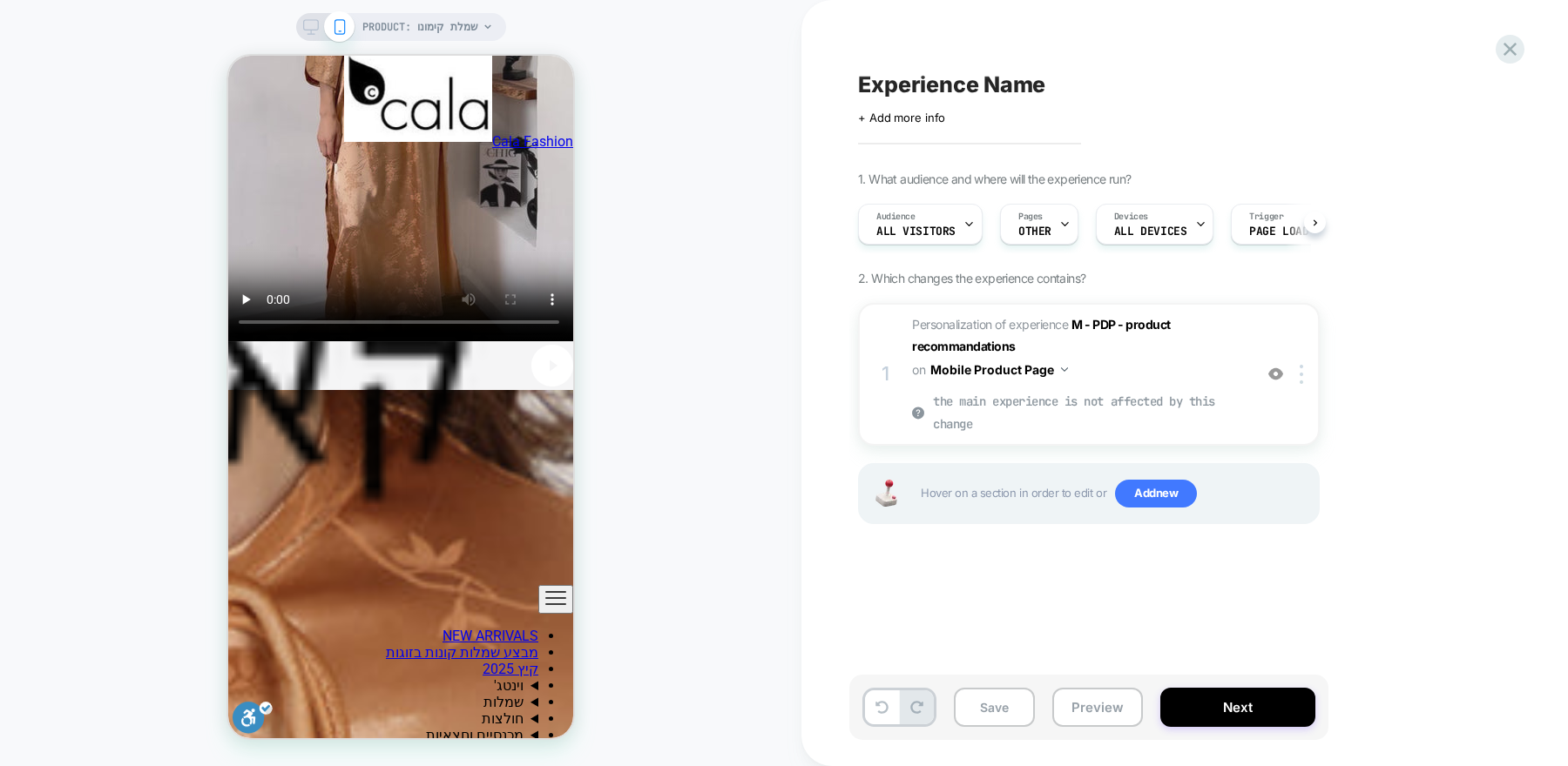
scroll to position [0, 1]
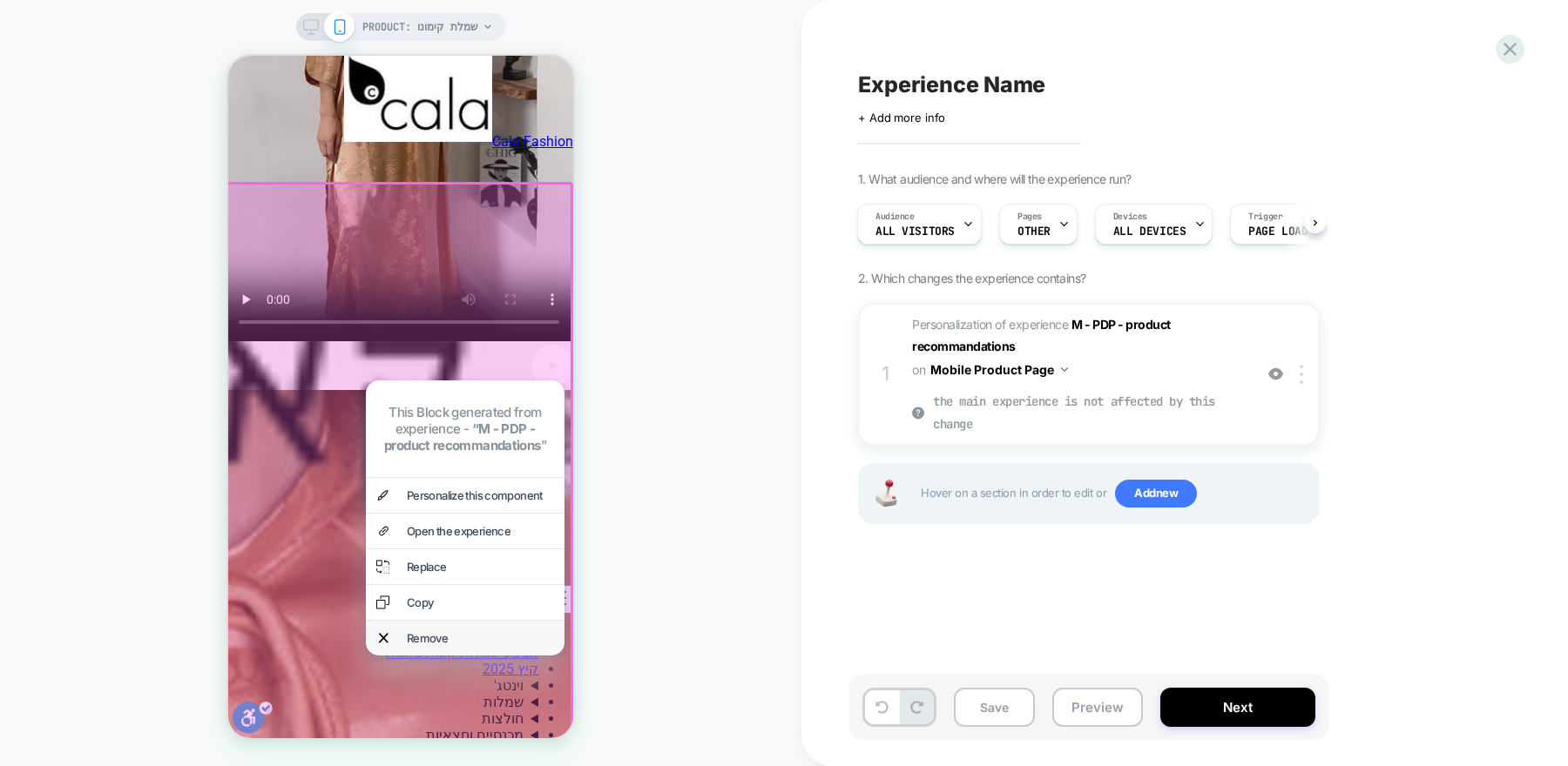
click at [481, 646] on div "Remove" at bounding box center [480, 638] width 147 height 14
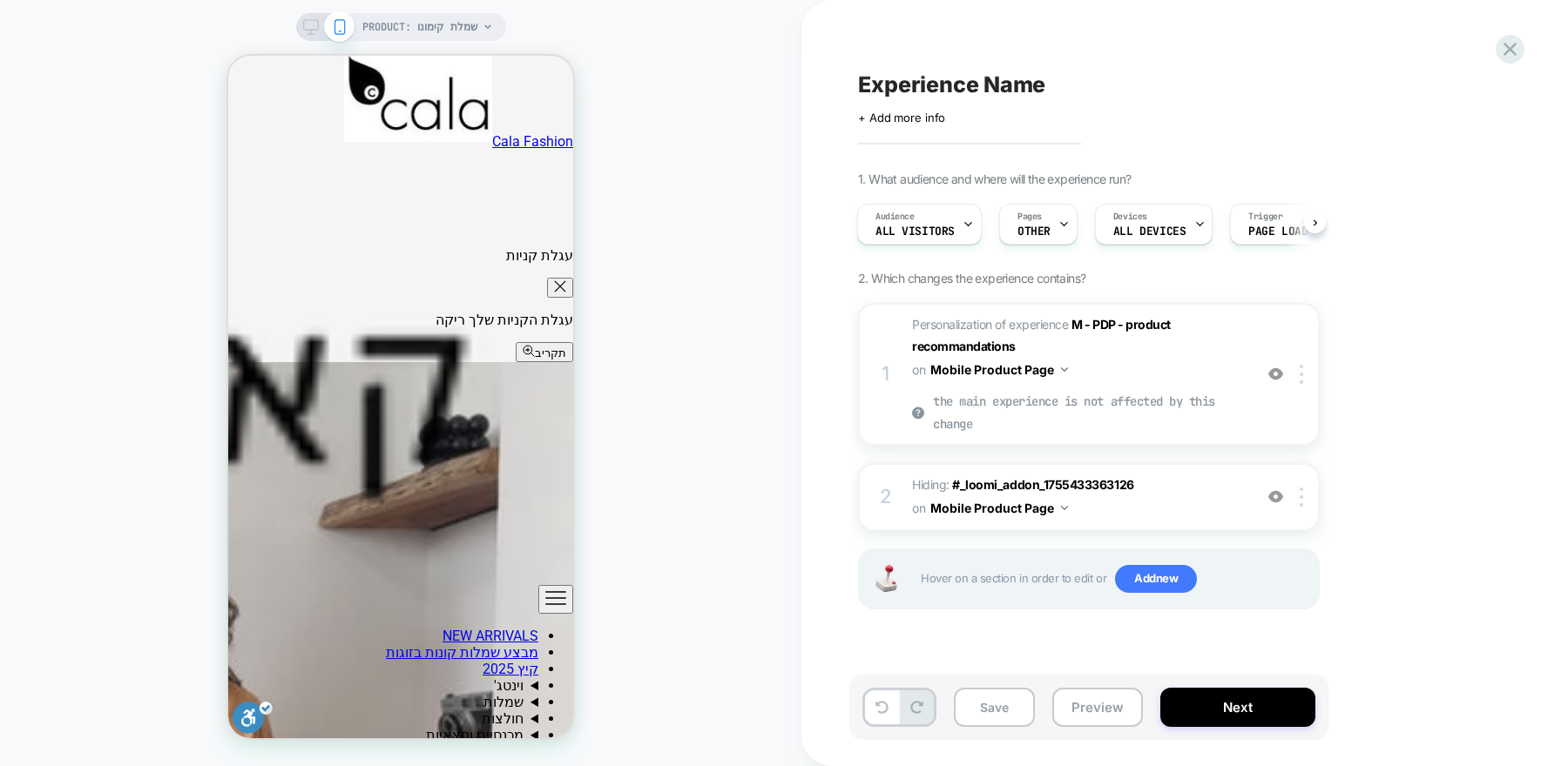
scroll to position [1230, 0]
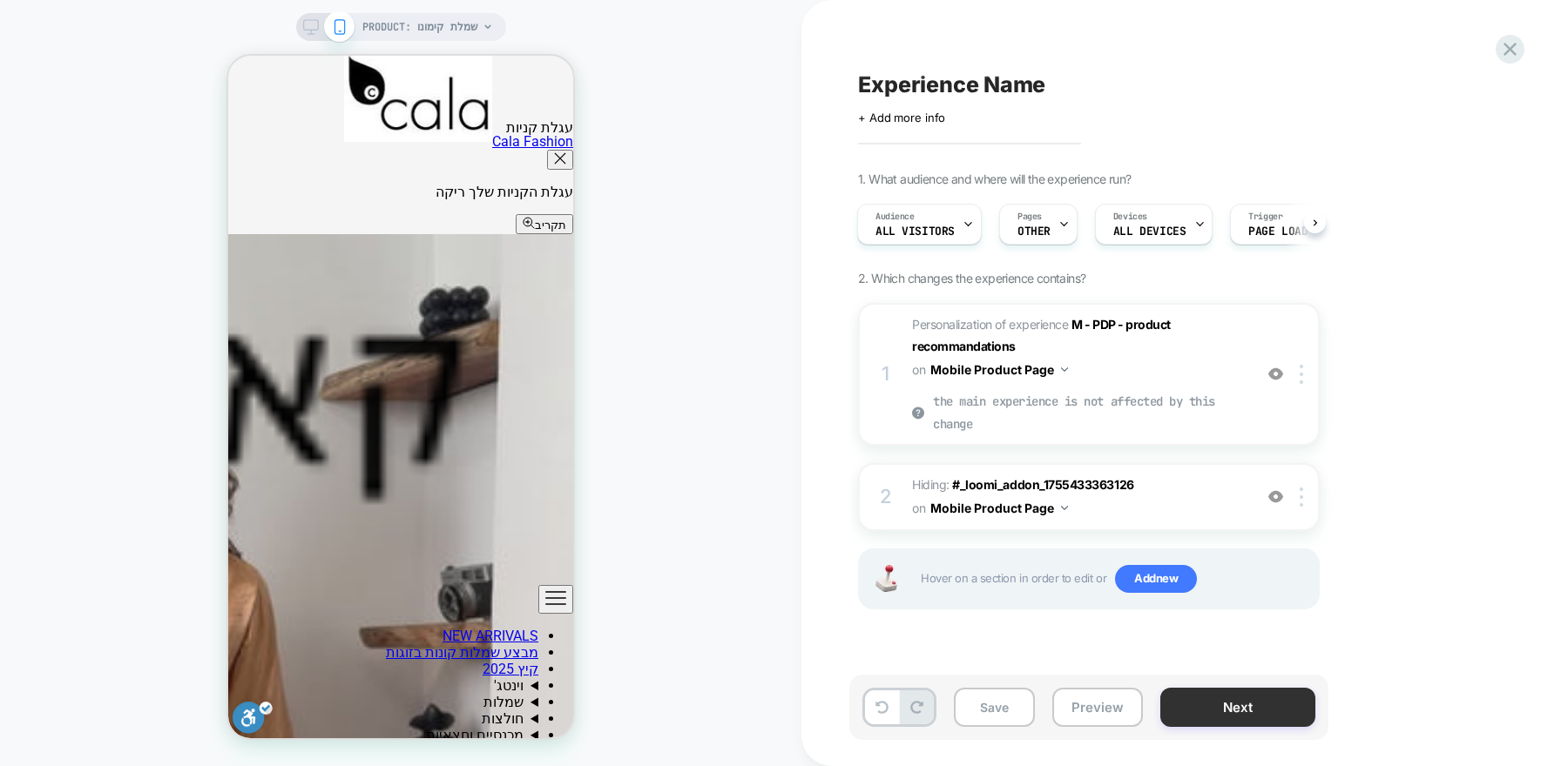
click at [1232, 717] on button "Next" at bounding box center [1238, 708] width 155 height 39
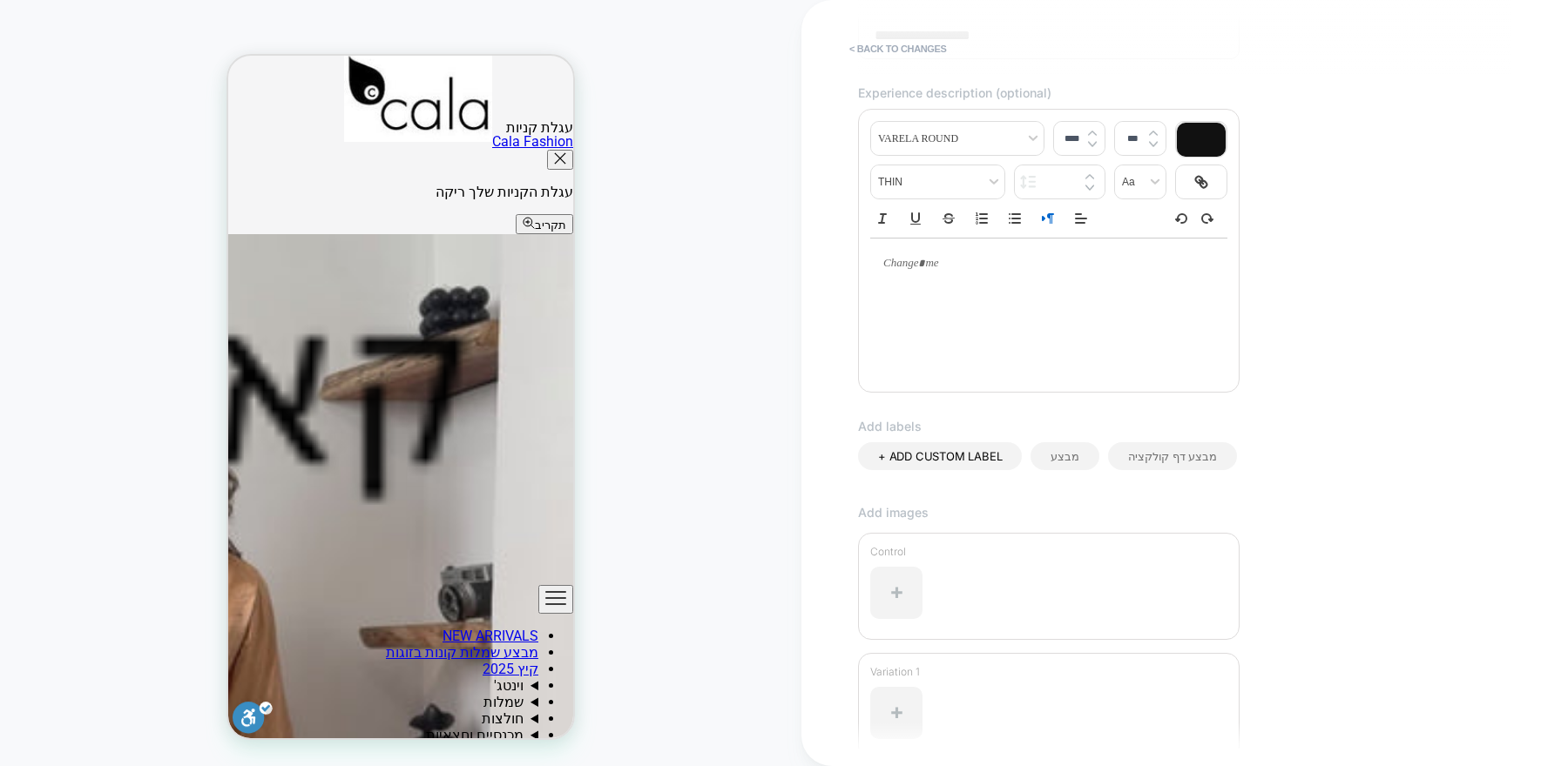
scroll to position [0, 0]
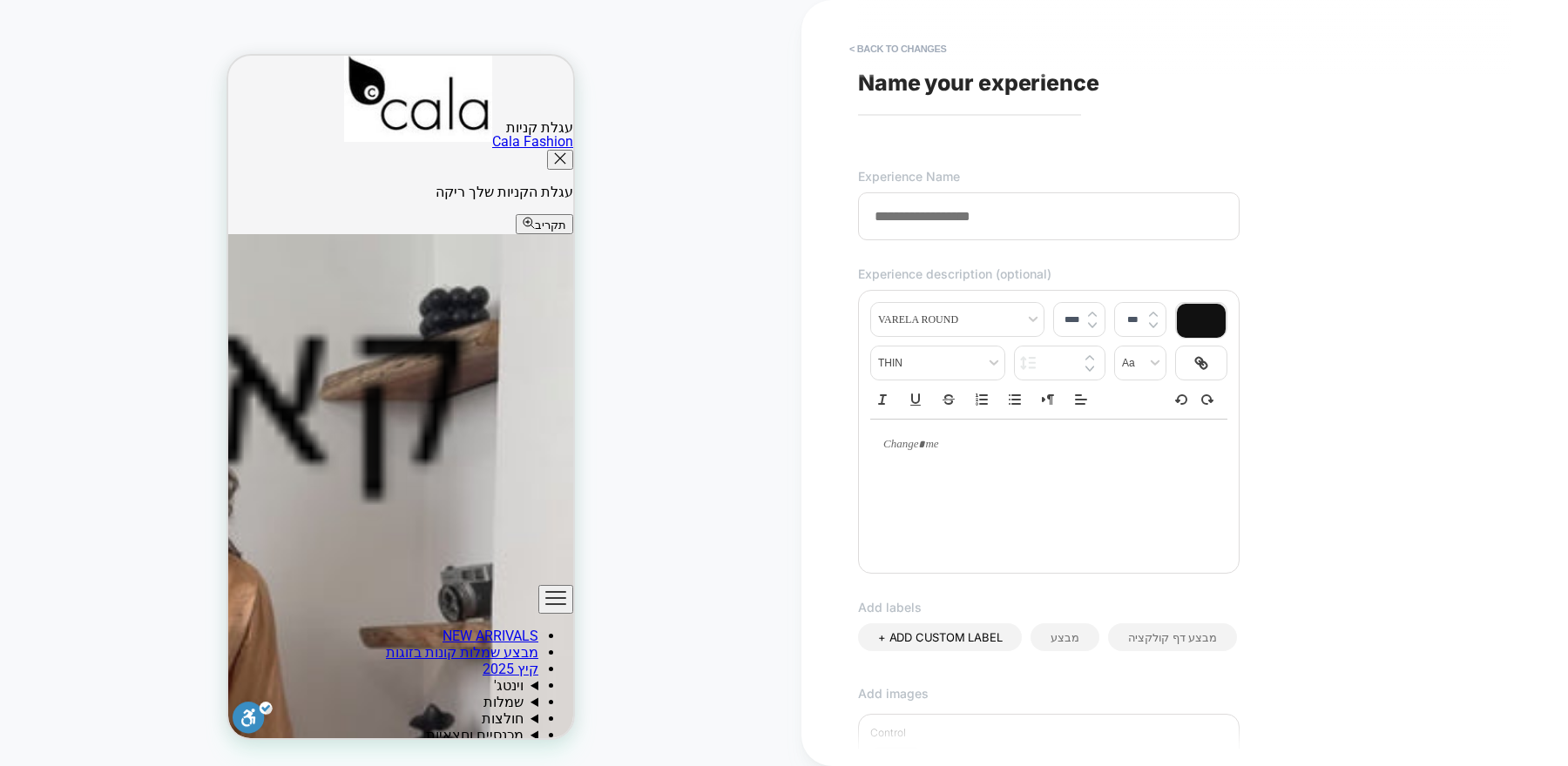
click at [988, 195] on input at bounding box center [1049, 216] width 382 height 48
type input "*"
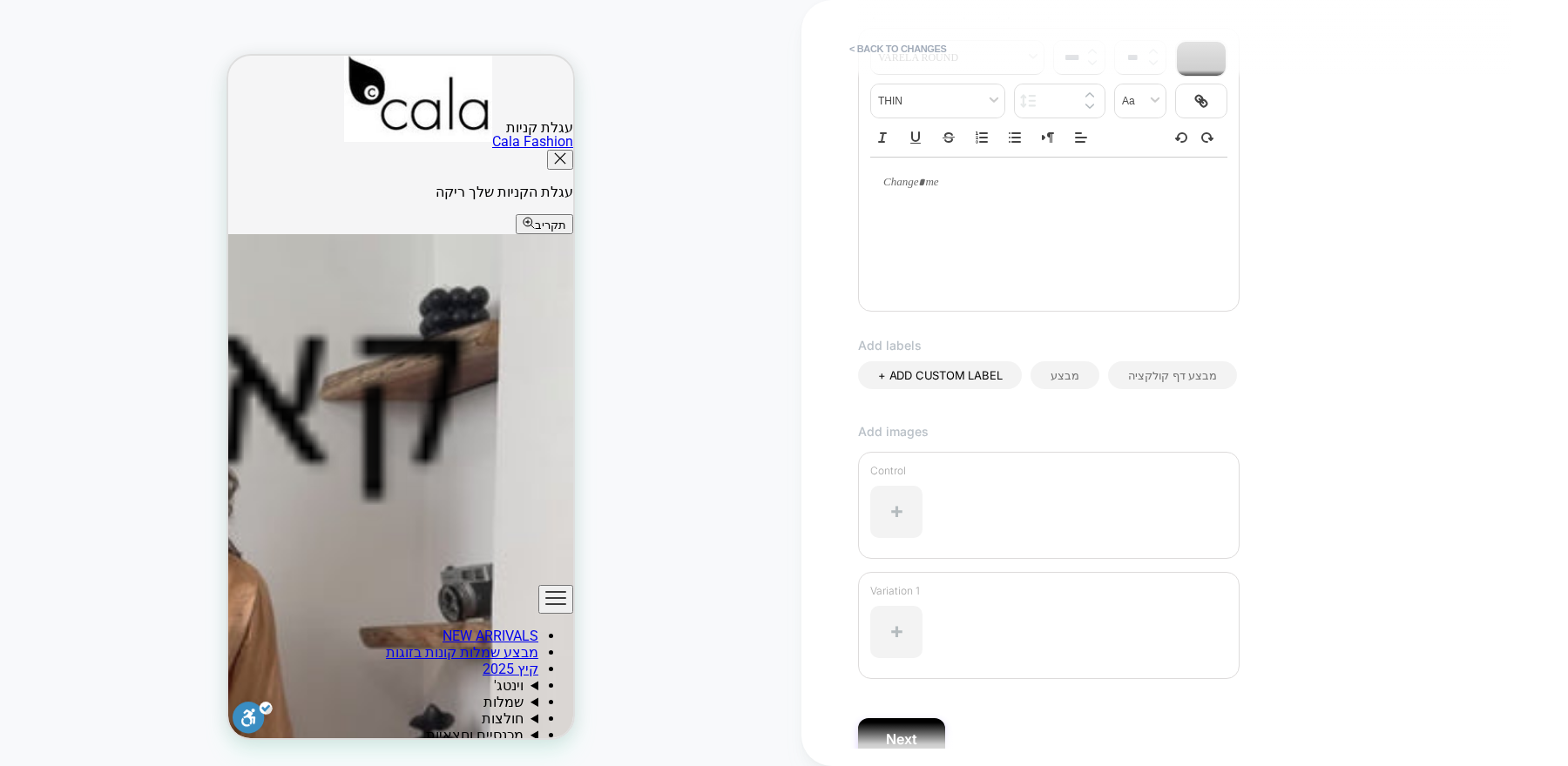
scroll to position [342, 0]
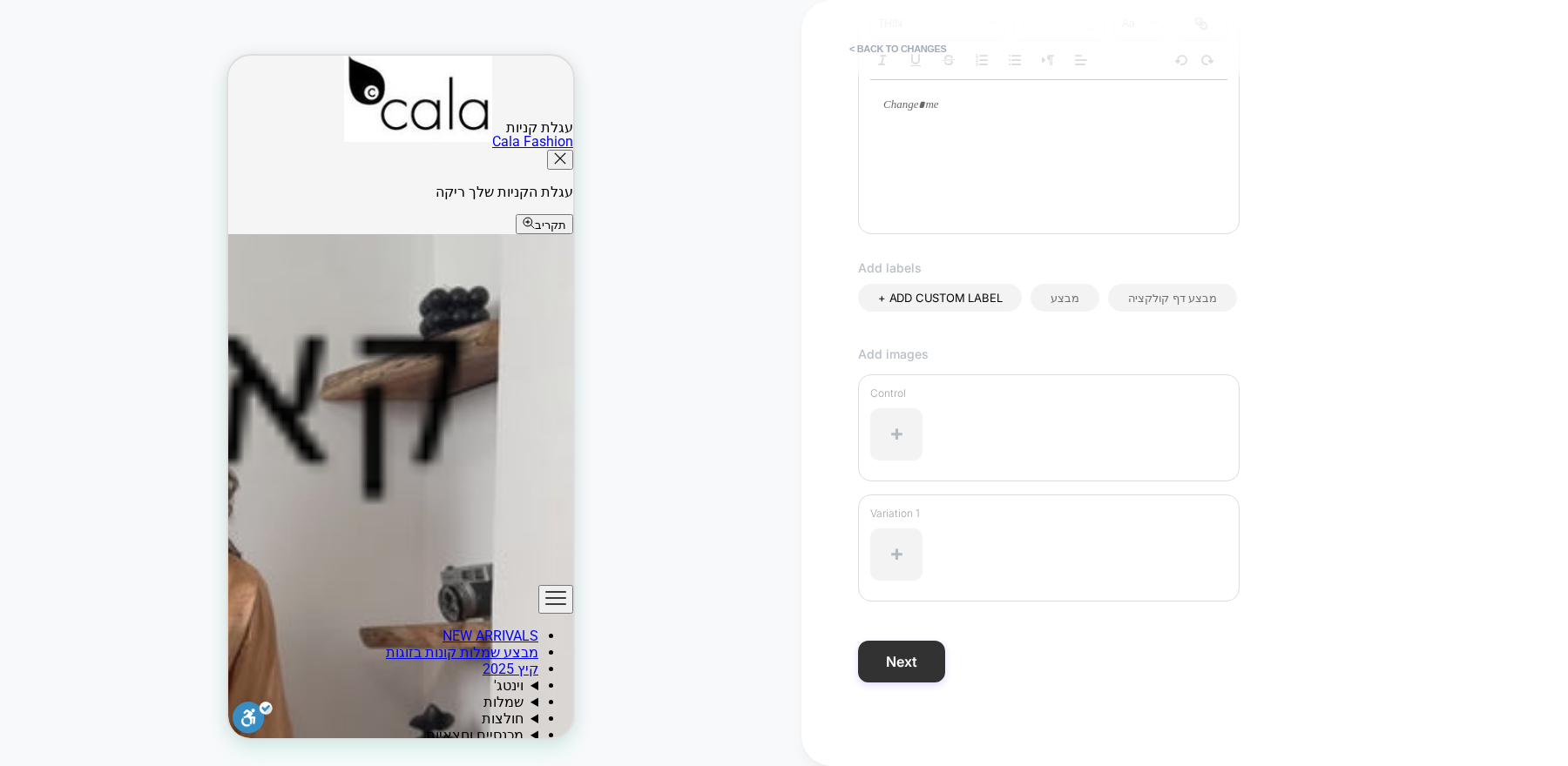
type input "**********"
click at [922, 646] on button "Next" at bounding box center [902, 662] width 87 height 42
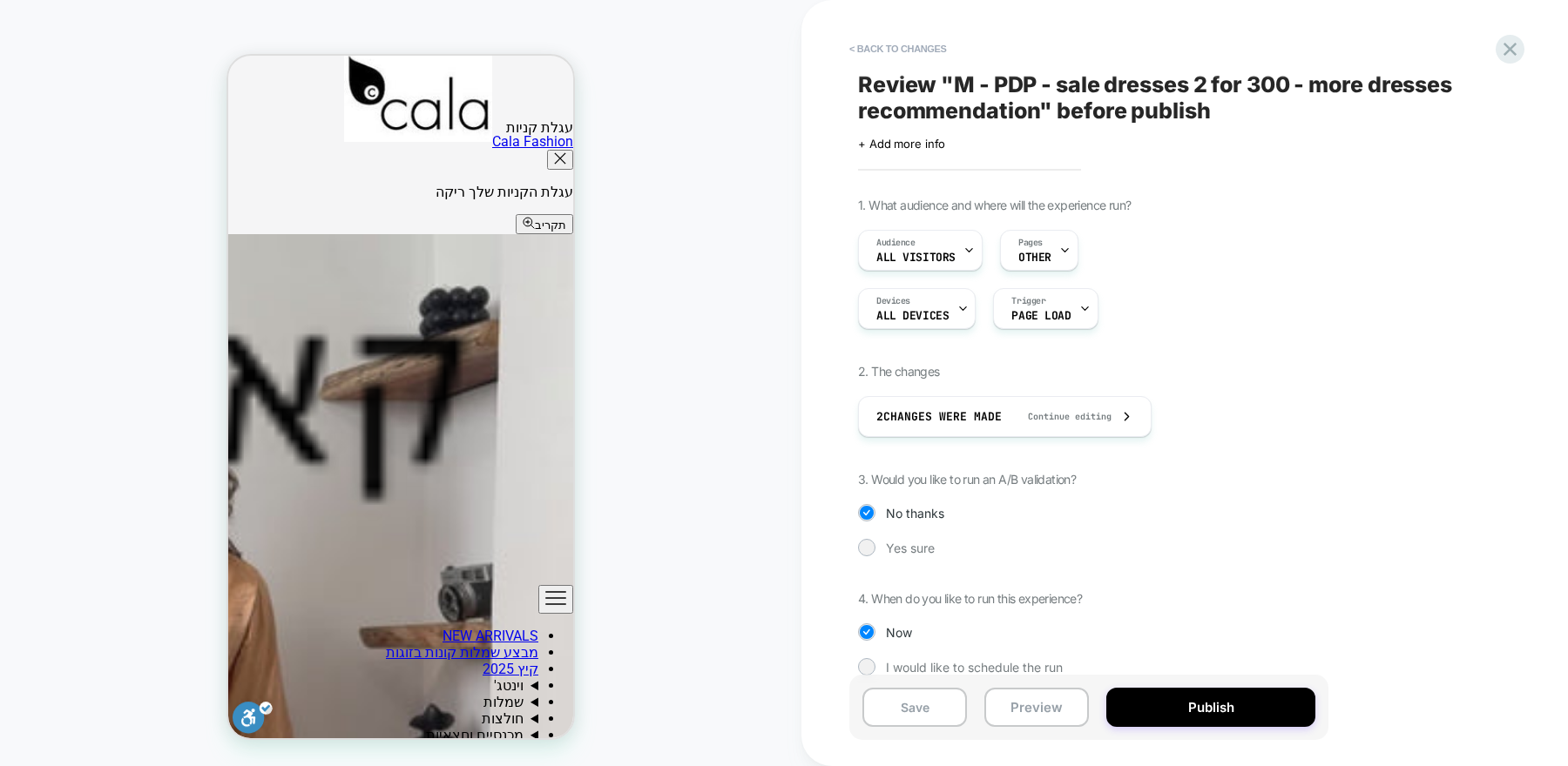
scroll to position [22, 0]
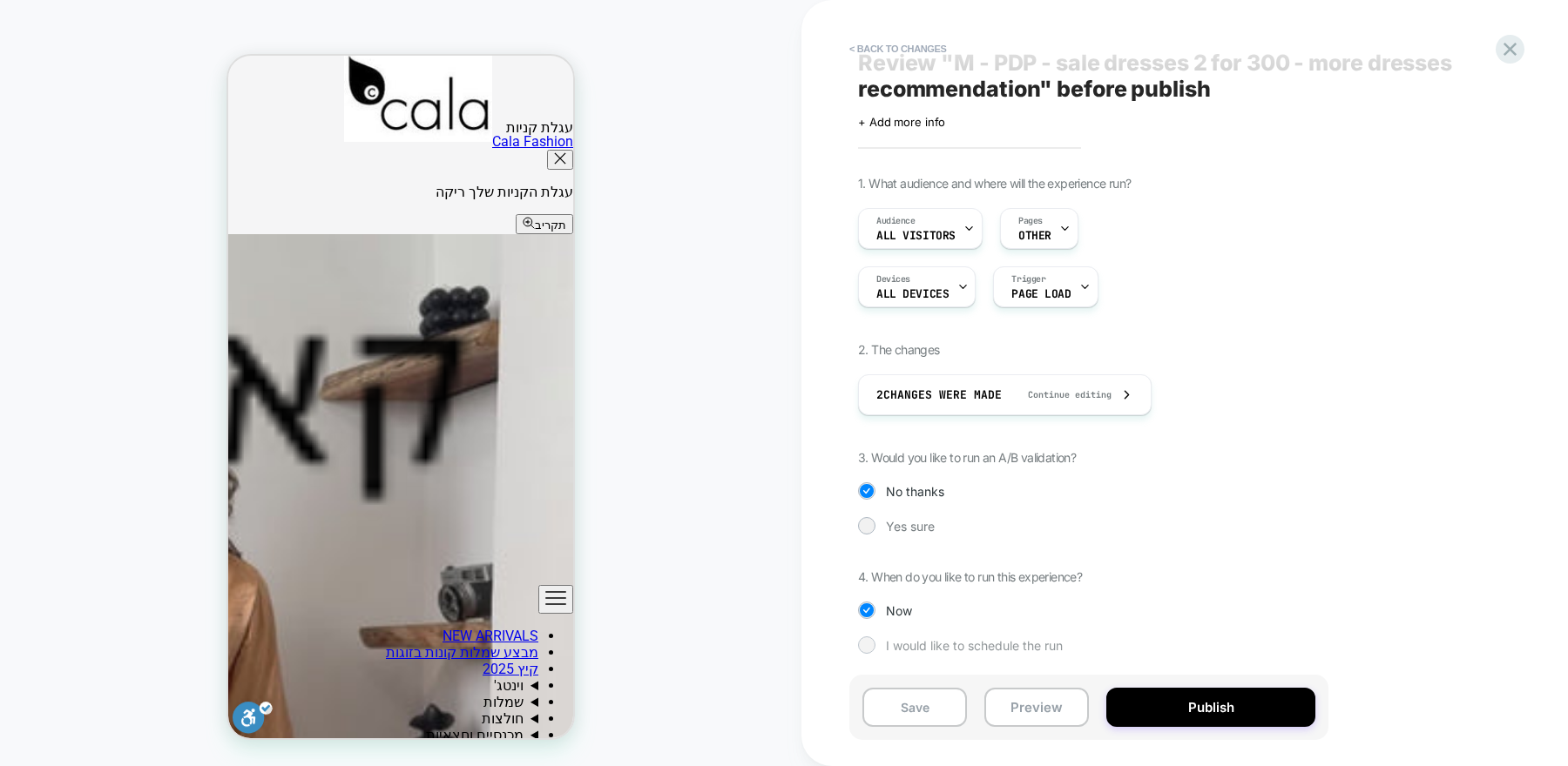
click at [868, 649] on div at bounding box center [866, 645] width 13 height 13
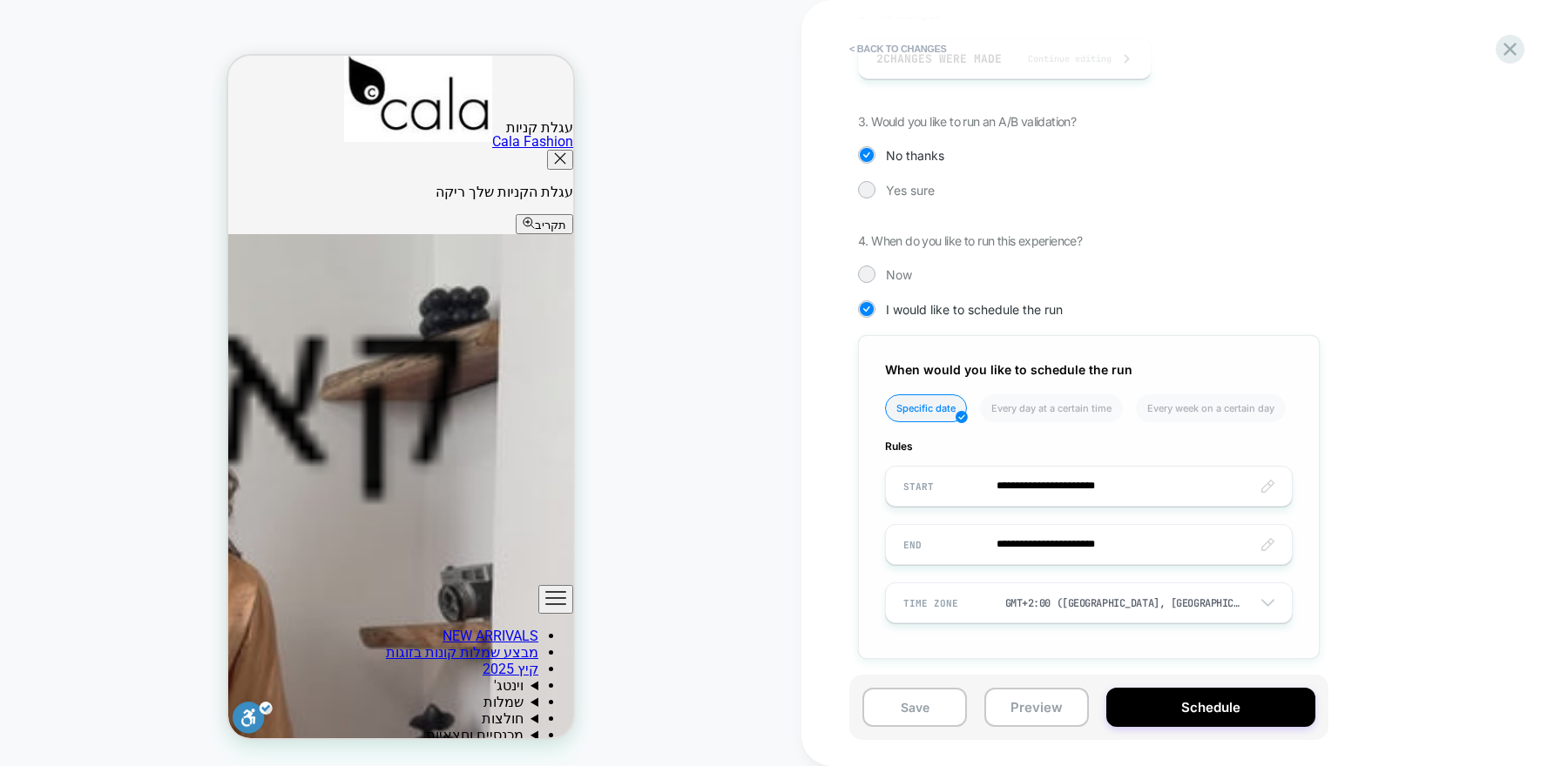
scroll to position [361, 0]
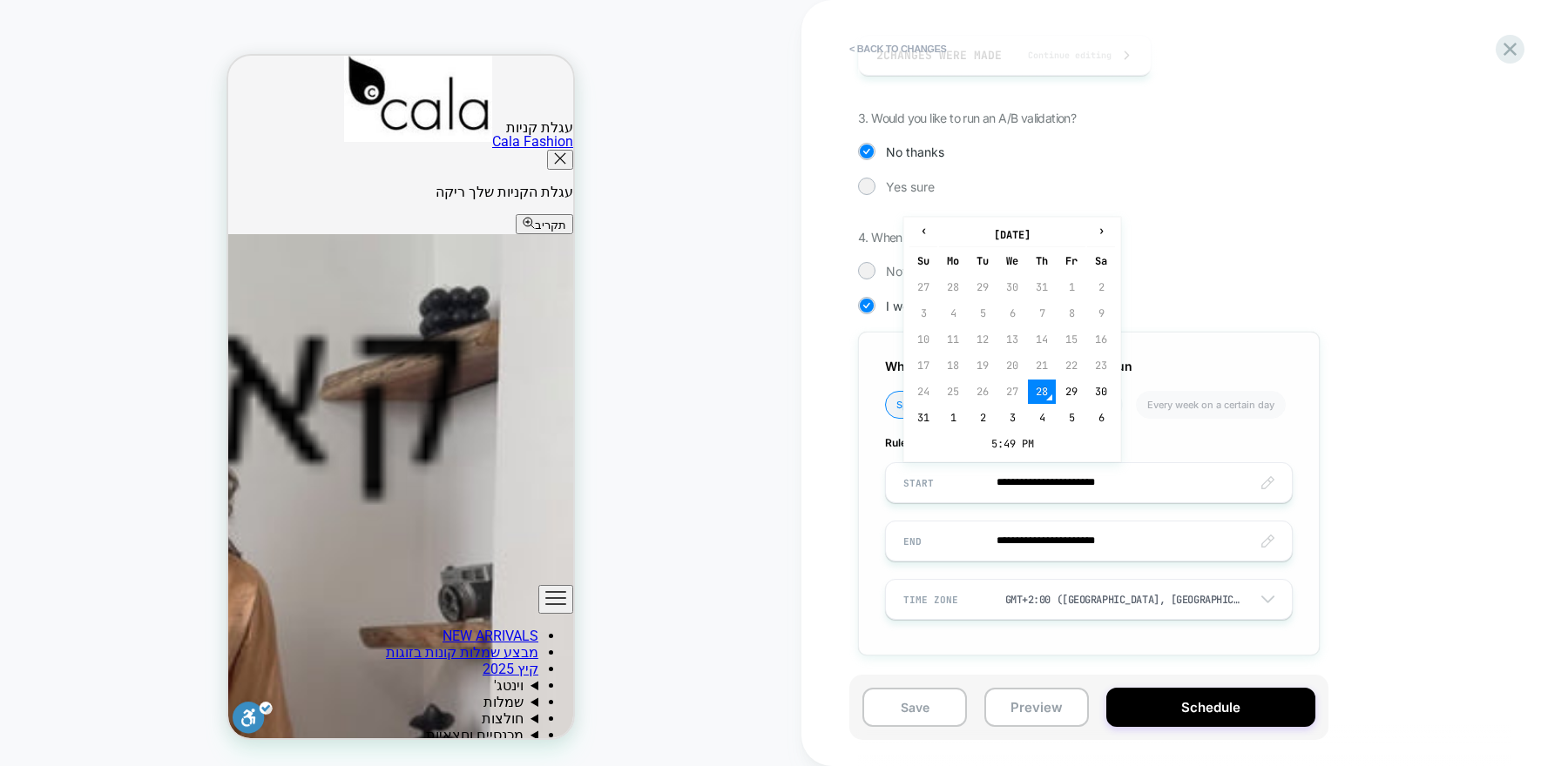
click at [1130, 477] on input "**********" at bounding box center [1089, 483] width 406 height 41
click at [1046, 391] on td "28" at bounding box center [1041, 392] width 27 height 25
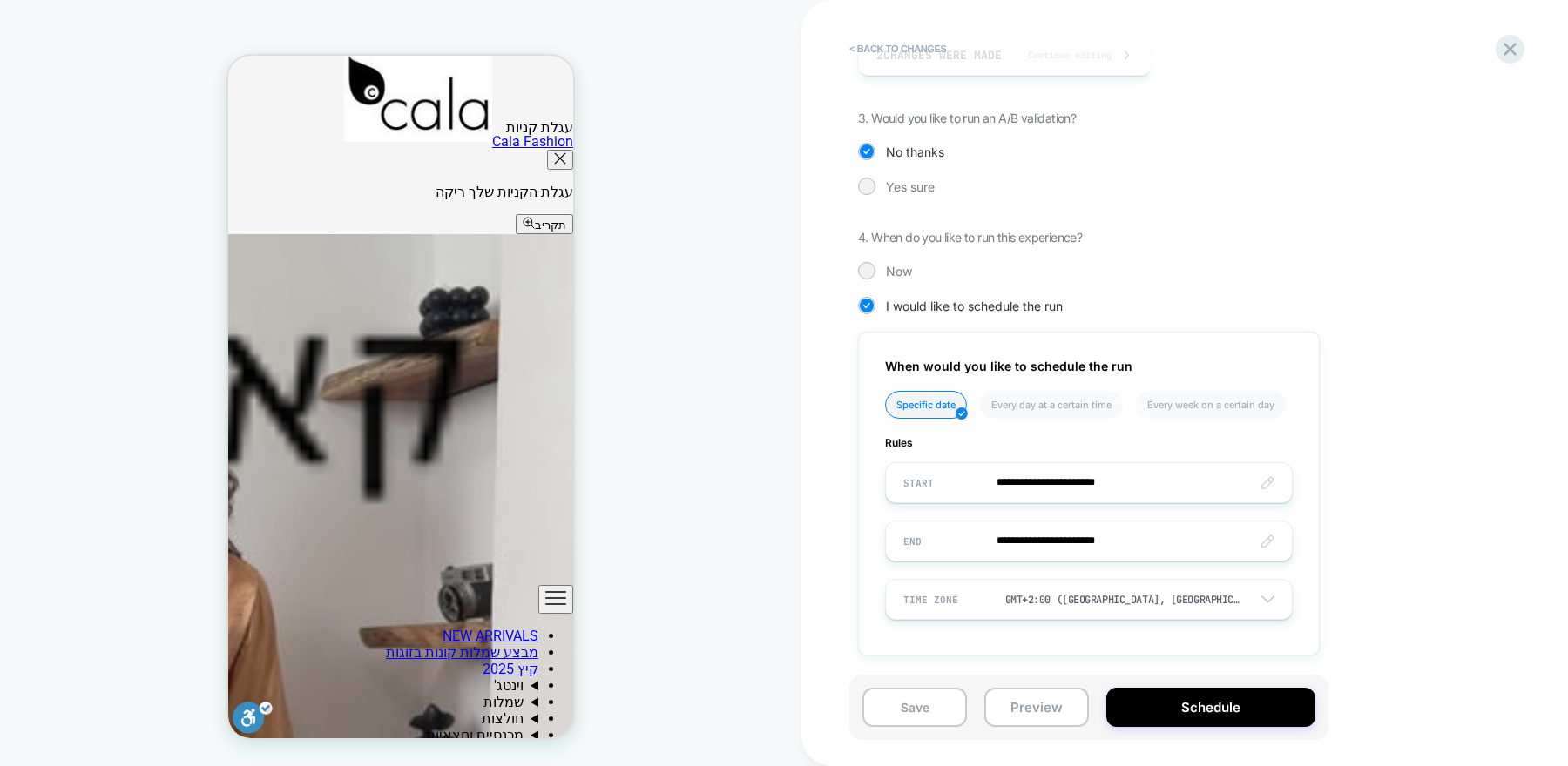
click at [1051, 541] on input "**********" at bounding box center [1089, 541] width 406 height 41
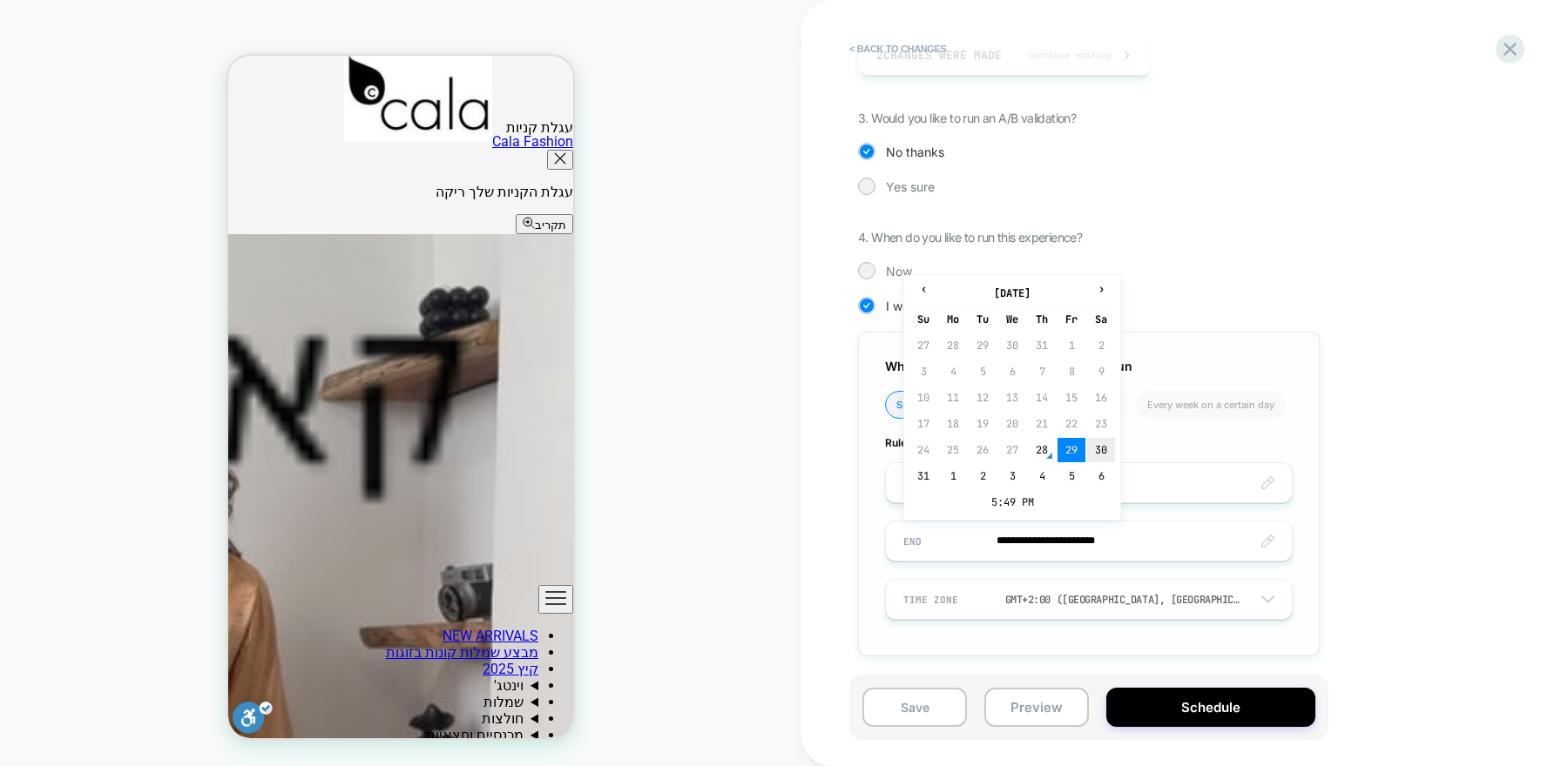
click at [1101, 448] on td "30" at bounding box center [1100, 451] width 27 height 25
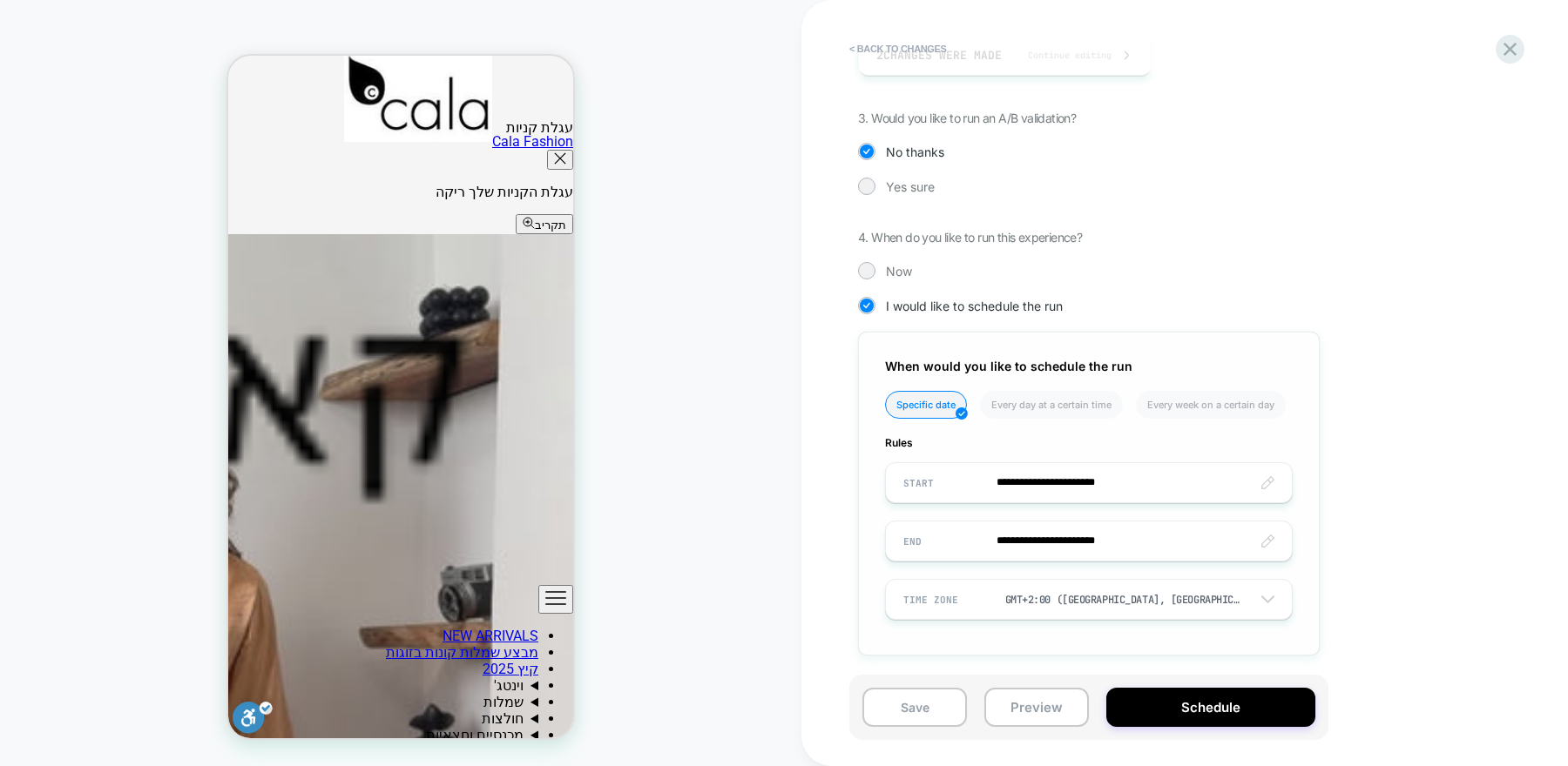
click at [1099, 536] on input "**********" at bounding box center [1089, 541] width 406 height 41
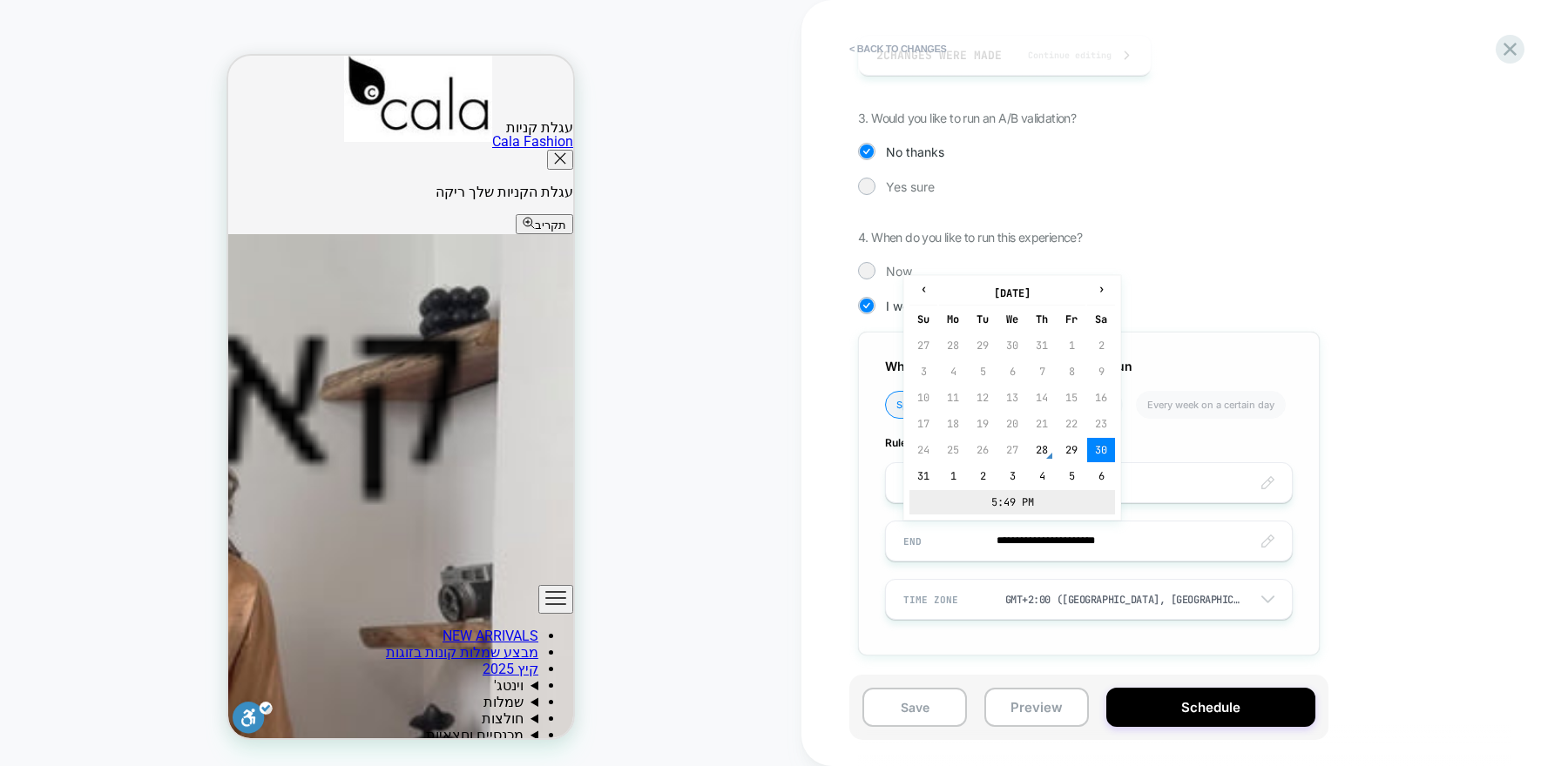
click at [1030, 500] on td "5:49 PM" at bounding box center [1013, 503] width 206 height 25
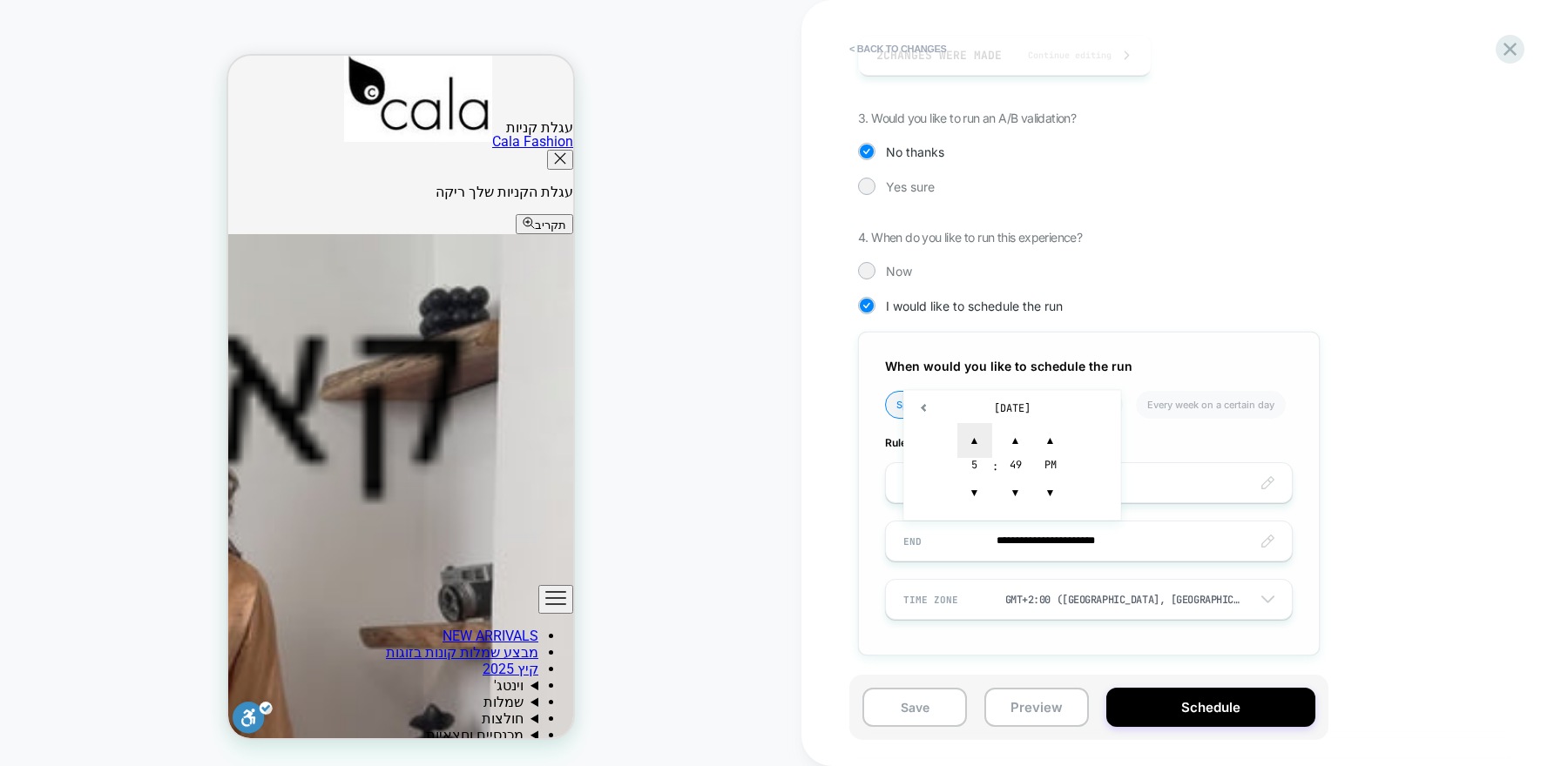
click at [977, 440] on span "▲" at bounding box center [974, 440] width 35 height 35
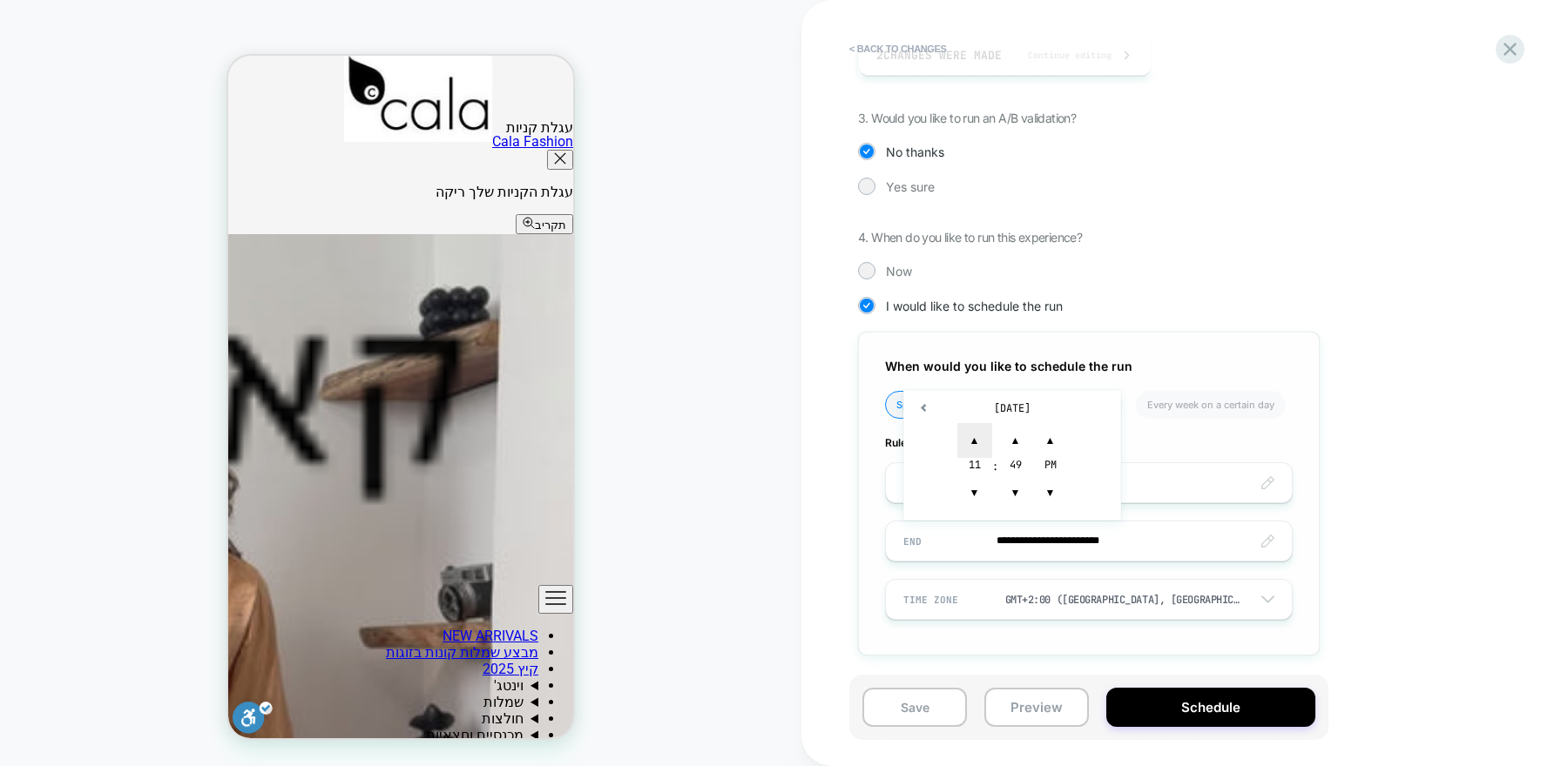
click at [977, 440] on span "▲" at bounding box center [974, 440] width 35 height 35
click at [1022, 491] on span "▼" at bounding box center [1015, 492] width 35 height 35
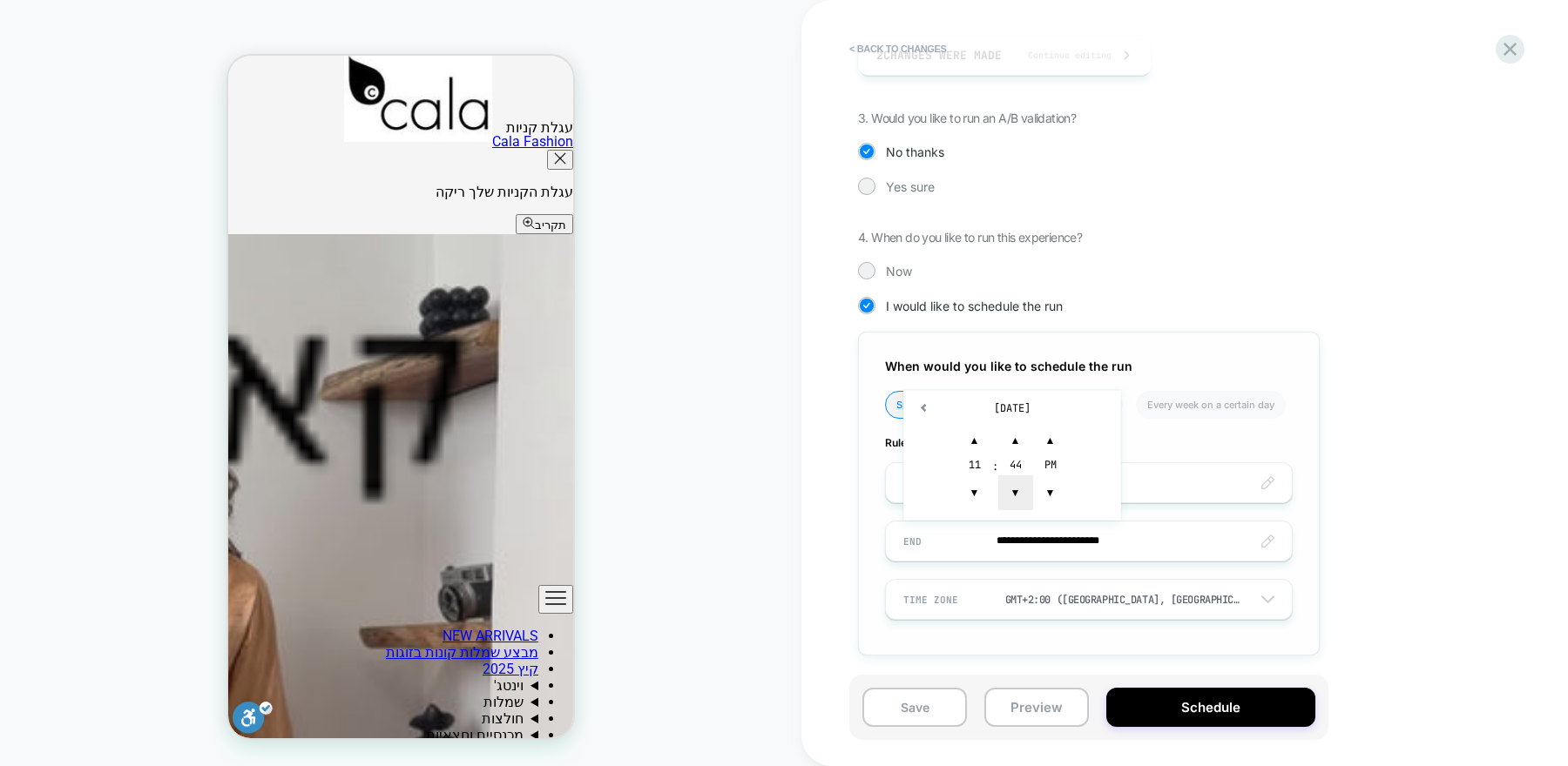
click at [1022, 491] on span "▼" at bounding box center [1015, 492] width 35 height 35
click at [1022, 490] on span "▼" at bounding box center [1015, 492] width 35 height 35
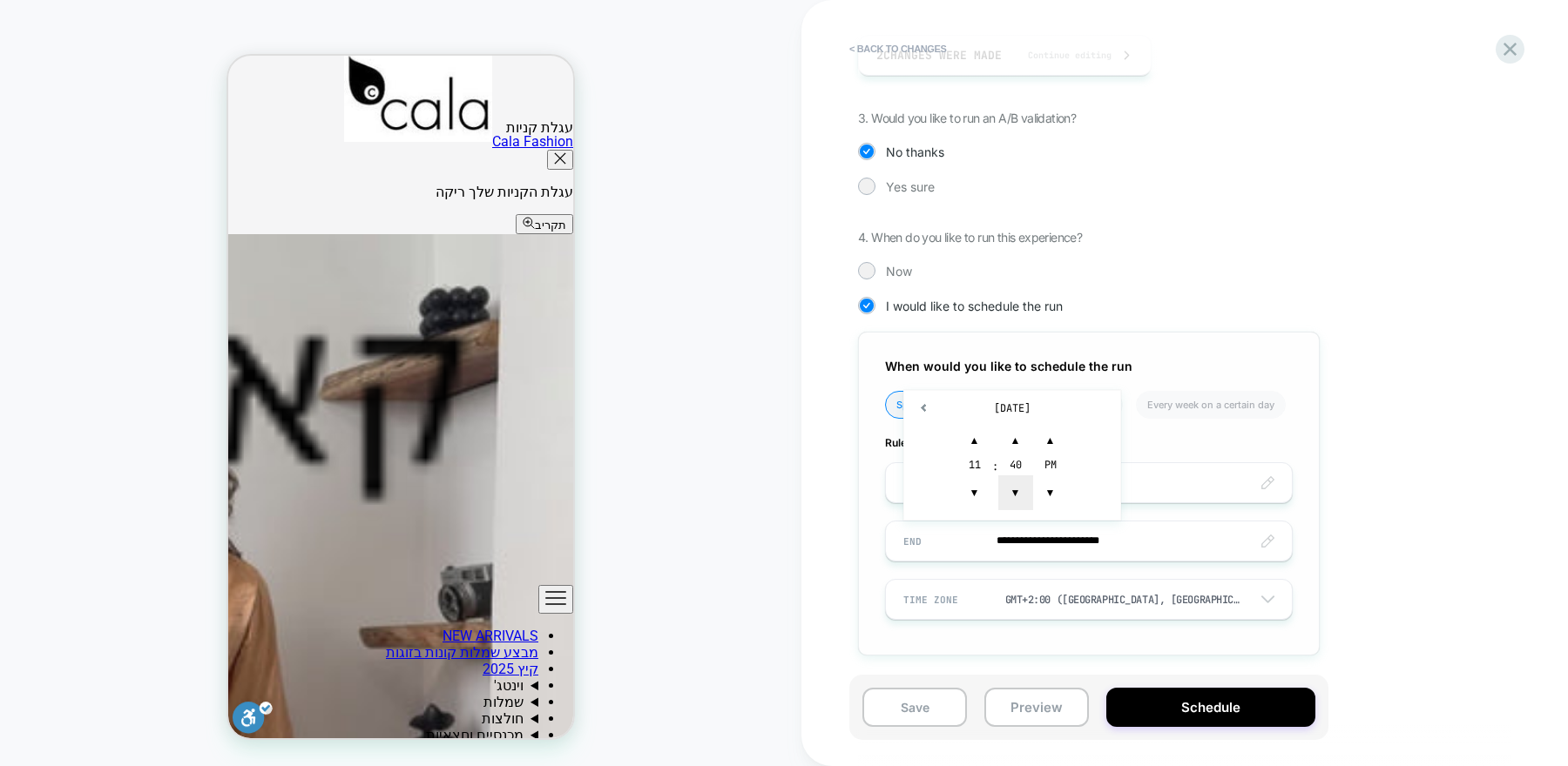
click at [1022, 490] on span "▼" at bounding box center [1015, 492] width 35 height 35
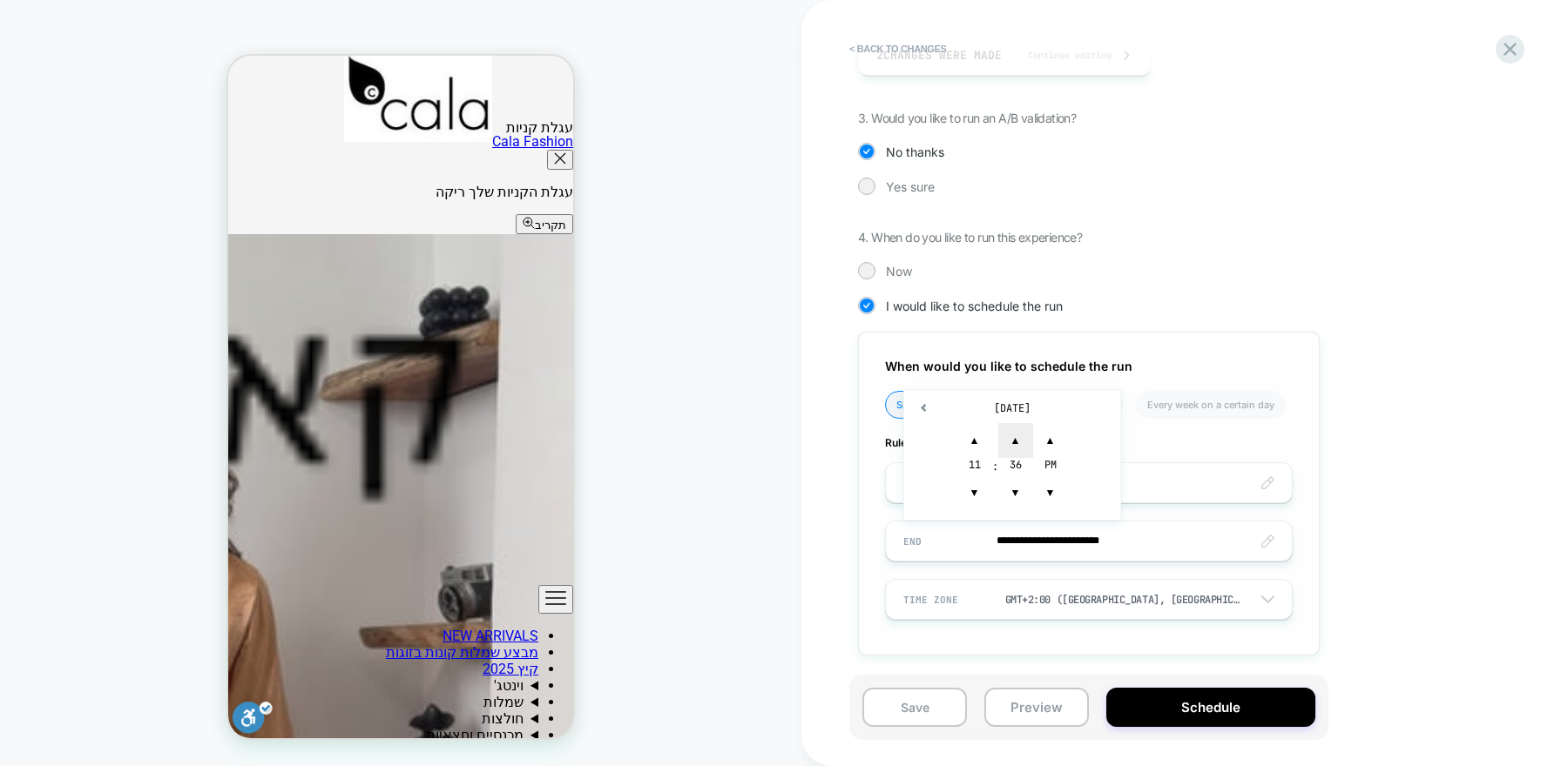
click at [1019, 445] on span "▲" at bounding box center [1015, 440] width 35 height 35
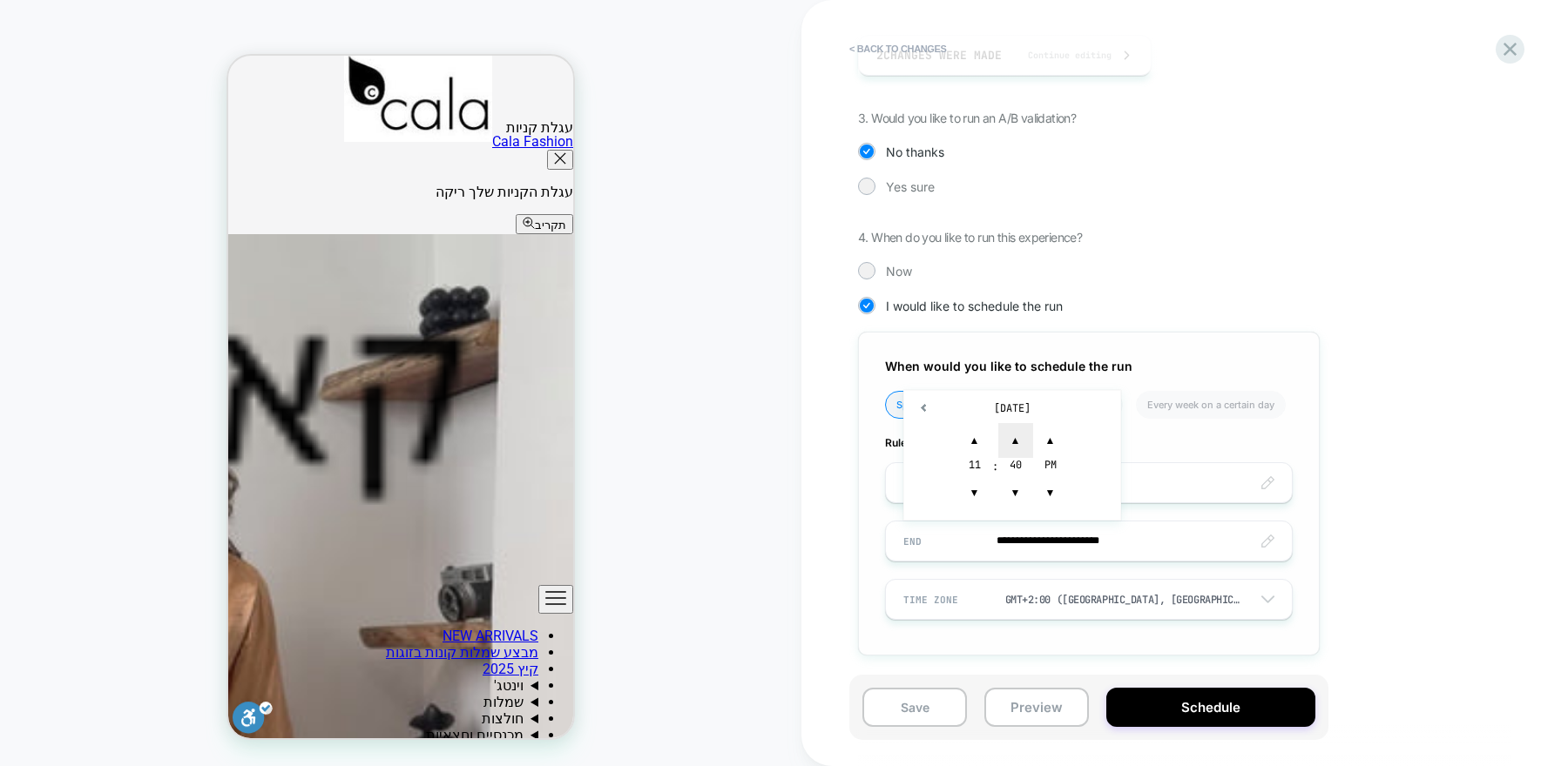
click at [1019, 445] on span "▲" at bounding box center [1015, 440] width 35 height 35
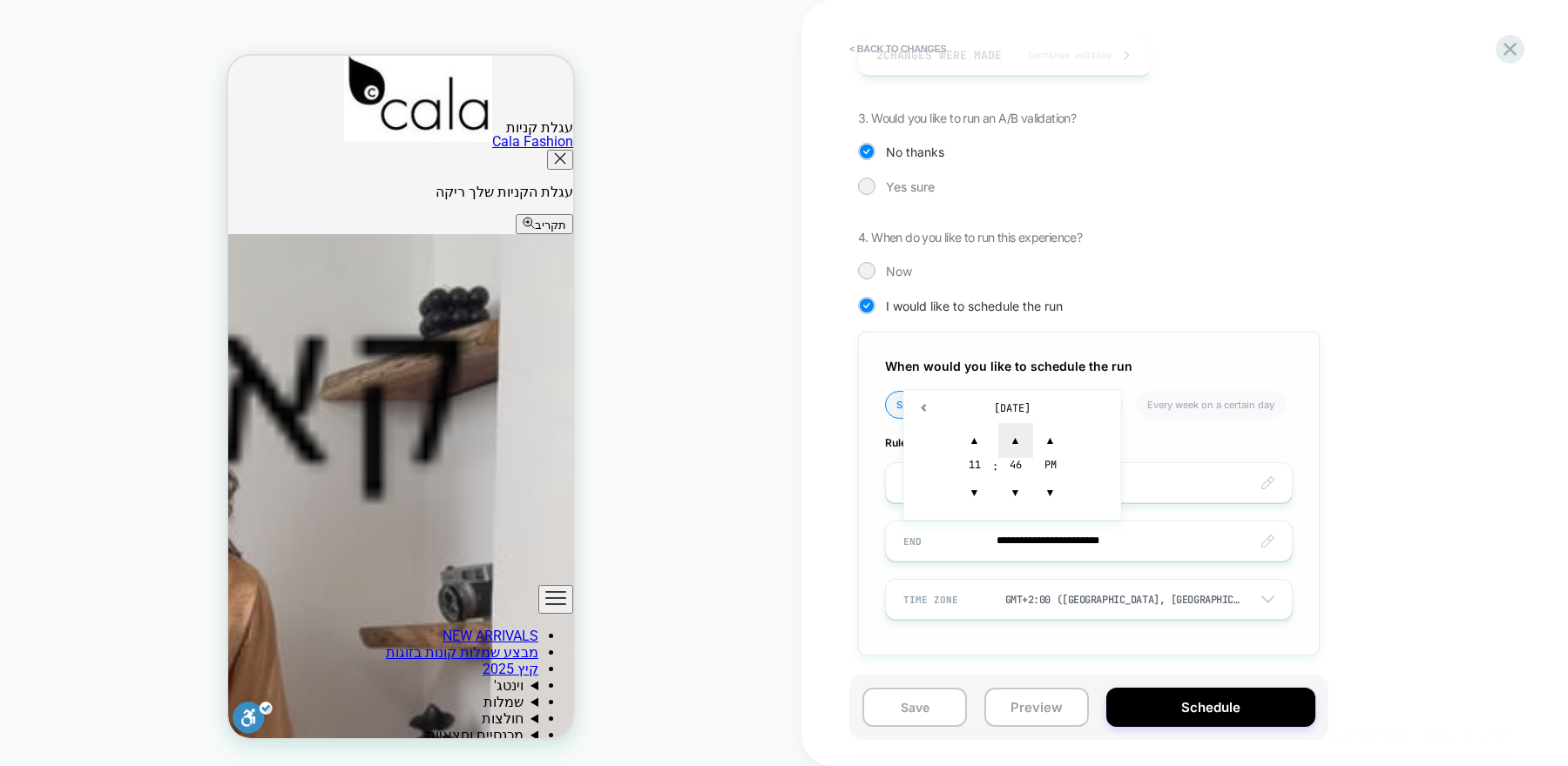
click at [1019, 445] on span "▲" at bounding box center [1015, 440] width 35 height 35
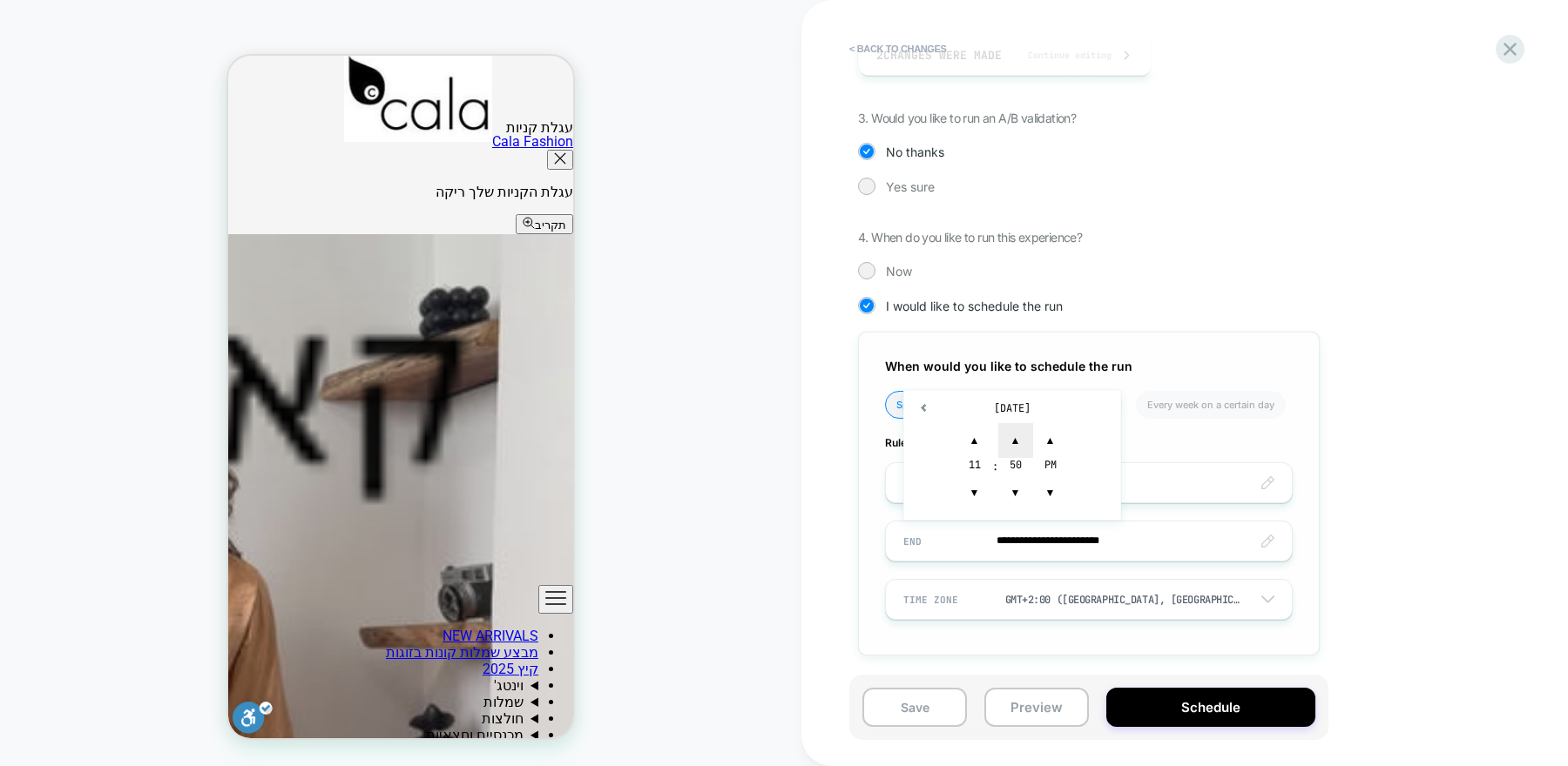
click at [1019, 445] on span "▲" at bounding box center [1015, 440] width 35 height 35
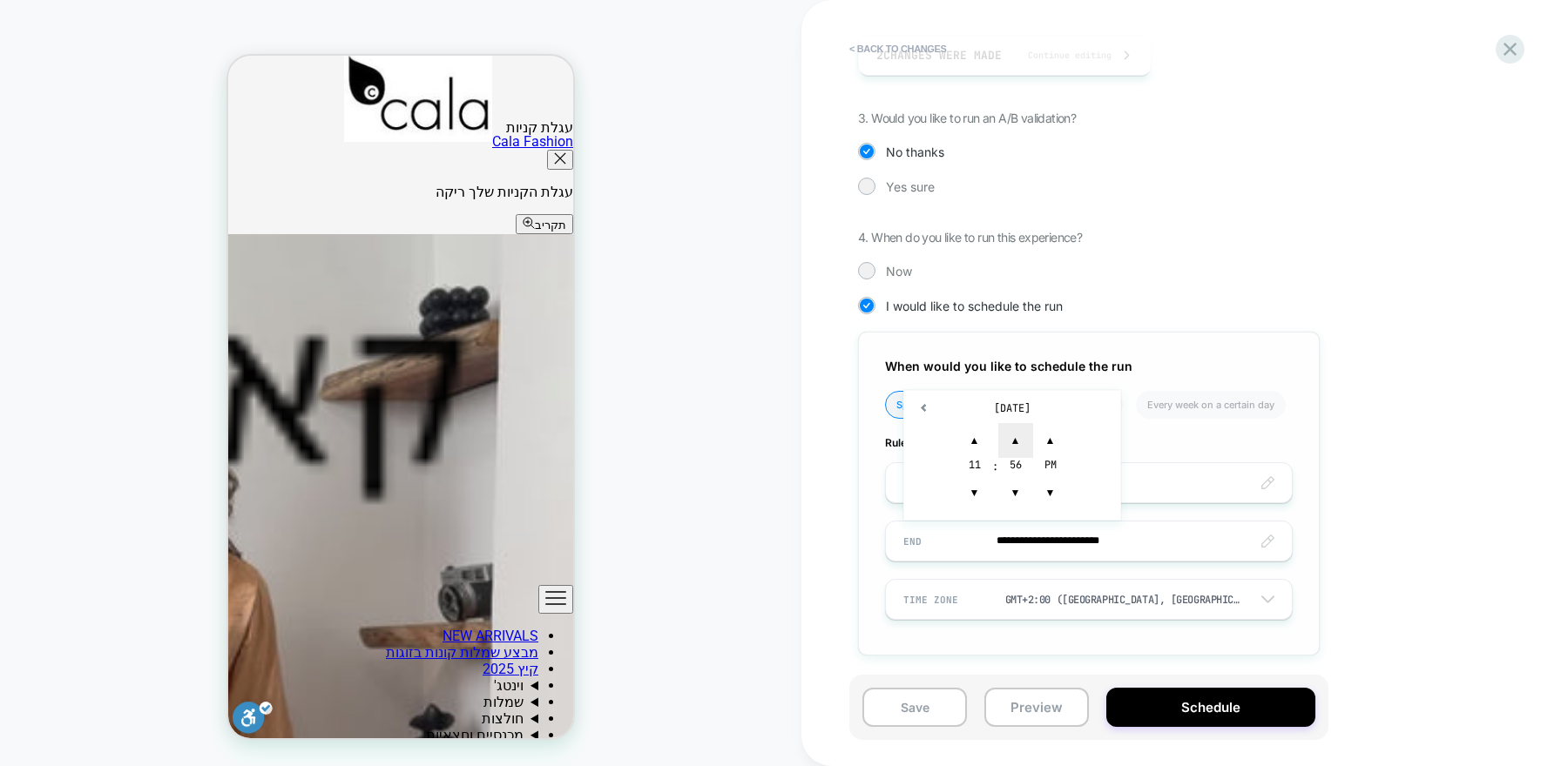
click at [1019, 445] on span "▲" at bounding box center [1015, 440] width 35 height 35
type input "**********"
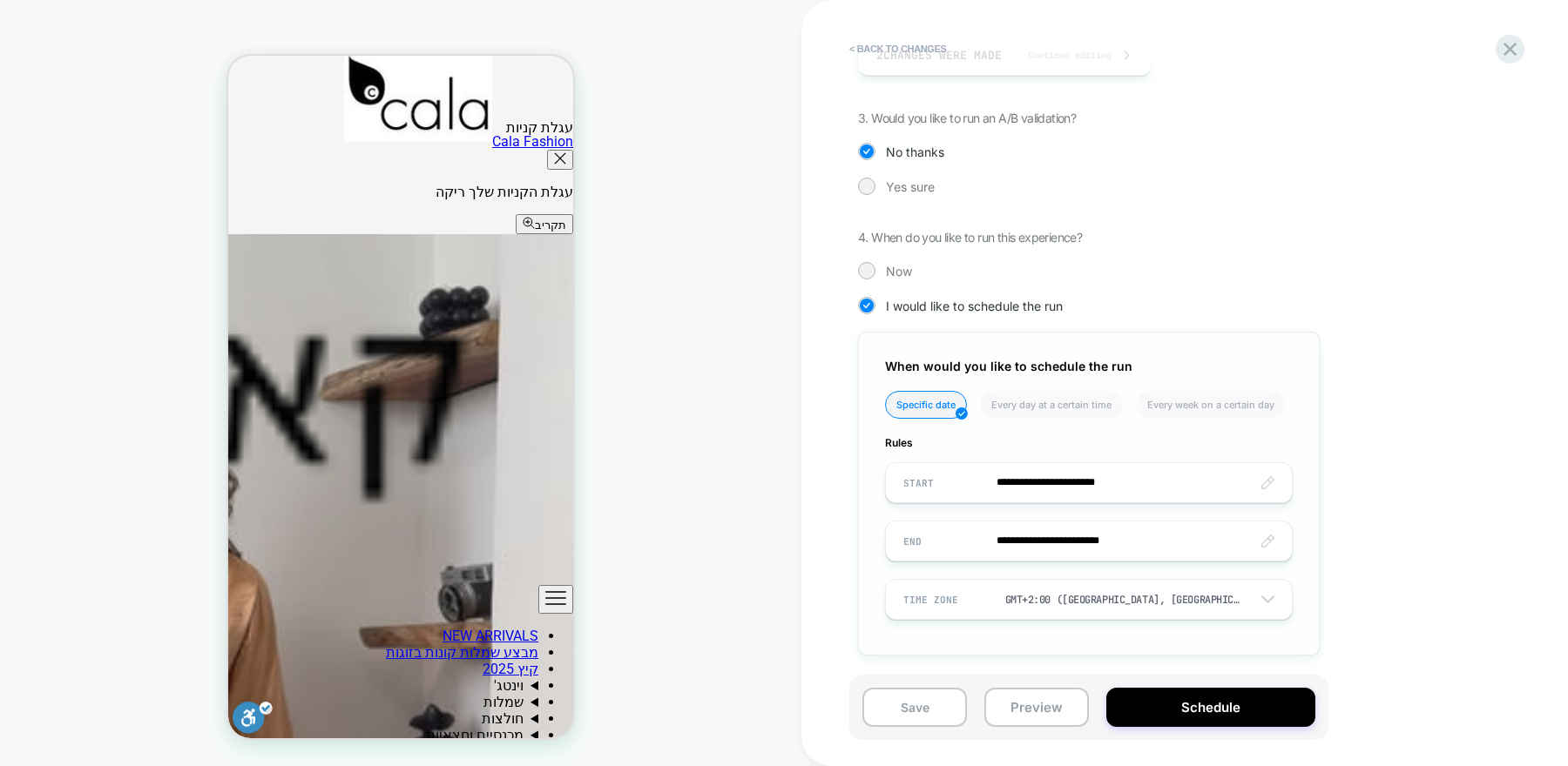
click at [1298, 576] on div "**********" at bounding box center [1089, 494] width 462 height 324
click at [1176, 704] on button "Schedule" at bounding box center [1211, 708] width 209 height 39
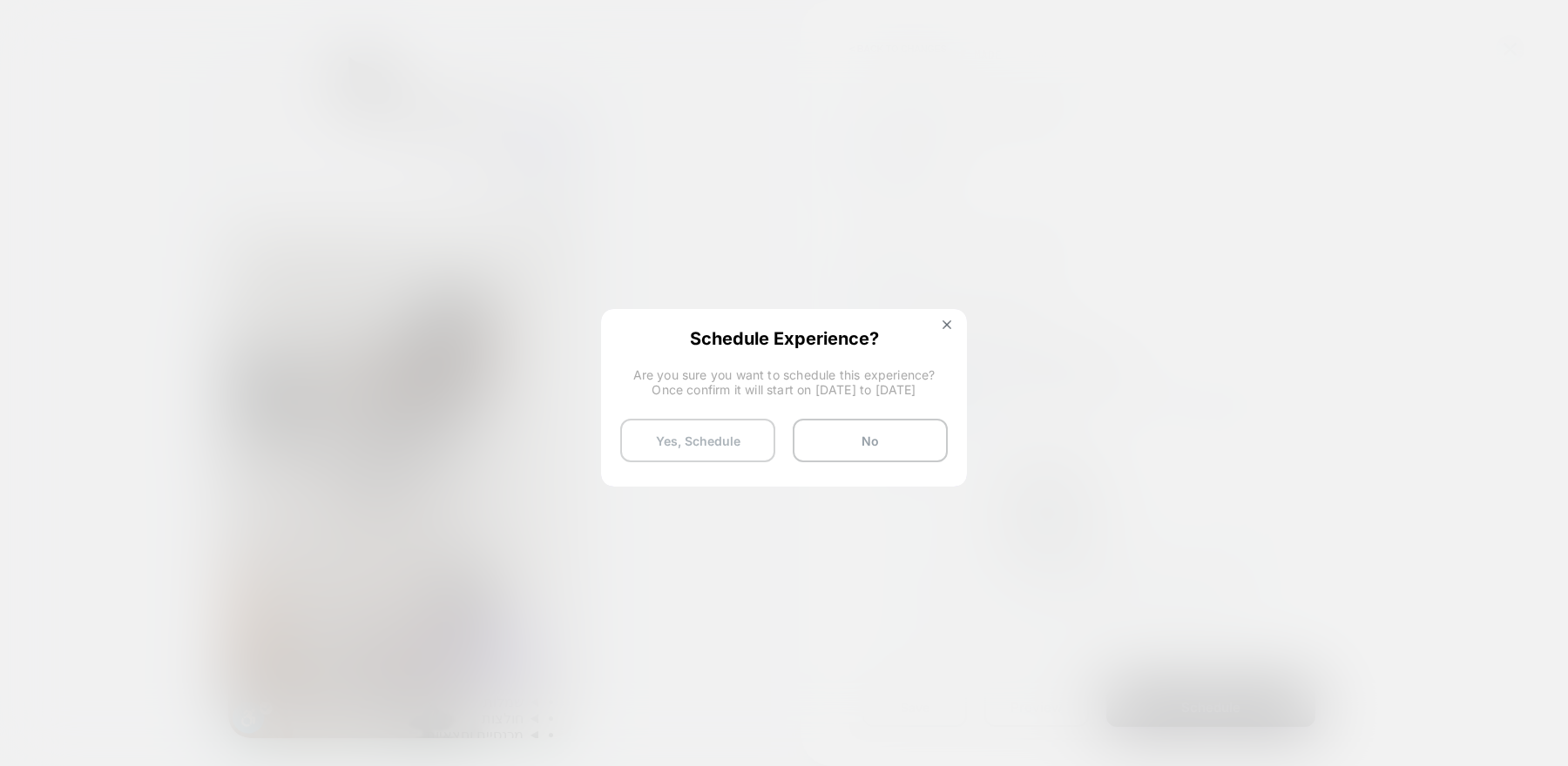
click at [735, 445] on button "Yes, Schedule" at bounding box center [697, 440] width 155 height 43
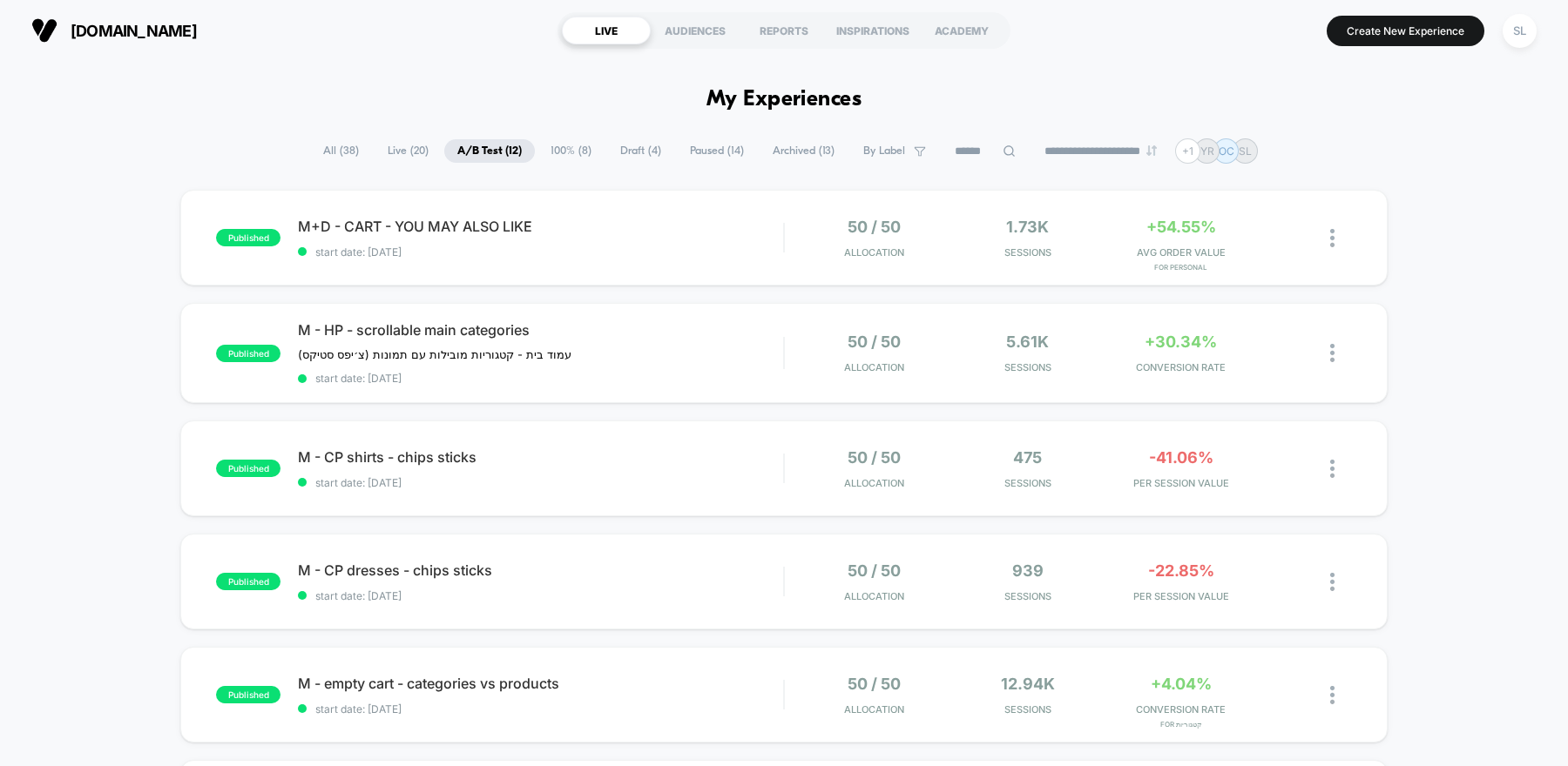
click at [564, 147] on span "100% ( 8 )" at bounding box center [571, 151] width 67 height 24
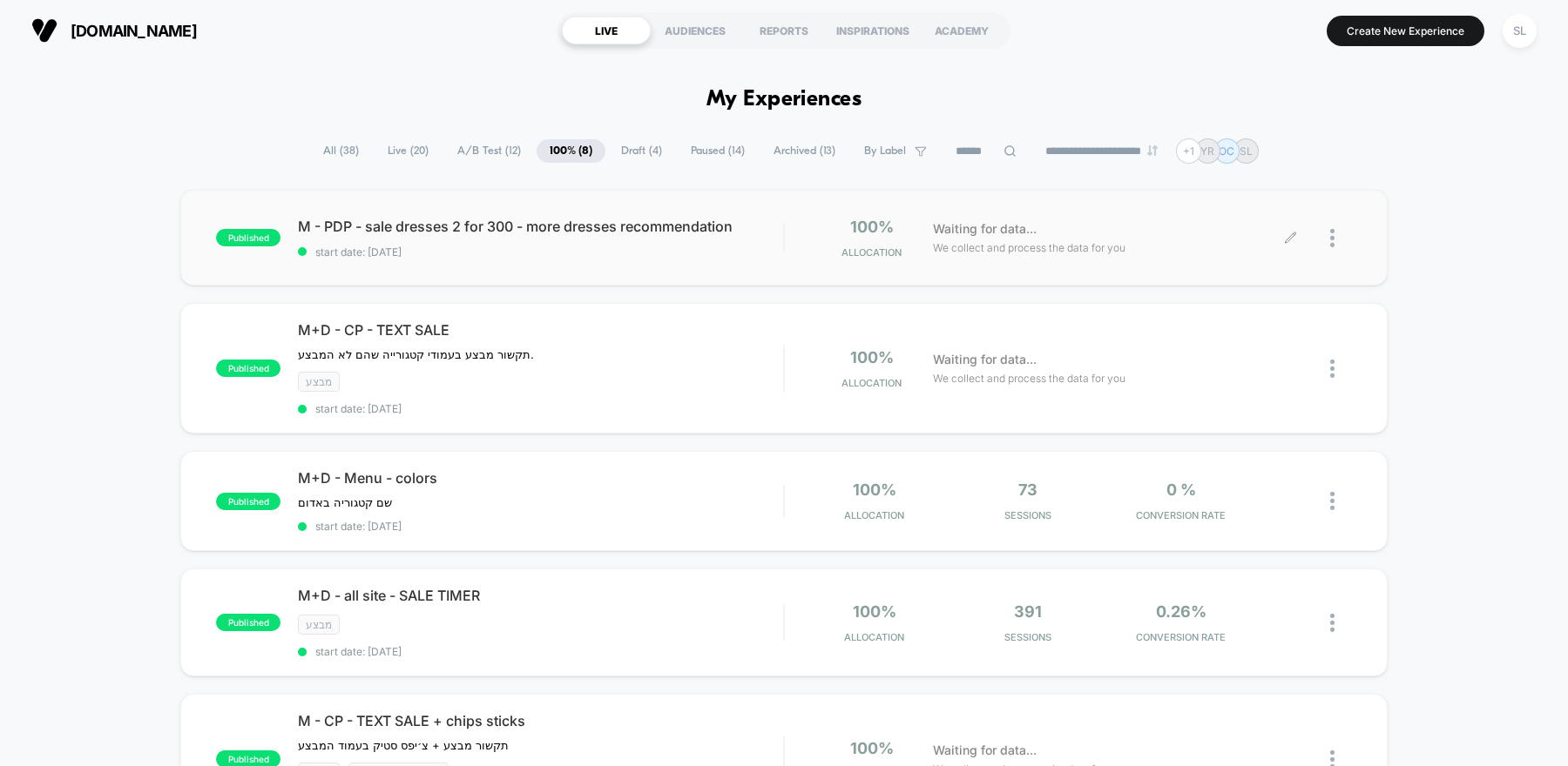
click at [1336, 236] on div at bounding box center [1341, 238] width 22 height 41
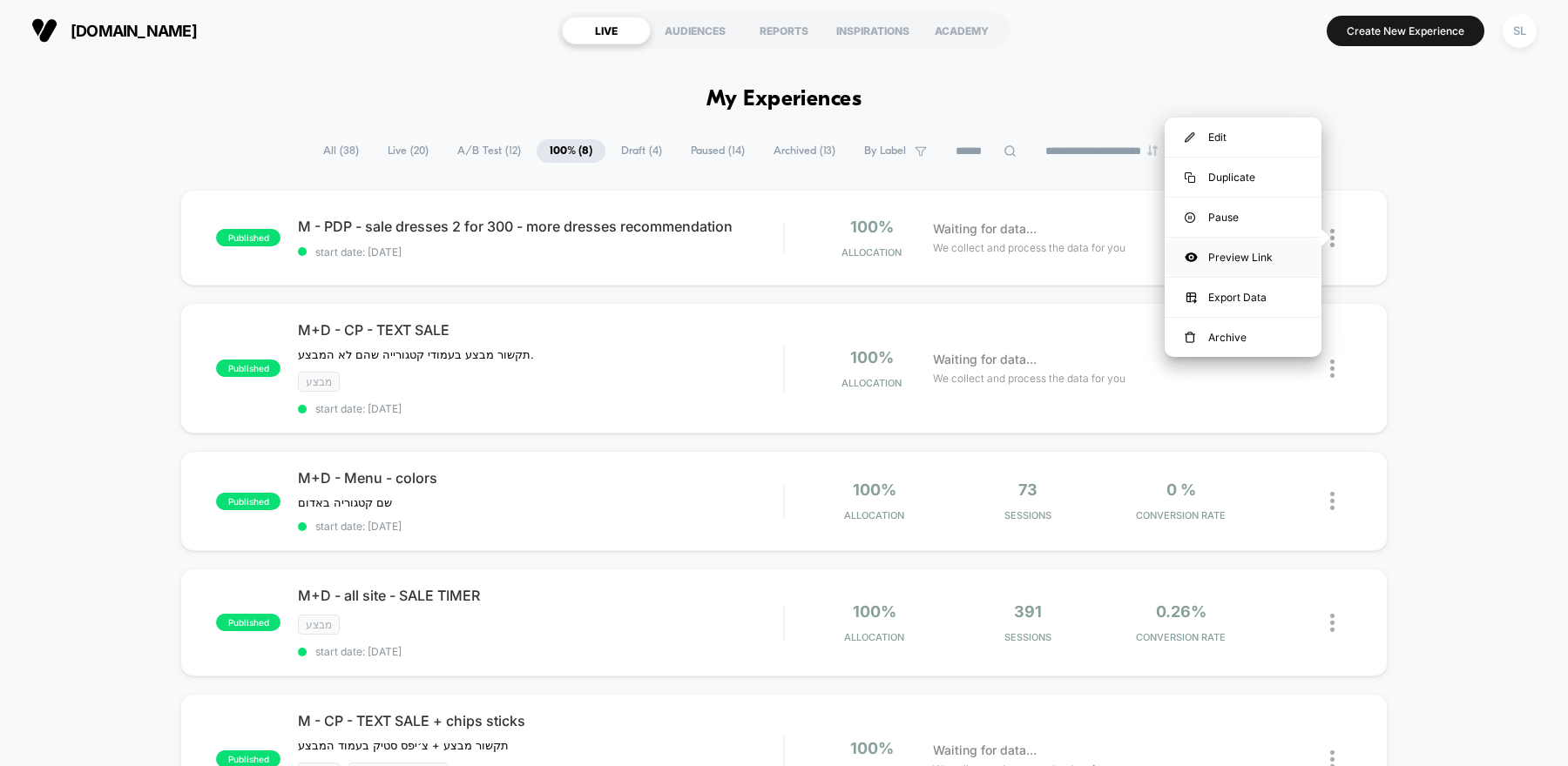
click at [1287, 259] on div "Preview Link" at bounding box center [1243, 257] width 157 height 39
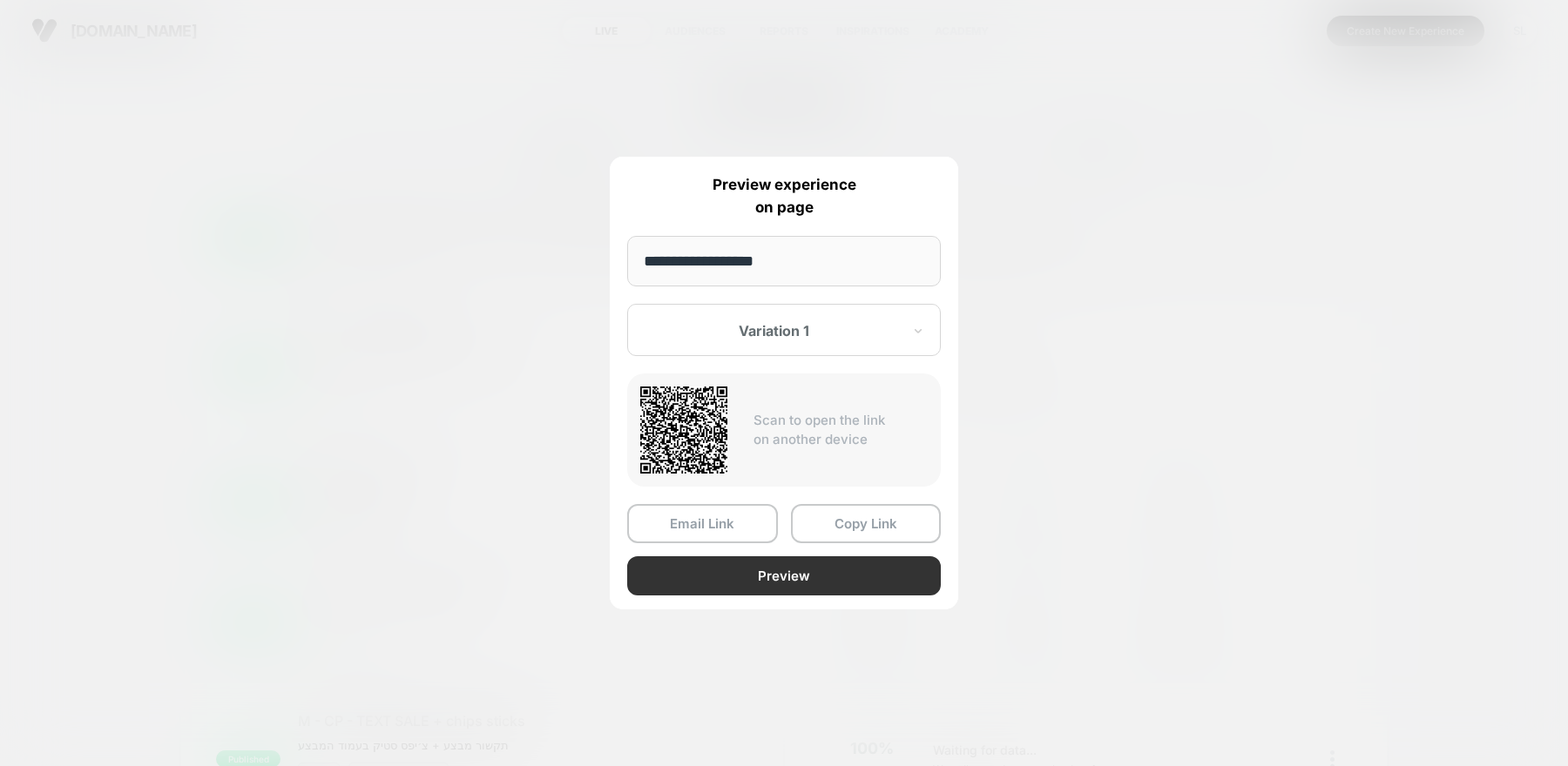
click at [842, 574] on button "Preview" at bounding box center [784, 576] width 314 height 39
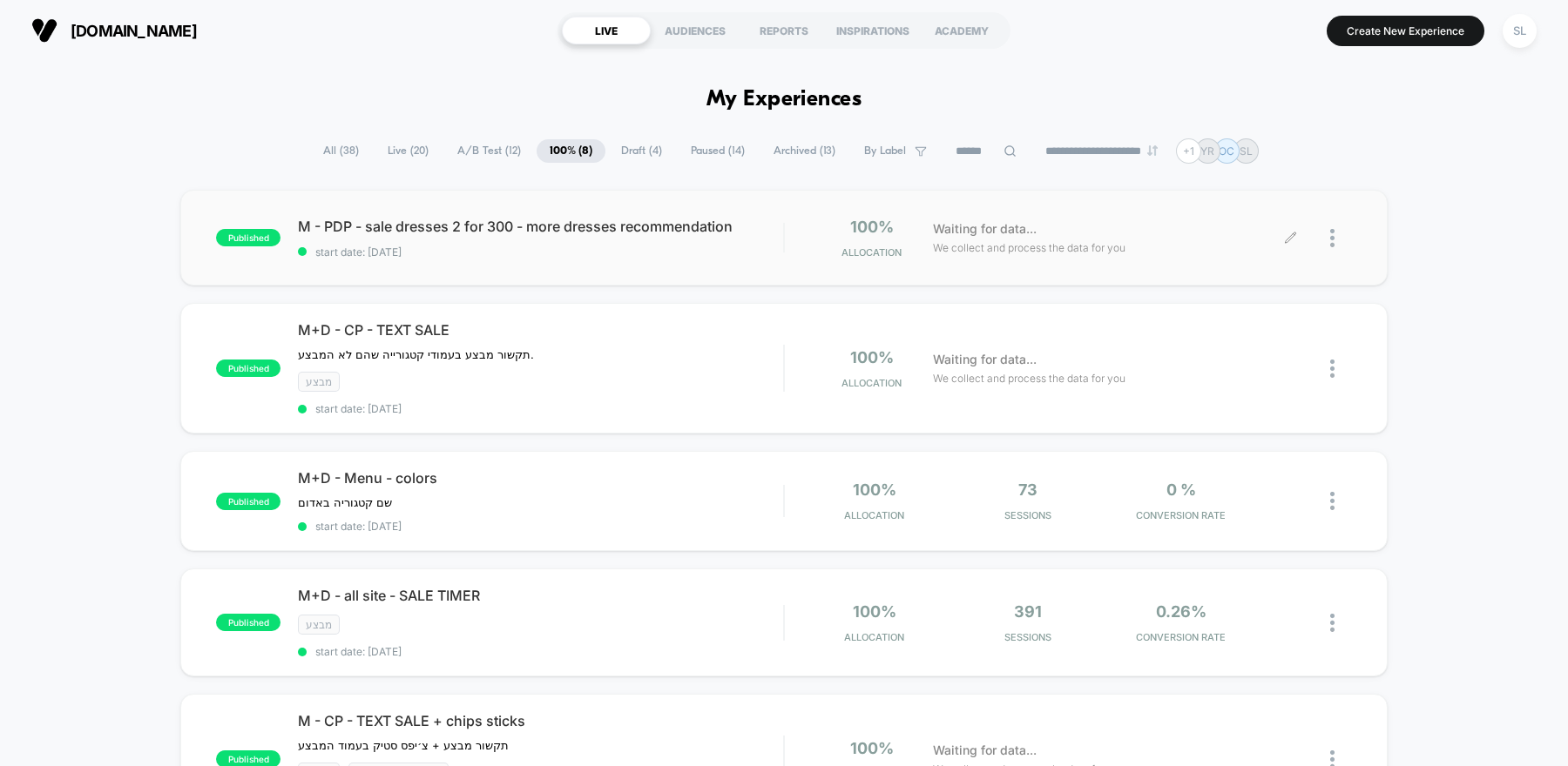
click at [1340, 238] on div at bounding box center [1341, 238] width 22 height 41
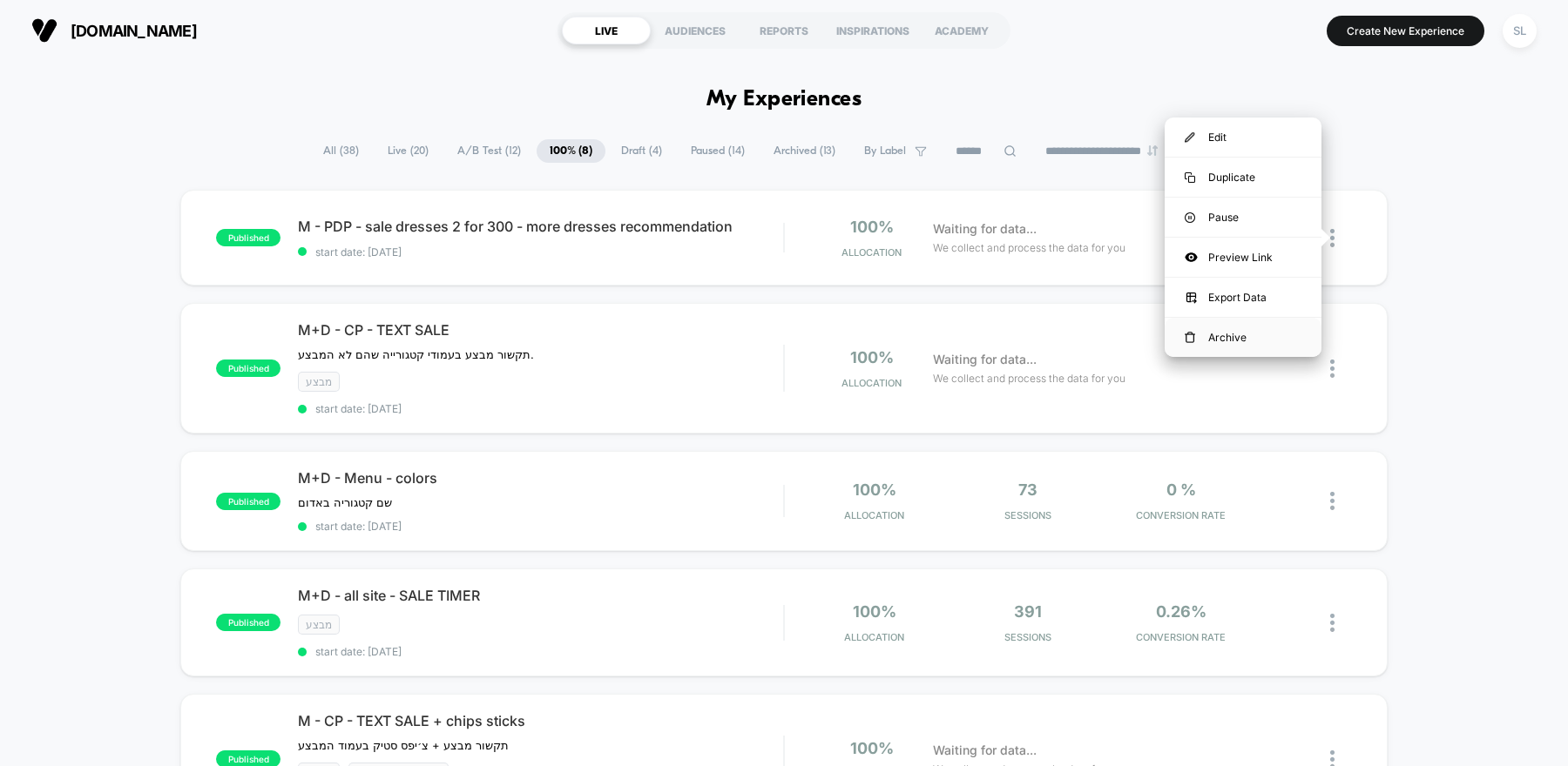
click at [1239, 344] on div "Archive" at bounding box center [1243, 337] width 157 height 39
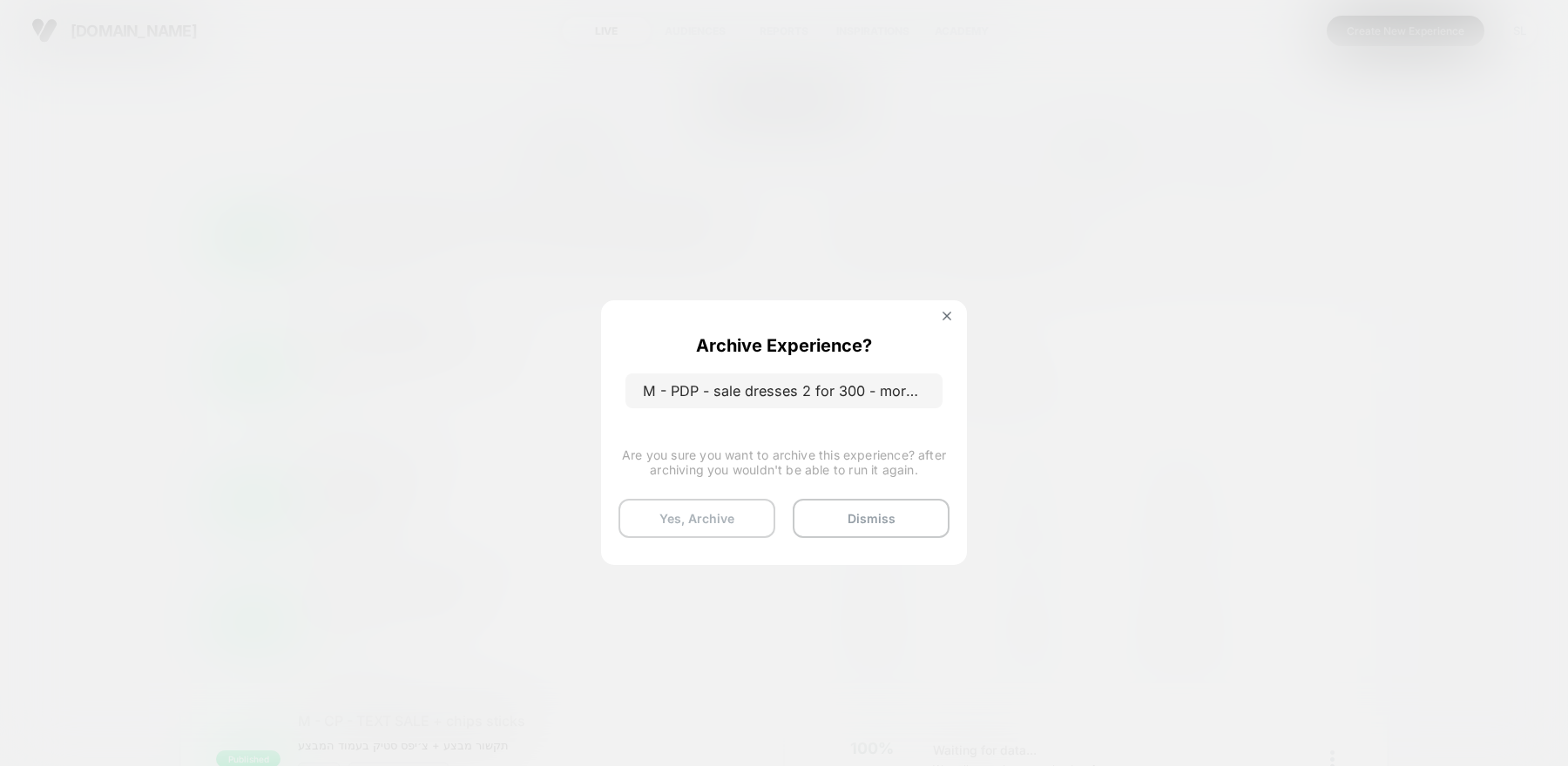
click at [695, 520] on button "Yes, Archive" at bounding box center [696, 519] width 157 height 39
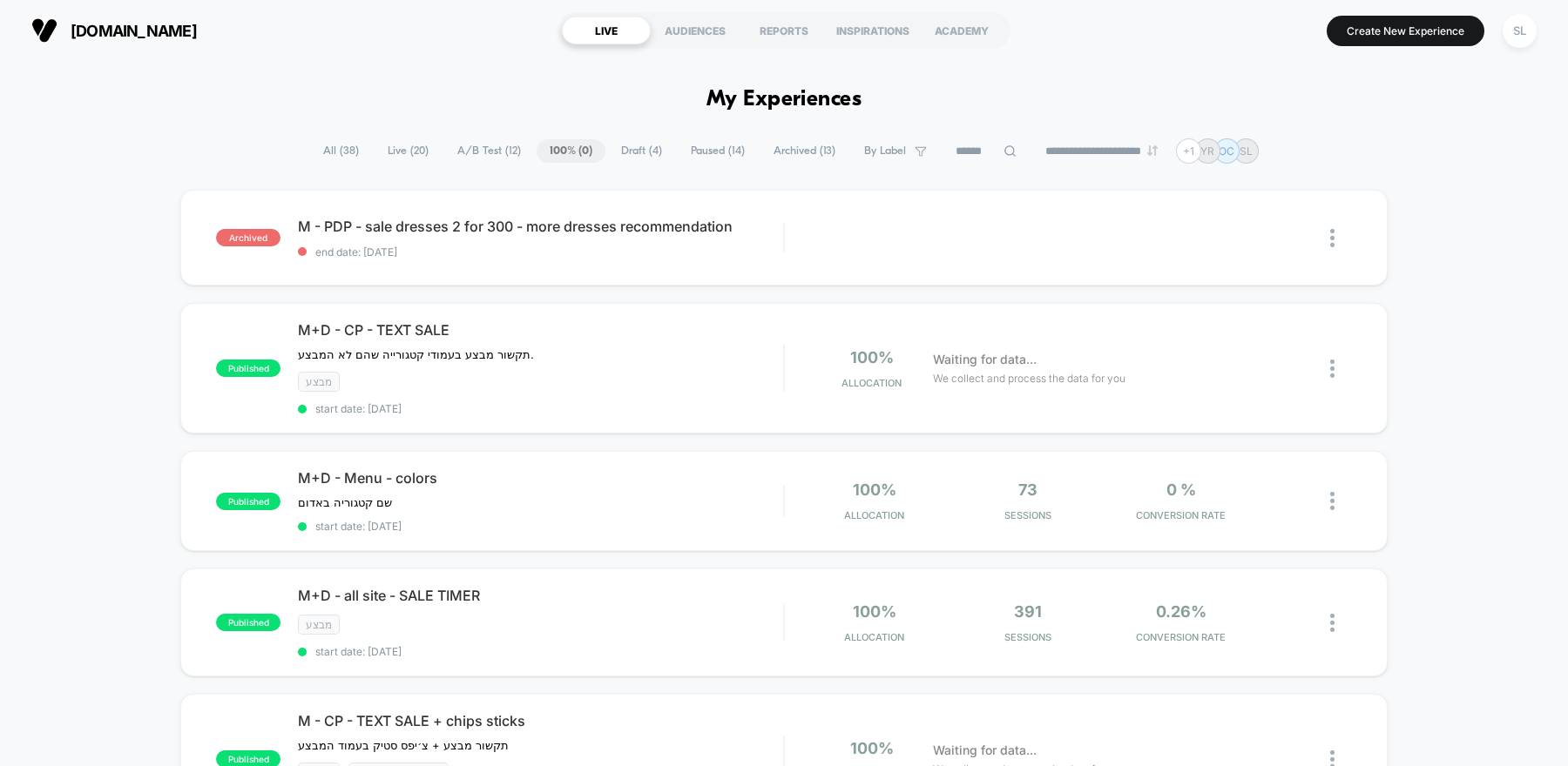
click at [465, 147] on span "A/B Test ( 12 )" at bounding box center [489, 151] width 89 height 24
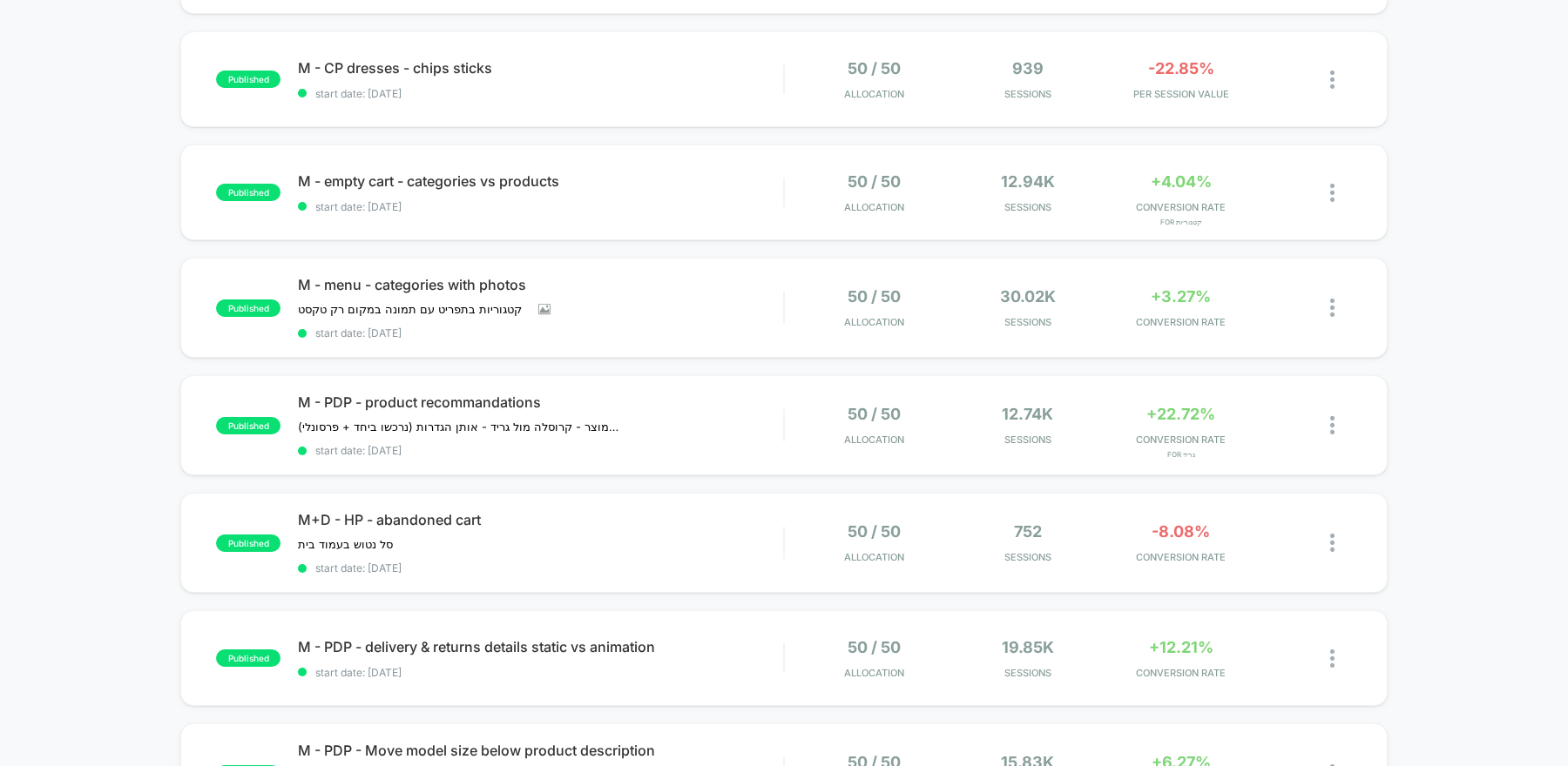
scroll to position [512, 0]
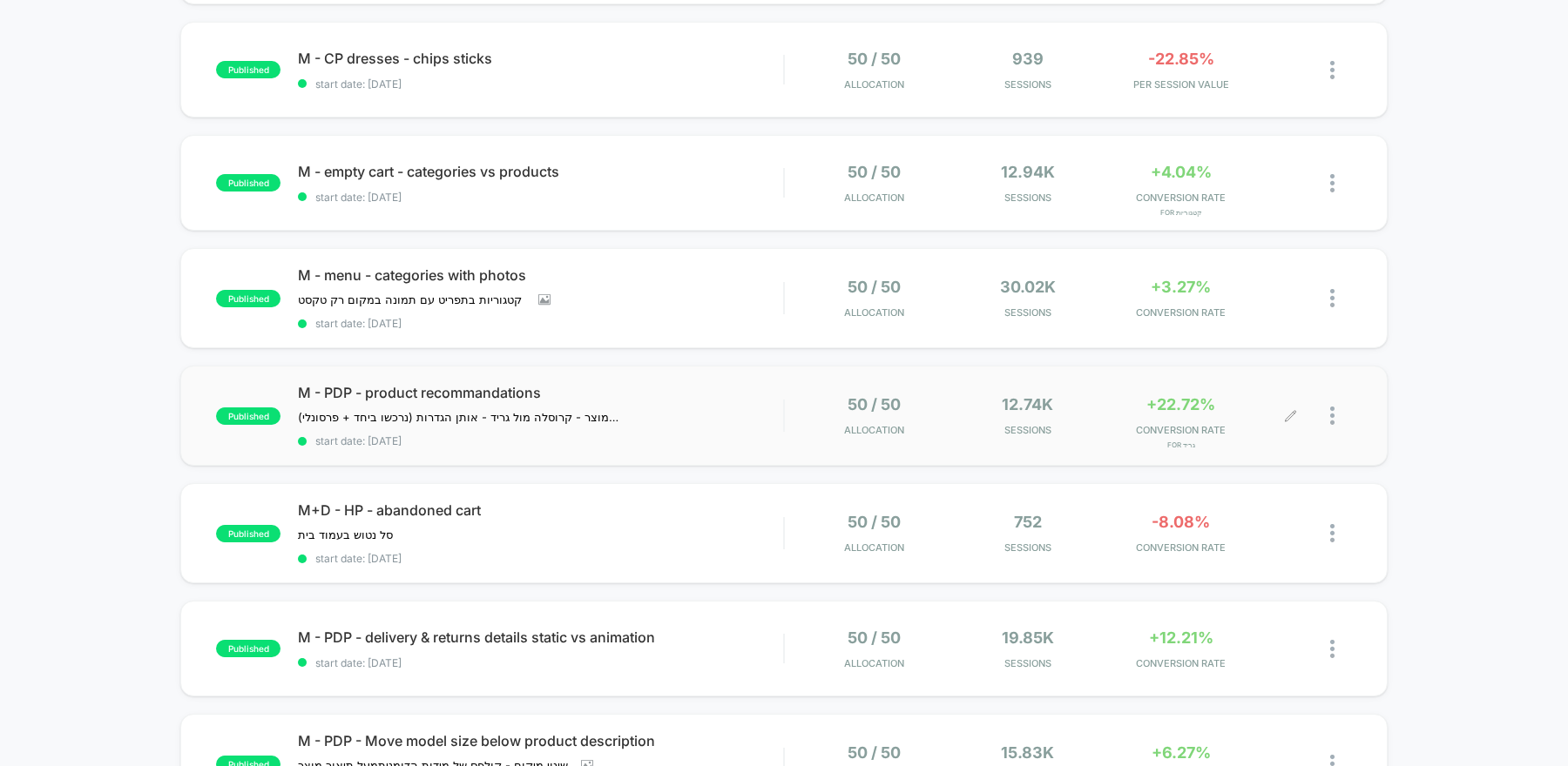
click at [1288, 416] on icon at bounding box center [1291, 415] width 13 height 13
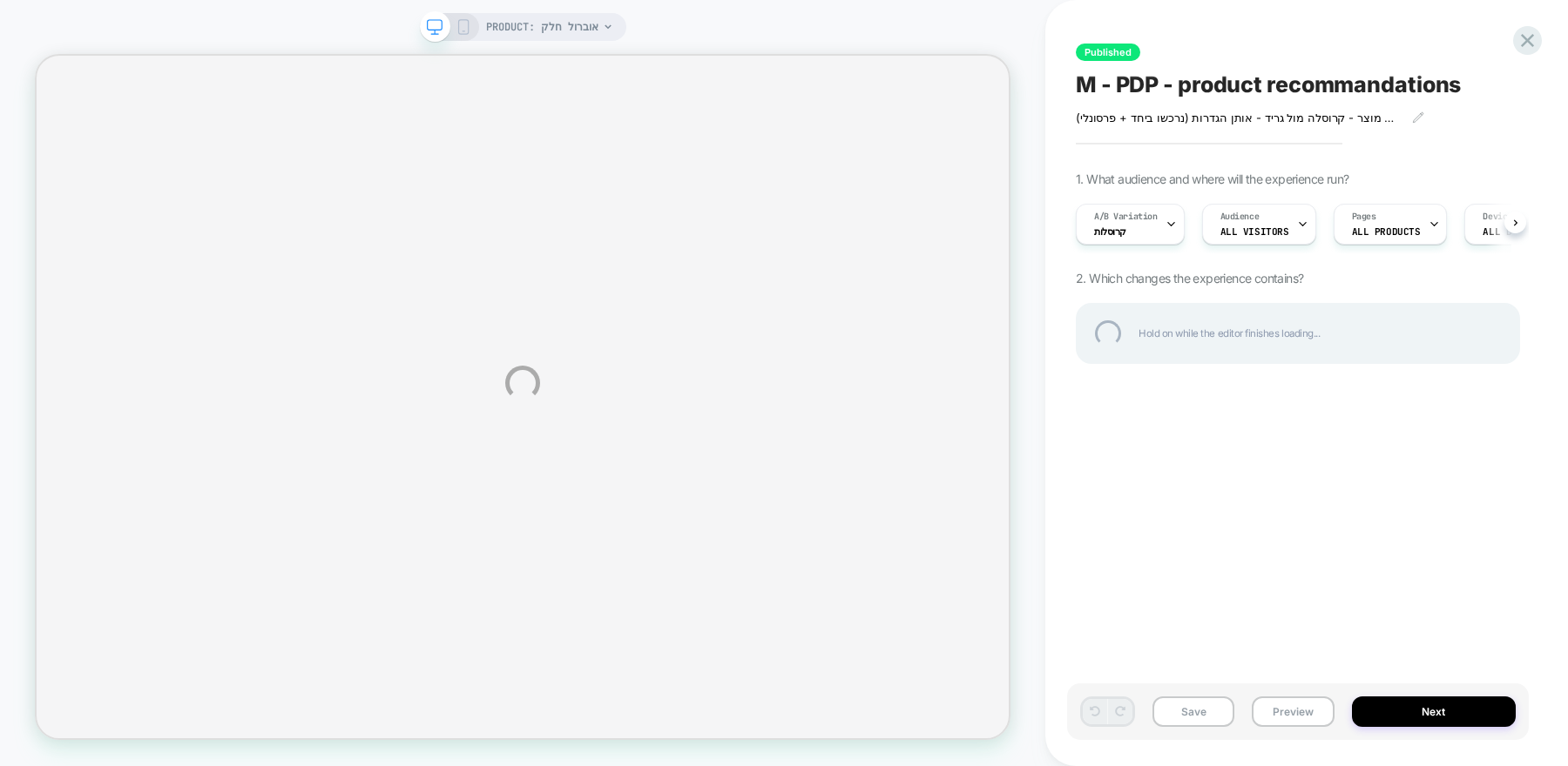
scroll to position [0, 1]
click at [462, 33] on div "PRODUCT: אוברול חלק Published M - PDP - product recommandations ניסוי על תצוגת …" at bounding box center [784, 383] width 1568 height 766
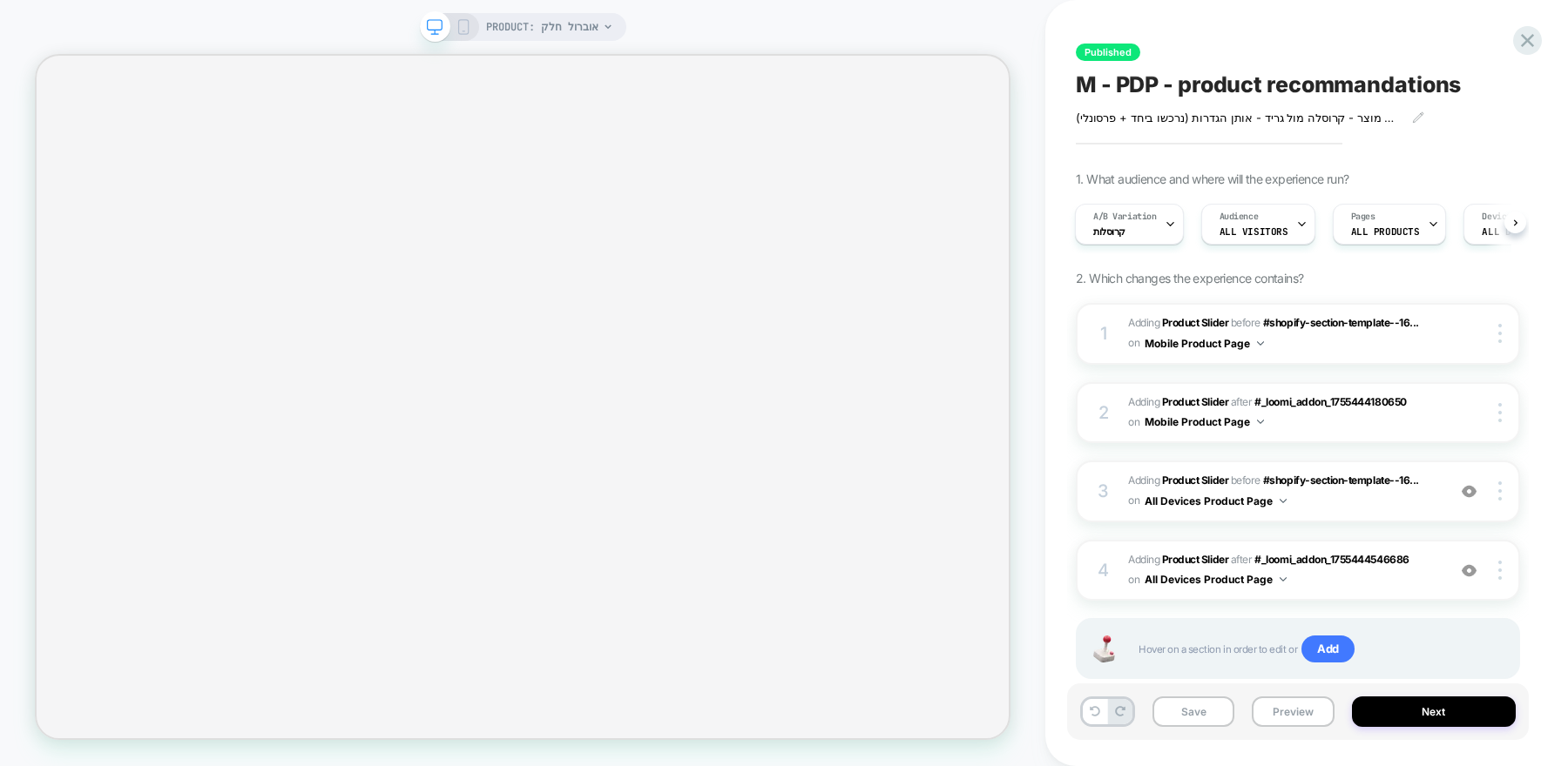
scroll to position [0, 2]
click at [457, 30] on icon at bounding box center [463, 27] width 16 height 16
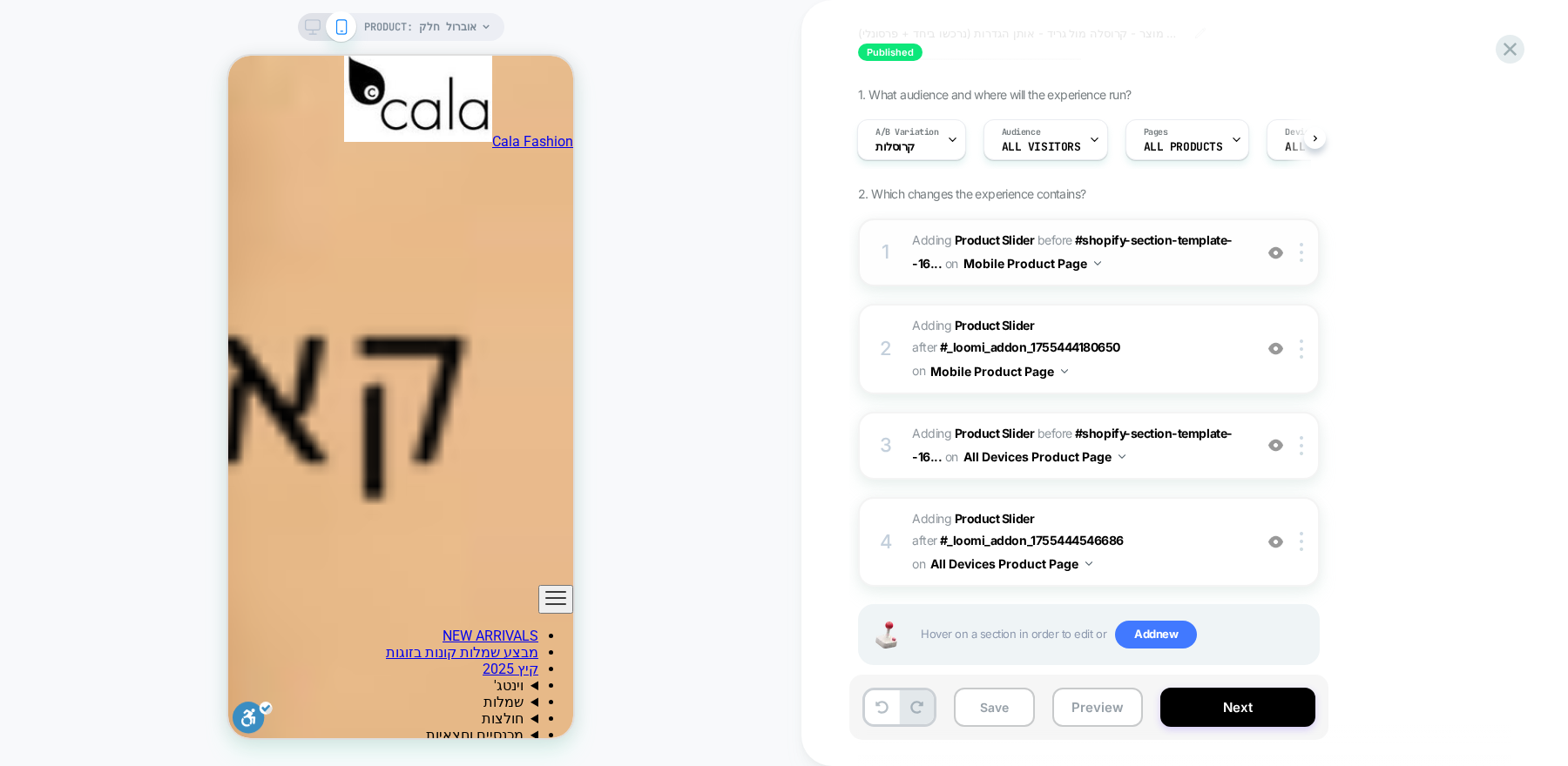
scroll to position [89, 0]
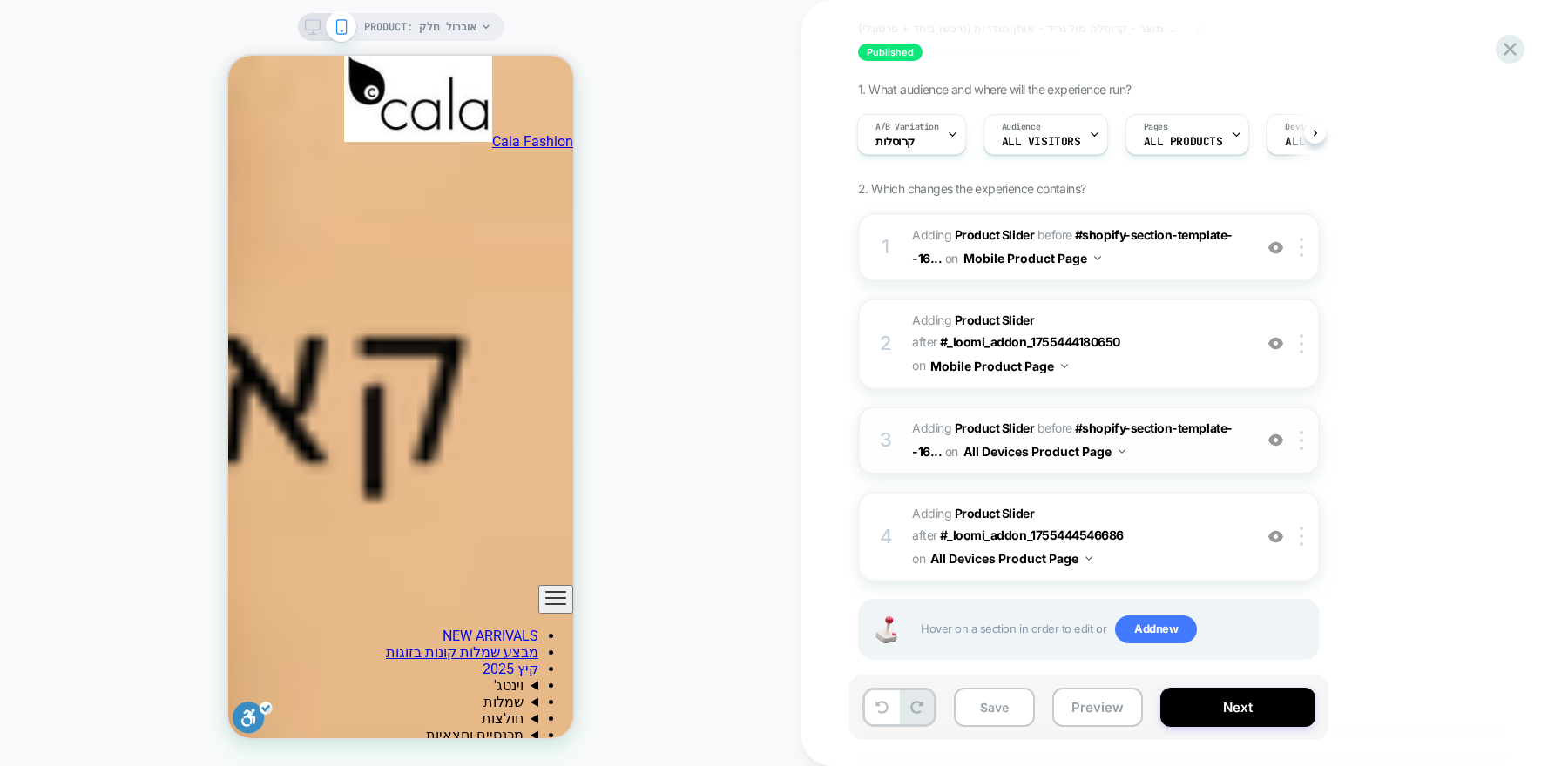
click at [1276, 433] on img at bounding box center [1276, 440] width 15 height 15
click at [933, 129] on span "A/B Variation" at bounding box center [907, 128] width 64 height 12
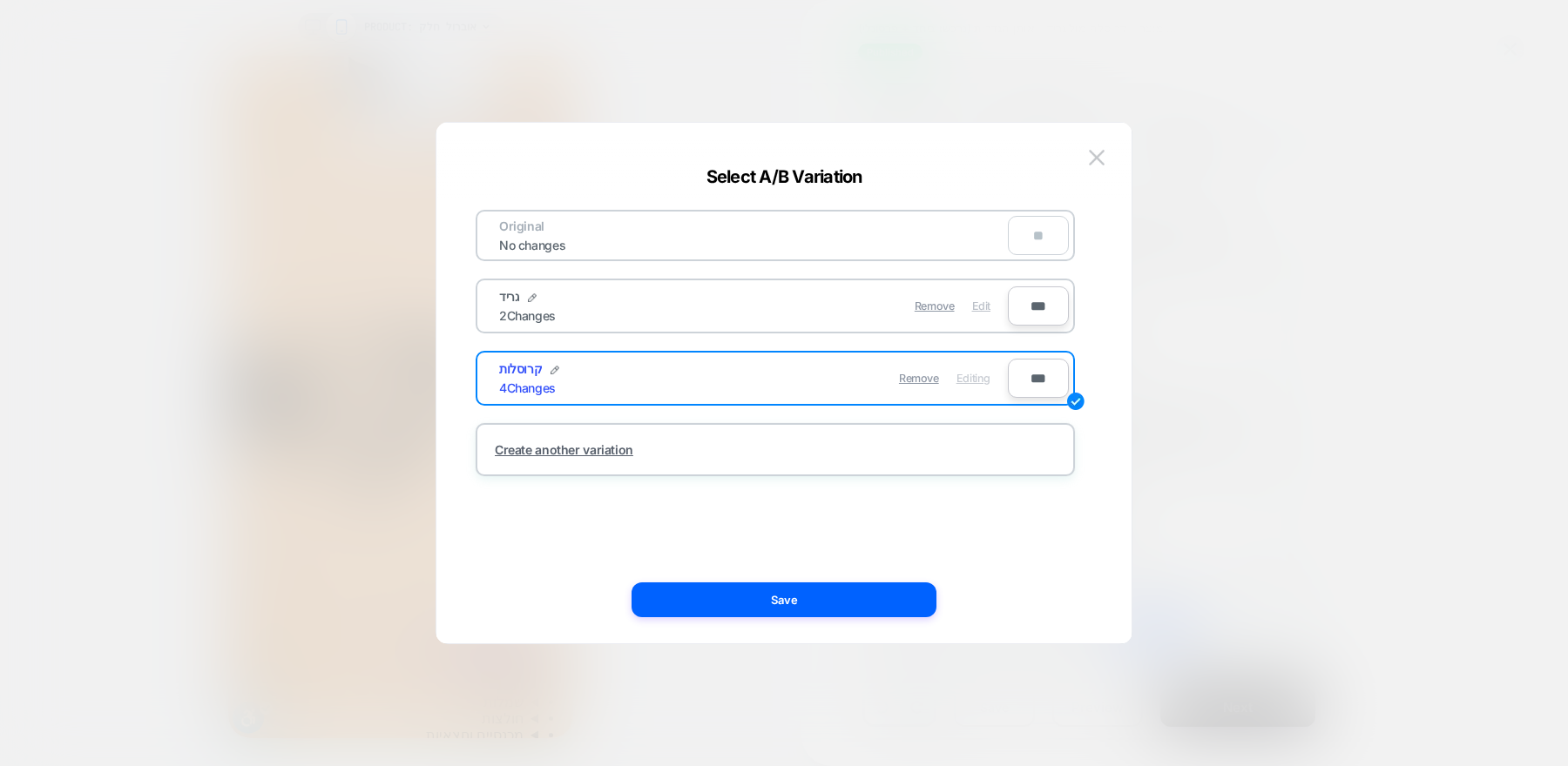
click at [975, 310] on span "Edit" at bounding box center [982, 306] width 19 height 13
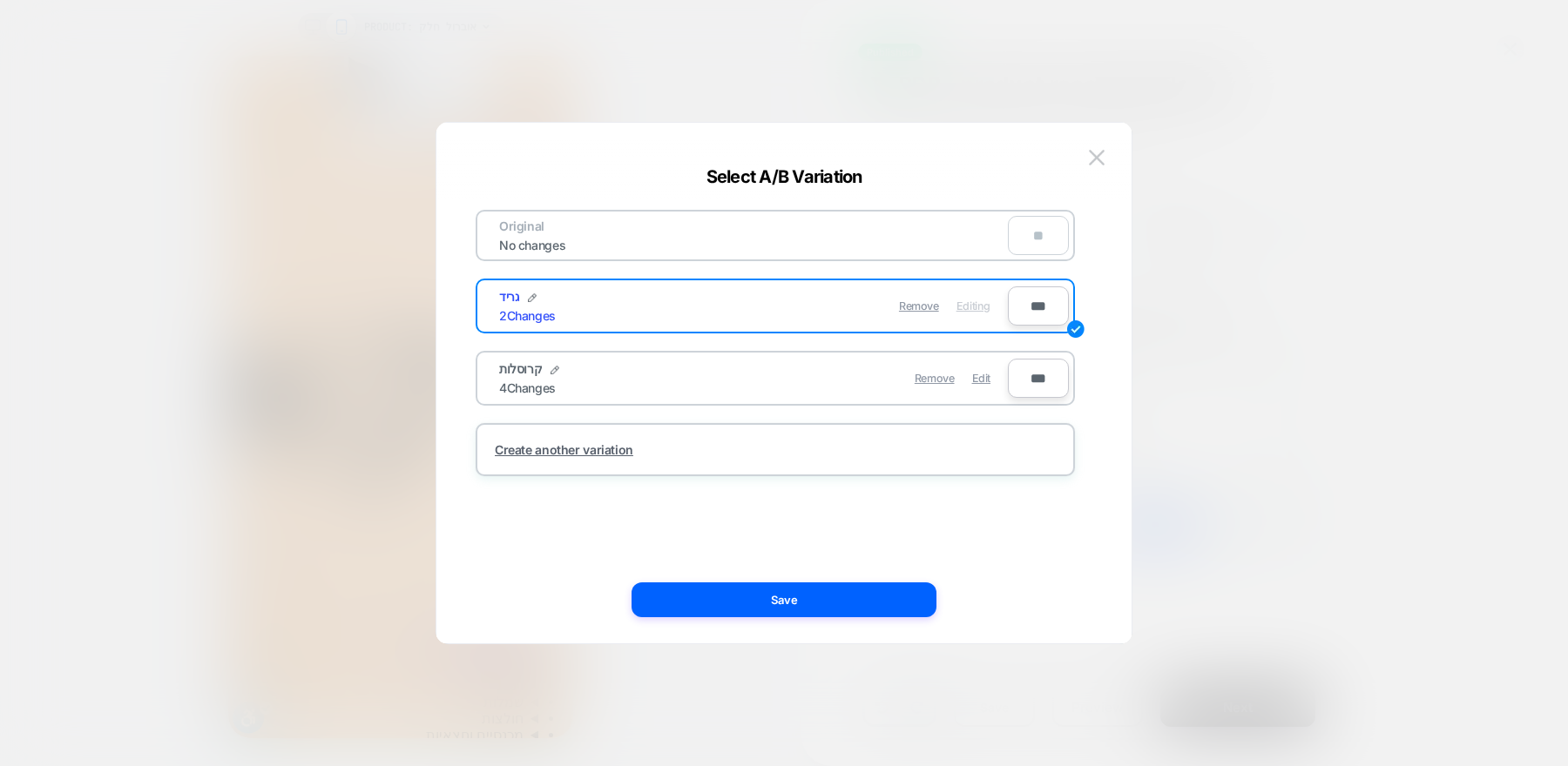
scroll to position [0, 0]
click at [848, 592] on button "Save" at bounding box center [784, 600] width 305 height 35
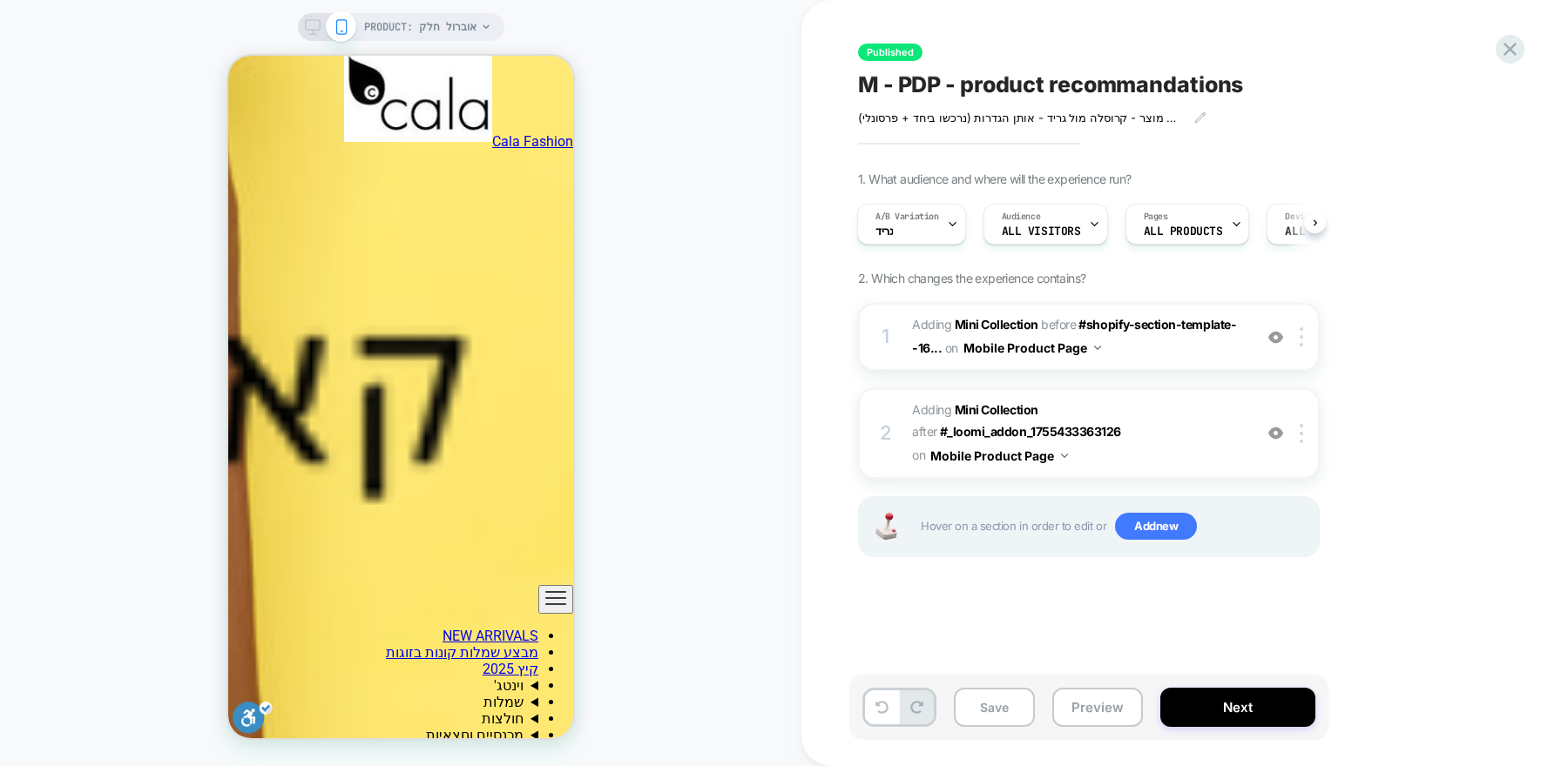
scroll to position [4169, 0]
click at [937, 228] on div "A/B Variation גריד" at bounding box center [907, 224] width 98 height 39
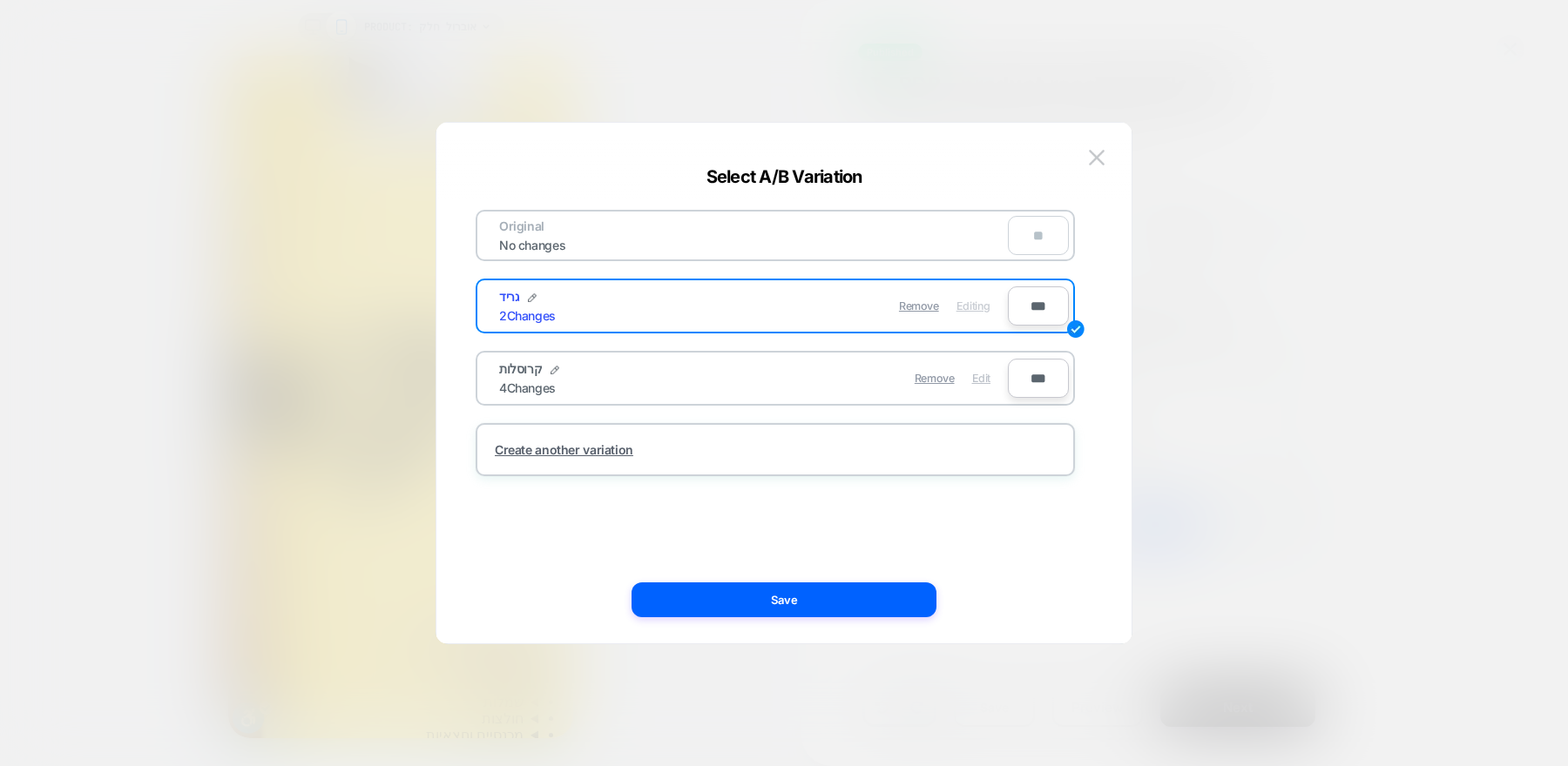
click at [977, 379] on span "Edit" at bounding box center [982, 378] width 19 height 13
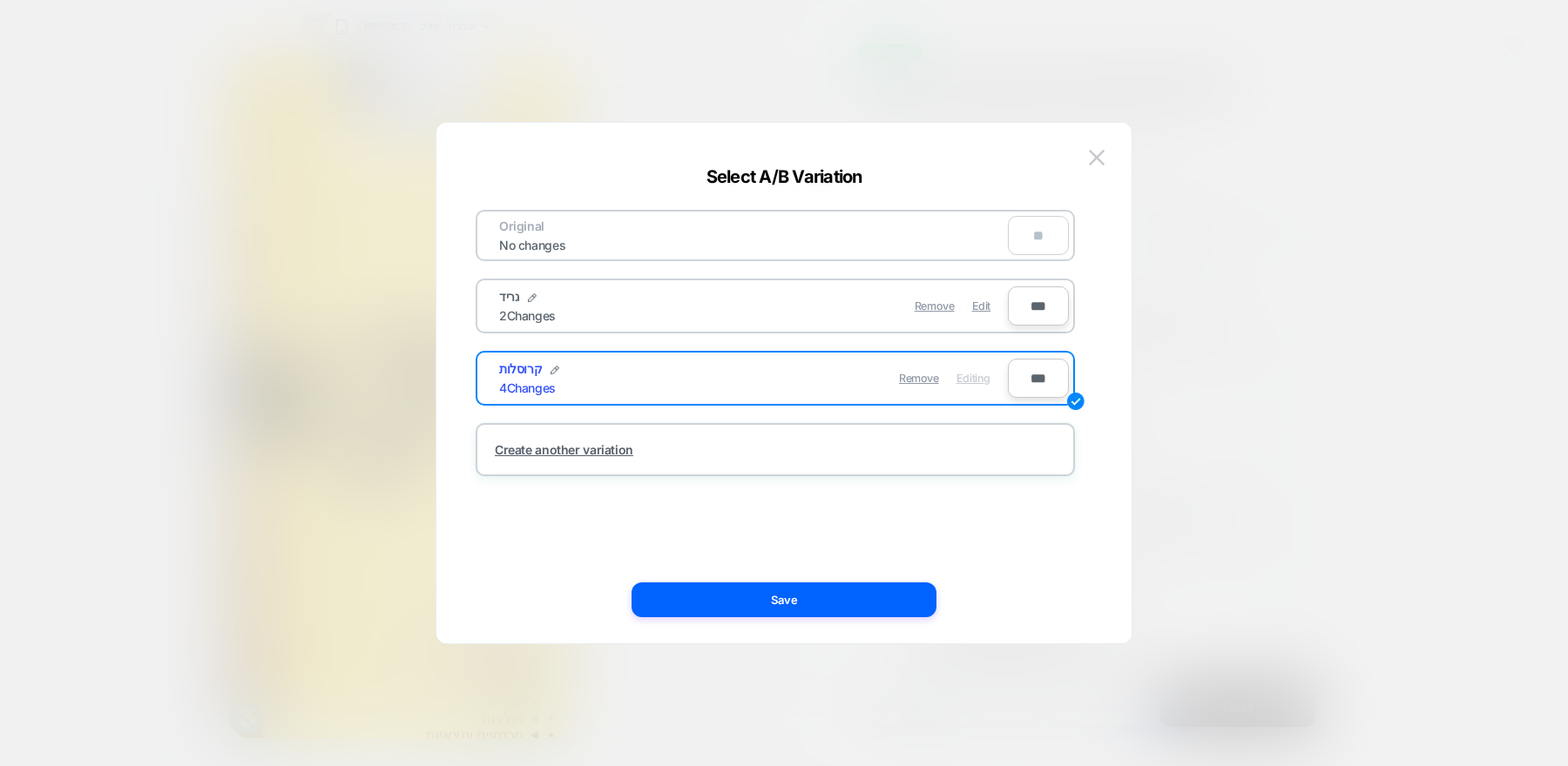
scroll to position [0, 0]
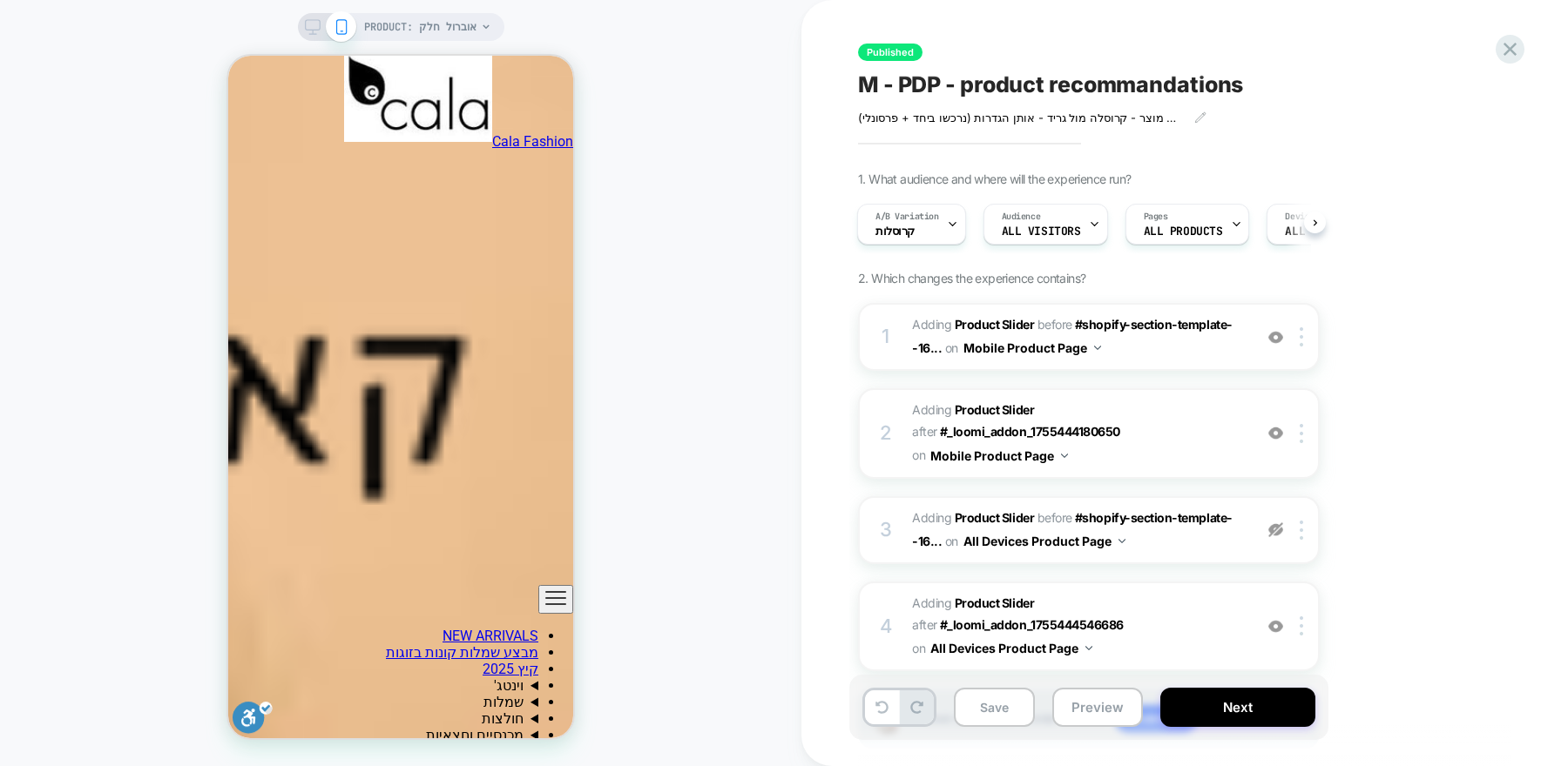
scroll to position [1452, 0]
click at [276, 688] on img at bounding box center [137, 696] width 276 height 17
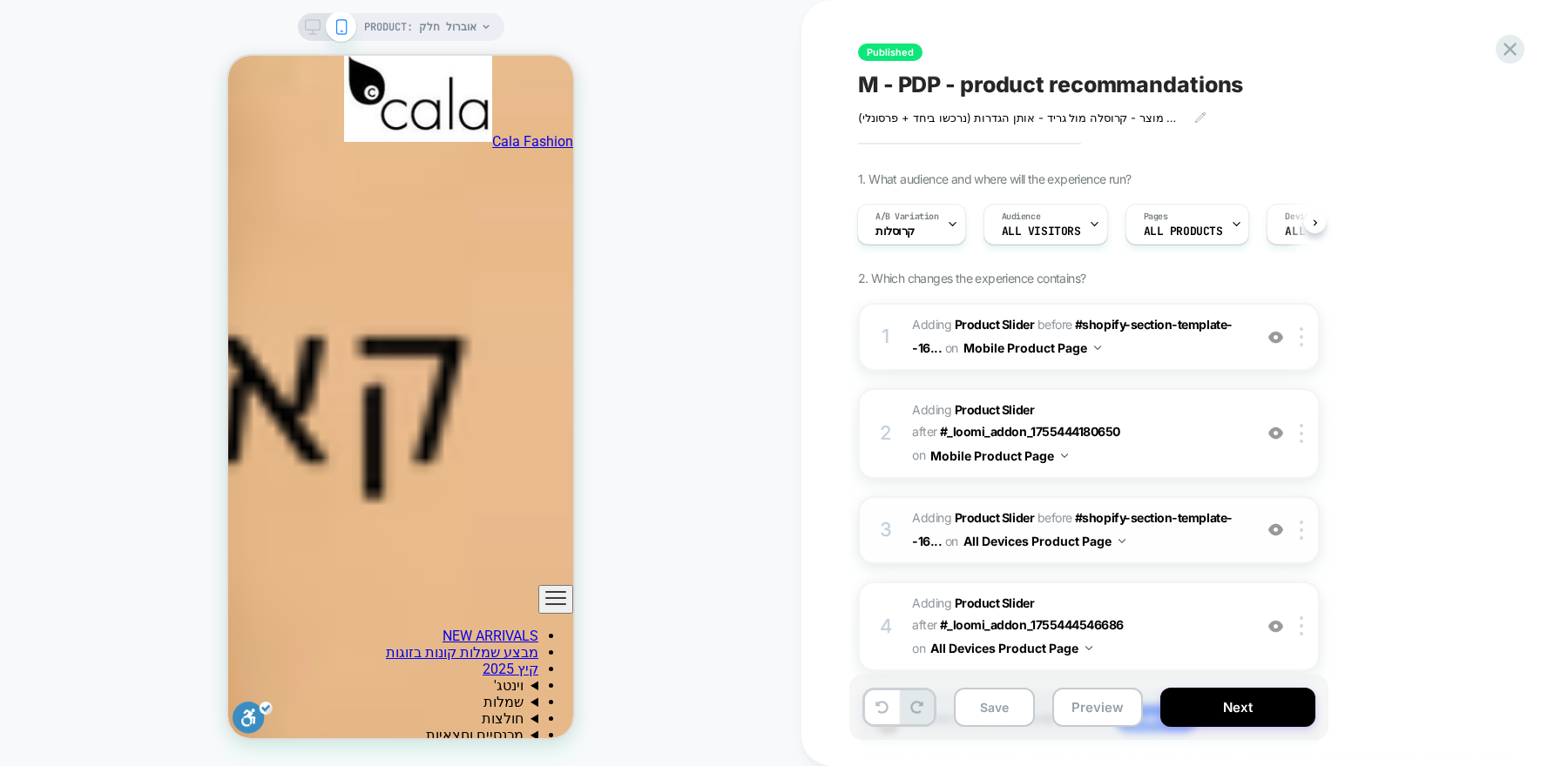
scroll to position [2250, 0]
click at [0, 0] on img at bounding box center [0, 0] width 0 height 0
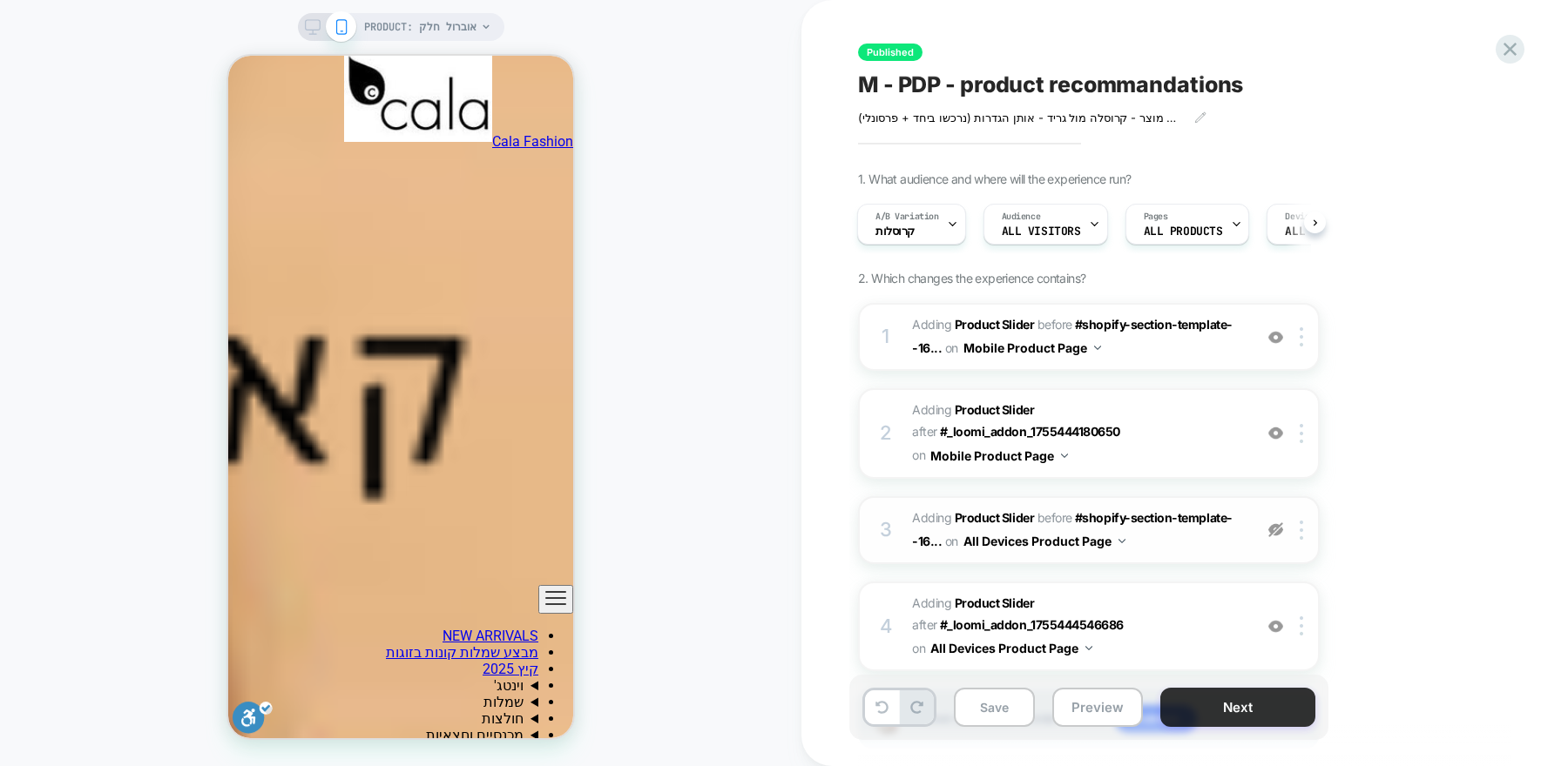
click at [1204, 713] on button "Next" at bounding box center [1238, 708] width 155 height 39
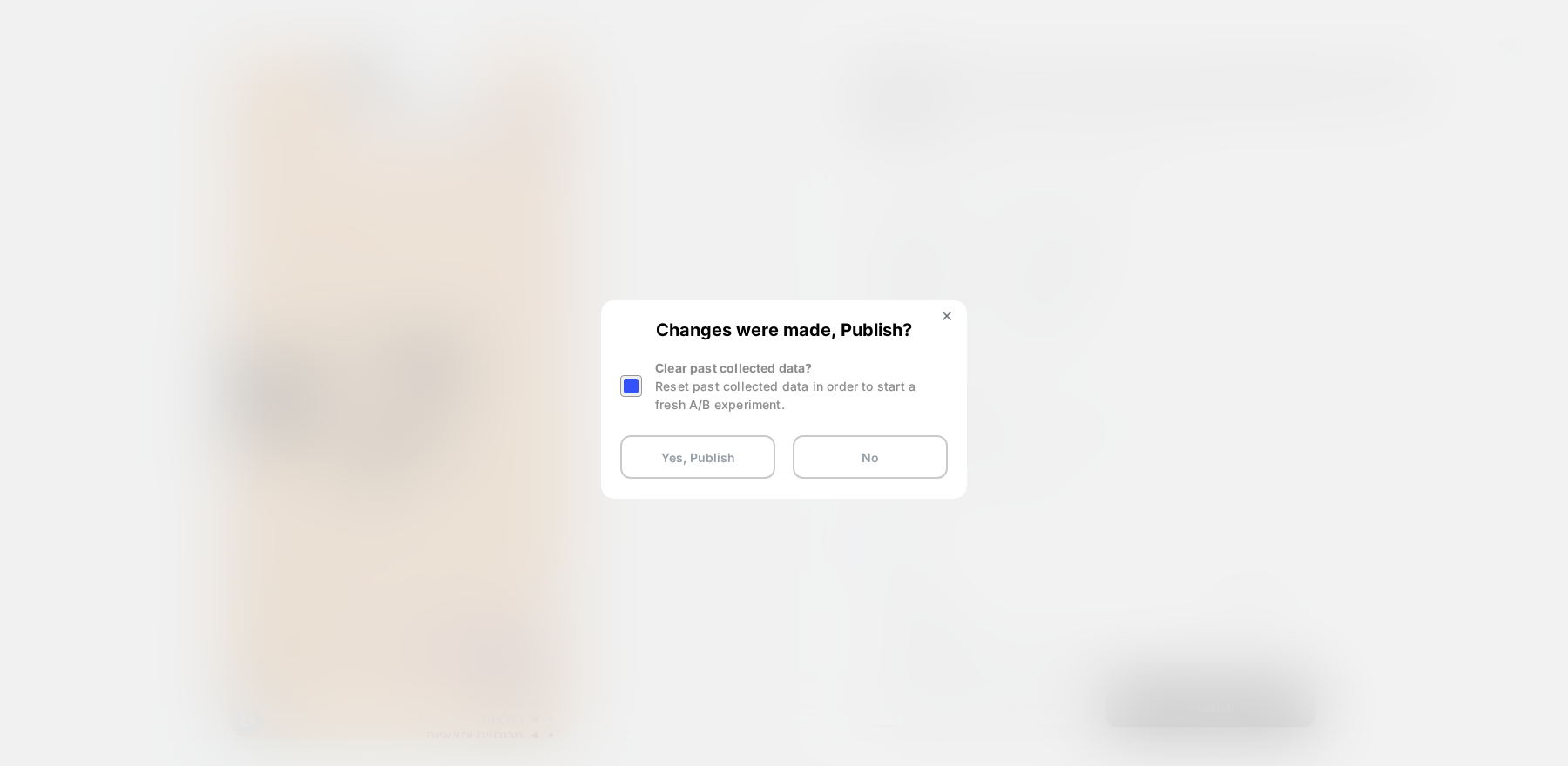
click at [636, 388] on div at bounding box center [631, 386] width 22 height 22
click at [682, 454] on button "Yes, Publish" at bounding box center [697, 457] width 155 height 43
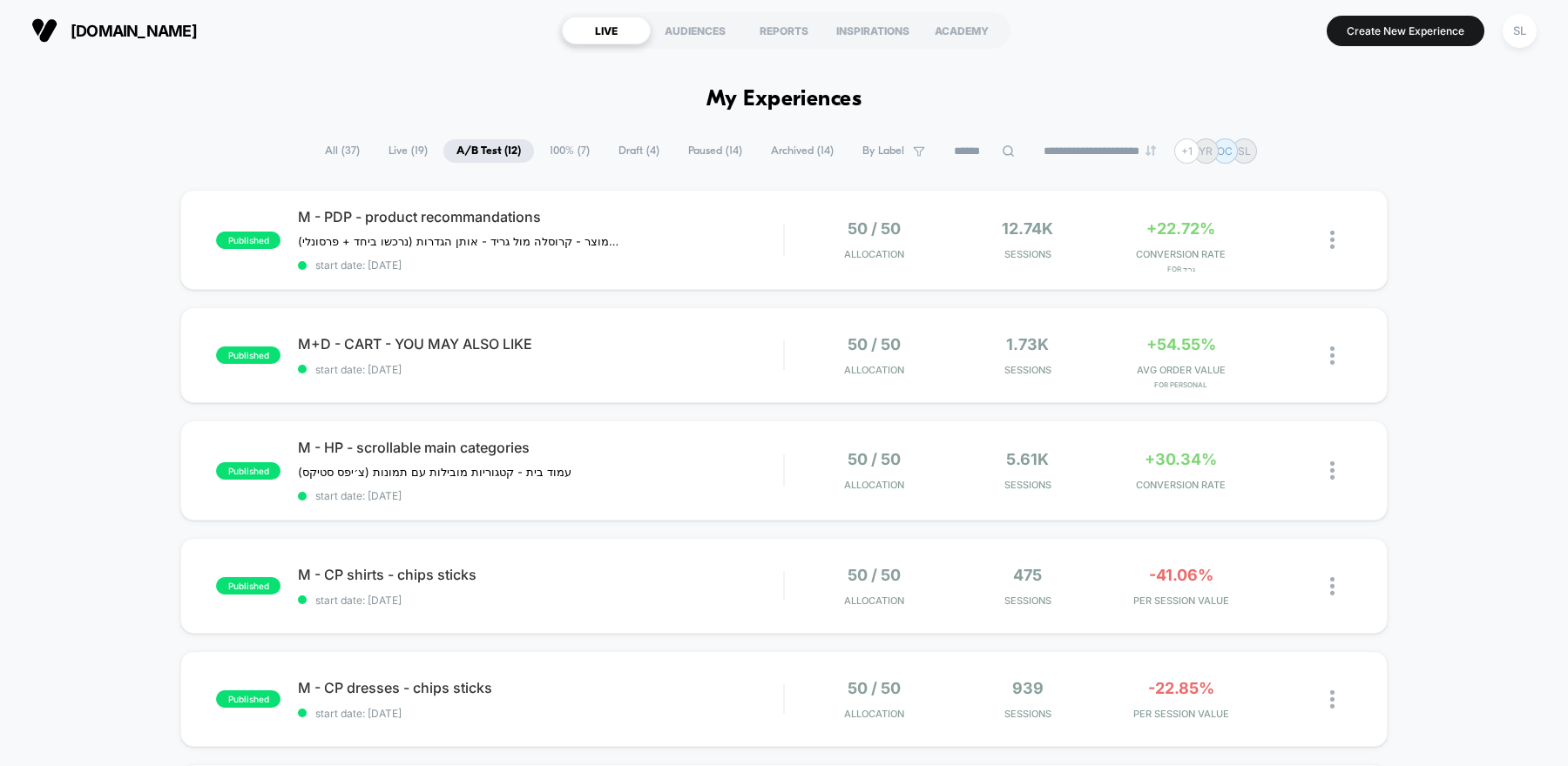
click at [773, 159] on span "Archived ( 14 )" at bounding box center [803, 151] width 89 height 24
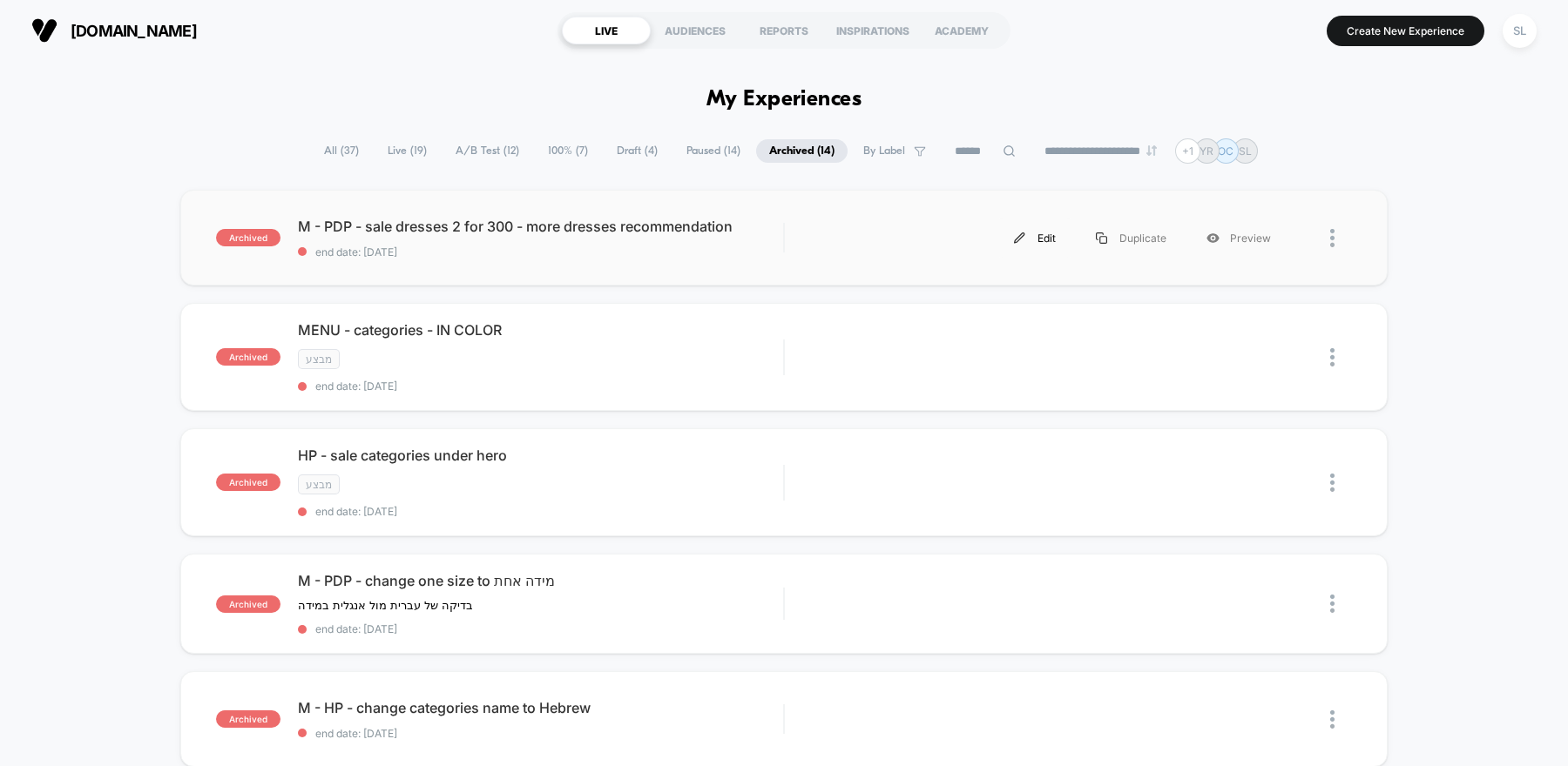
click at [1044, 235] on div "Edit" at bounding box center [1035, 238] width 82 height 39
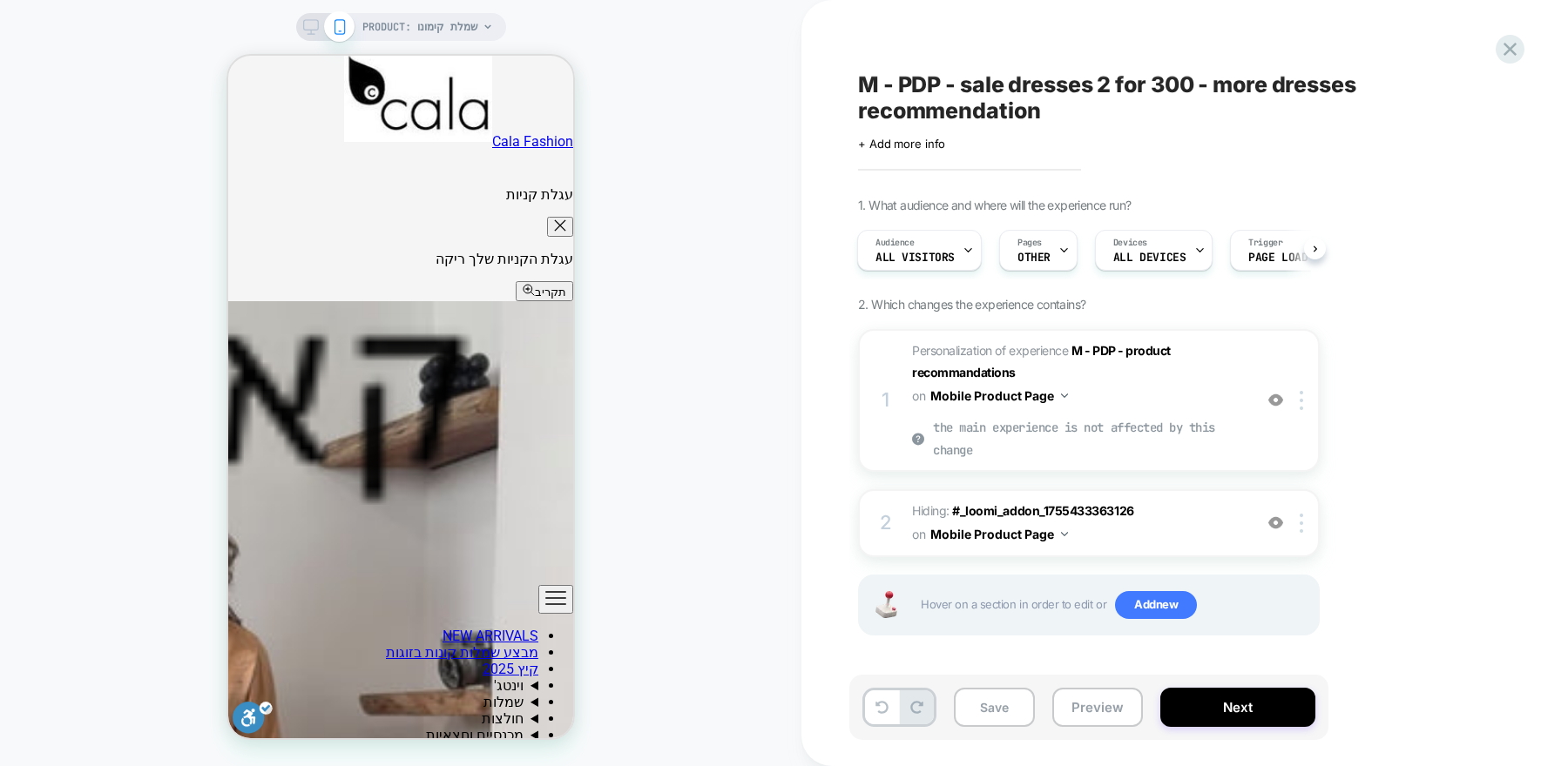
scroll to position [1174, 0]
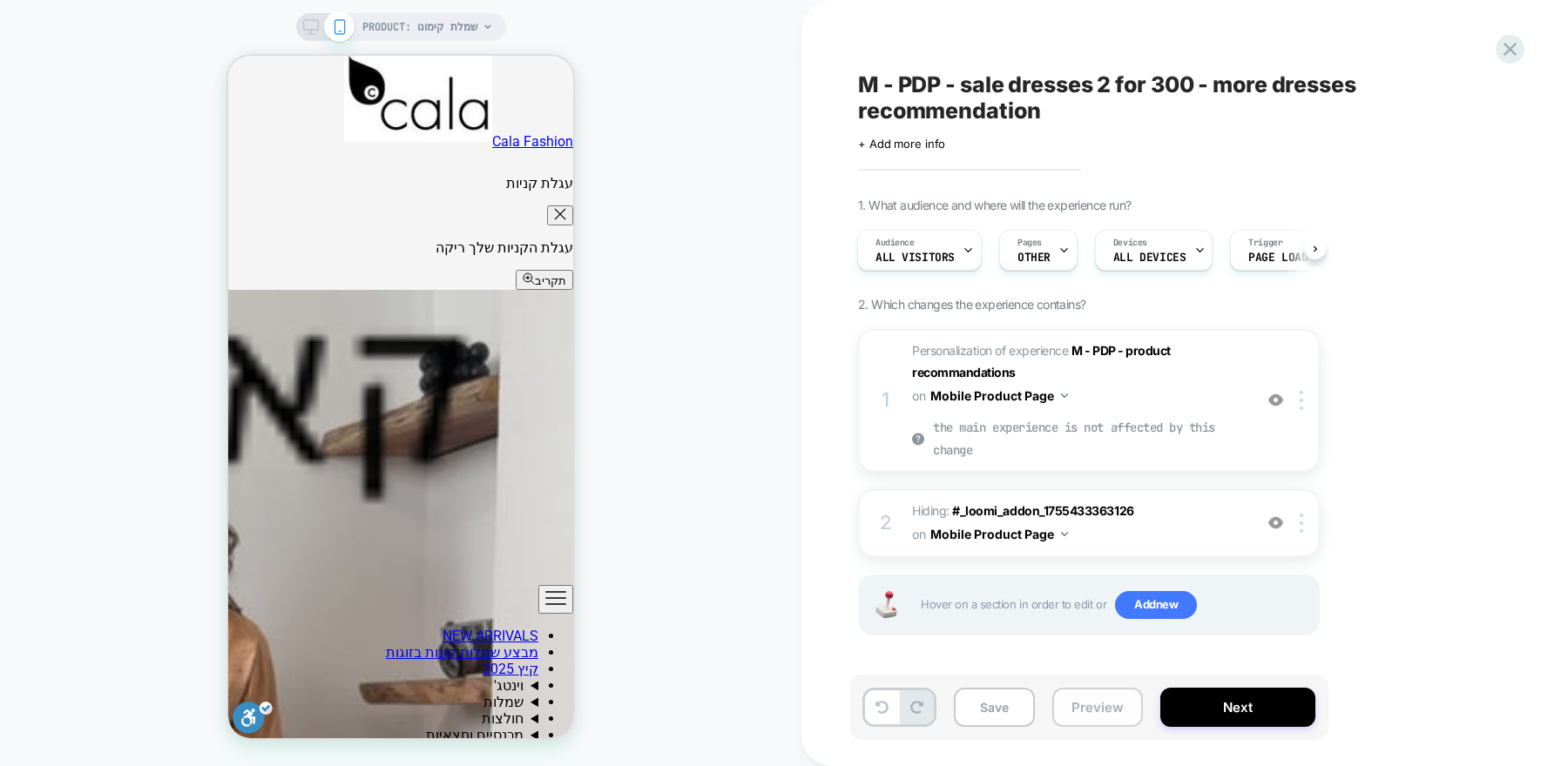
click at [0, 0] on button "Preview" at bounding box center [0, 0] width 0 height 0
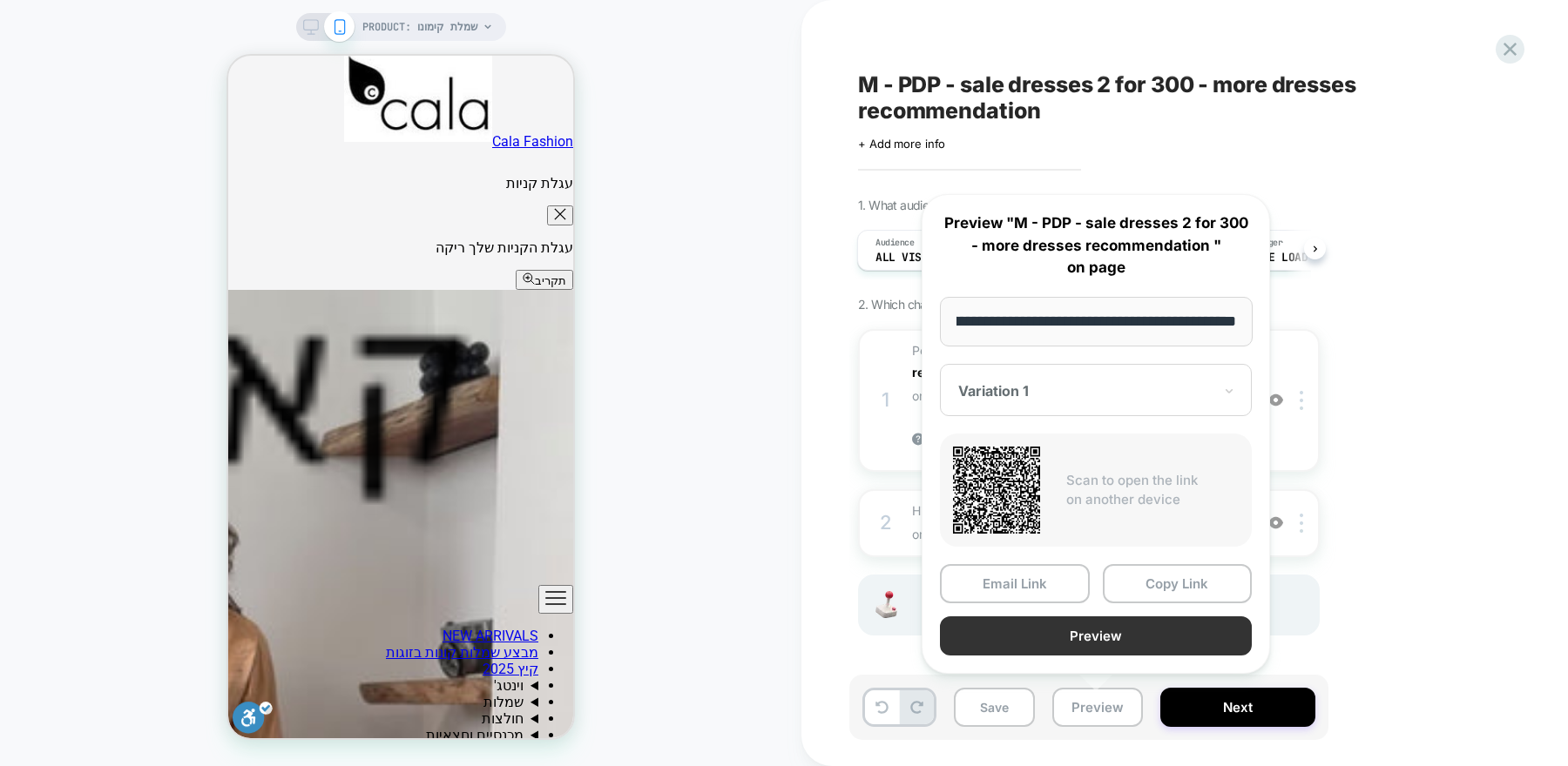
scroll to position [0, 0]
click at [1114, 634] on button "Preview" at bounding box center [1096, 636] width 312 height 39
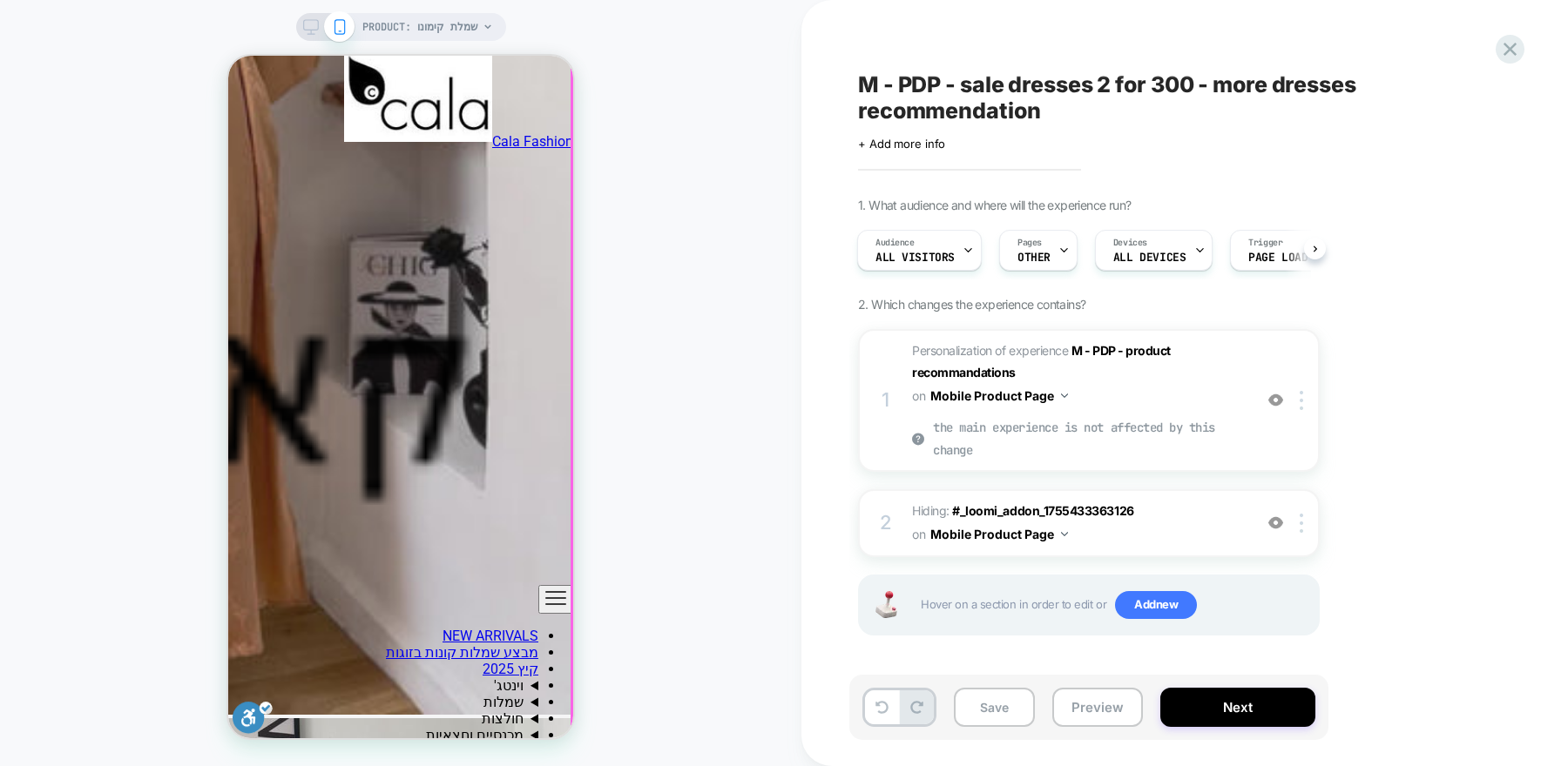
scroll to position [1926, 0]
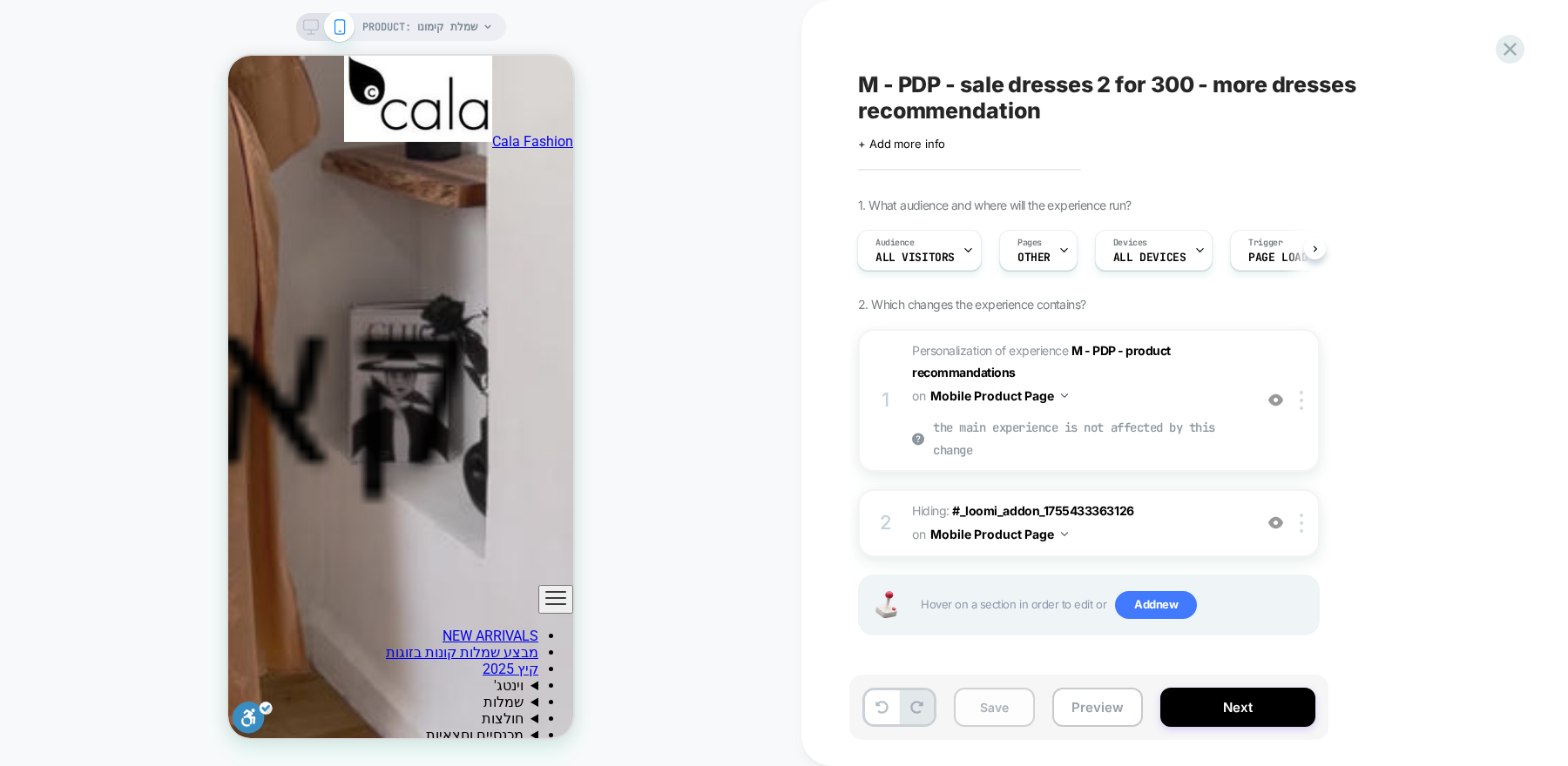
click at [0, 0] on button "Save" at bounding box center [0, 0] width 0 height 0
